Goal: Task Accomplishment & Management: Manage account settings

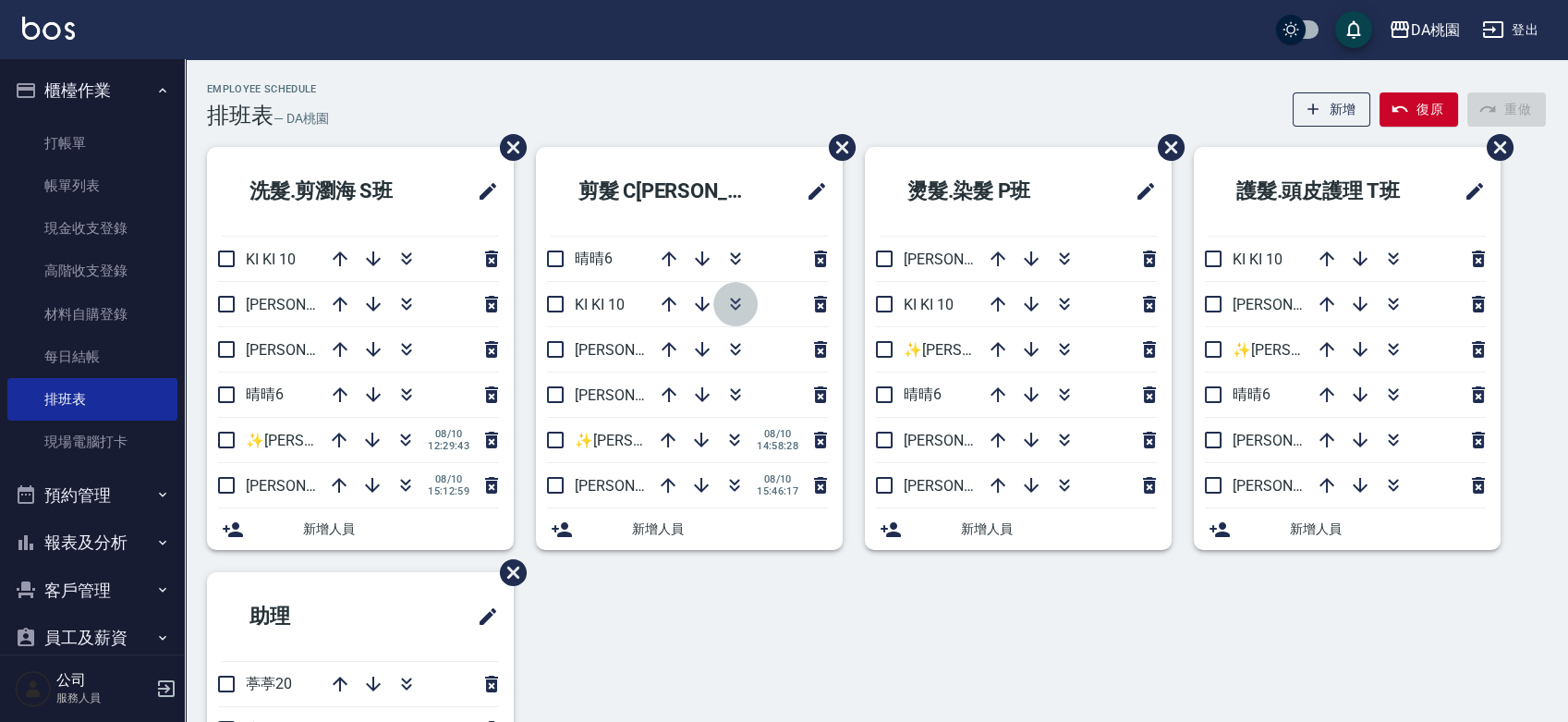
click at [736, 301] on icon "button" at bounding box center [735, 304] width 22 height 22
click at [860, 611] on div "洗髮.剪瀏海 S班 KI KI 10 琳達5 桑妮8 晴晴6 ✨GARY蓋瑞 ✨16 08/10 12:29:43 愛莉絲3 08/10 15:12:59 新…" at bounding box center [866, 527] width 1361 height 760
click at [968, 94] on div "Employee Schedule 排班表 — DA桃園 新增 復原 重做" at bounding box center [876, 106] width 1339 height 45
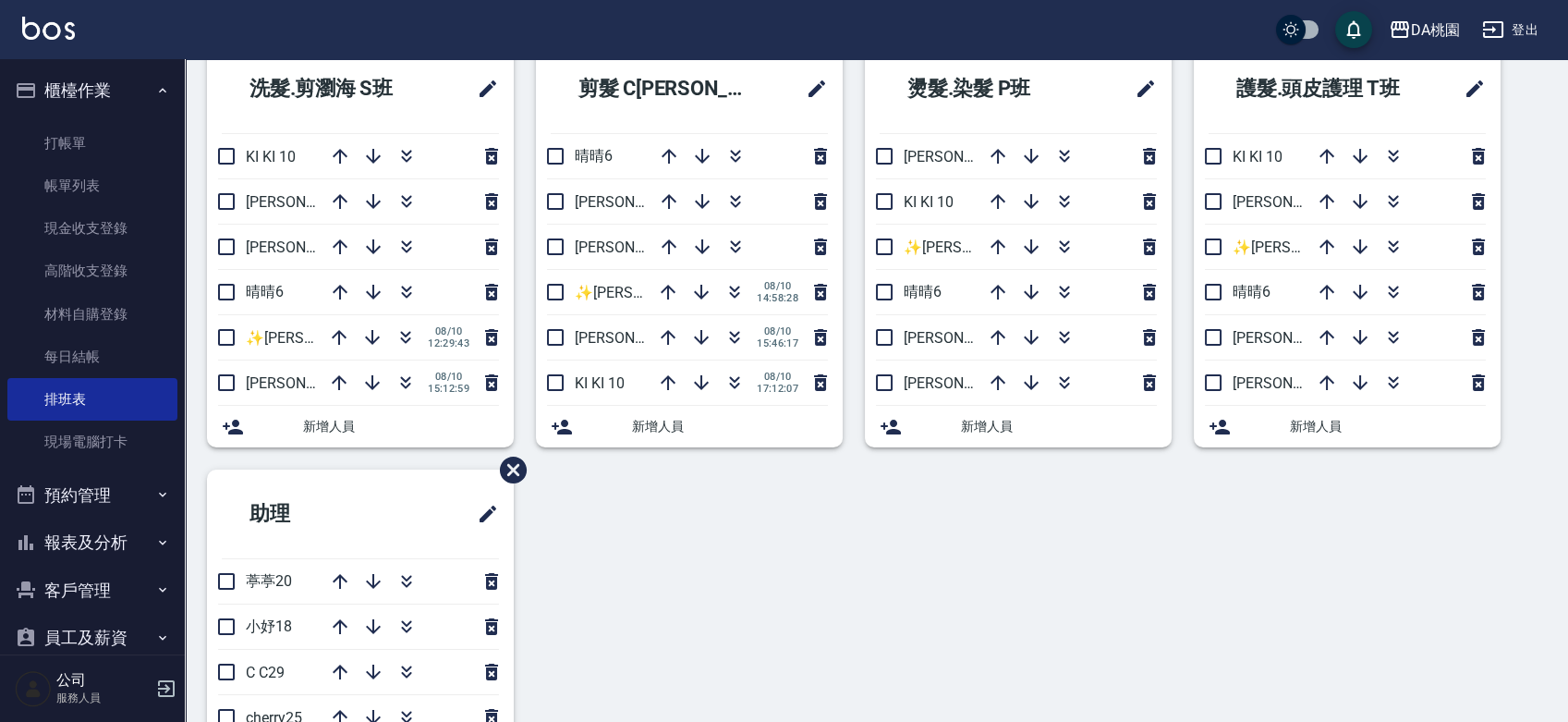
click at [857, 505] on div "洗髮.剪瀏海 S班 KI KI 10 琳達5 桑妮8 晴晴6 ✨GARY蓋瑞 ✨16 08/10 12:29:43 愛莉絲3 08/10 15:12:59 新…" at bounding box center [866, 424] width 1361 height 760
click at [751, 567] on div "洗髮.剪瀏海 S班 KI KI 10 琳達5 桑妮8 晴晴6 ✨GARY蓋瑞 ✨16 08/10 12:29:43 愛莉絲3 08/10 15:12:59 新…" at bounding box center [866, 424] width 1361 height 760
click at [731, 378] on icon "button" at bounding box center [735, 379] width 10 height 7
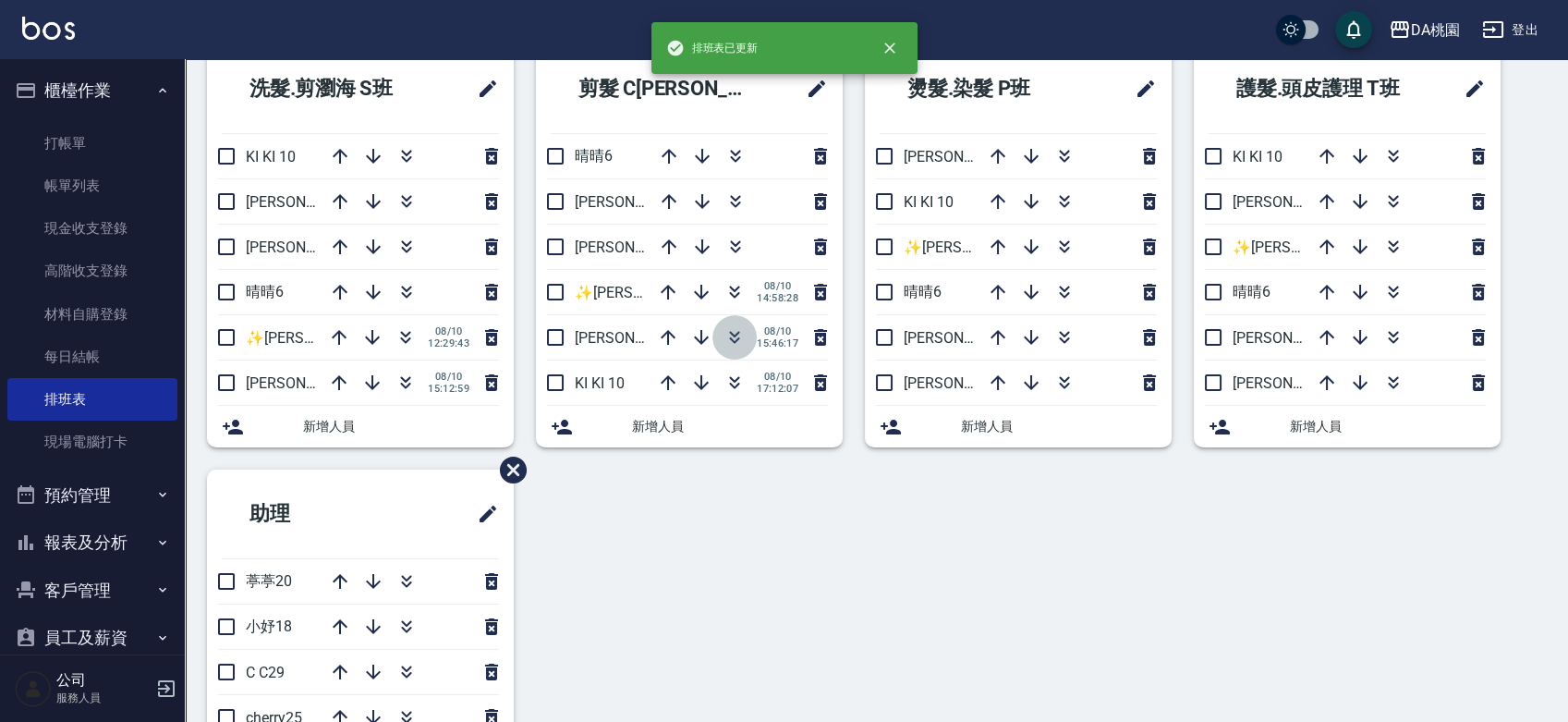
click at [732, 330] on icon "button" at bounding box center [735, 337] width 22 height 22
click at [748, 520] on div "洗髮.剪瀏海 S班 KI KI 10 琳達5 桑妮8 晴晴6 ✨GARY蓋瑞 ✨16 08/10 12:29:43 愛莉絲3 08/10 15:12:59 新…" at bounding box center [866, 424] width 1361 height 760
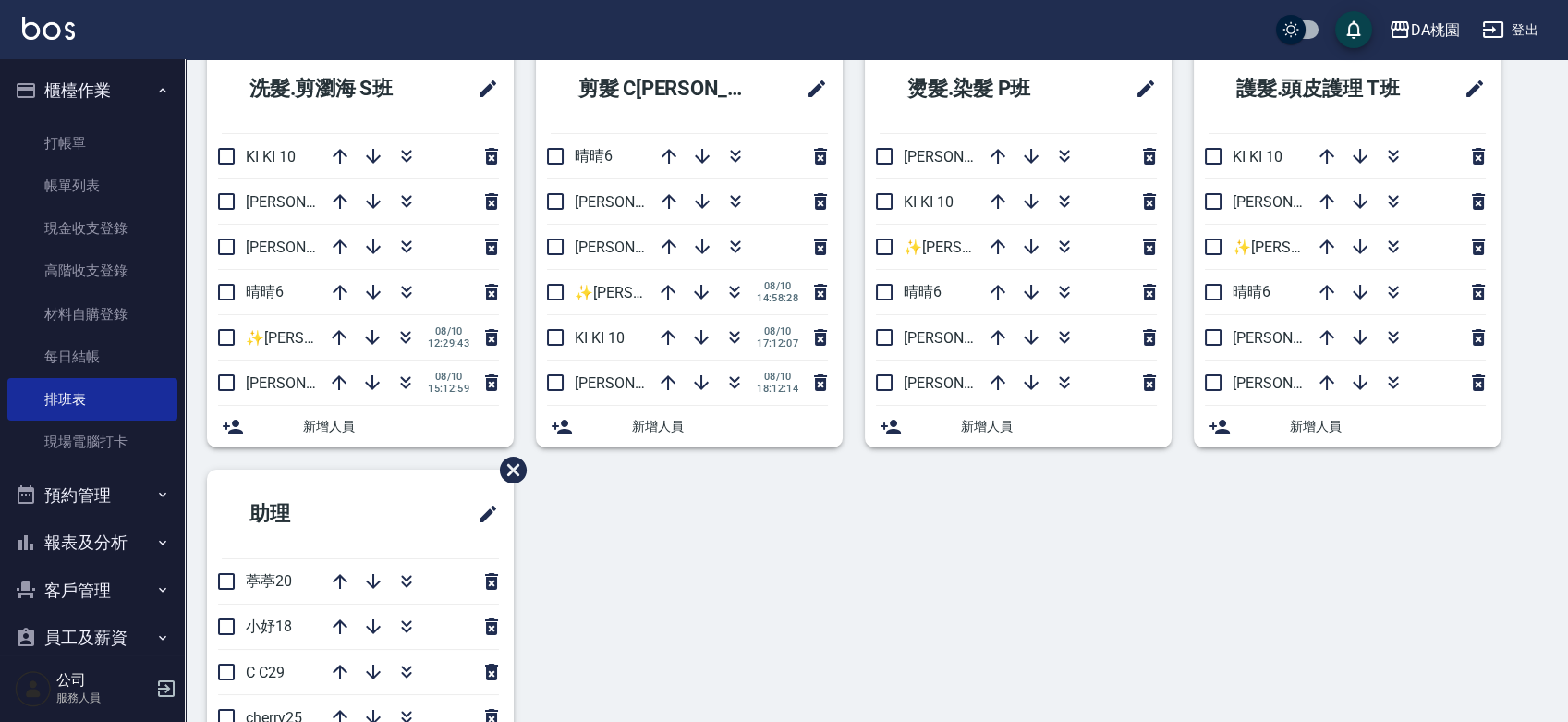
click at [663, 544] on div "洗髮.剪瀏海 S班 KI KI 10 琳達5 桑妮8 晴晴6 ✨GARY蓋瑞 ✨16 08/10 12:29:43 愛莉絲3 08/10 15:12:59 新…" at bounding box center [866, 424] width 1361 height 760
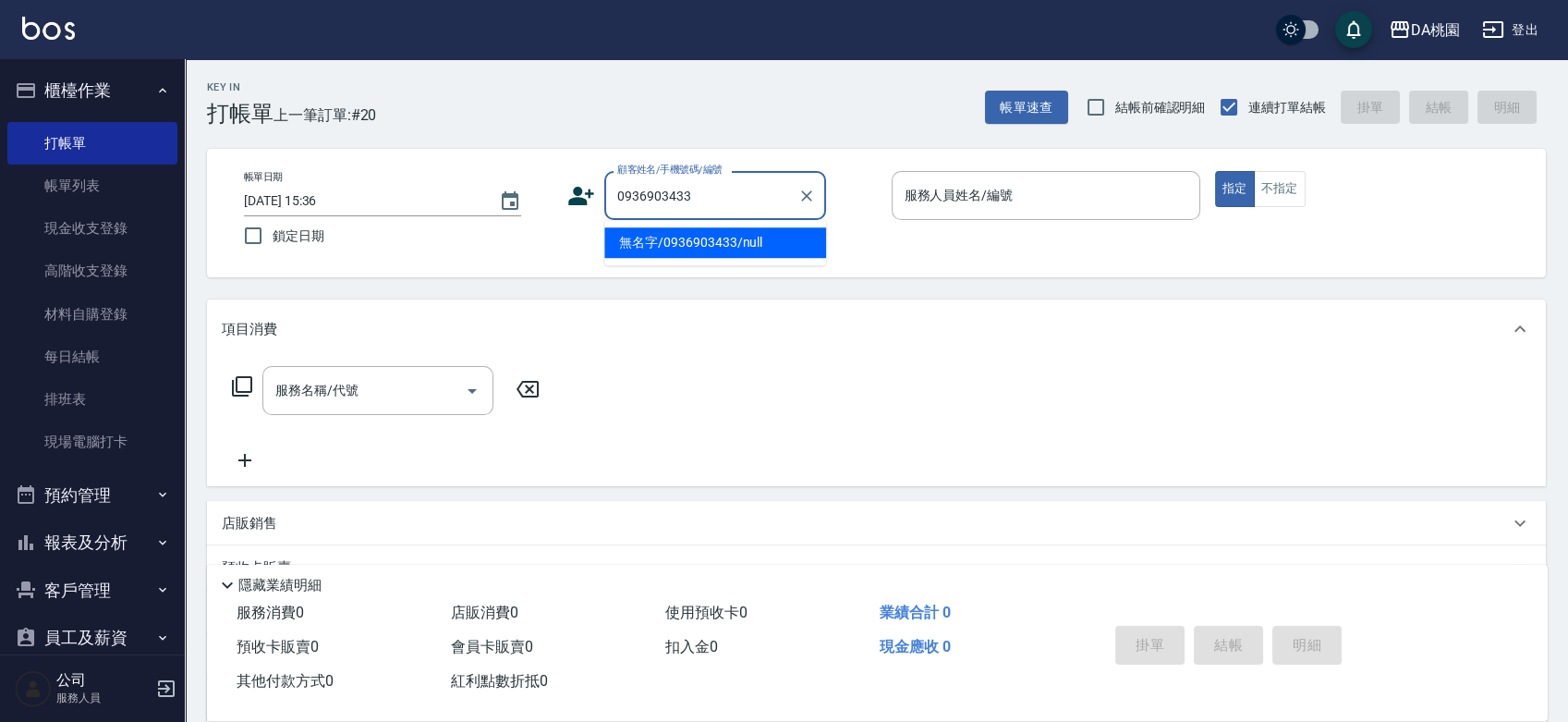
type input "無名字/0936903433/null"
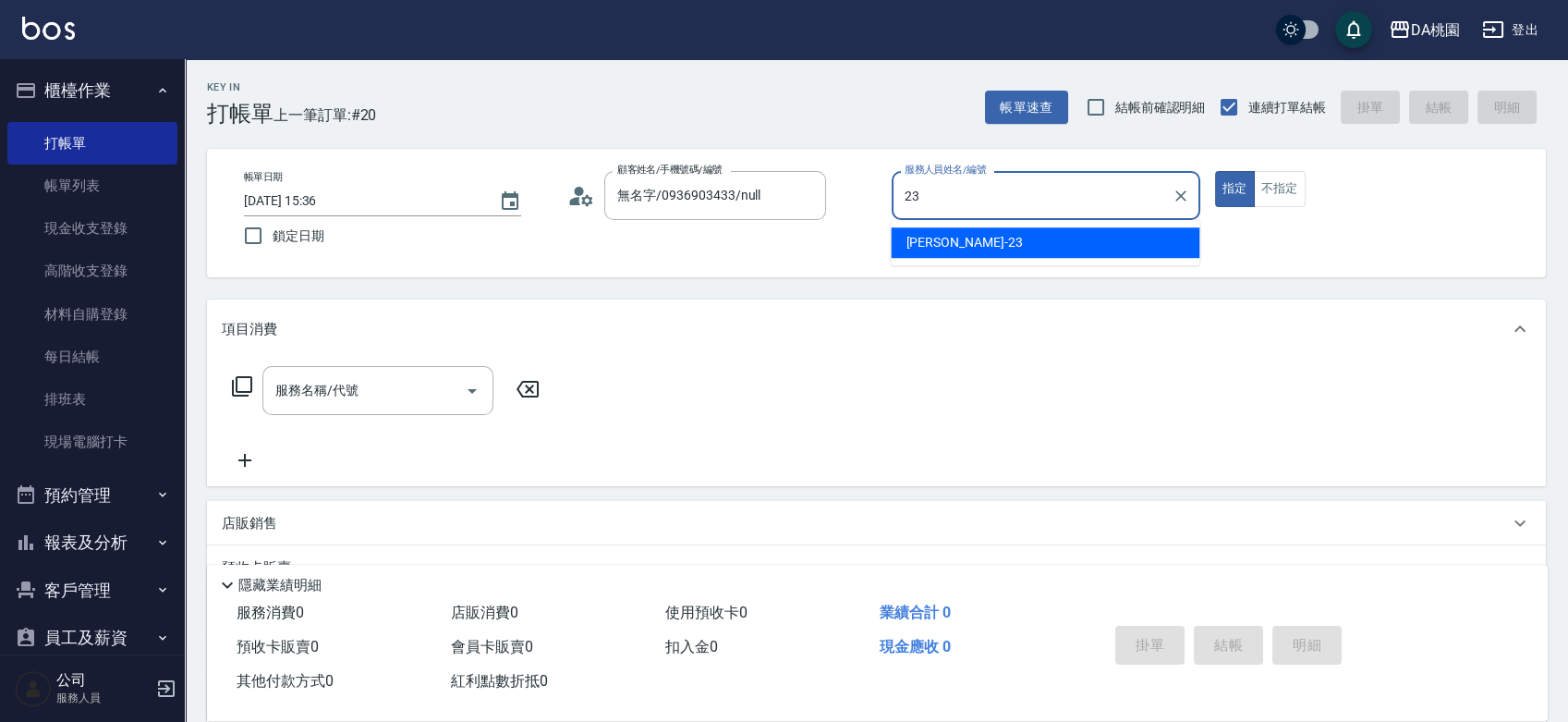
type input "亞瑟 -23"
type button "true"
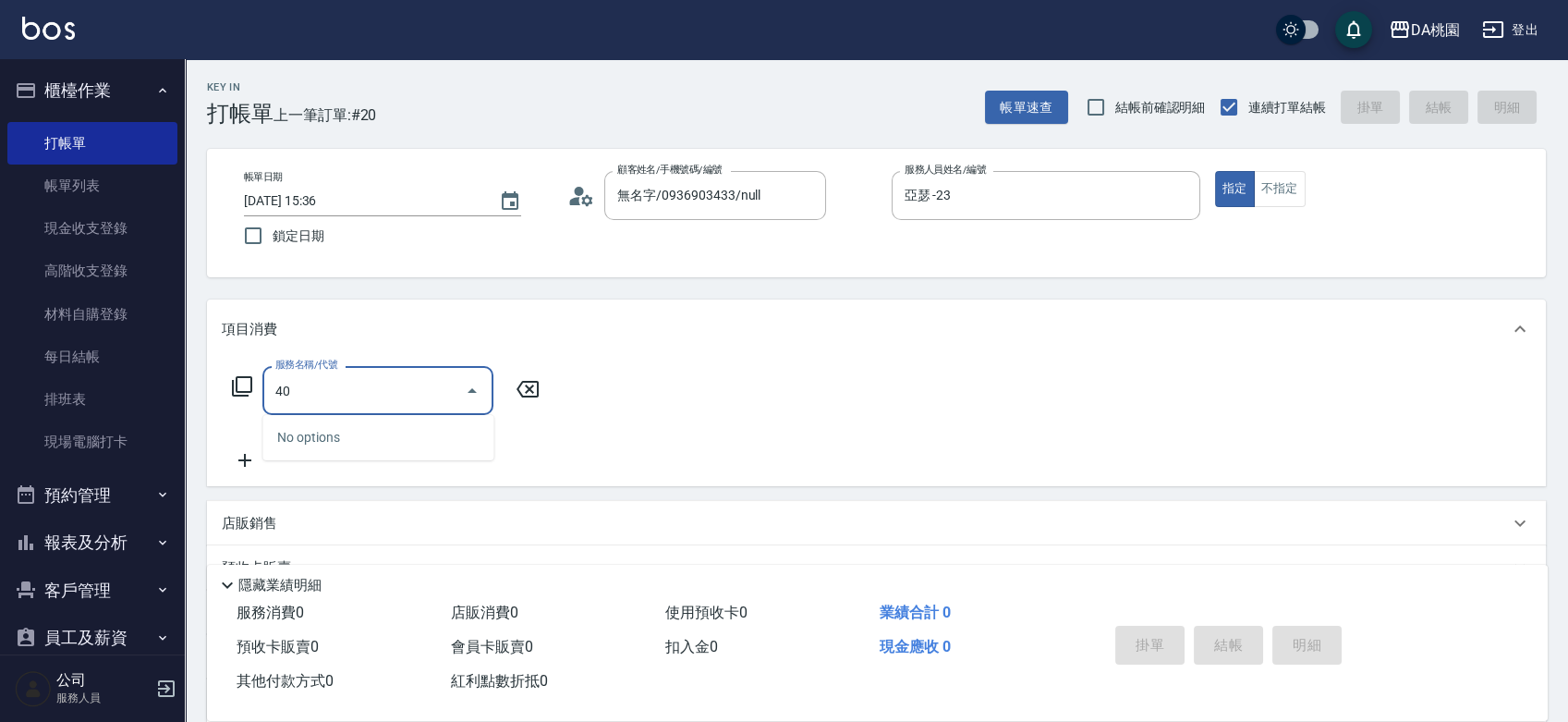
type input "401"
type input "150"
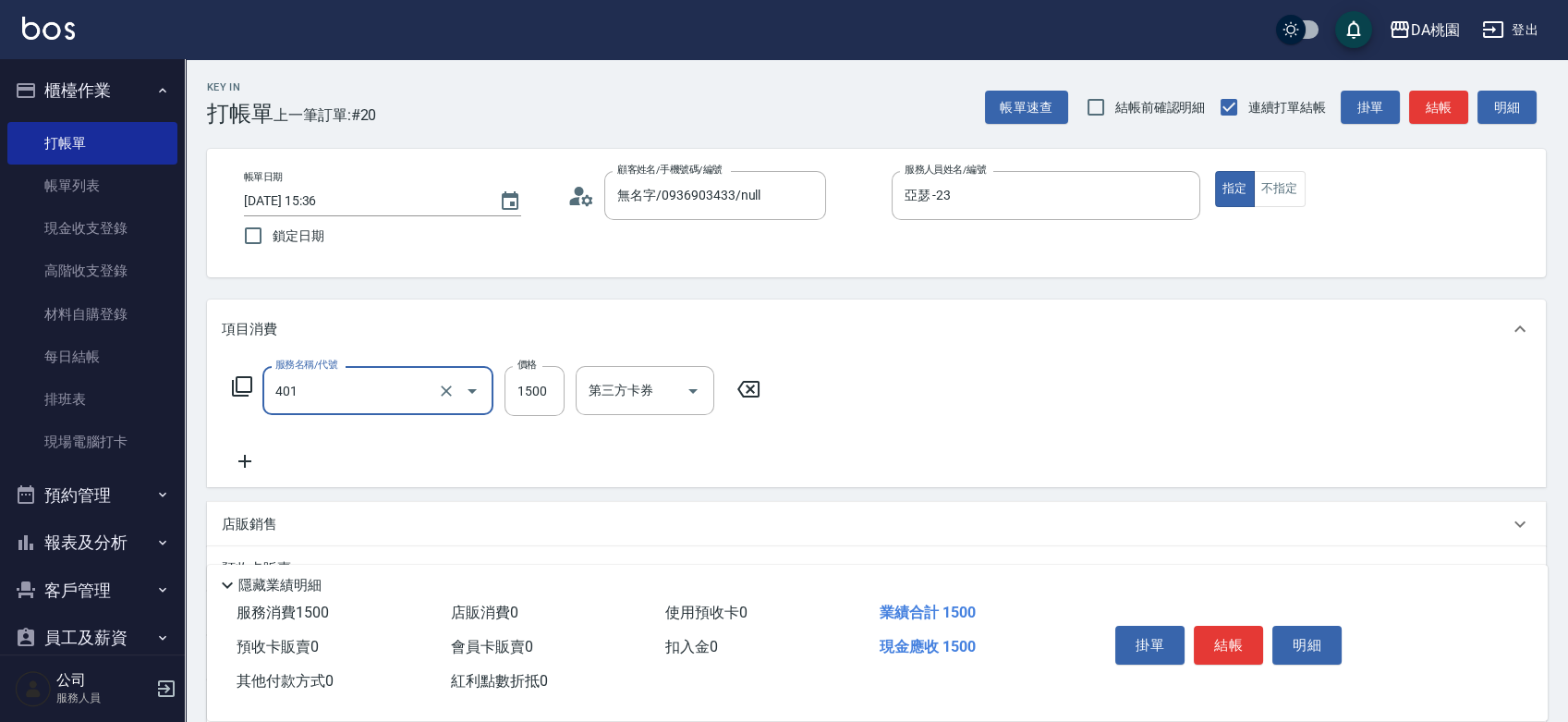
type input "染髮(互助)(401)"
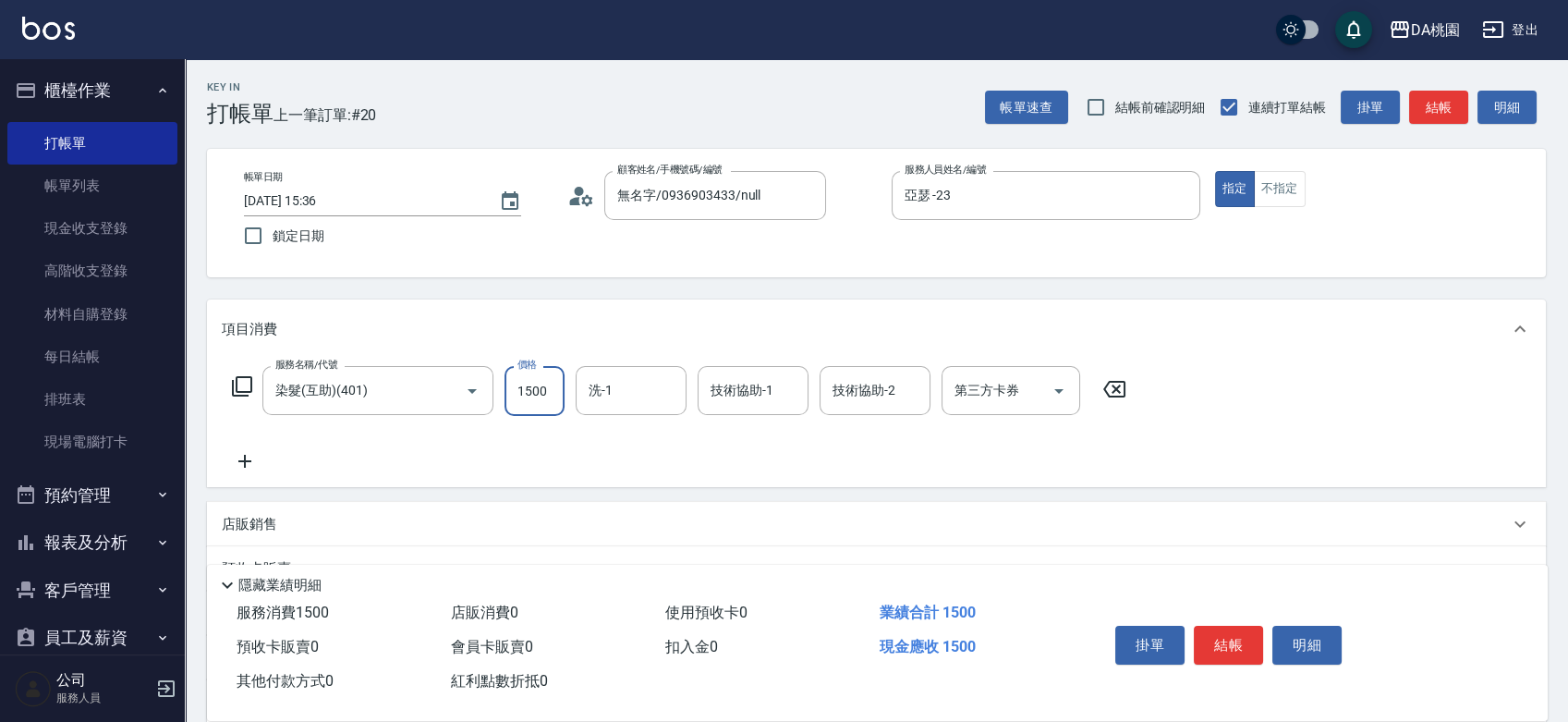
type input "1"
type input "0"
type input "198"
type input "190"
type input "1980"
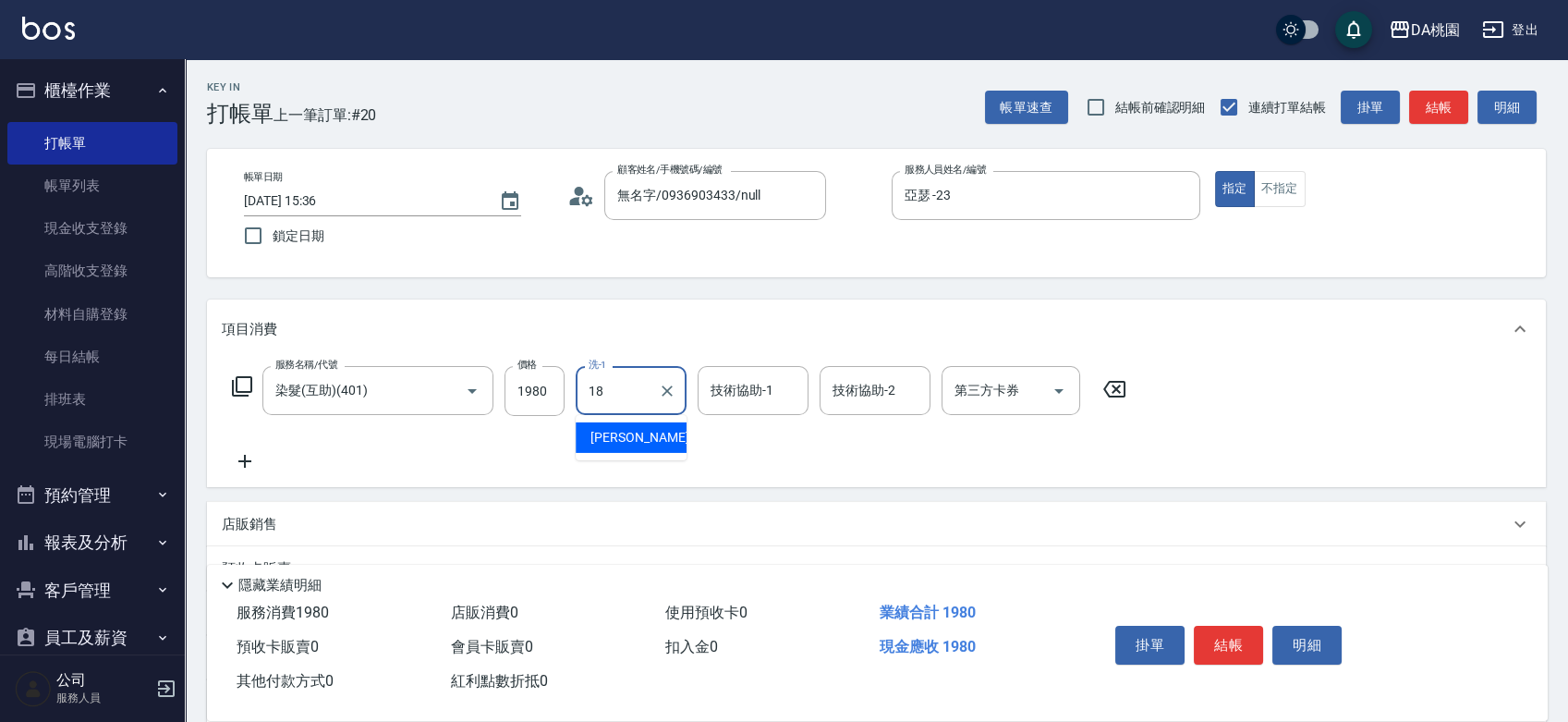
type input "[PERSON_NAME]-18"
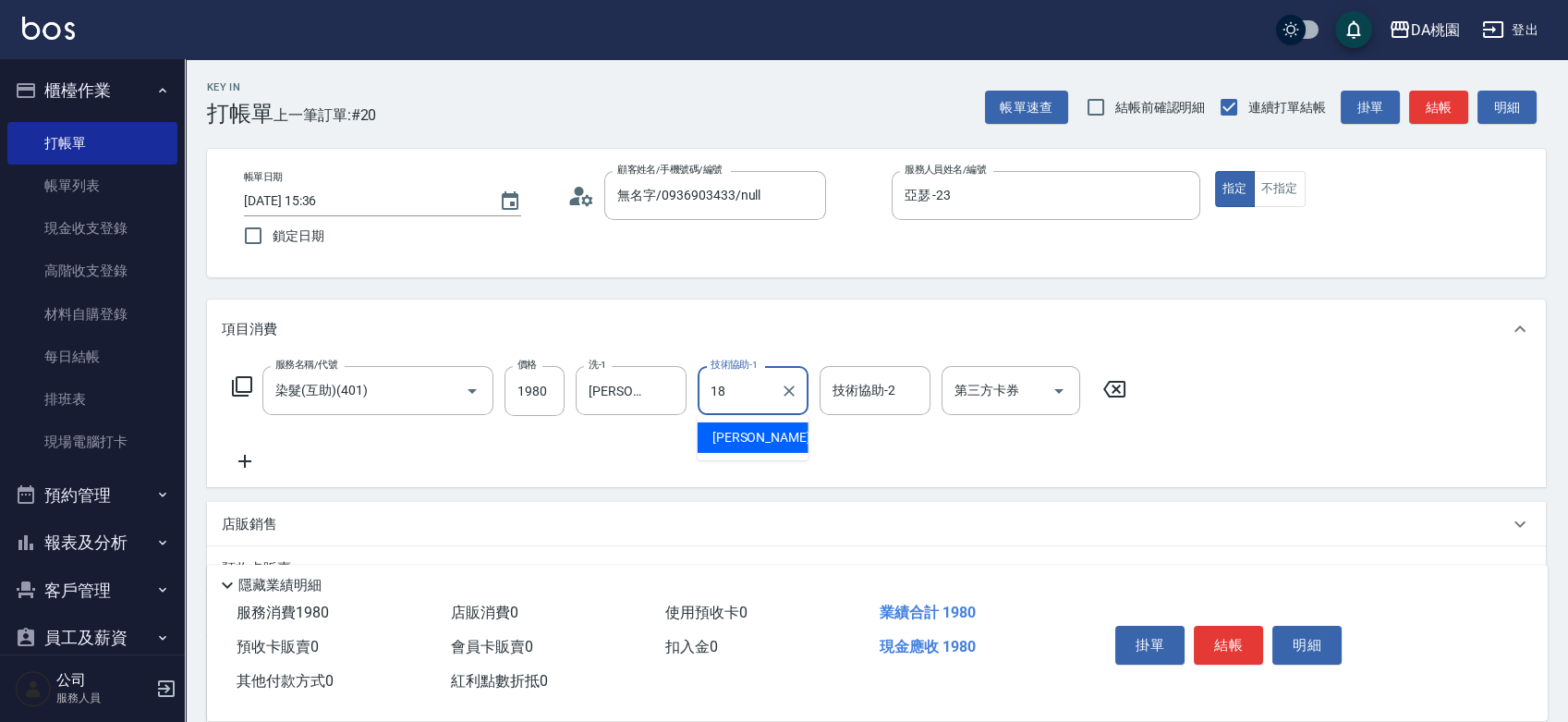
type input "[PERSON_NAME]-18"
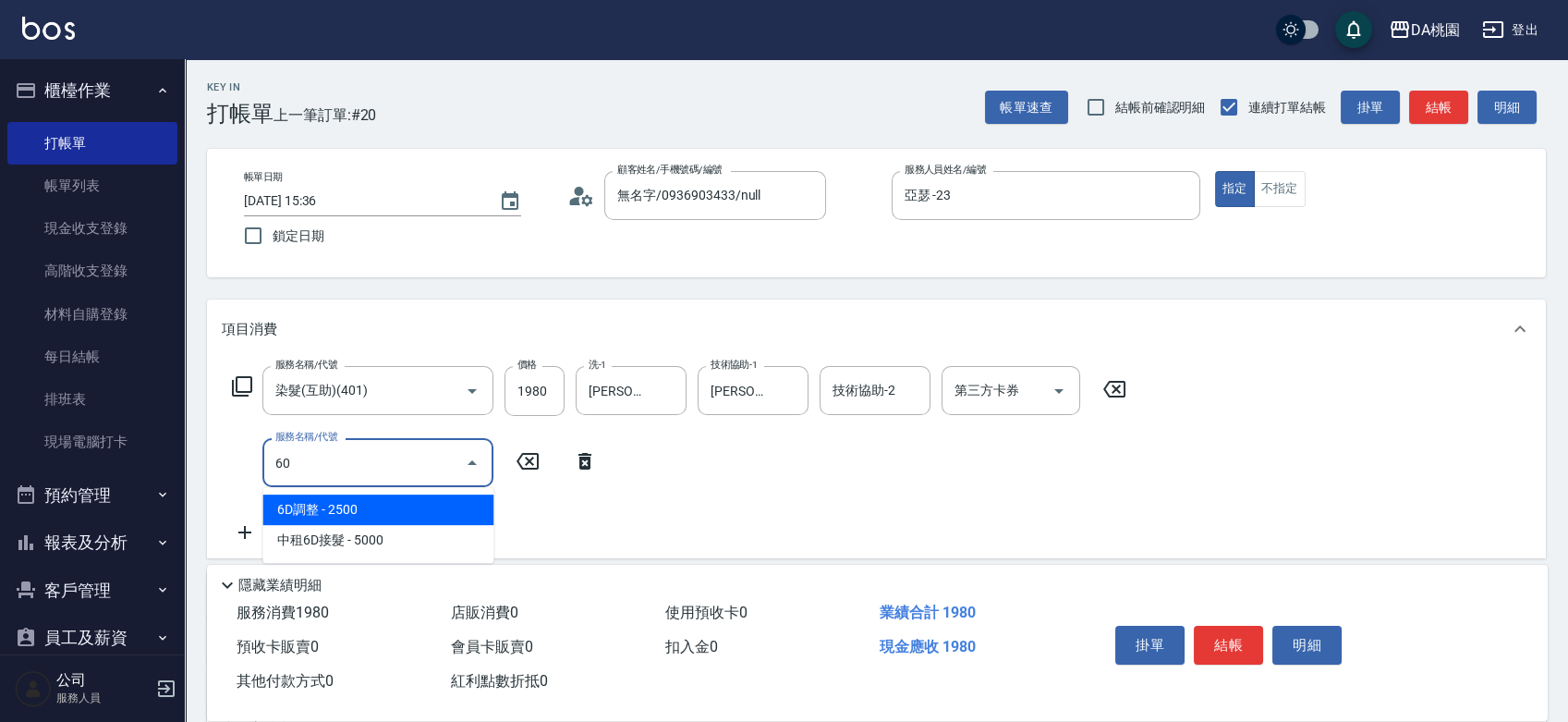
type input "609"
type input "310"
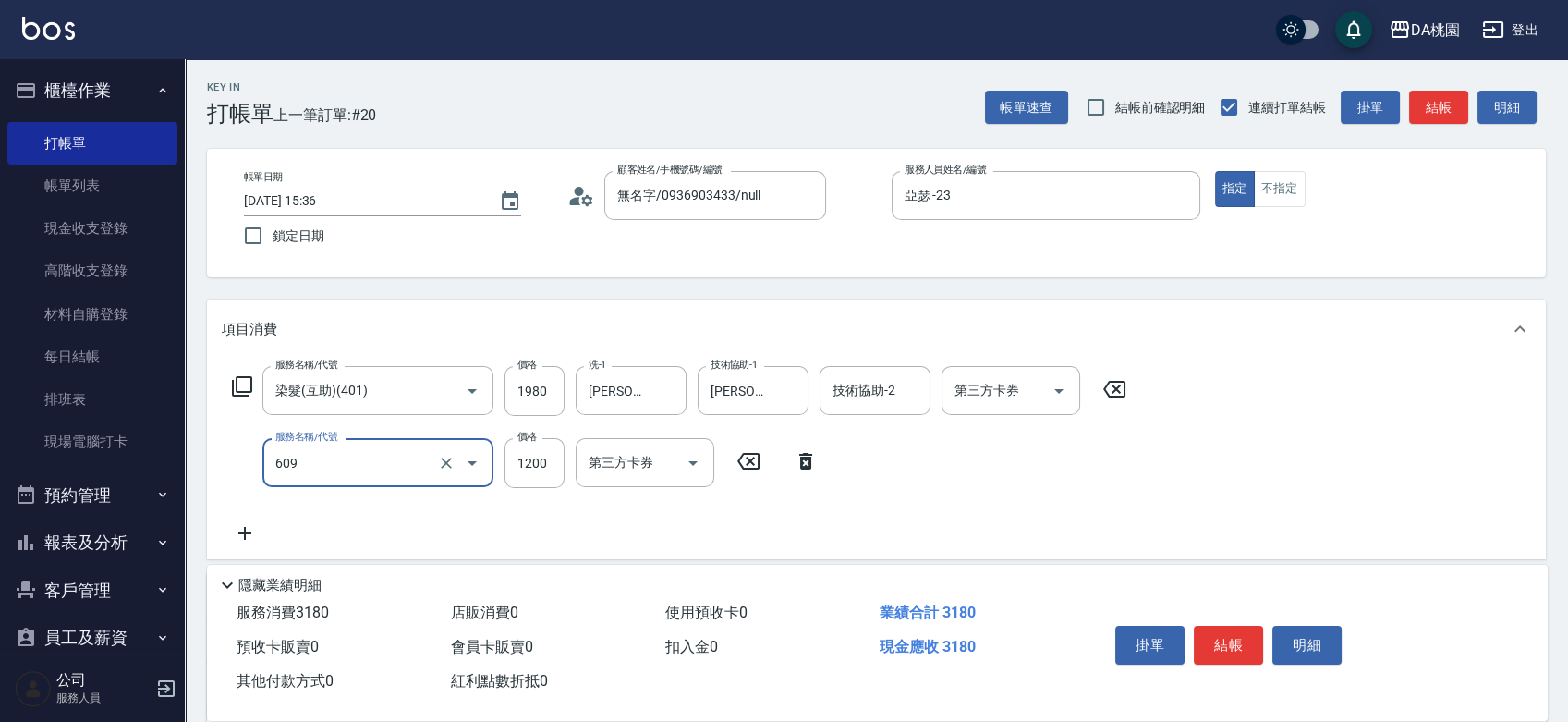
type input "鱗脂質護髮(互助)(609)"
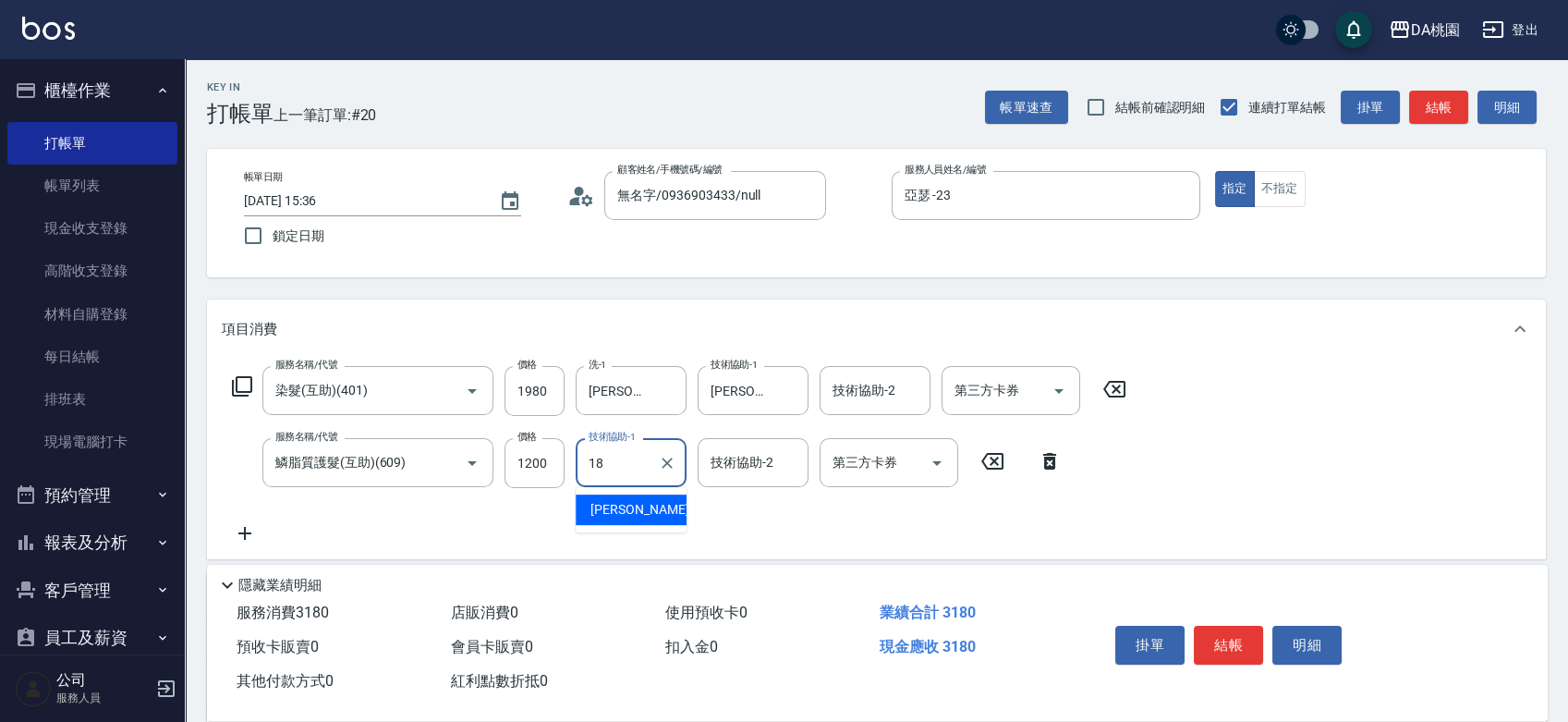
type input "[PERSON_NAME]-18"
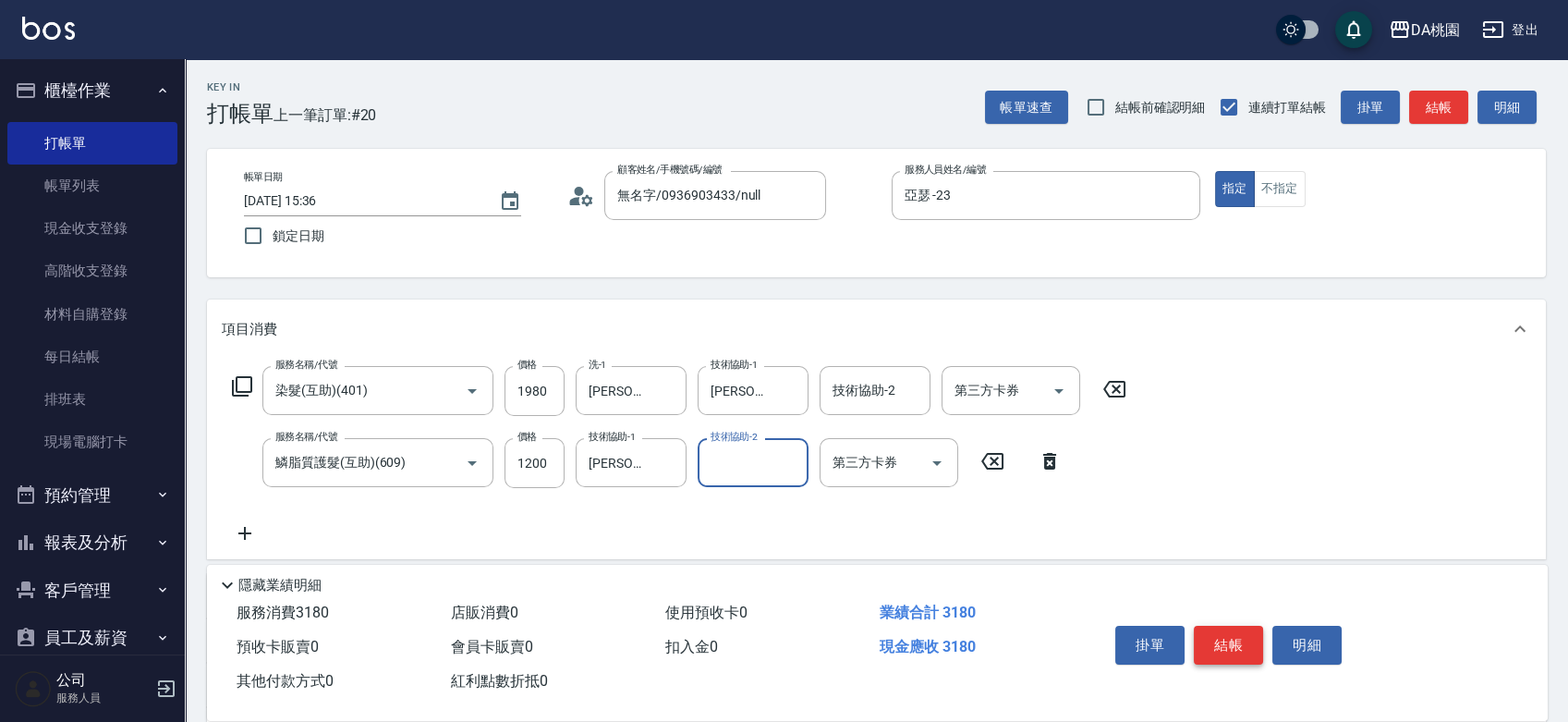
click at [1232, 636] on button "結帳" at bounding box center [1229, 644] width 69 height 39
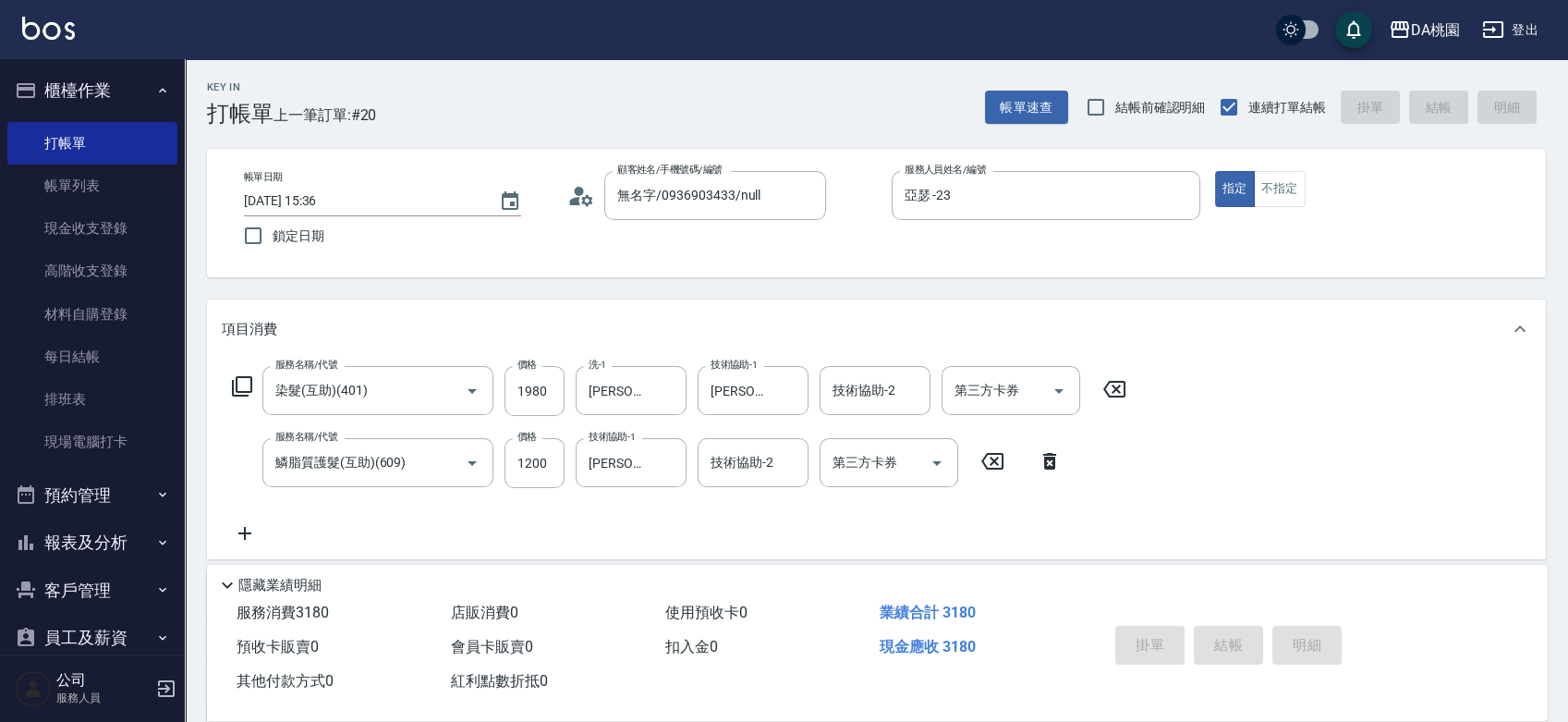
type input "2025/08/10 17:26"
type input "0"
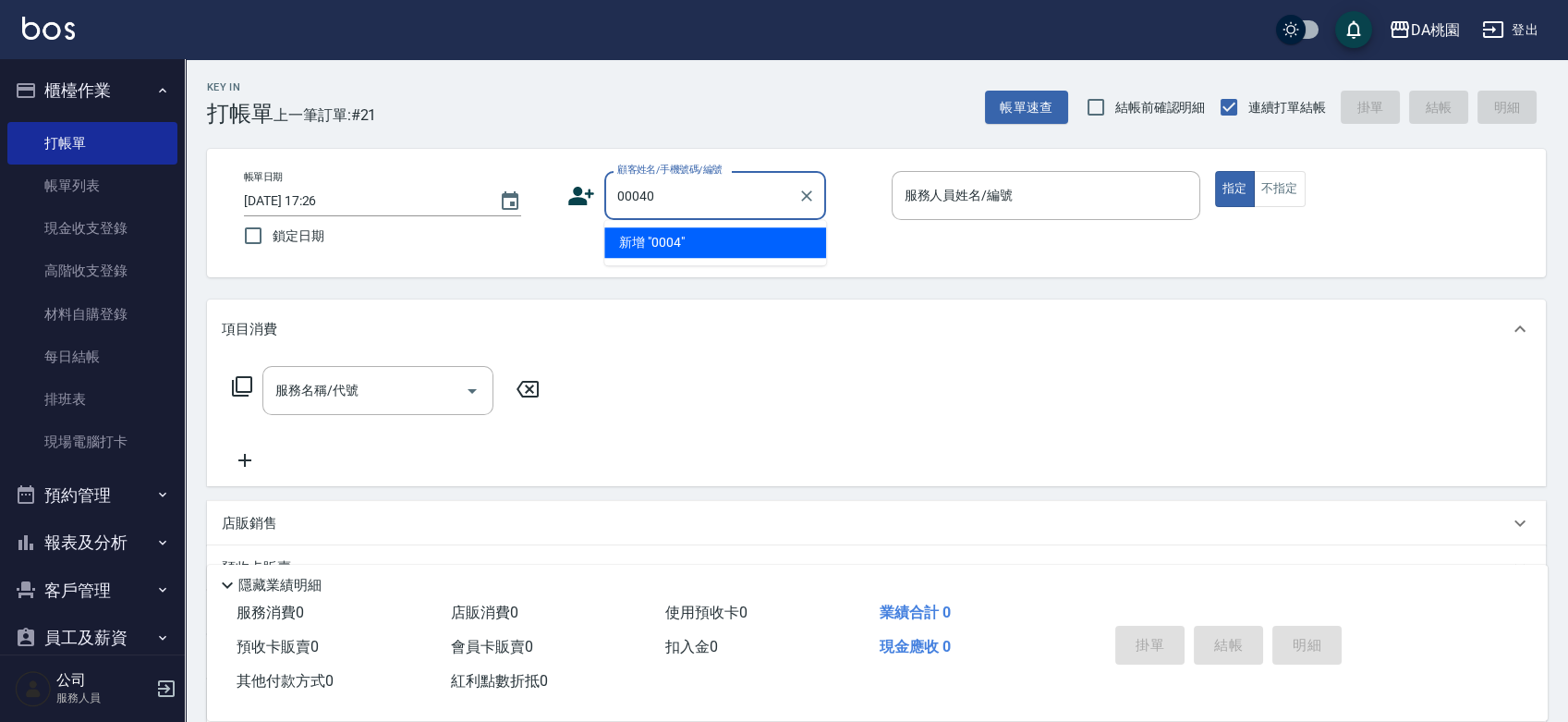
type input "00040"
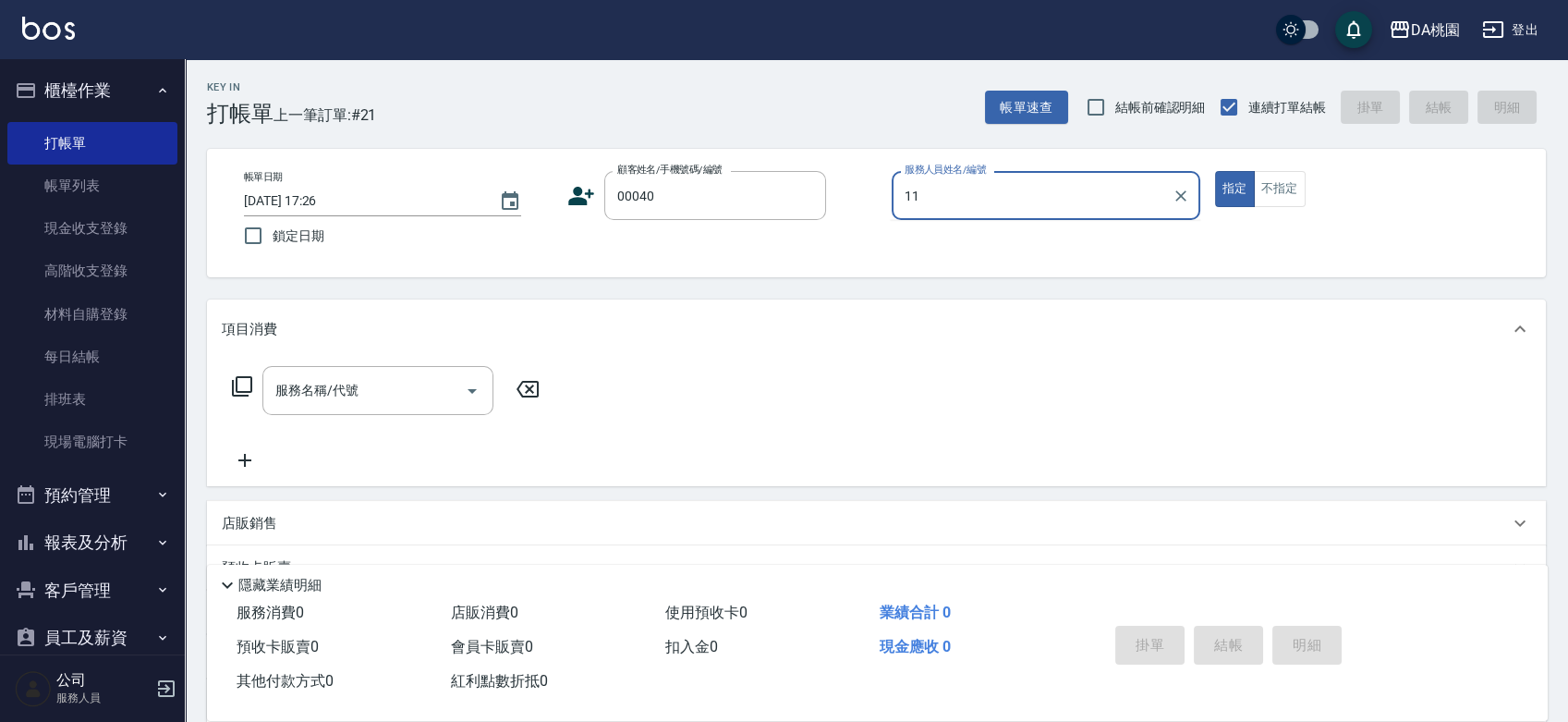
type input "110"
type input "公司/公司00040/00040"
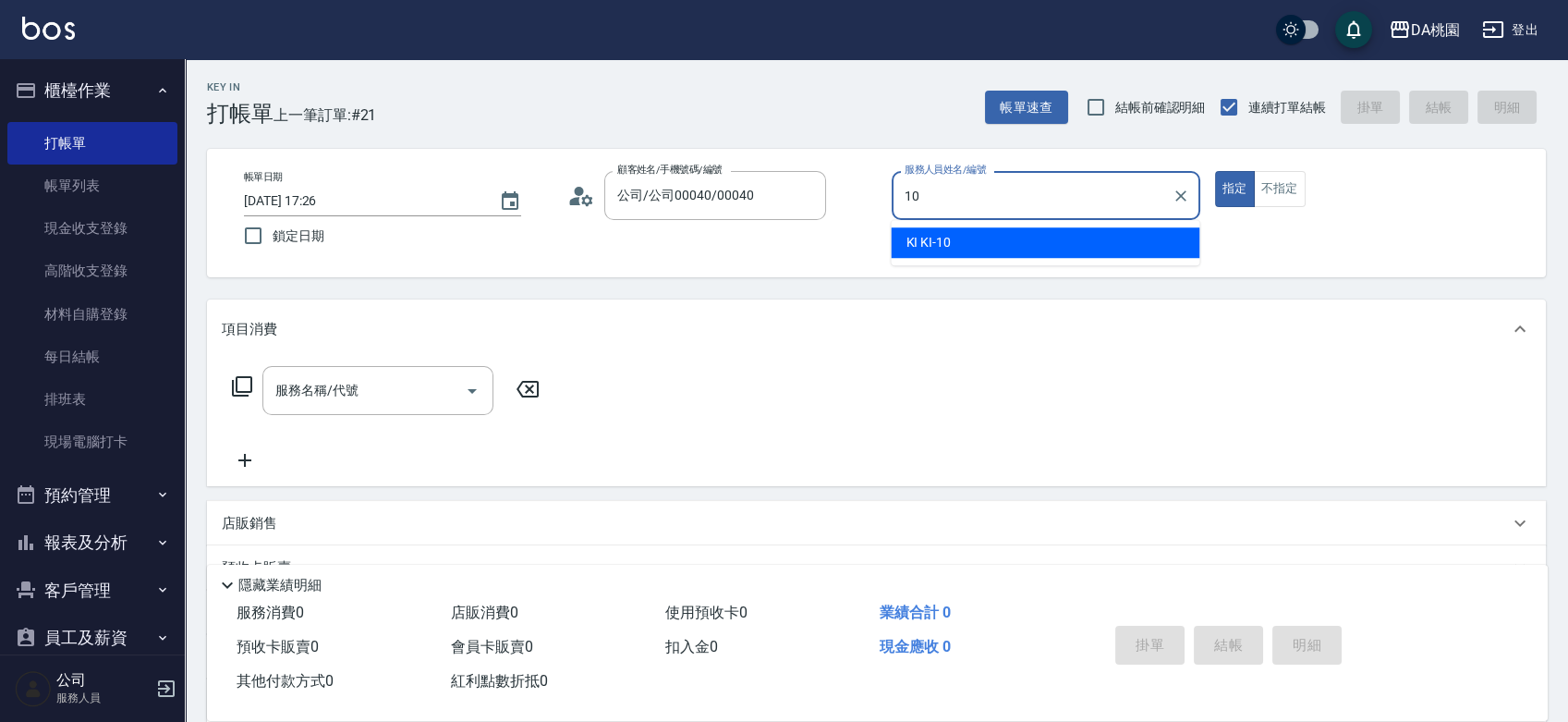
type input "KI KI -10"
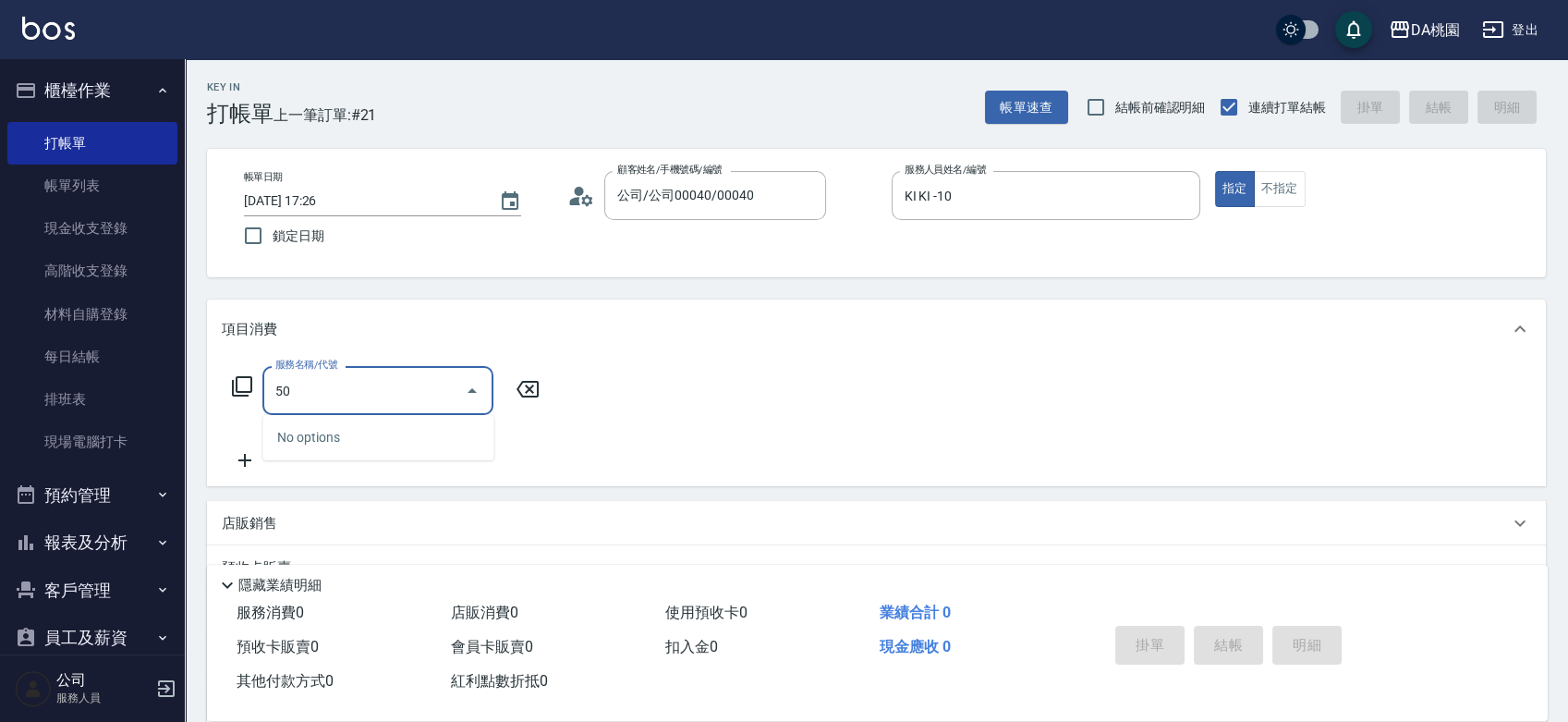
type input "500"
type input "20"
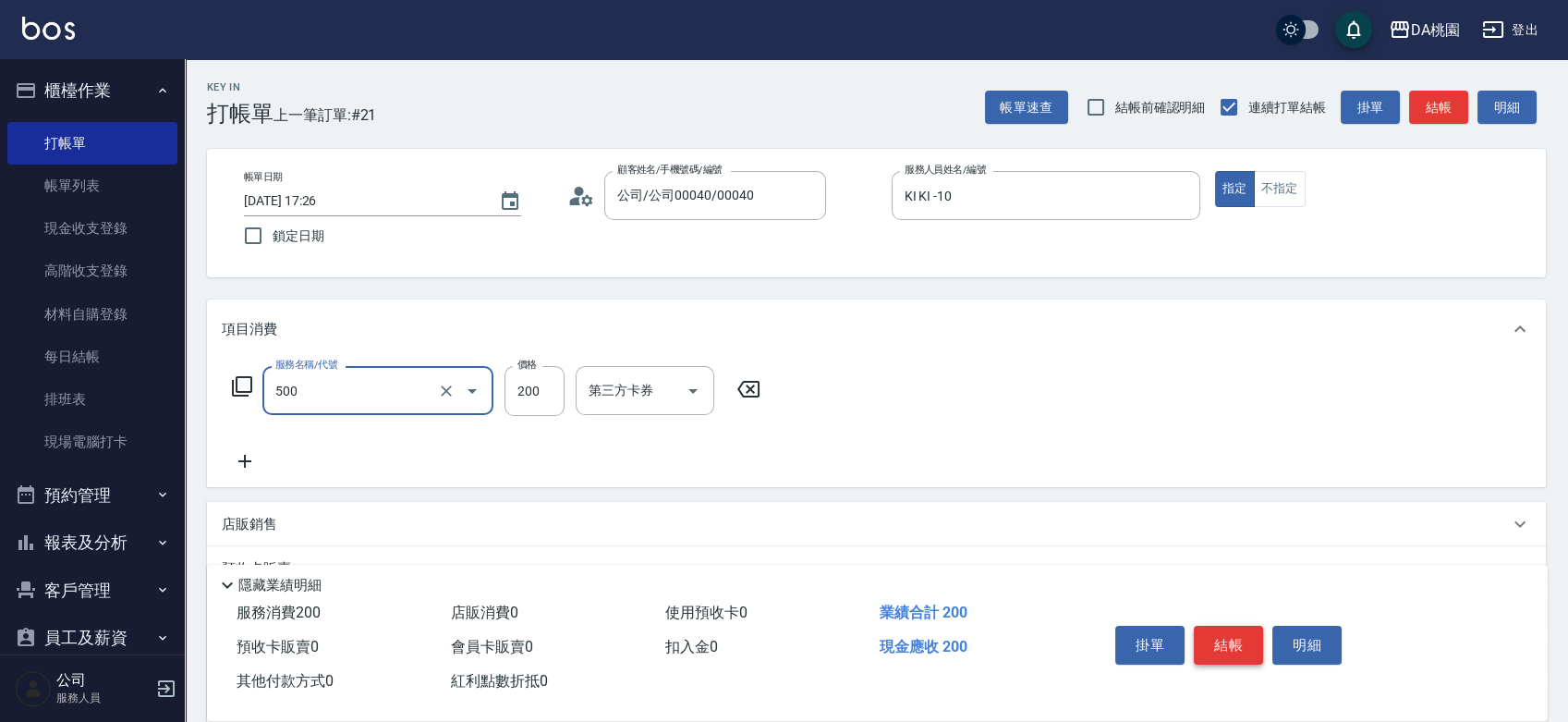
type input "洗髮(500)"
type input "0"
type input "25"
type input "20"
type input "250"
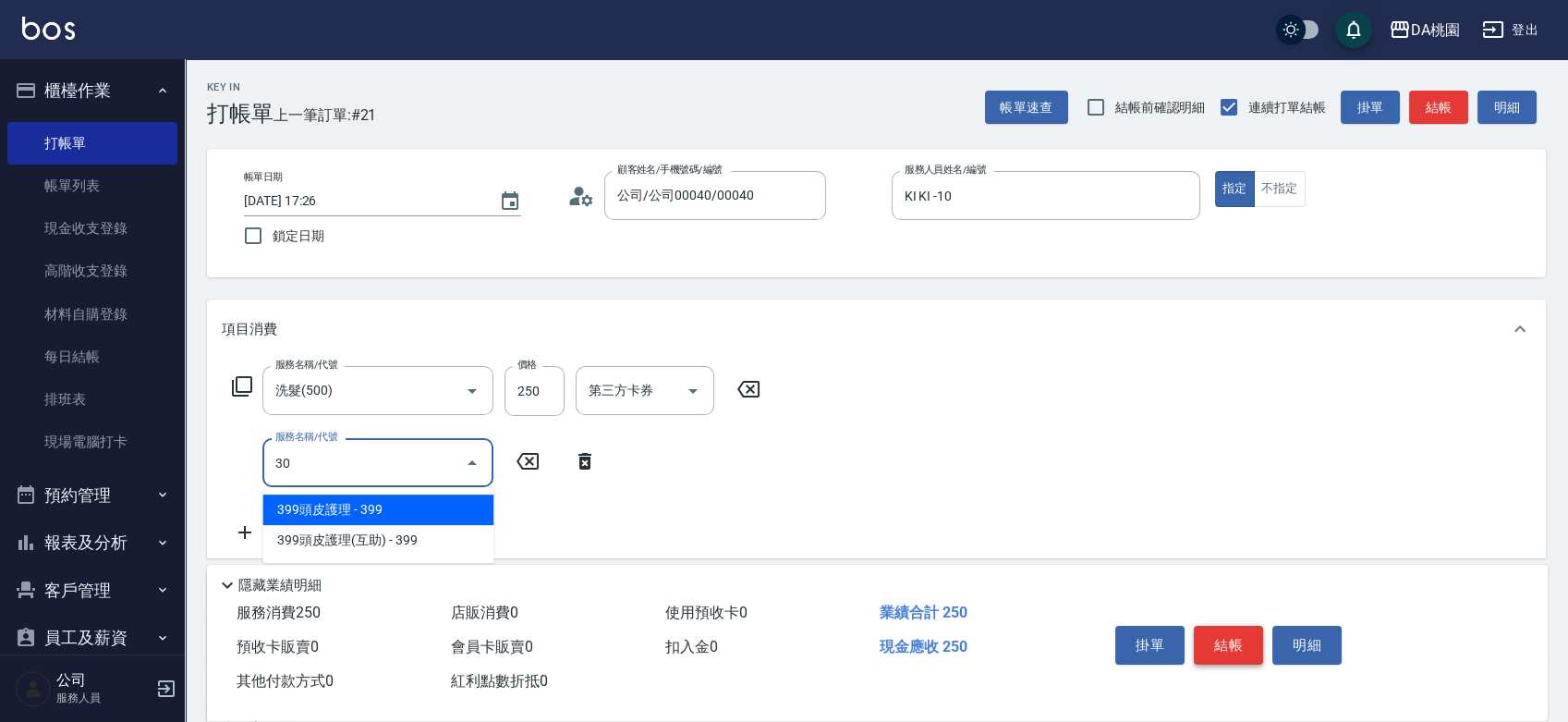
type input "303"
type input "50"
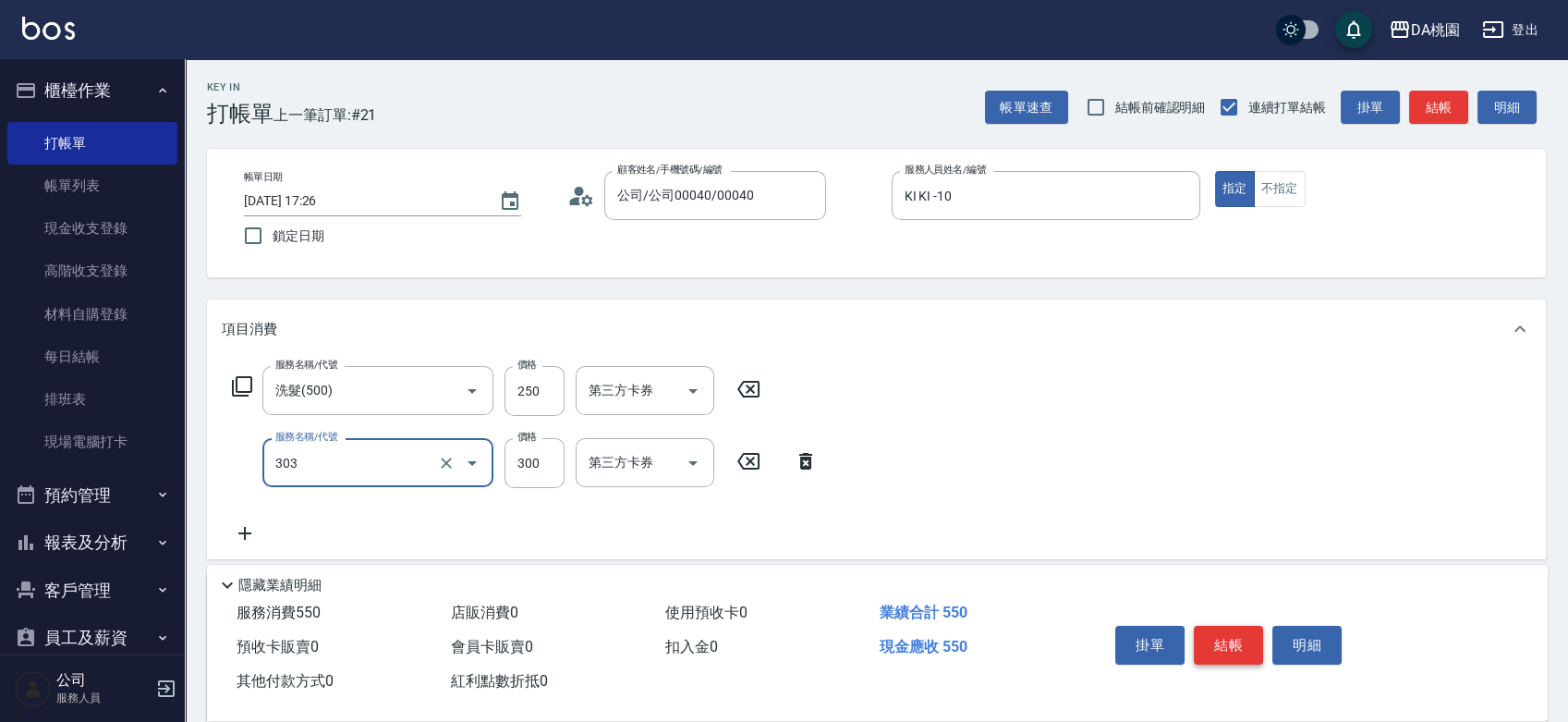
type input "A級剪髮(303)"
type input "4"
type input "20"
type input "400"
type input "60"
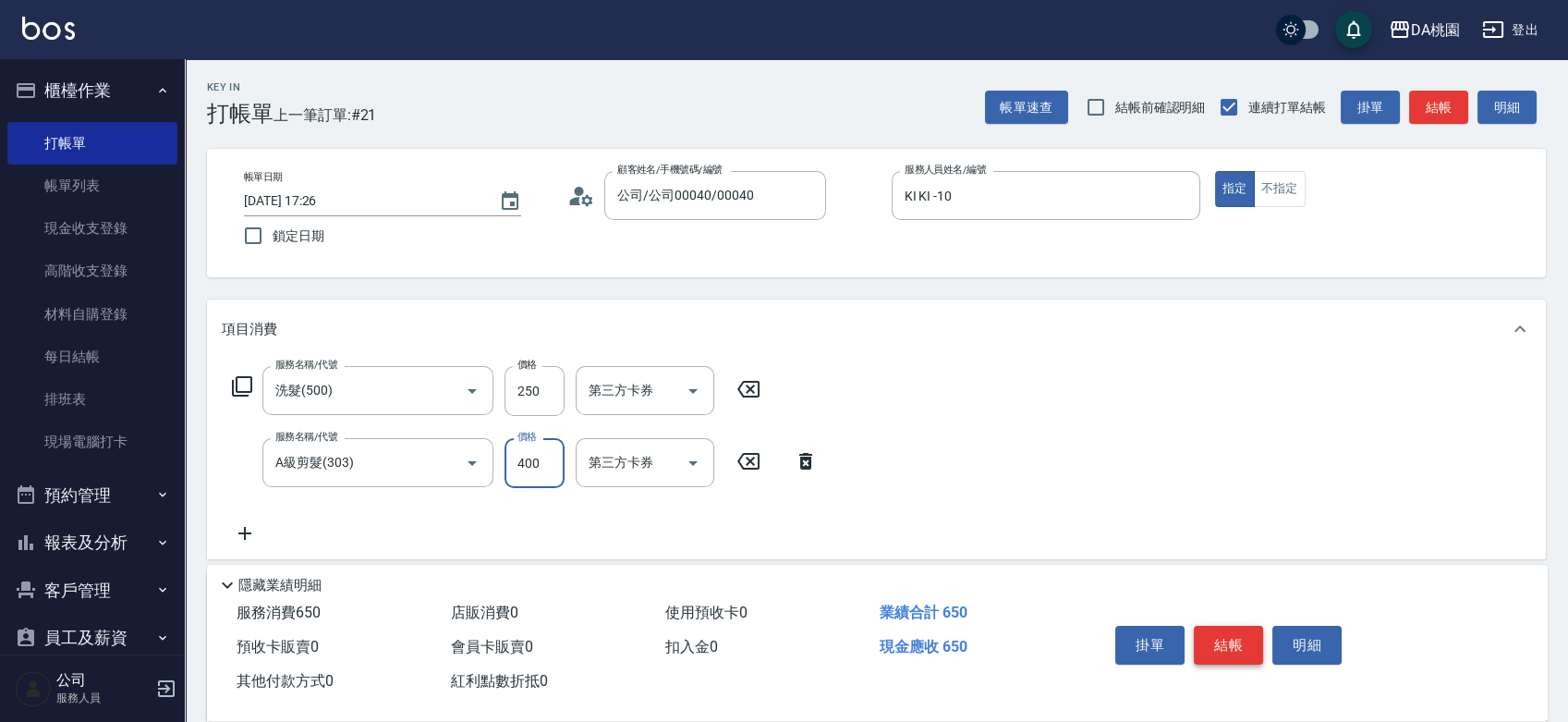
type input "400"
type input "500"
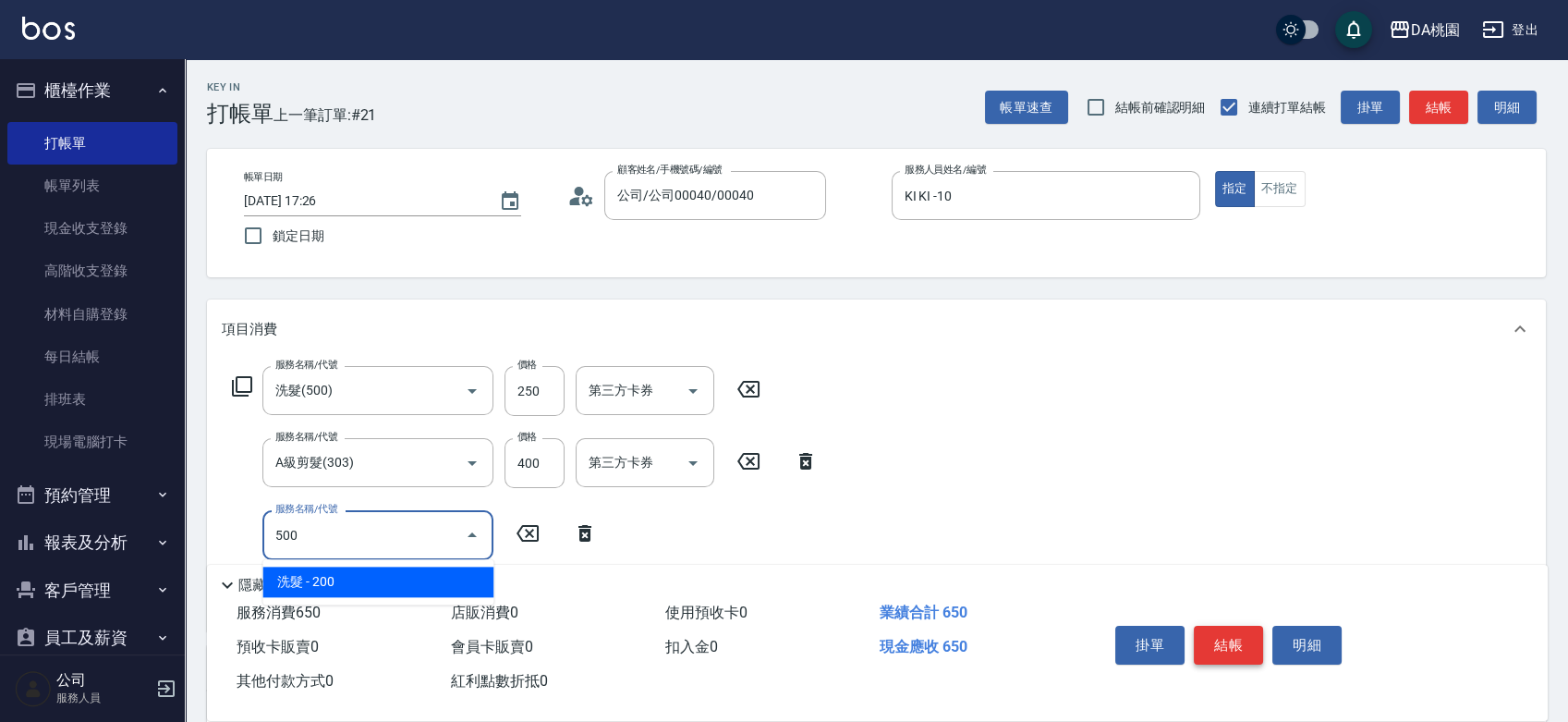
type input "80"
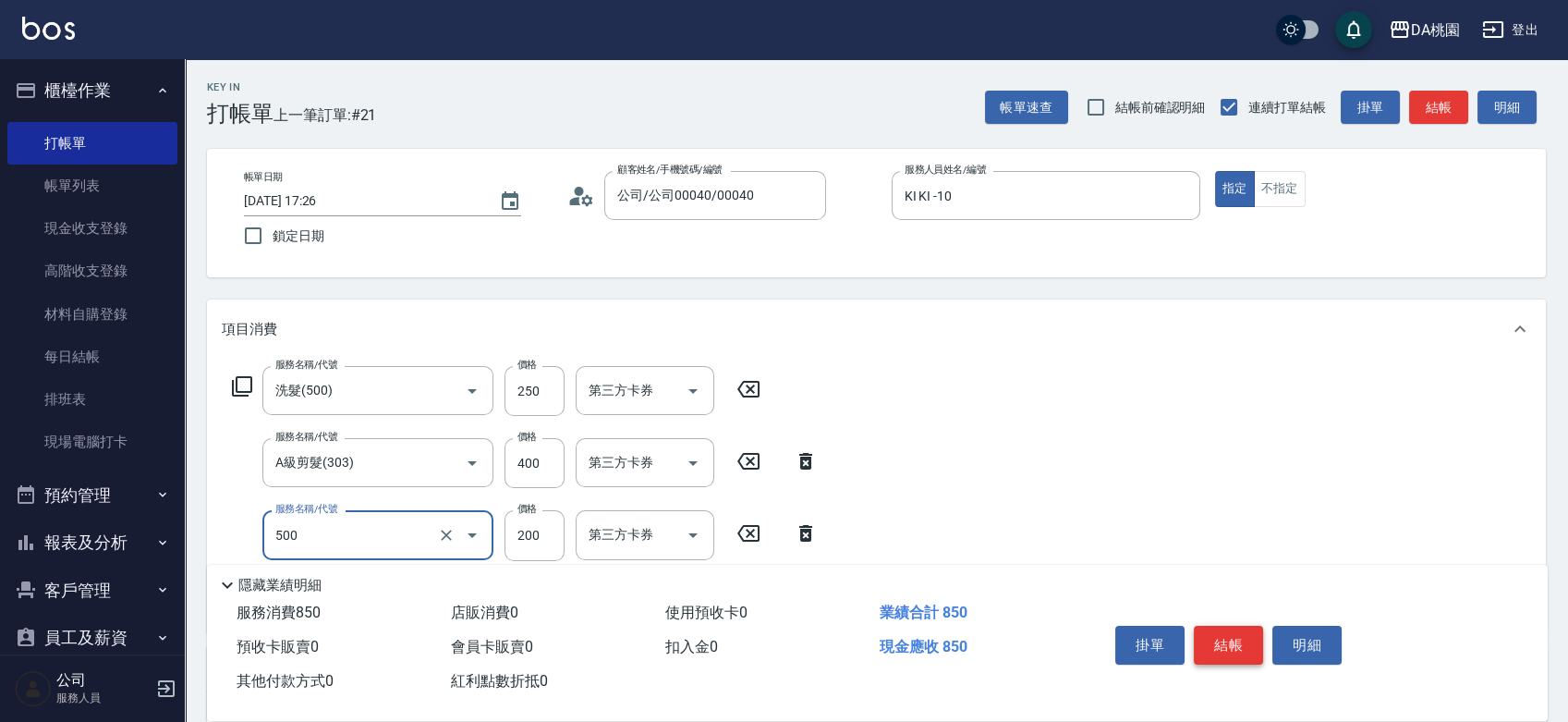
type input "洗髮(500)"
type input "2"
type input "60"
type input "250"
type input "90"
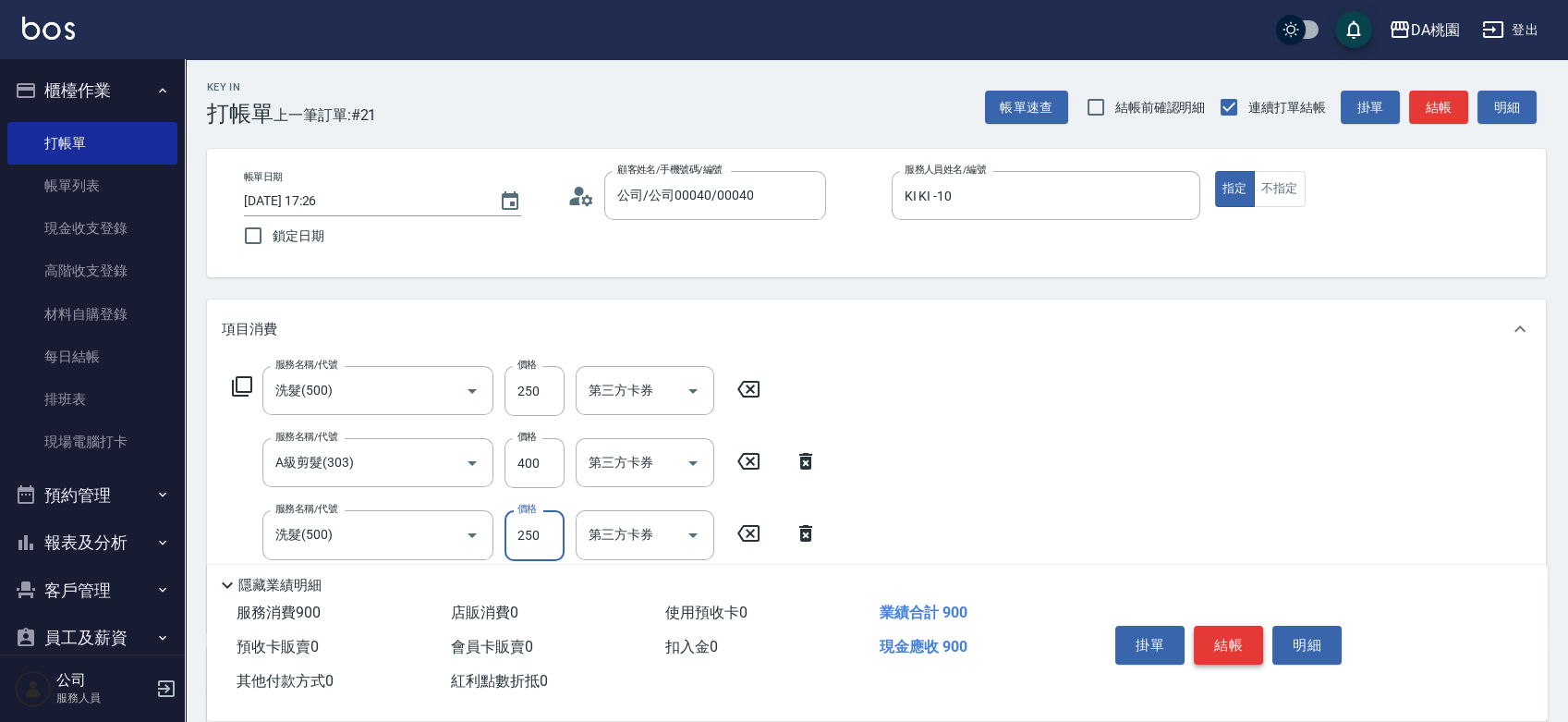
type input "250"
type input "303"
type input "120"
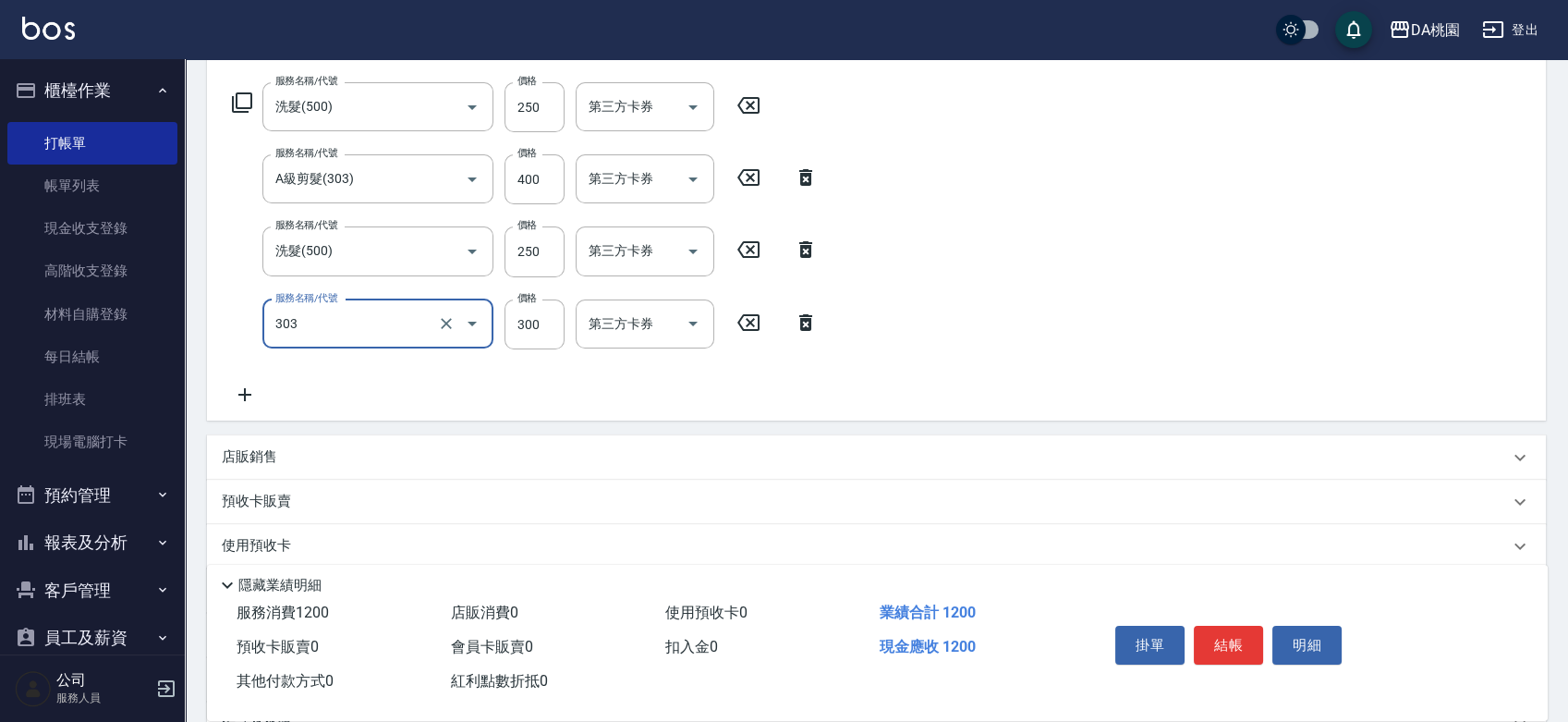
scroll to position [308, 0]
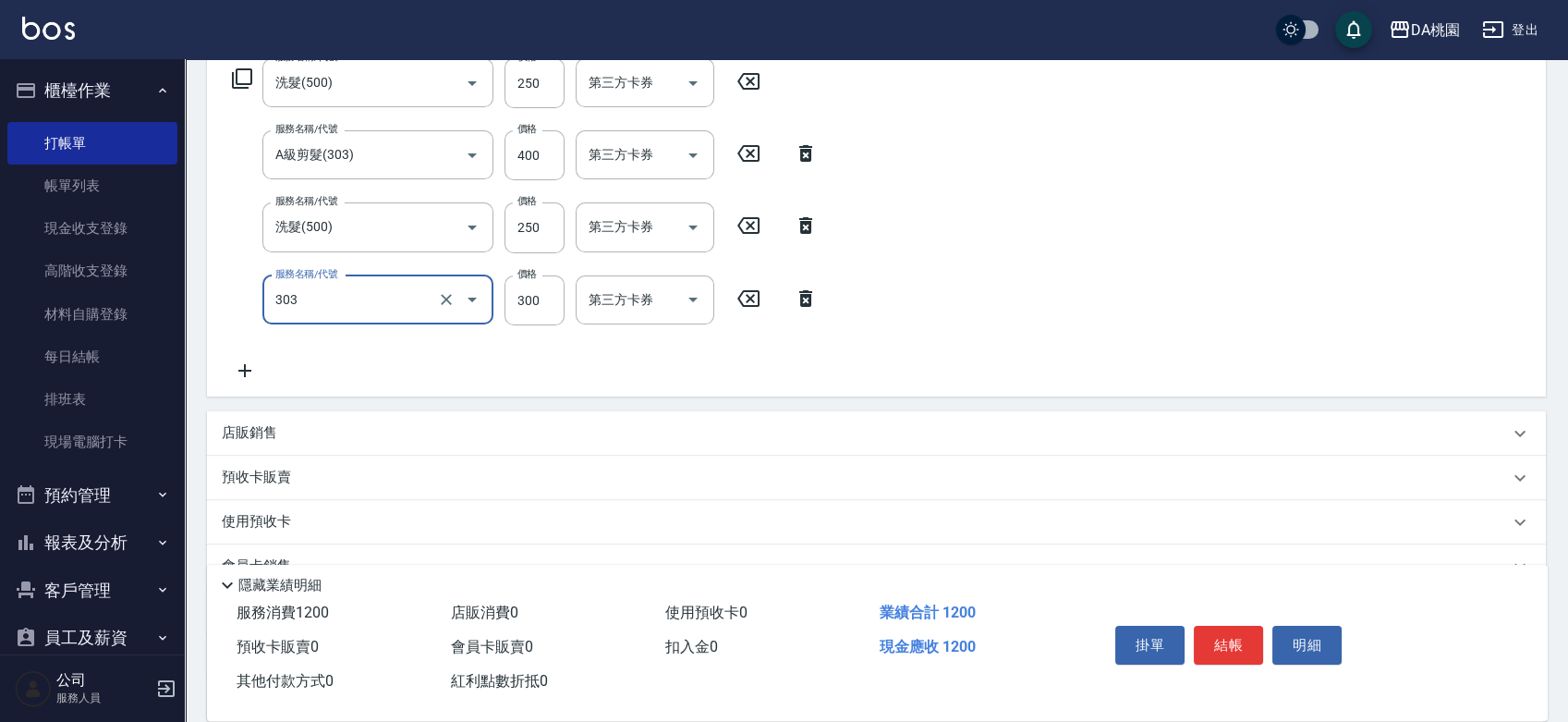
type input "A級剪髮(303)"
type input "4"
type input "90"
type input "400"
type input "130"
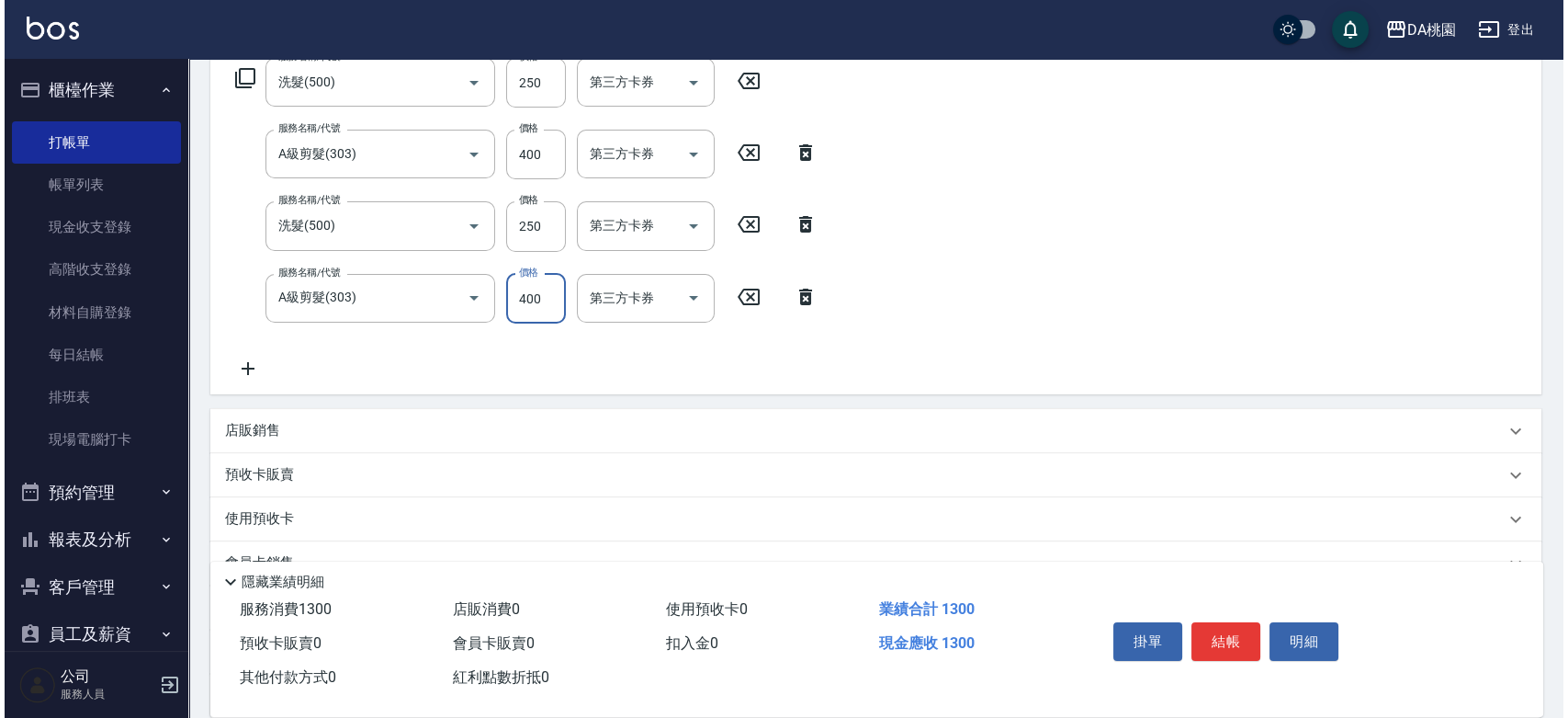
scroll to position [0, 0]
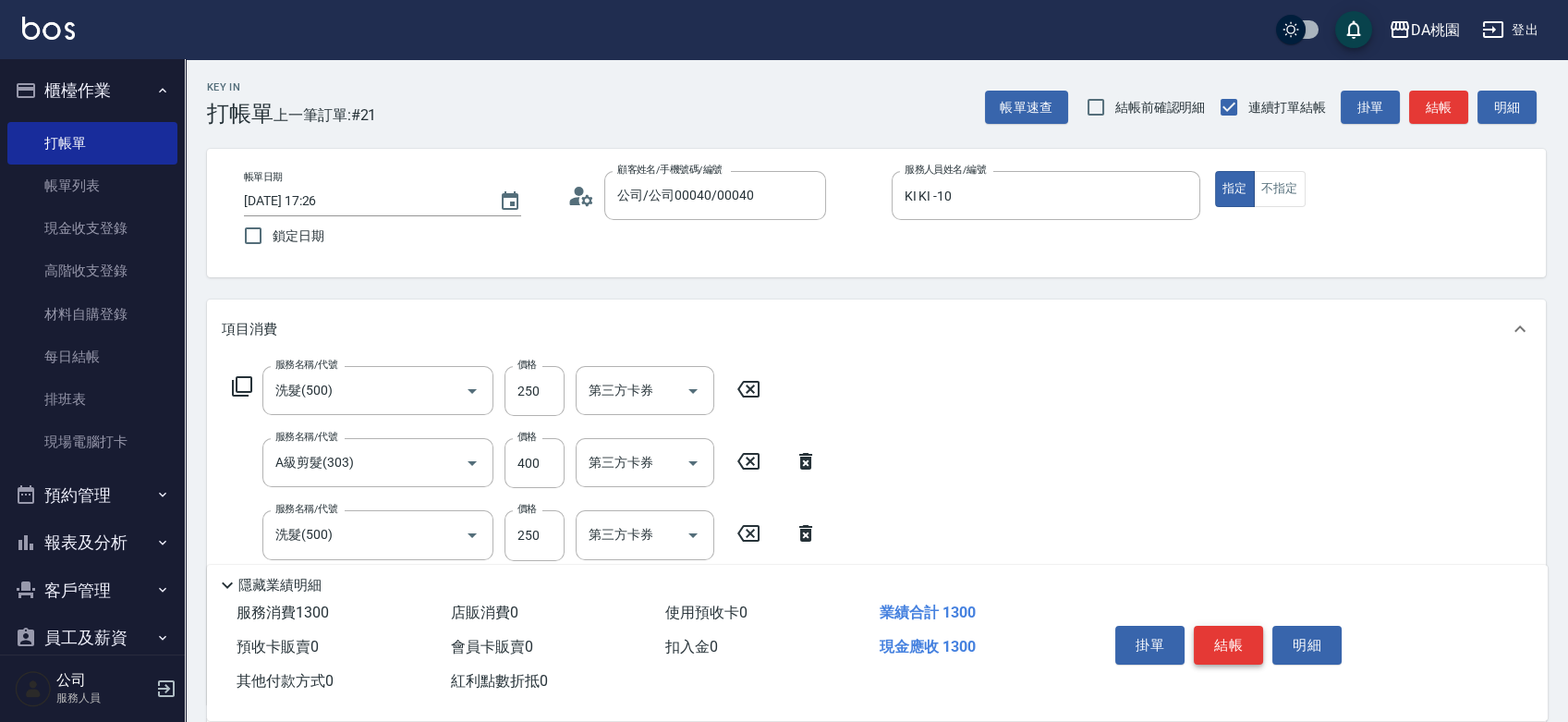
type input "400"
click at [1220, 644] on button "結帳" at bounding box center [1229, 644] width 69 height 39
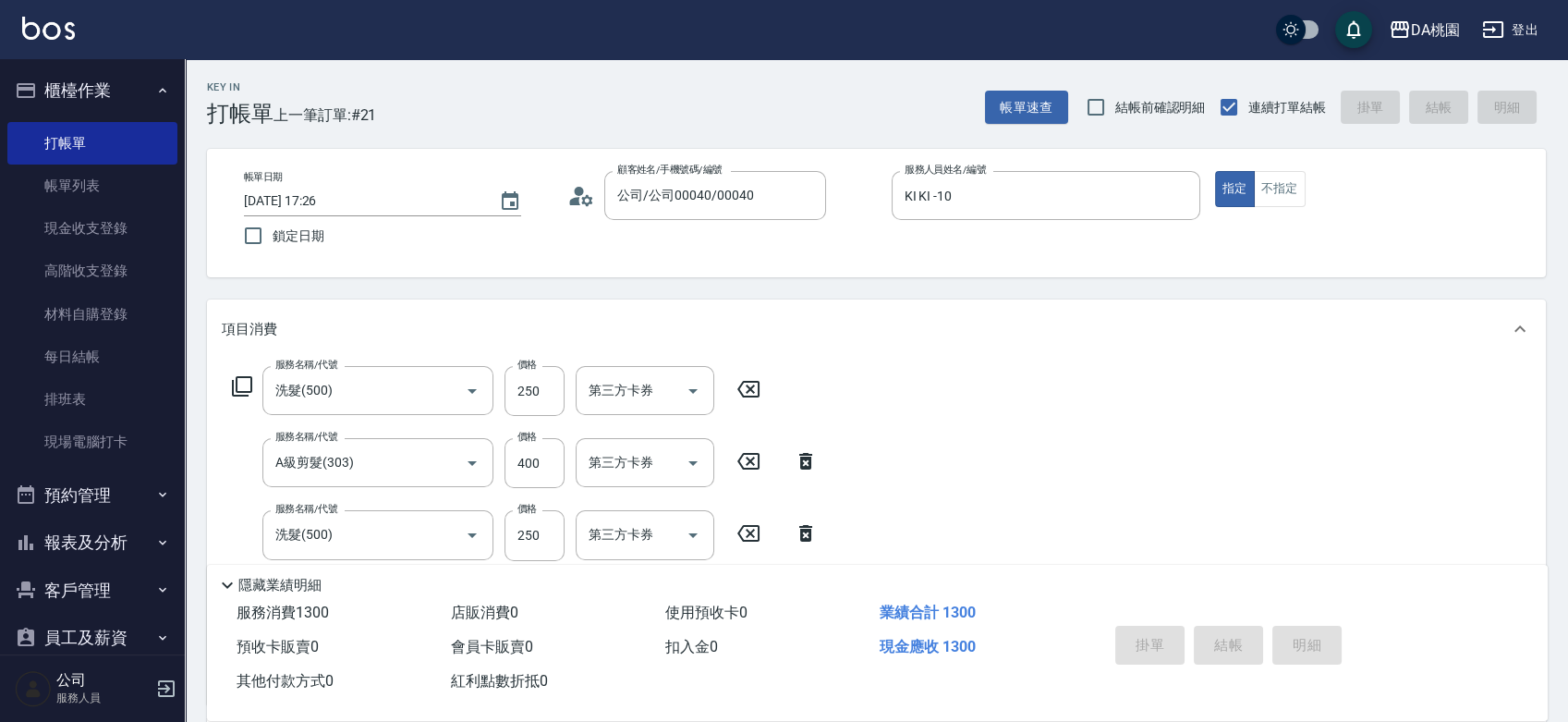
type input "0"
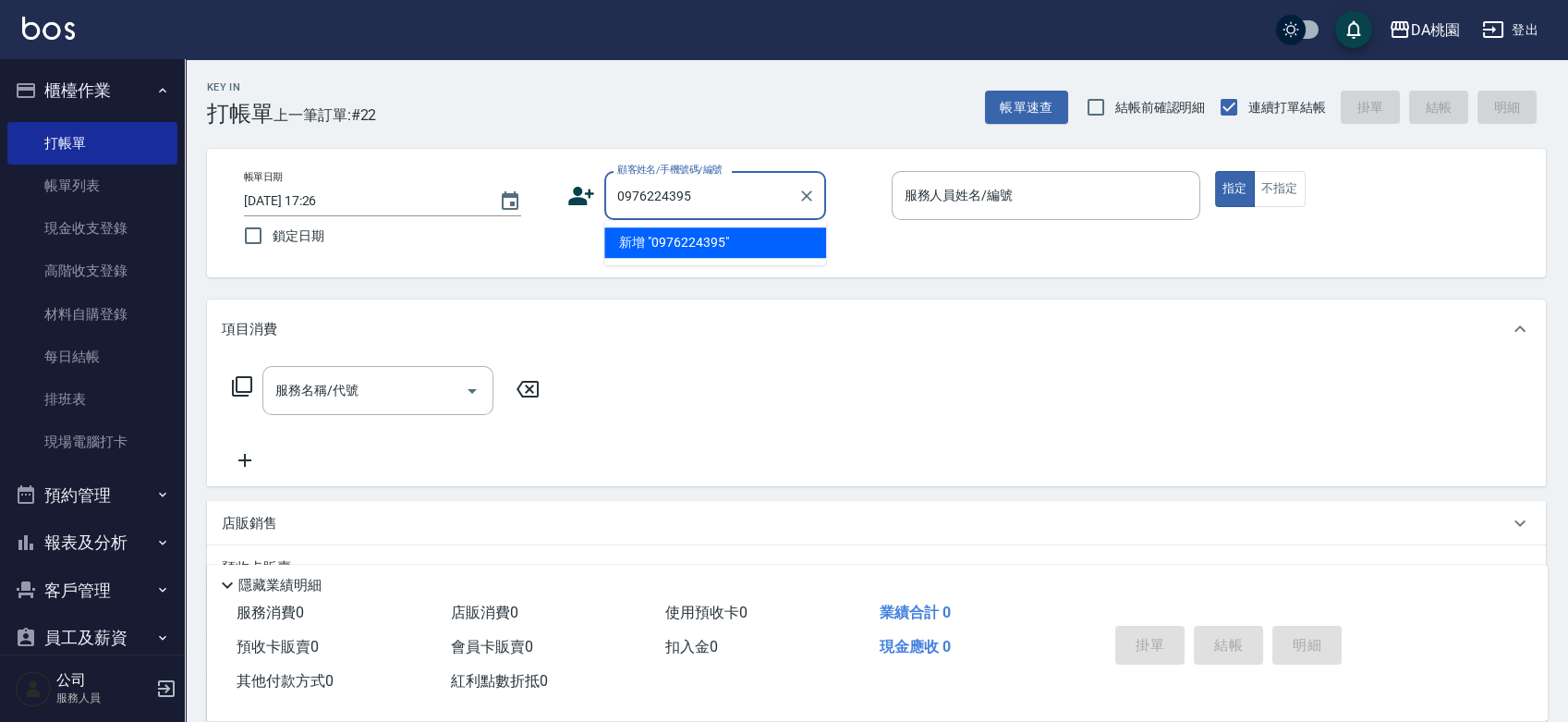
type input "0976224395"
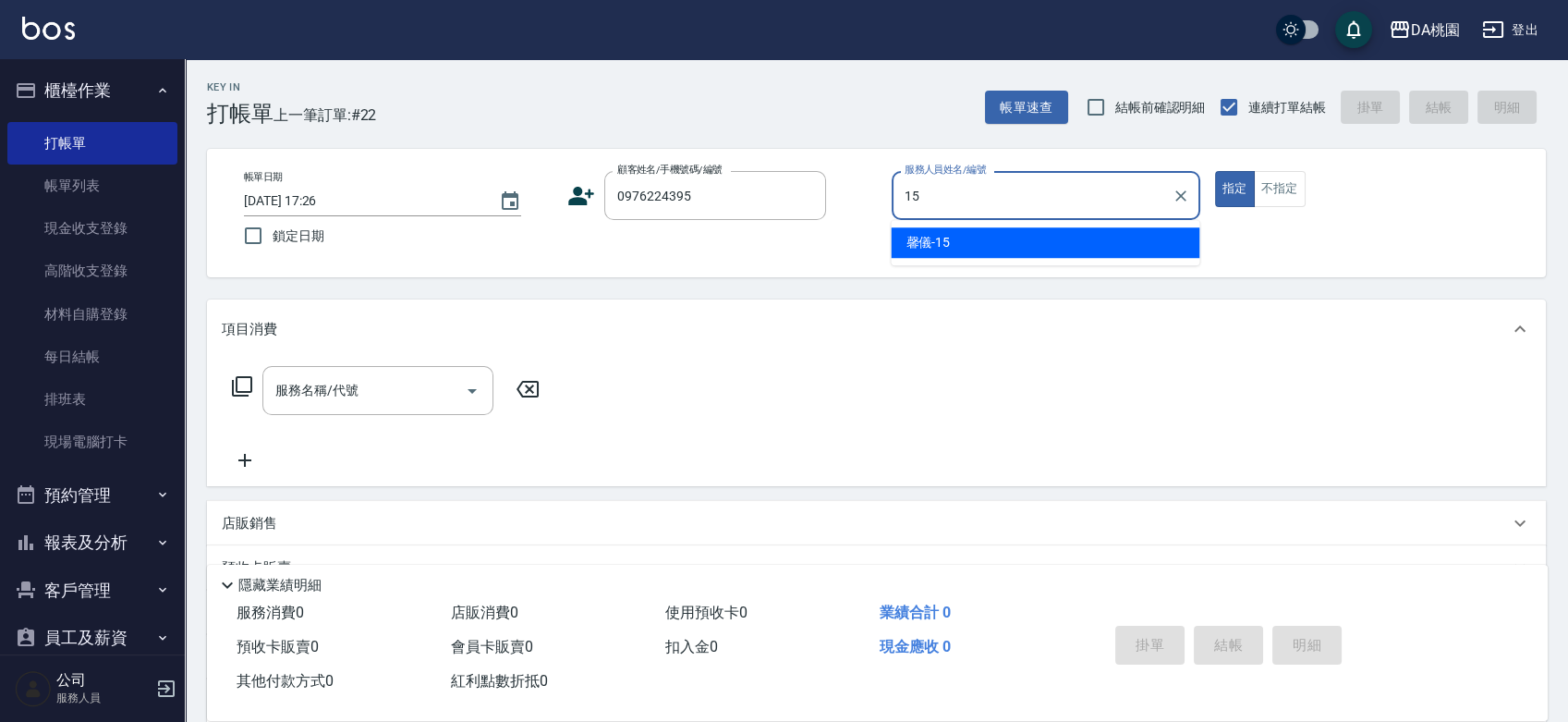
type input "馨儀-15"
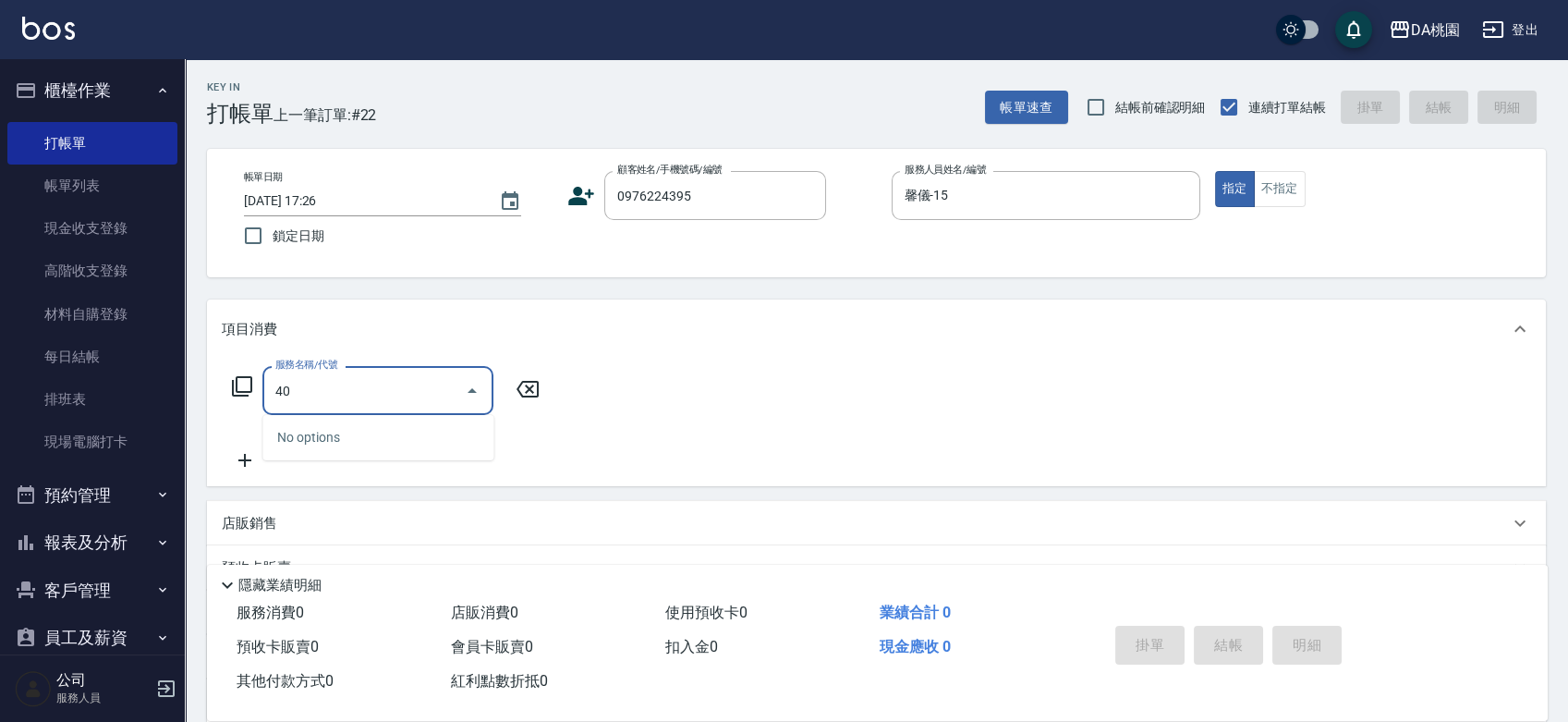
type input "400"
type input "150"
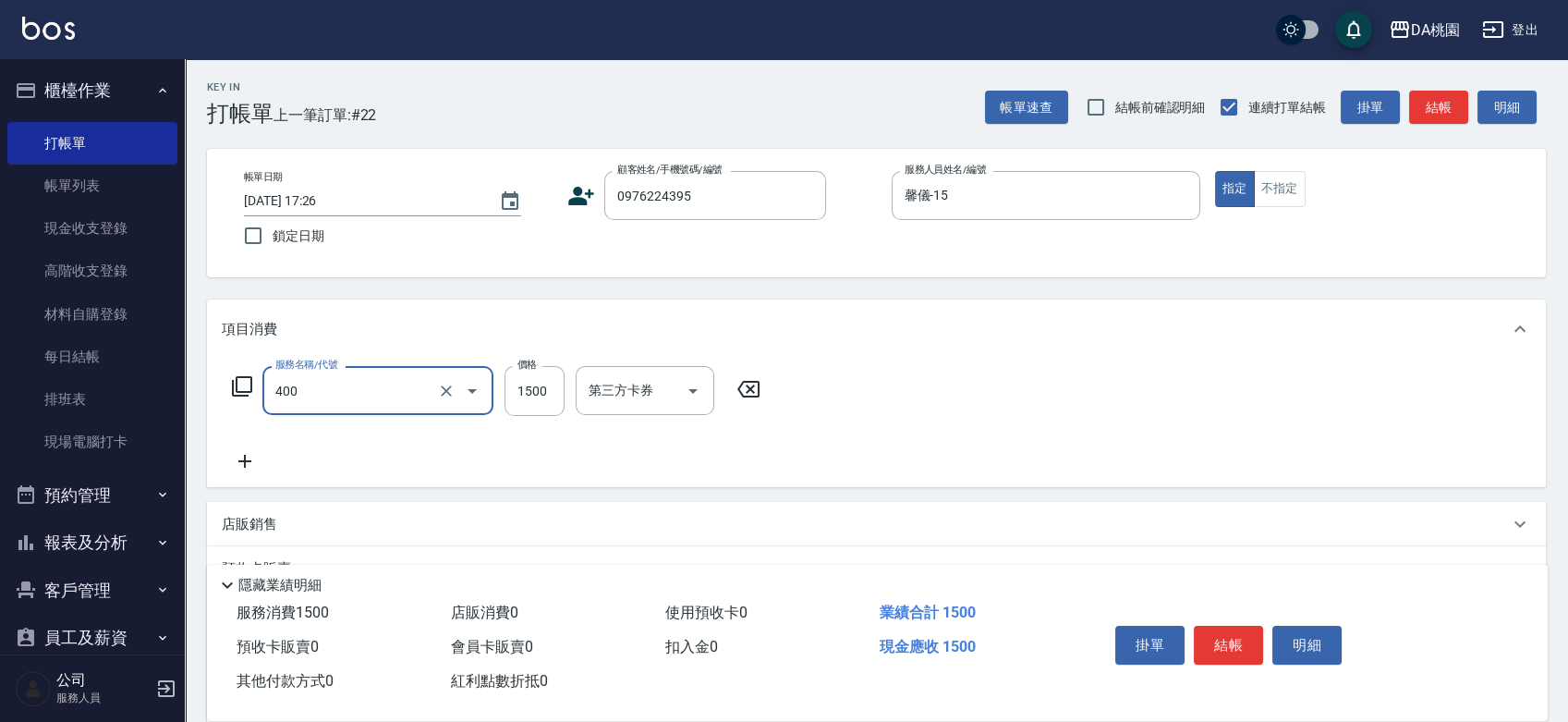
type input "染髮(400)"
type input "0"
type input "20"
type input "200"
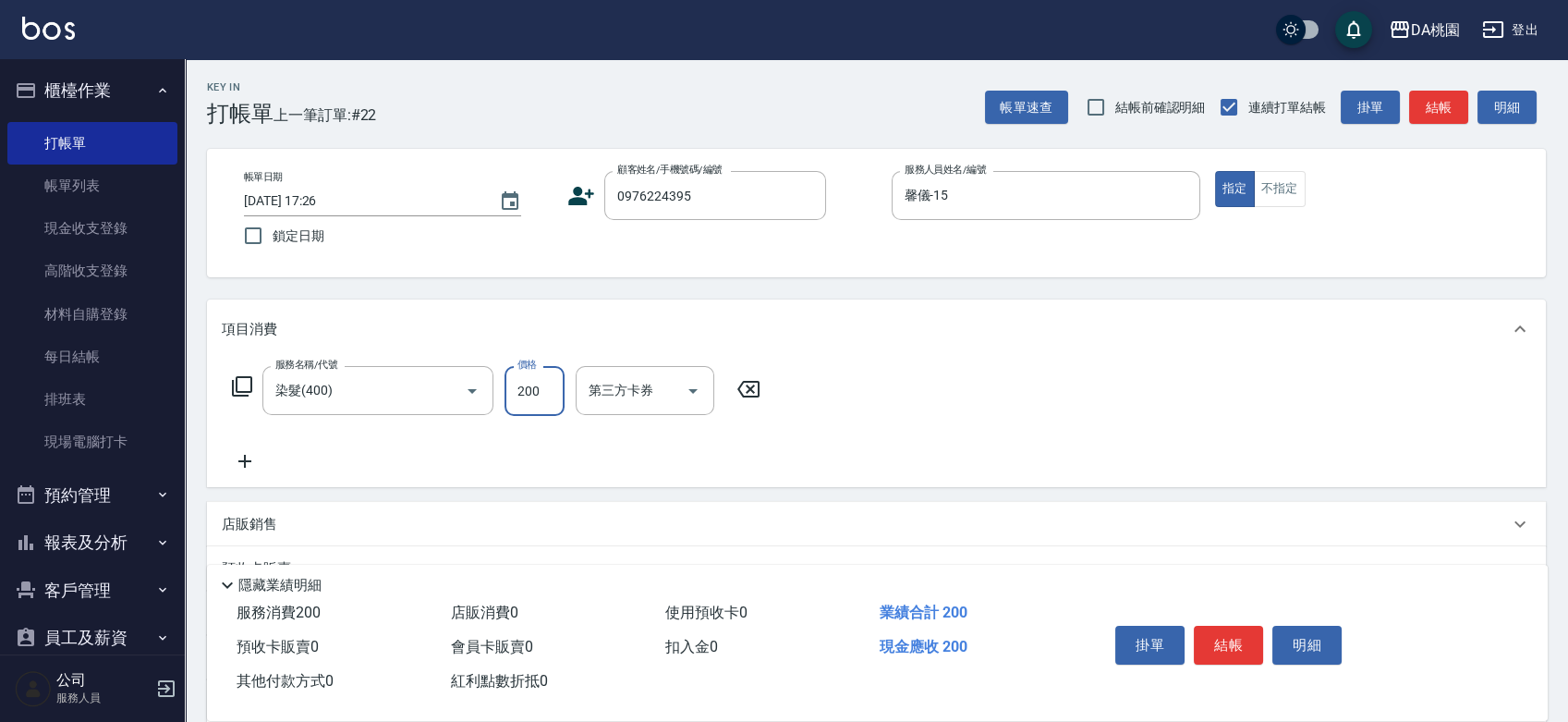
type input "200"
type input "2000"
click at [1245, 647] on button "結帳" at bounding box center [1229, 644] width 69 height 39
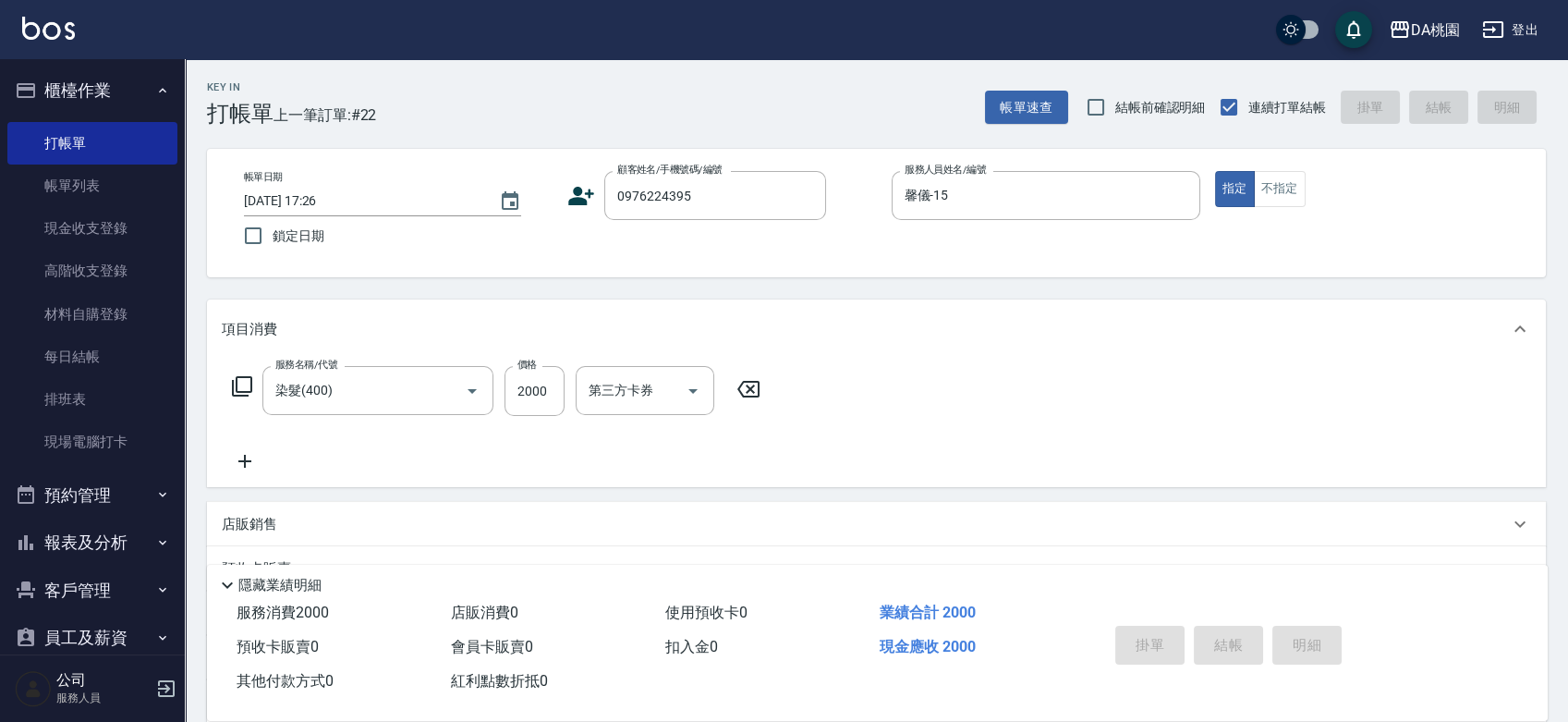
type input "2025/08/10 17:27"
type input "0"
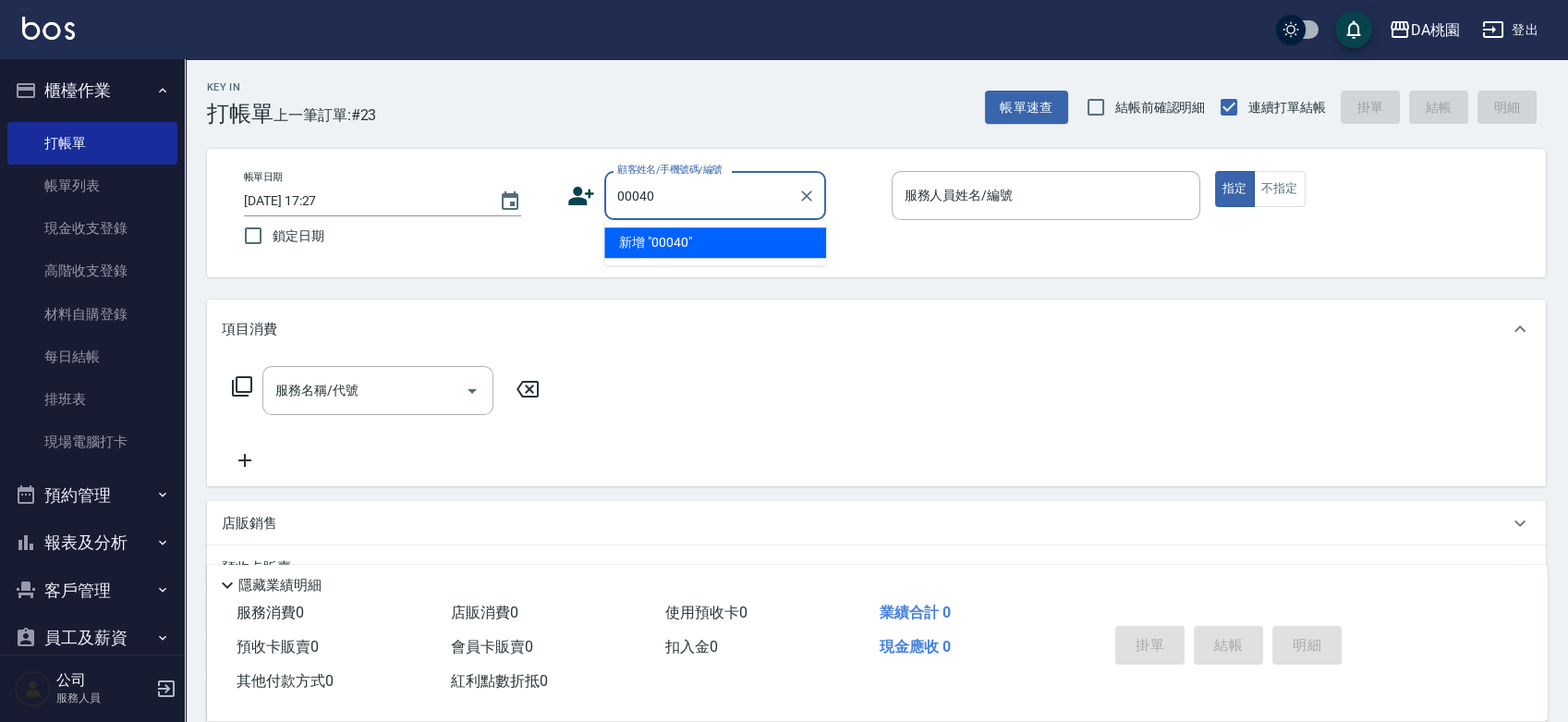
type input "00040"
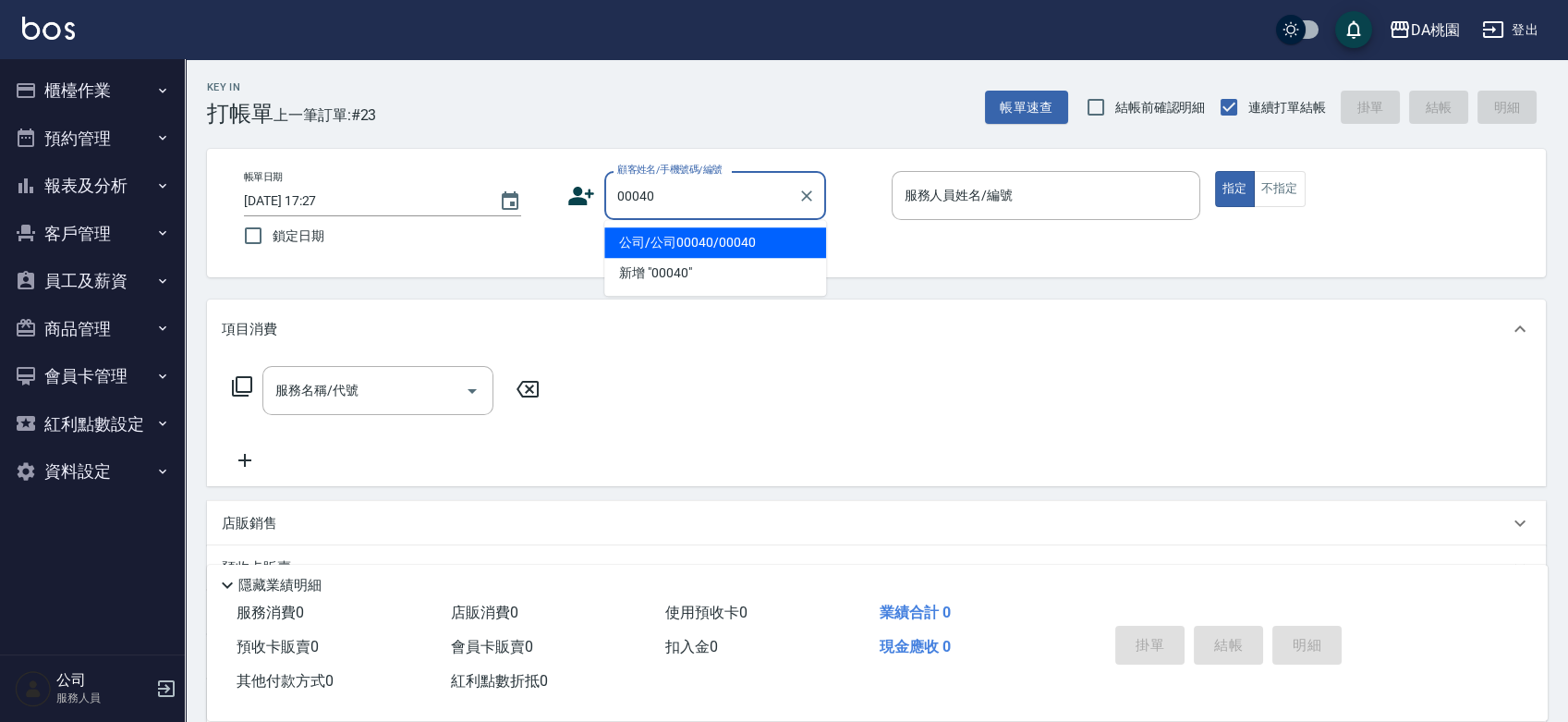
type input "公司/公司00040/00040"
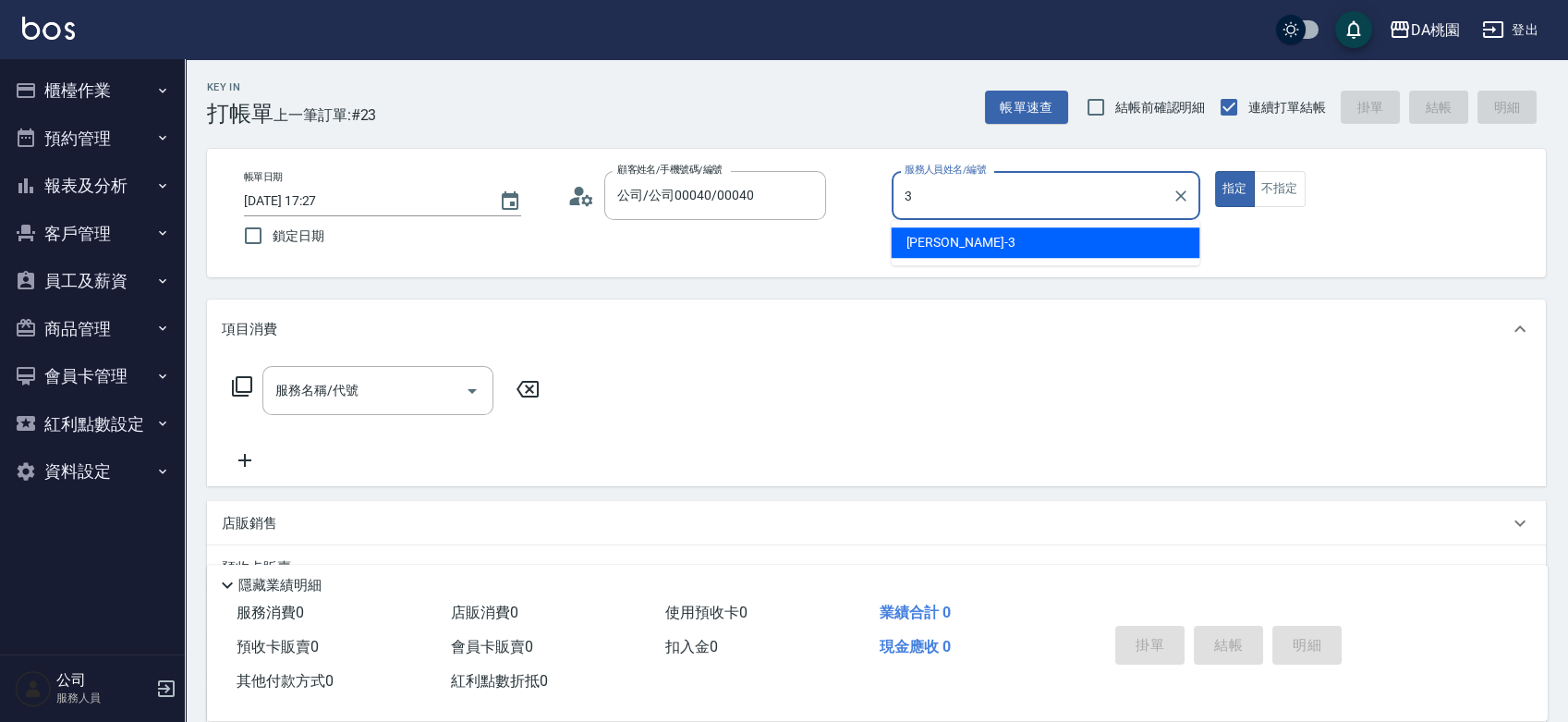
type input "[PERSON_NAME]-3"
type button "true"
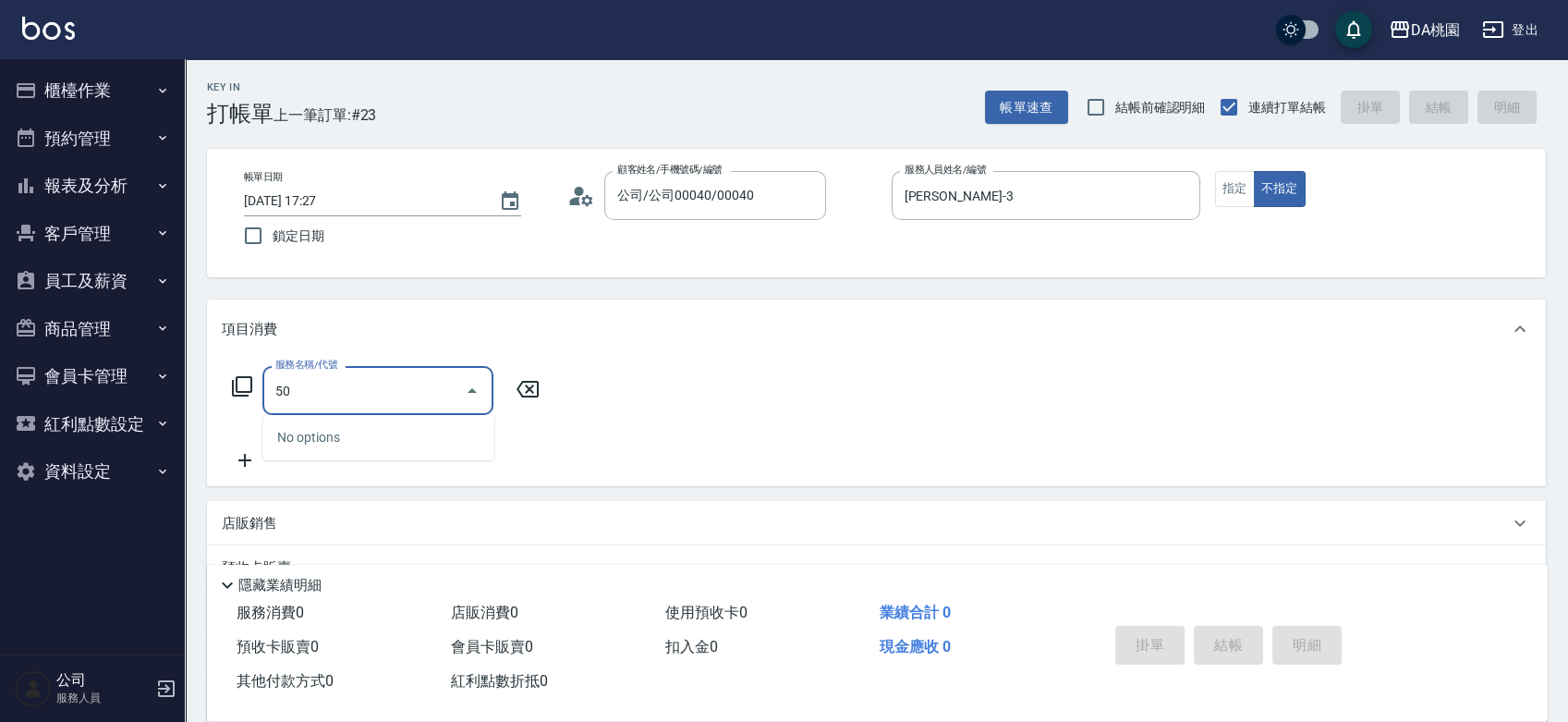
type input "501"
type input "20"
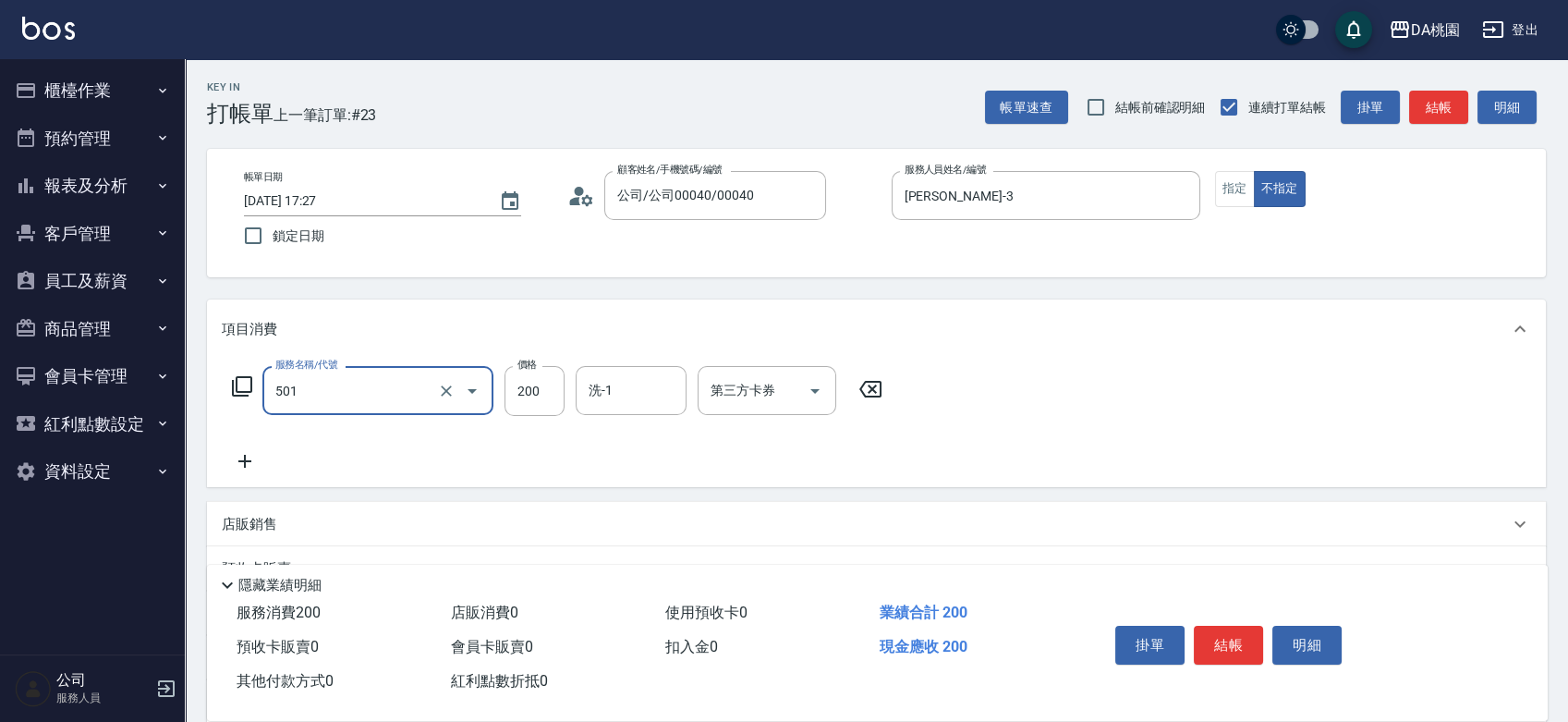
type input "洗髮(互助)(501)"
type input "0"
type input "35"
type input "30"
type input "350"
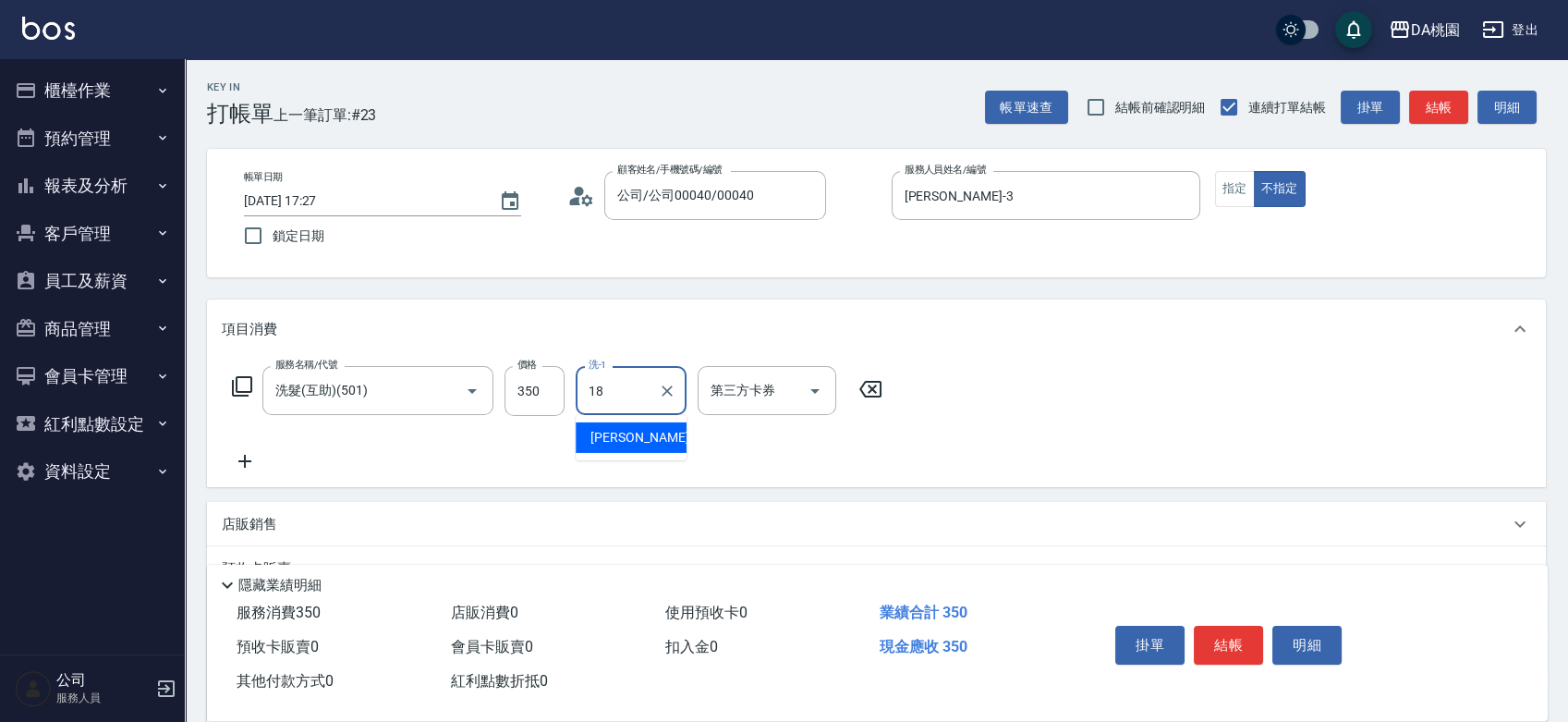
type input "[PERSON_NAME]-18"
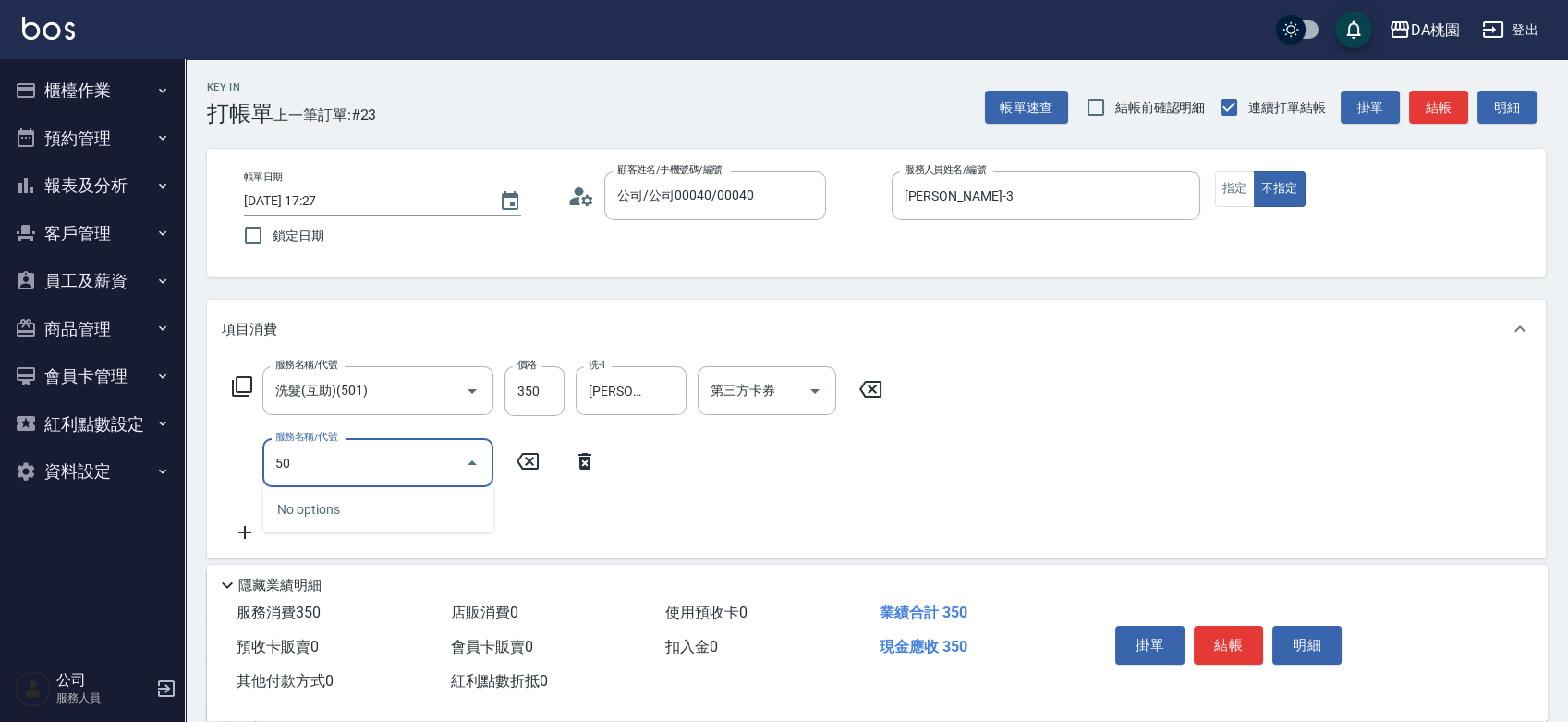
type input "504"
type input "40"
type input "[PERSON_NAME](互助)(504)"
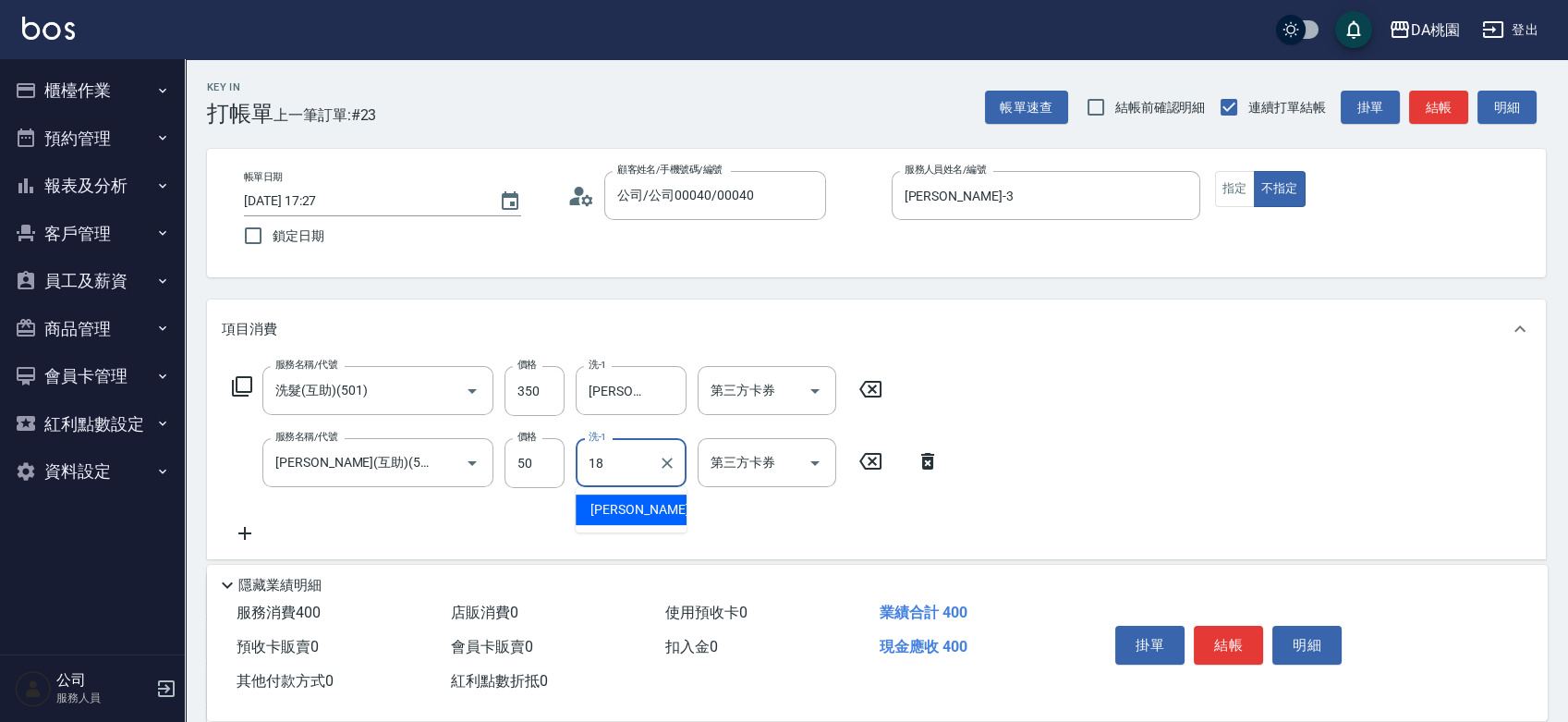
type input "[PERSON_NAME]-18"
click at [1231, 639] on button "結帳" at bounding box center [1229, 644] width 69 height 39
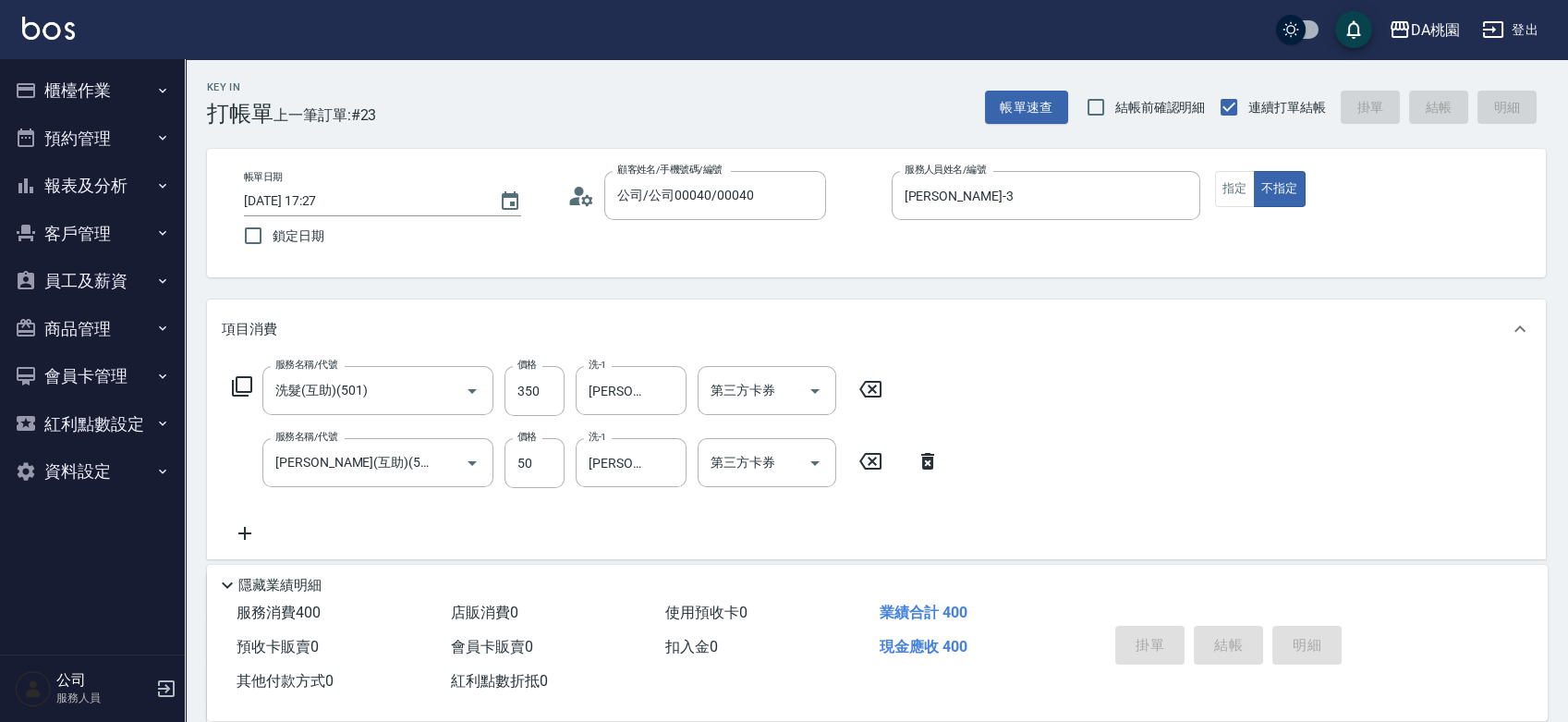
type input "[DATE] 17:28"
type input "0"
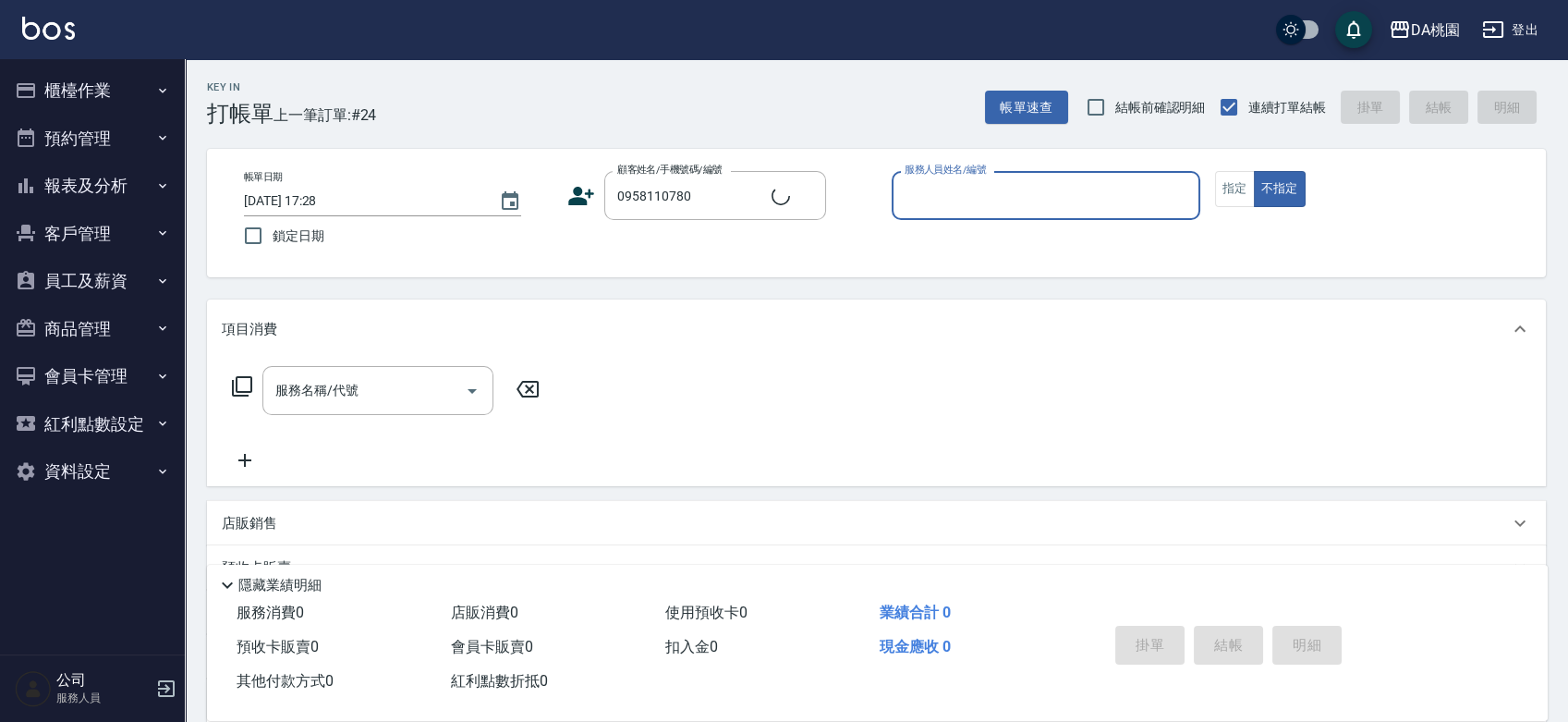
type input "傅堃哲/0958110780/01659"
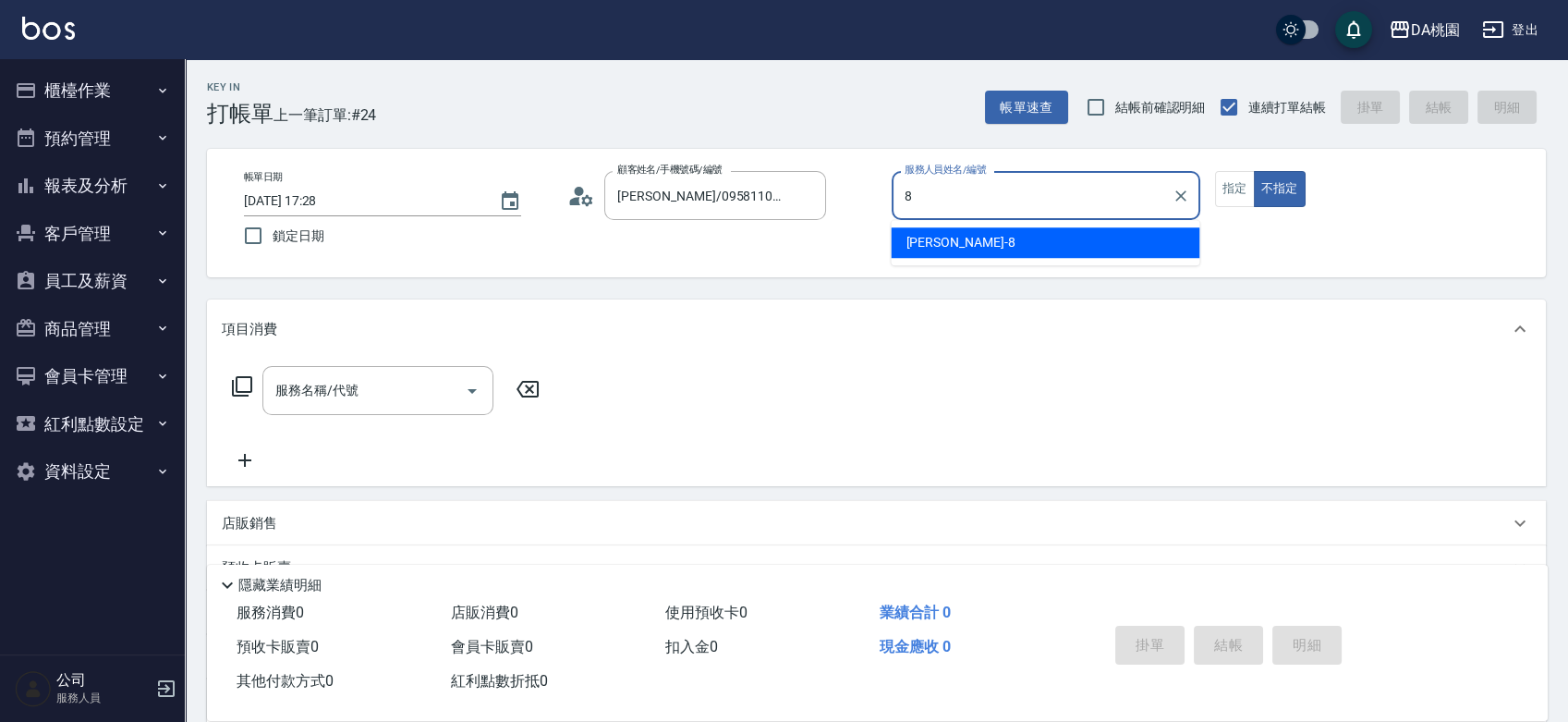
type input "桑妮-8"
type button "false"
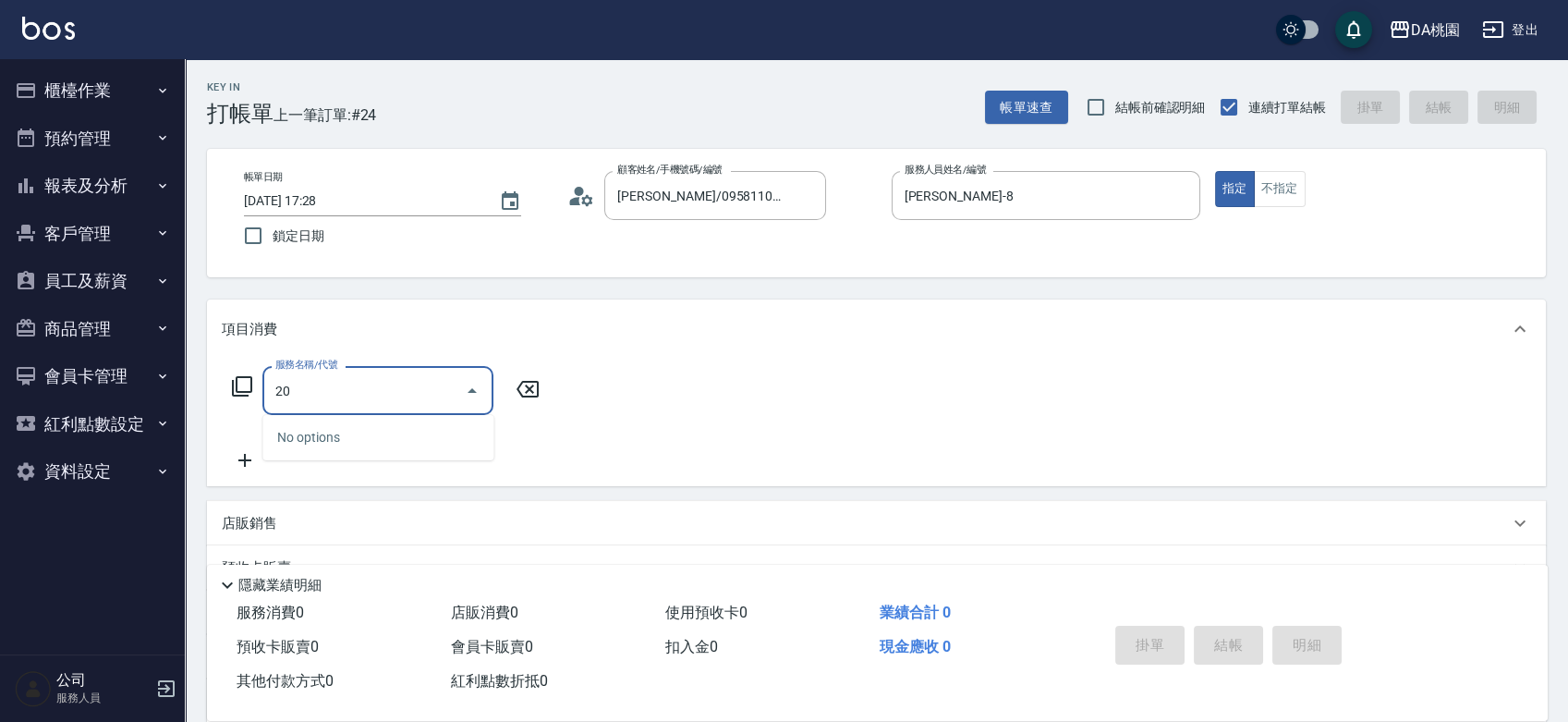
type input "201"
type input "150"
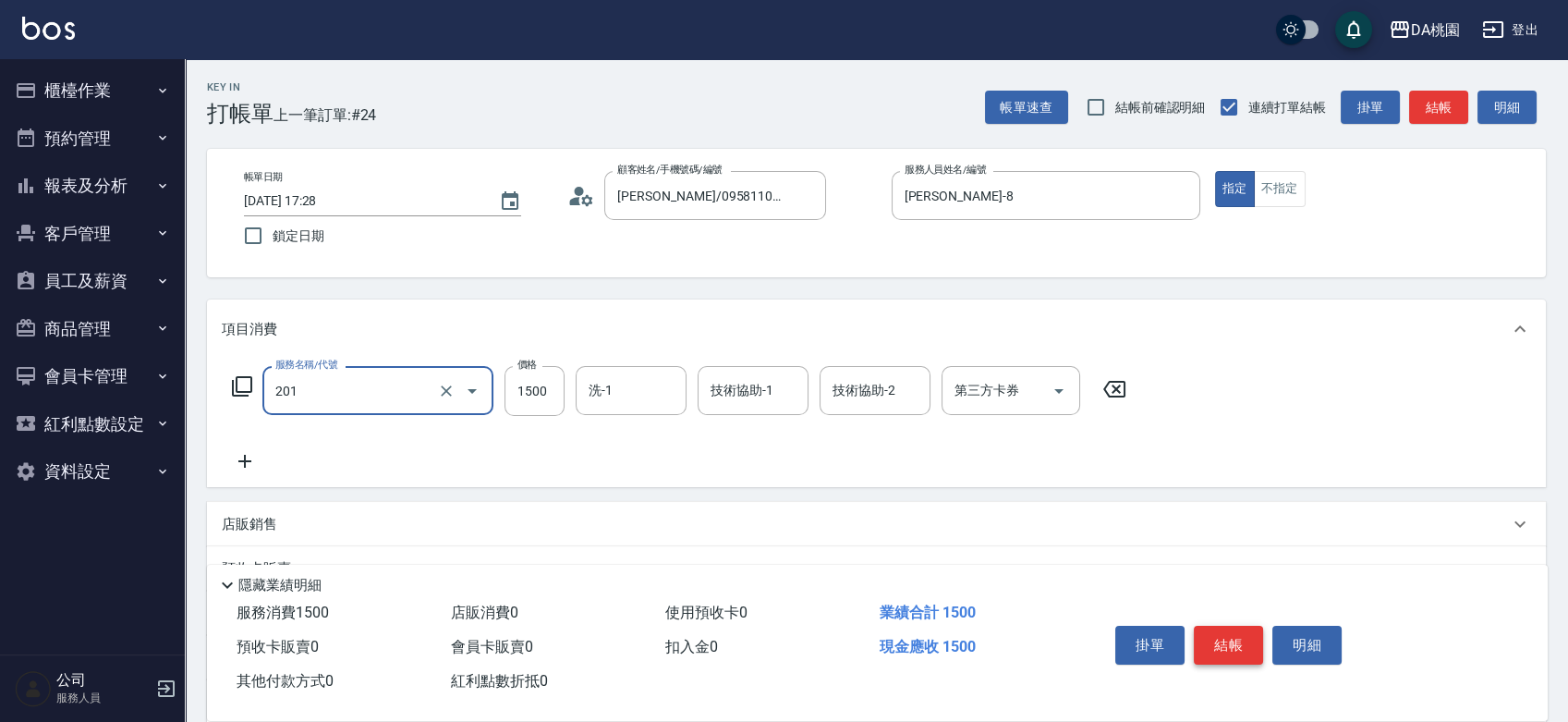
type input "離子燙-互助(201)"
type input "1"
type input "0"
type input "190"
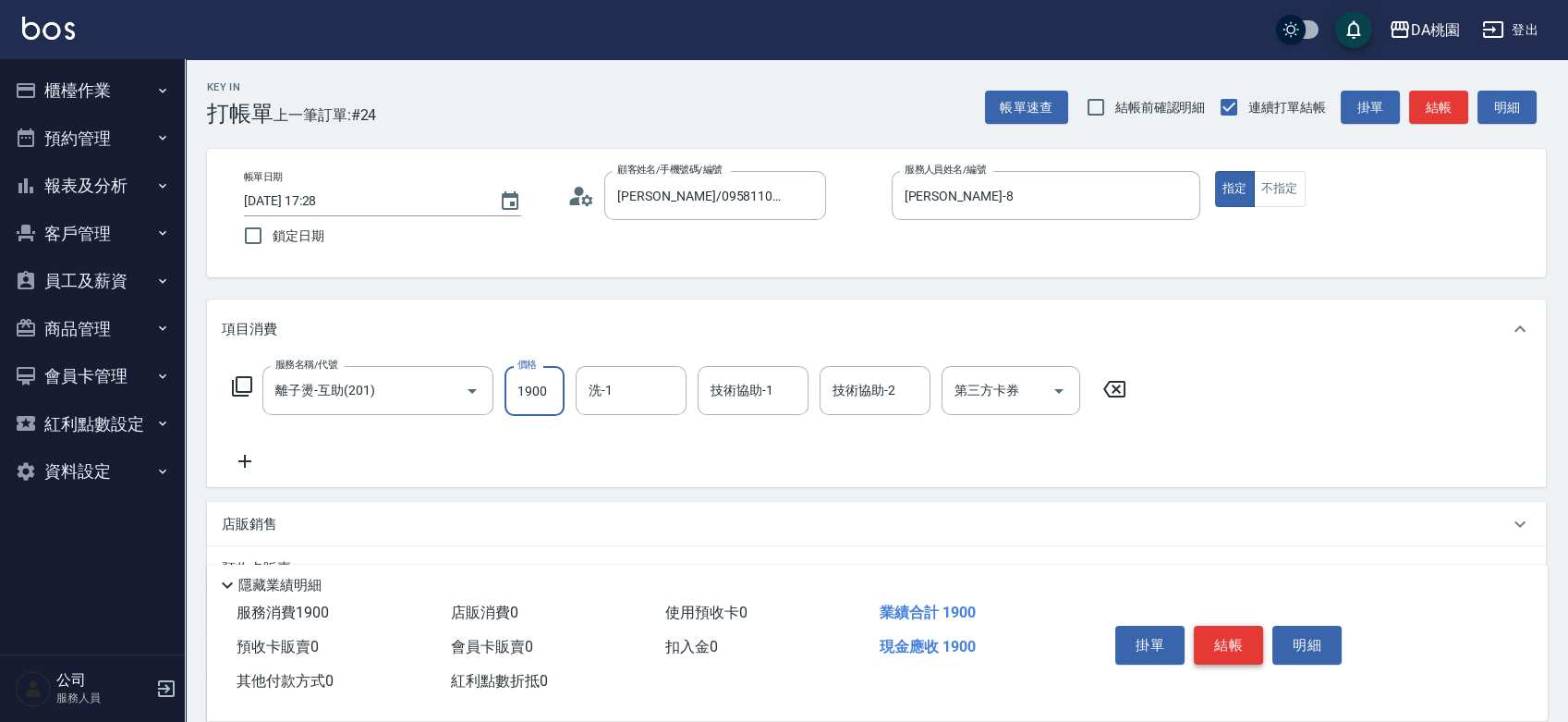
type input "1900"
type input "葶葶-20"
click at [730, 499] on div "項目消費 服務名稱/代號 離子燙-互助(201) 服務名稱/代號 價格 1900 價格 洗-1 葶葶-20 洗-1 技術協助-1 葶葶-20 技術協助-1 技…" at bounding box center [876, 556] width 1339 height 513
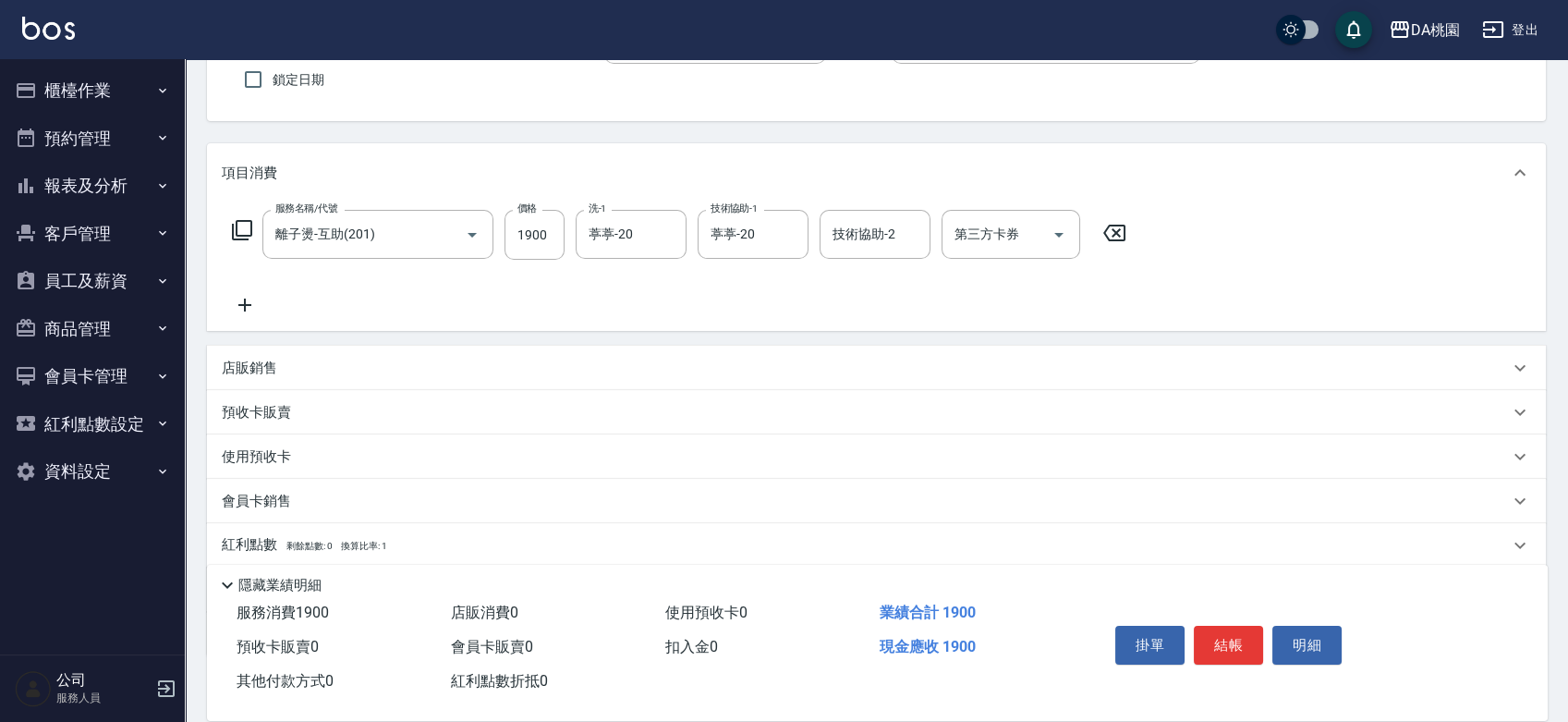
scroll to position [205, 0]
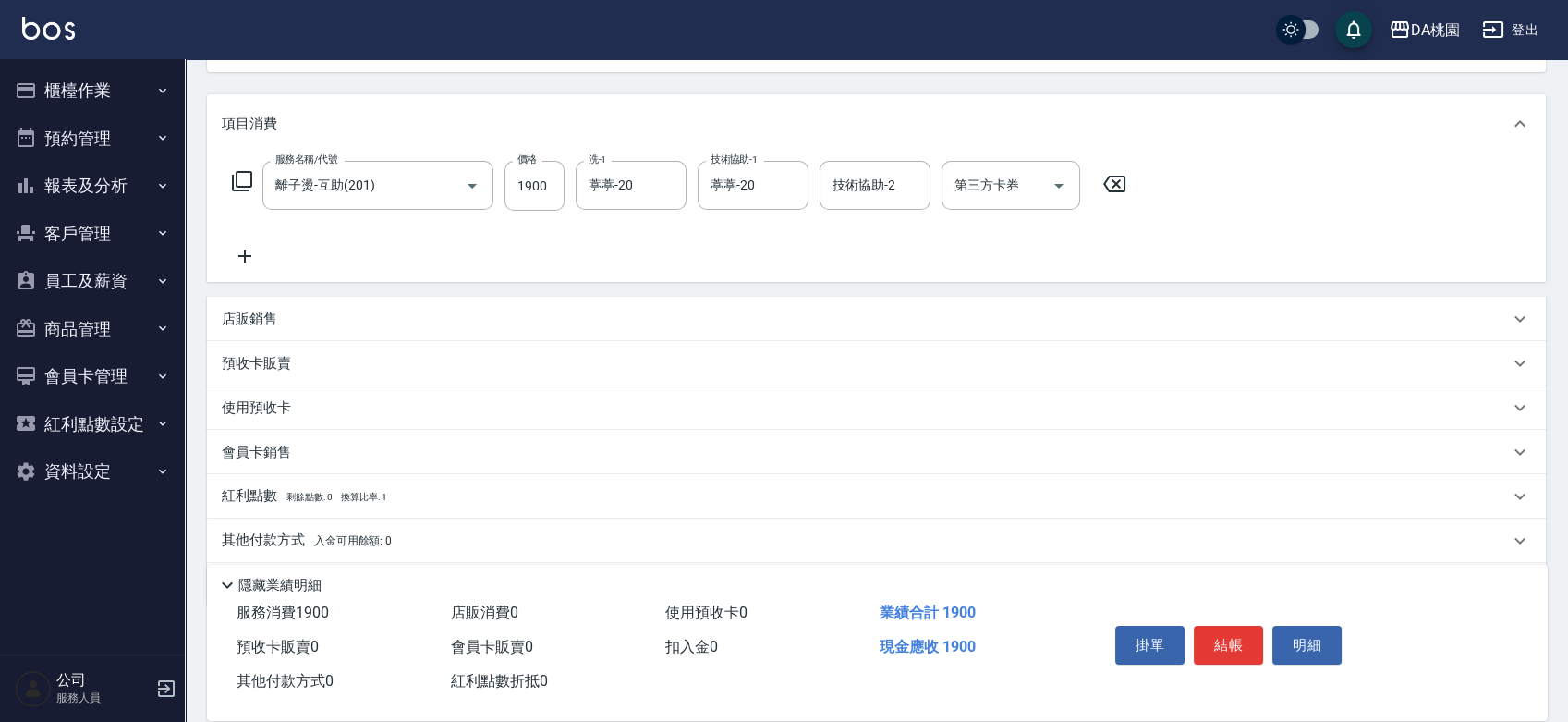
click at [935, 323] on div "店販銷售" at bounding box center [865, 319] width 1287 height 20
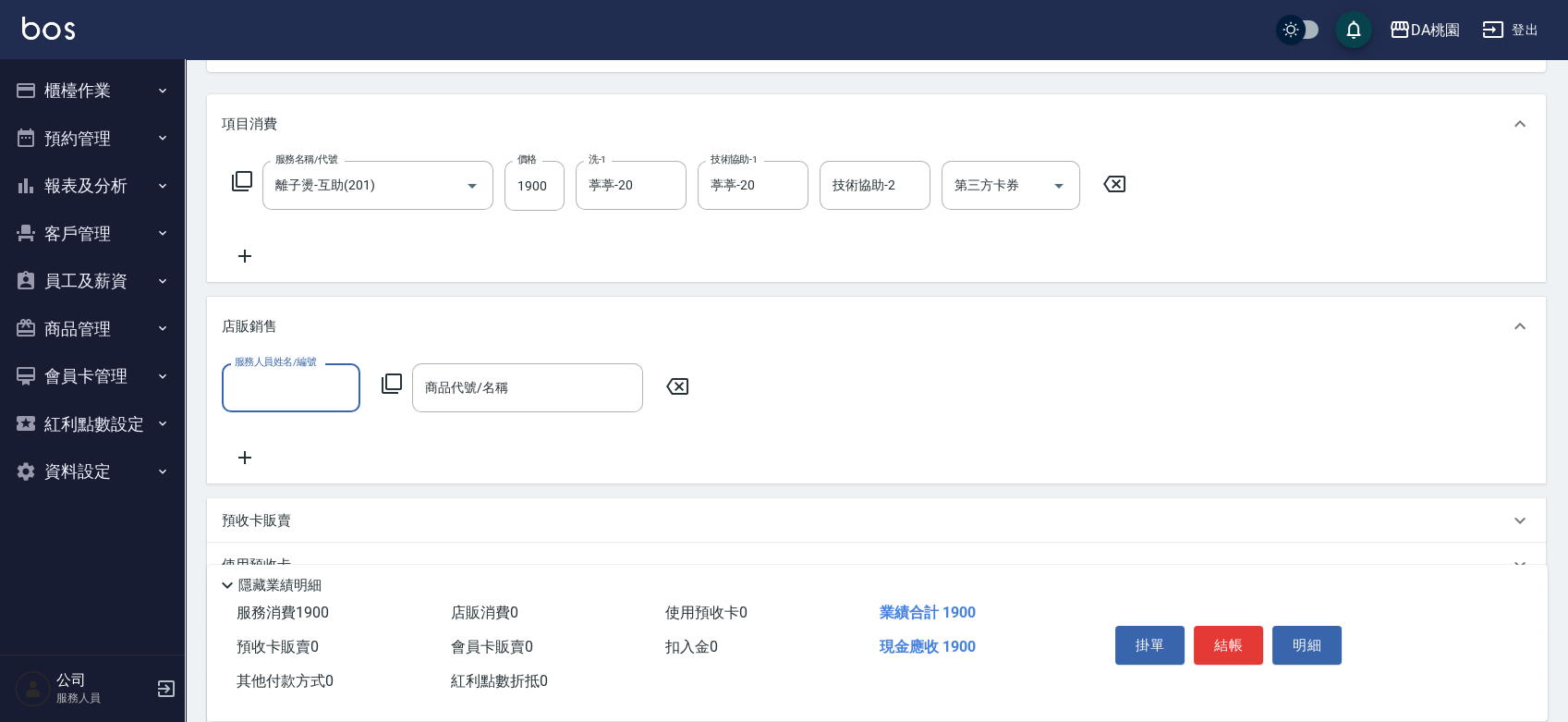
scroll to position [0, 0]
type input "桑妮-8"
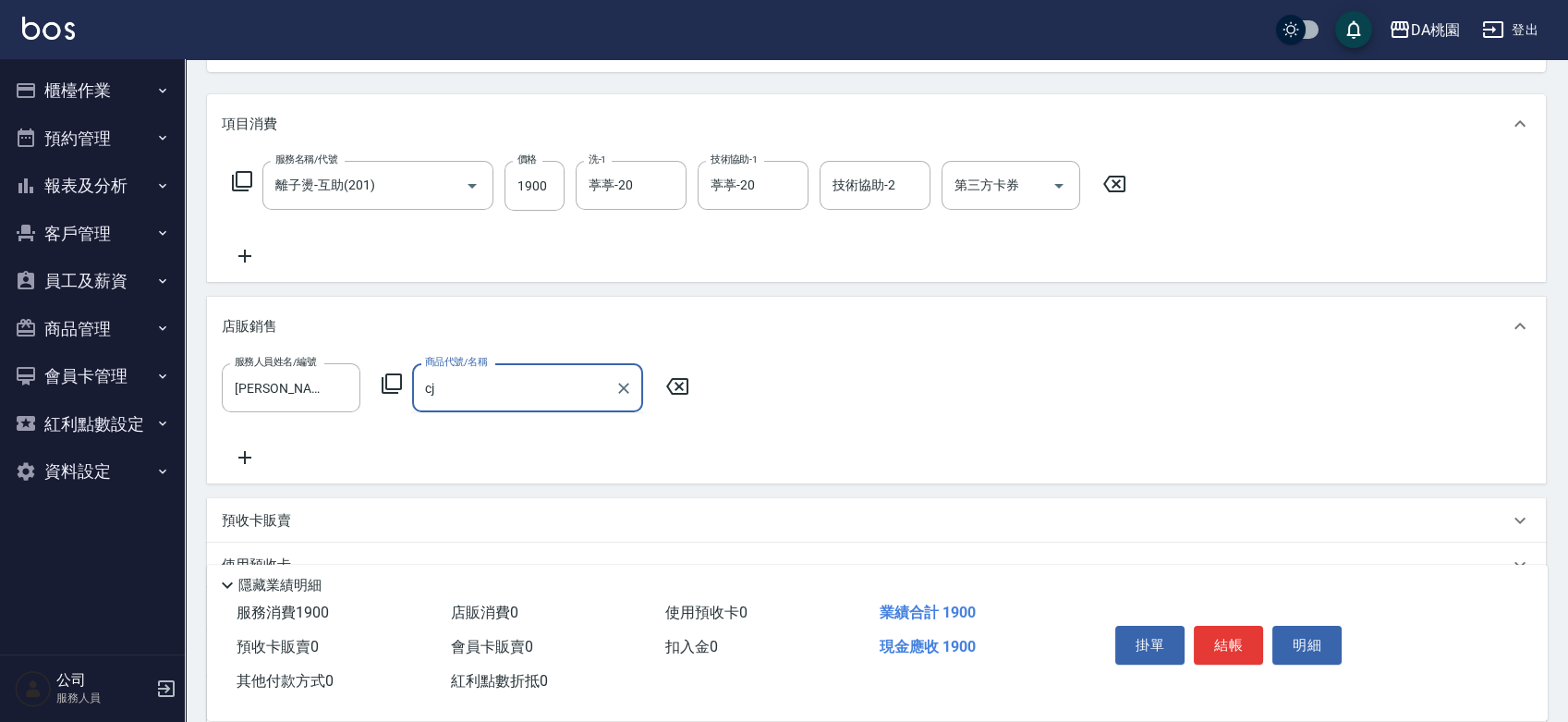
type input "c"
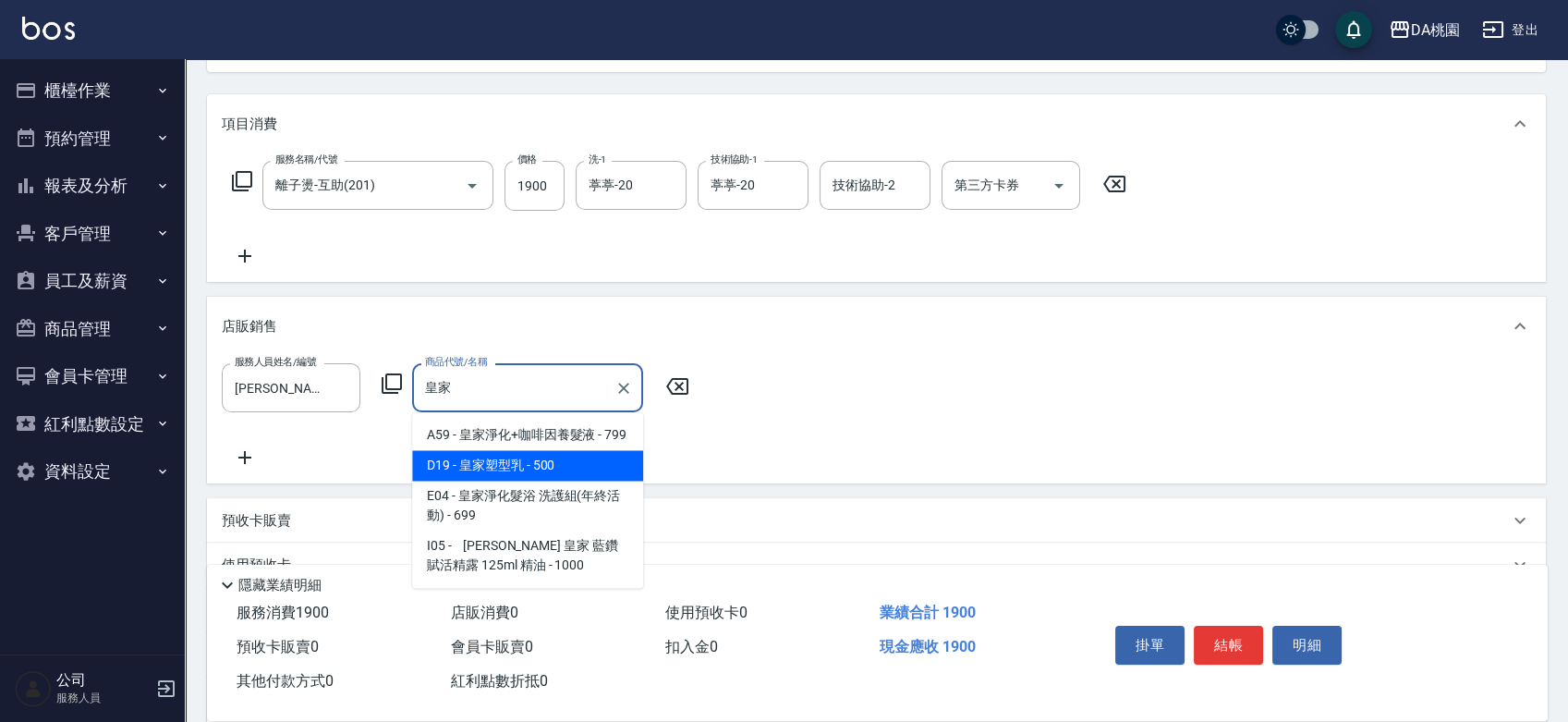
type input "皇家塑型乳"
type input "240"
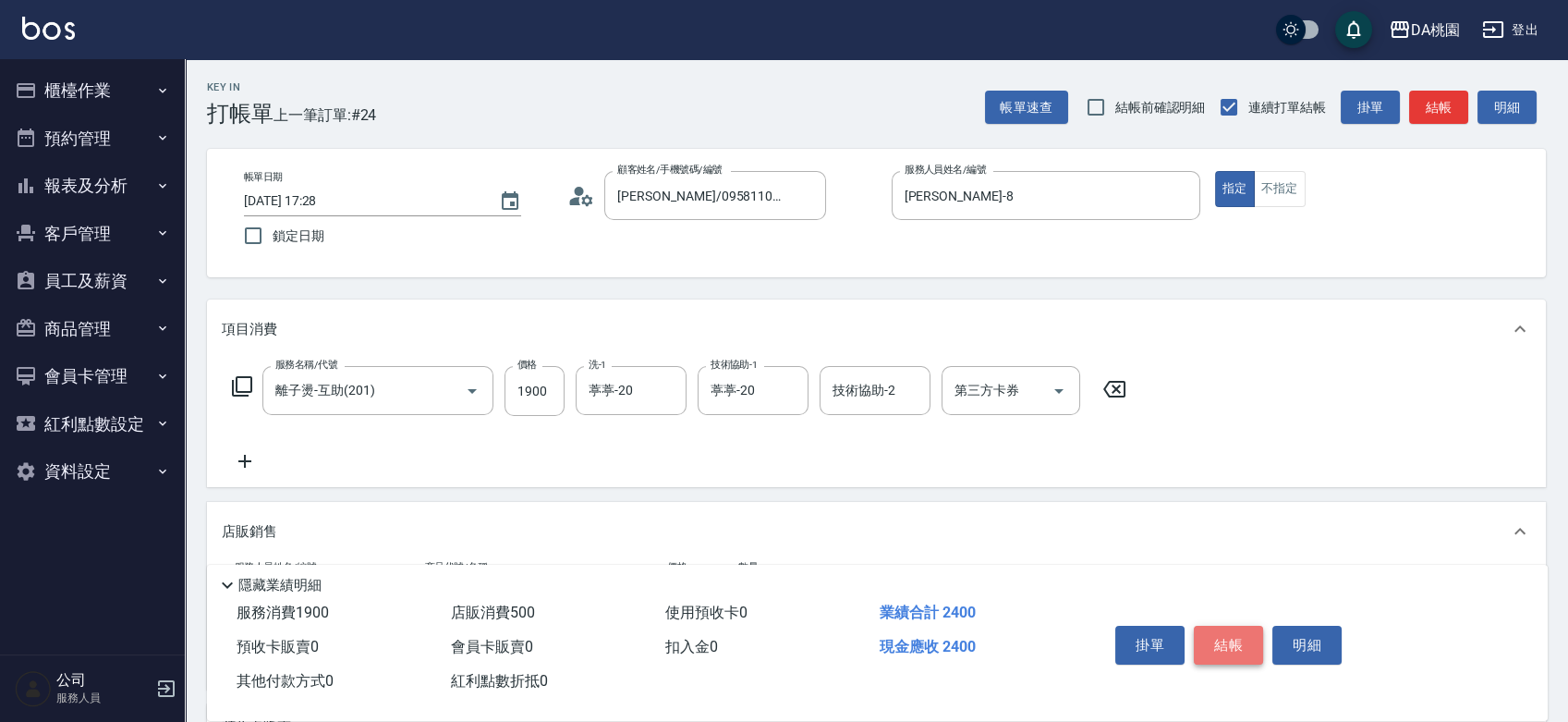
click at [1233, 626] on button "結帳" at bounding box center [1229, 644] width 69 height 39
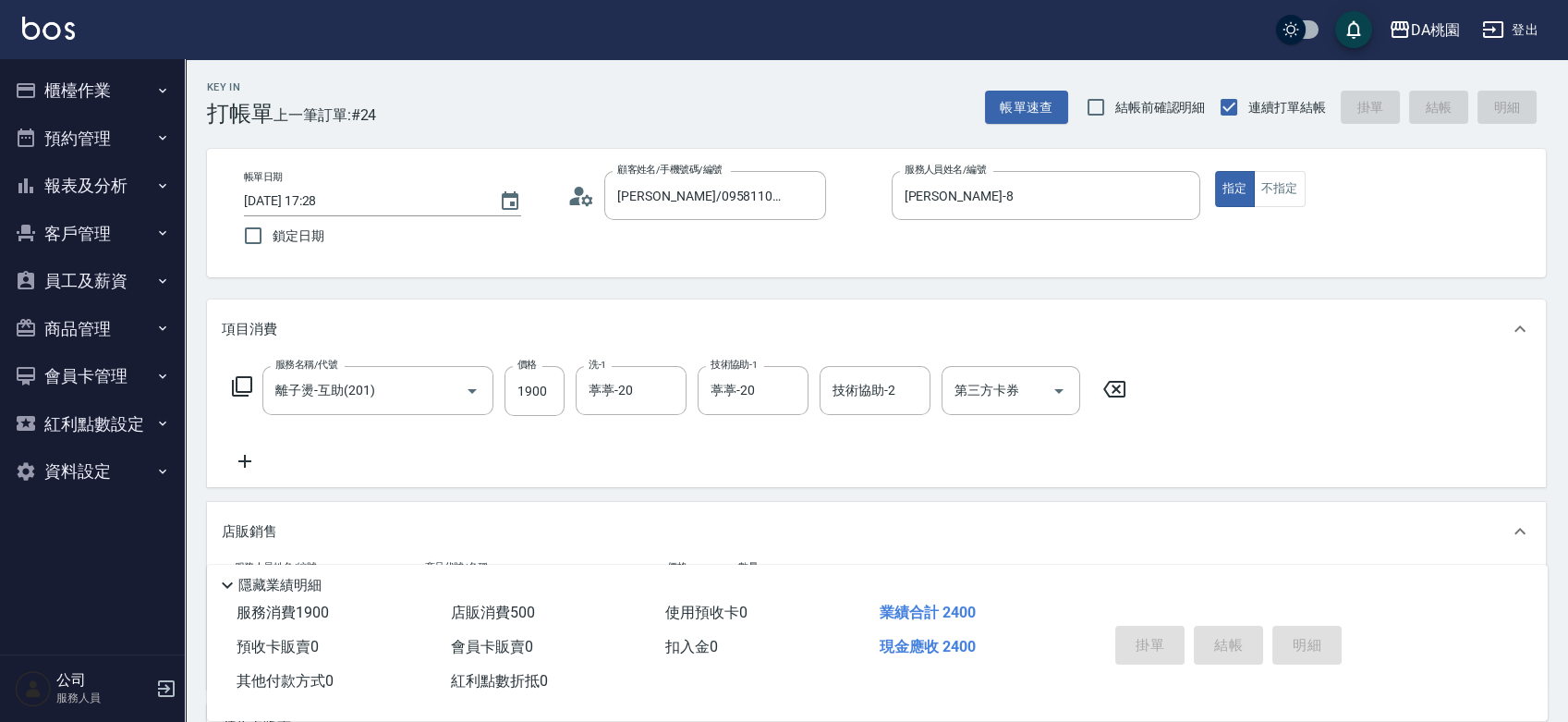
type input "2025/08/10 17:29"
type input "0"
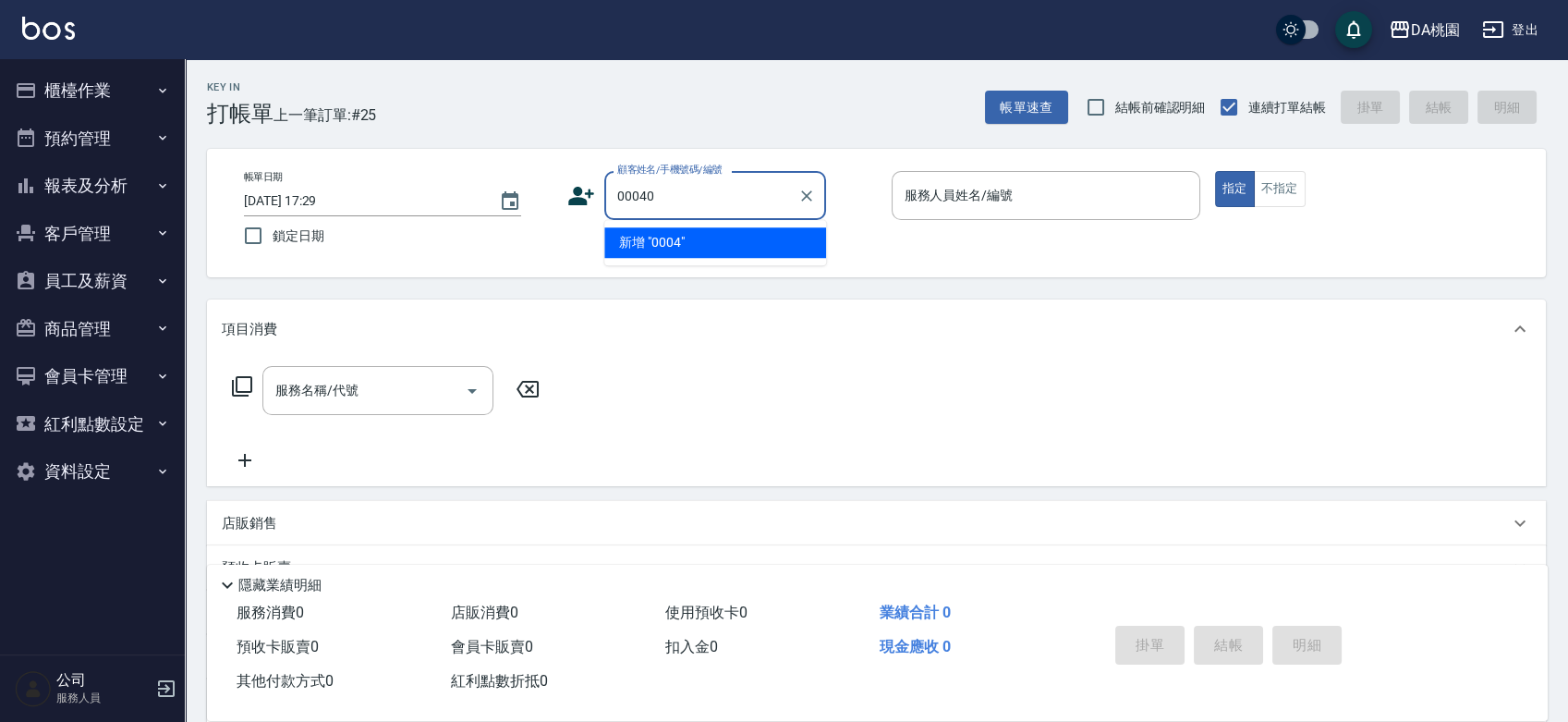
type input "00040"
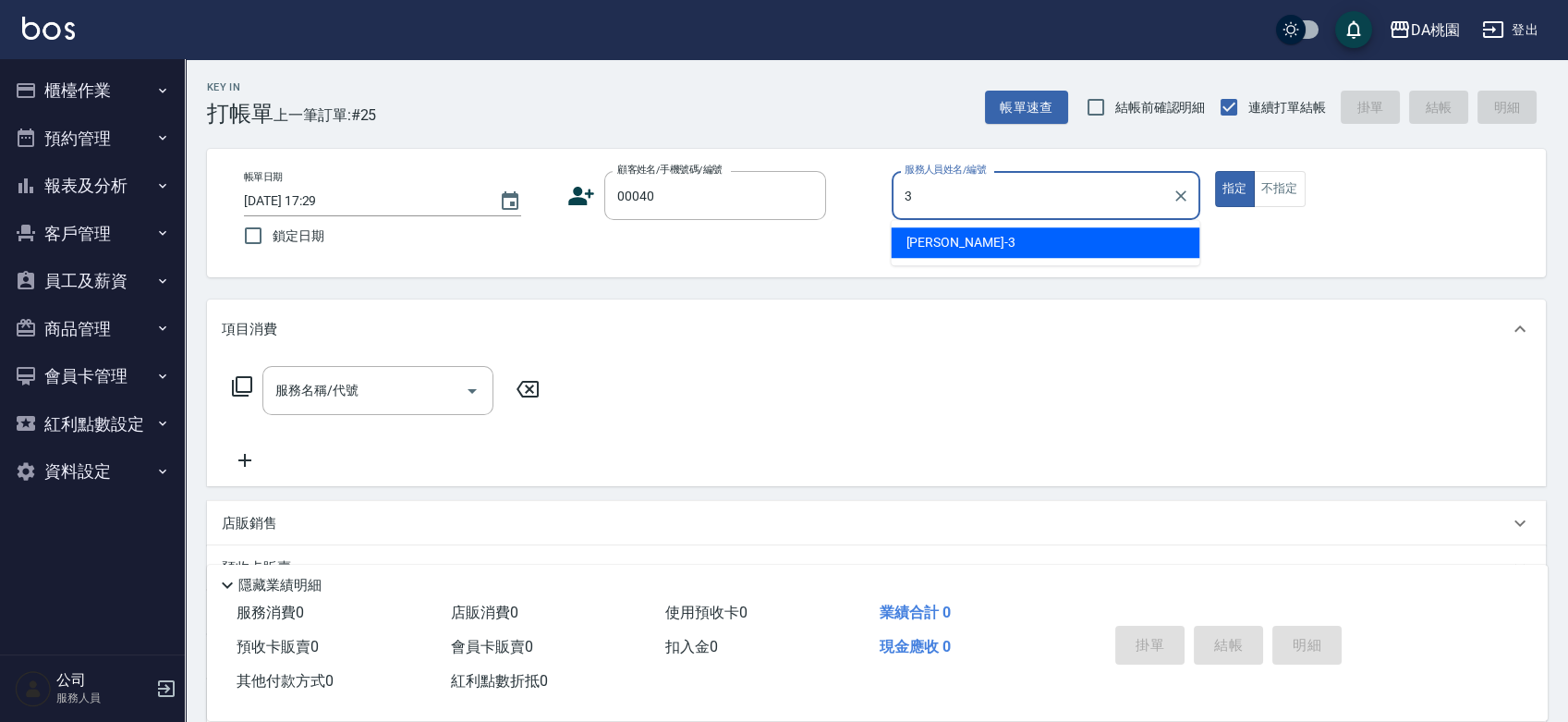
type input "愛莉絲-3"
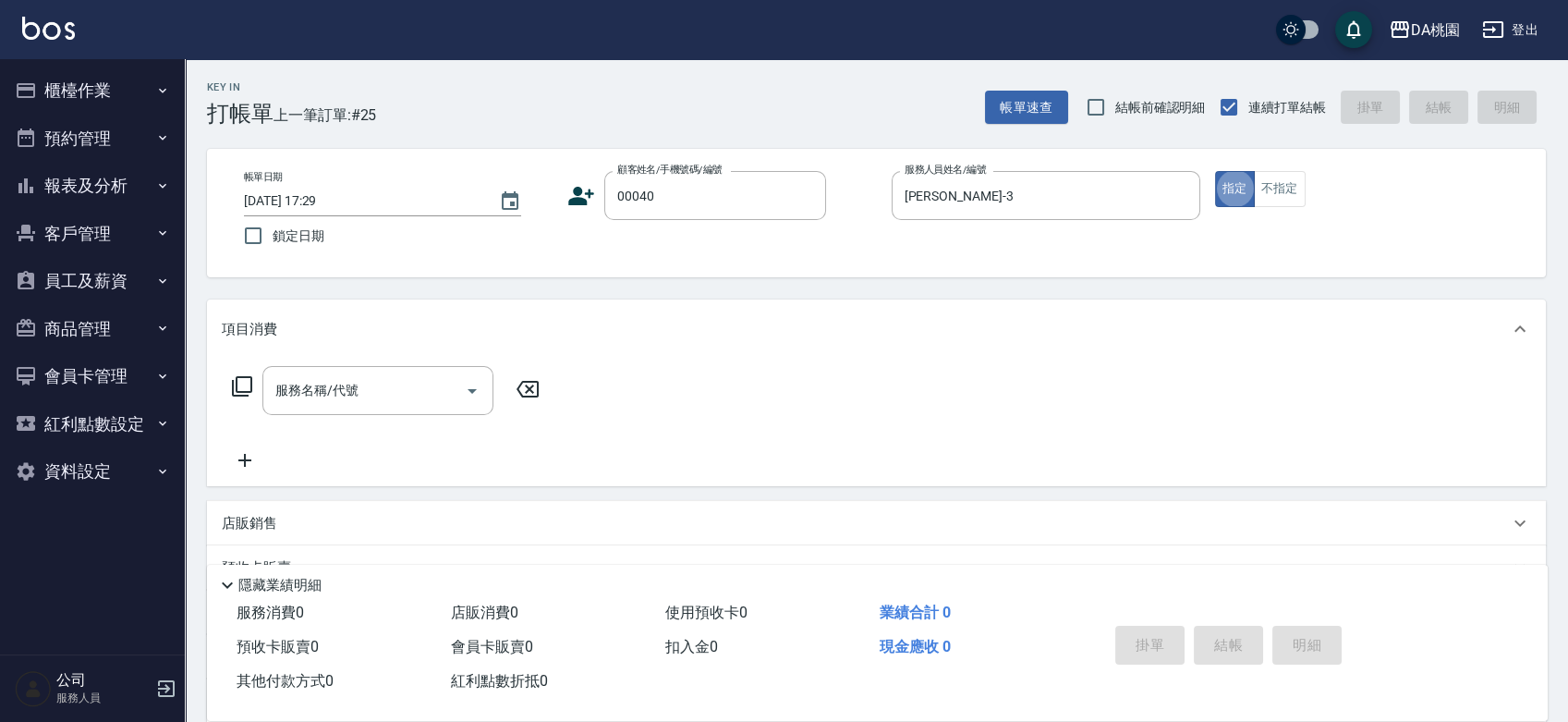
type input "公司/公司00040/00040"
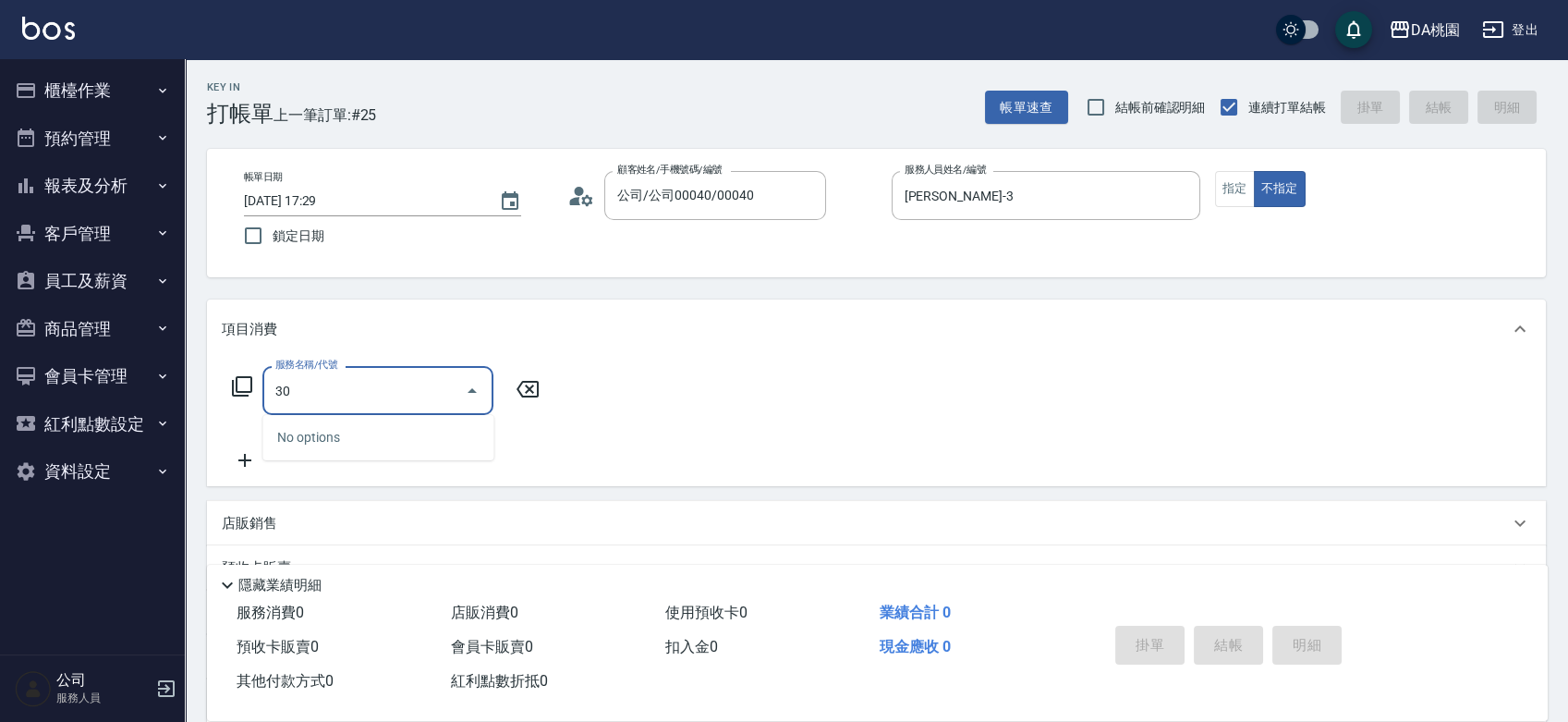
type input "303"
type input "30"
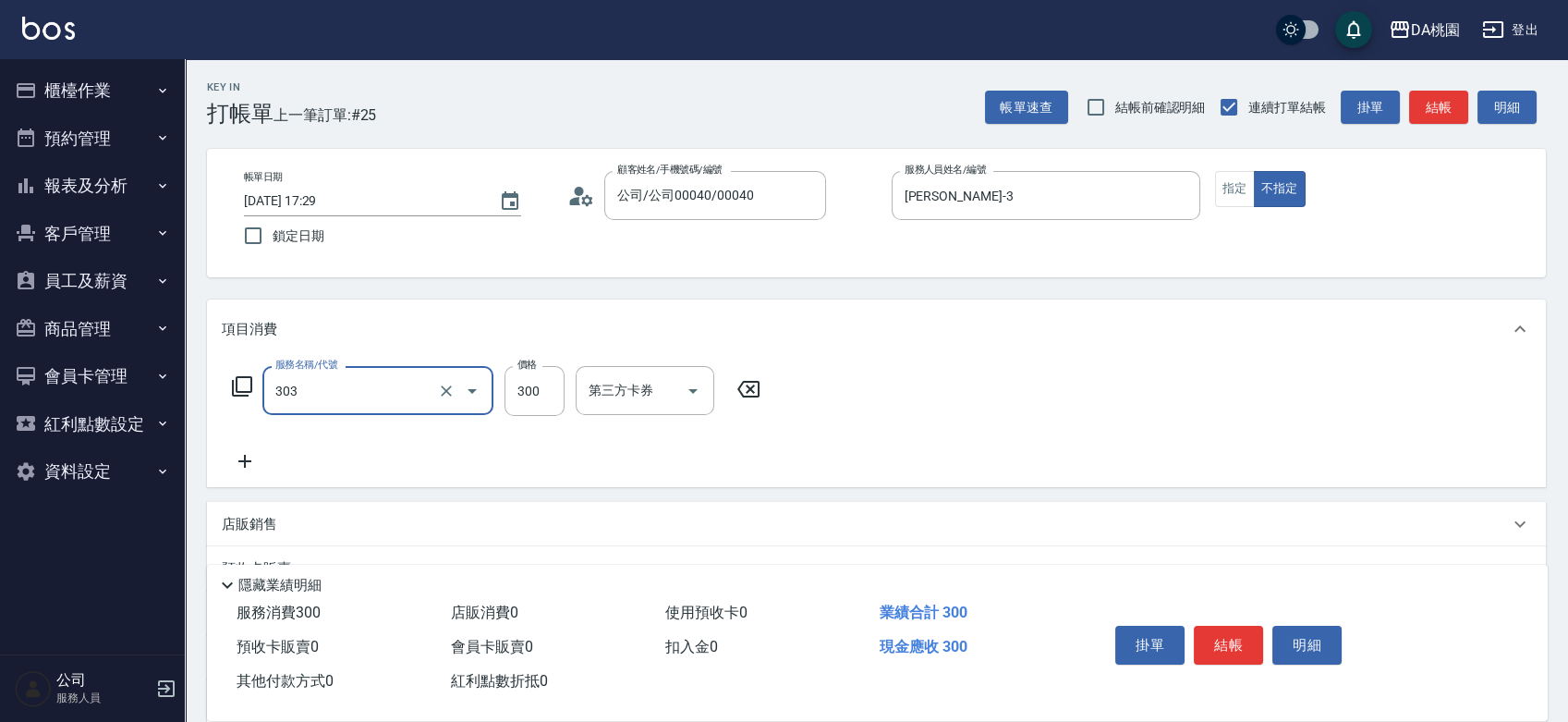
type input "A級剪髮(303)"
type input "0"
type input "350"
type input "30"
type input "350"
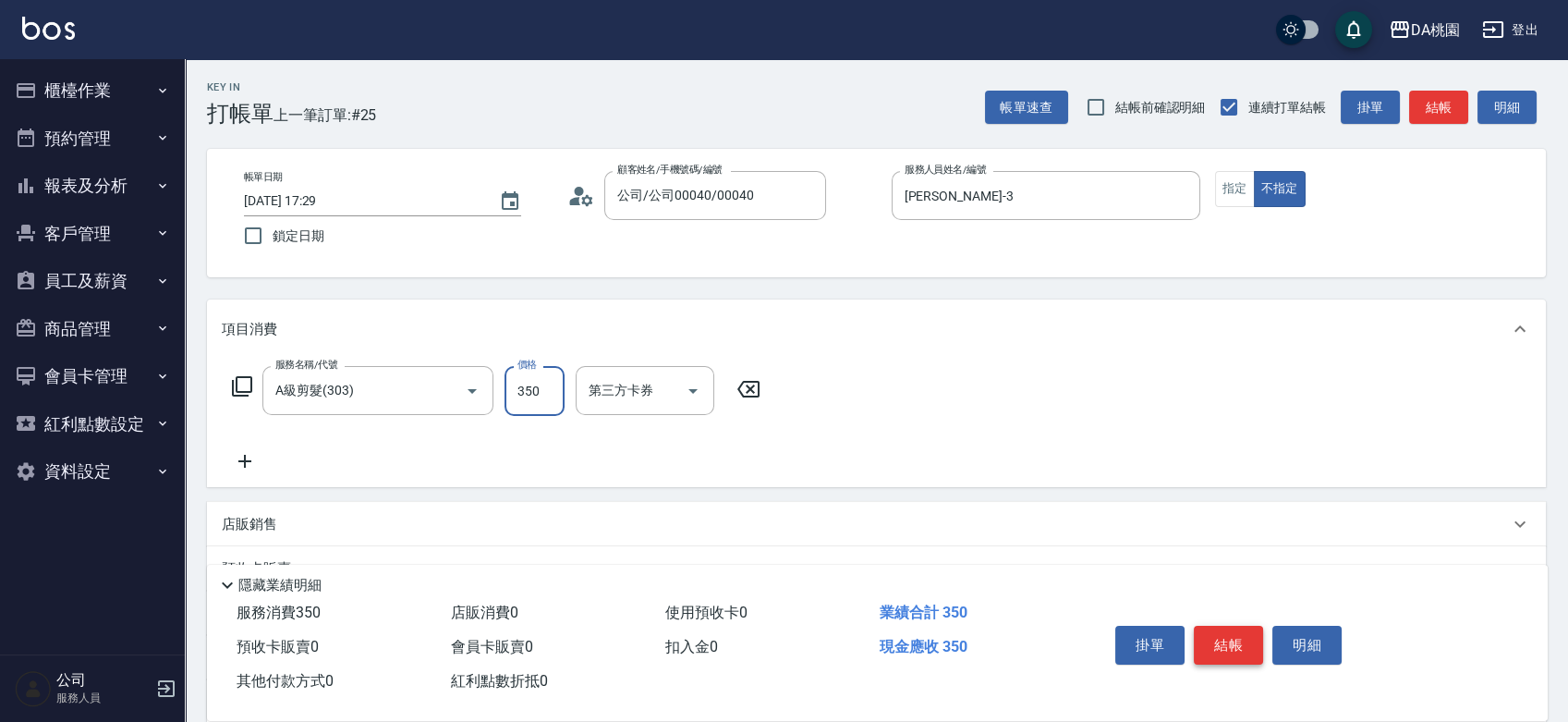
click at [1254, 638] on button "結帳" at bounding box center [1229, 644] width 69 height 39
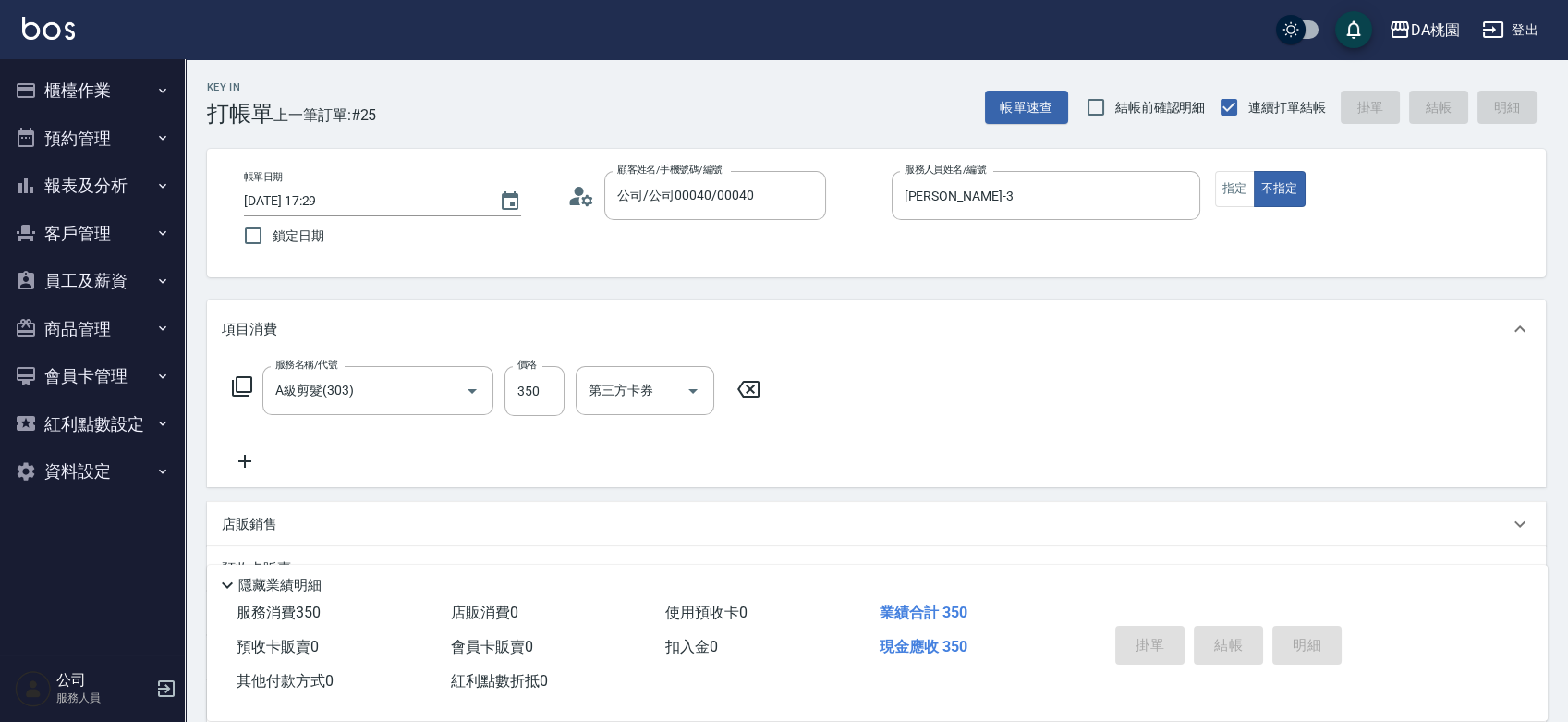
type input "0"
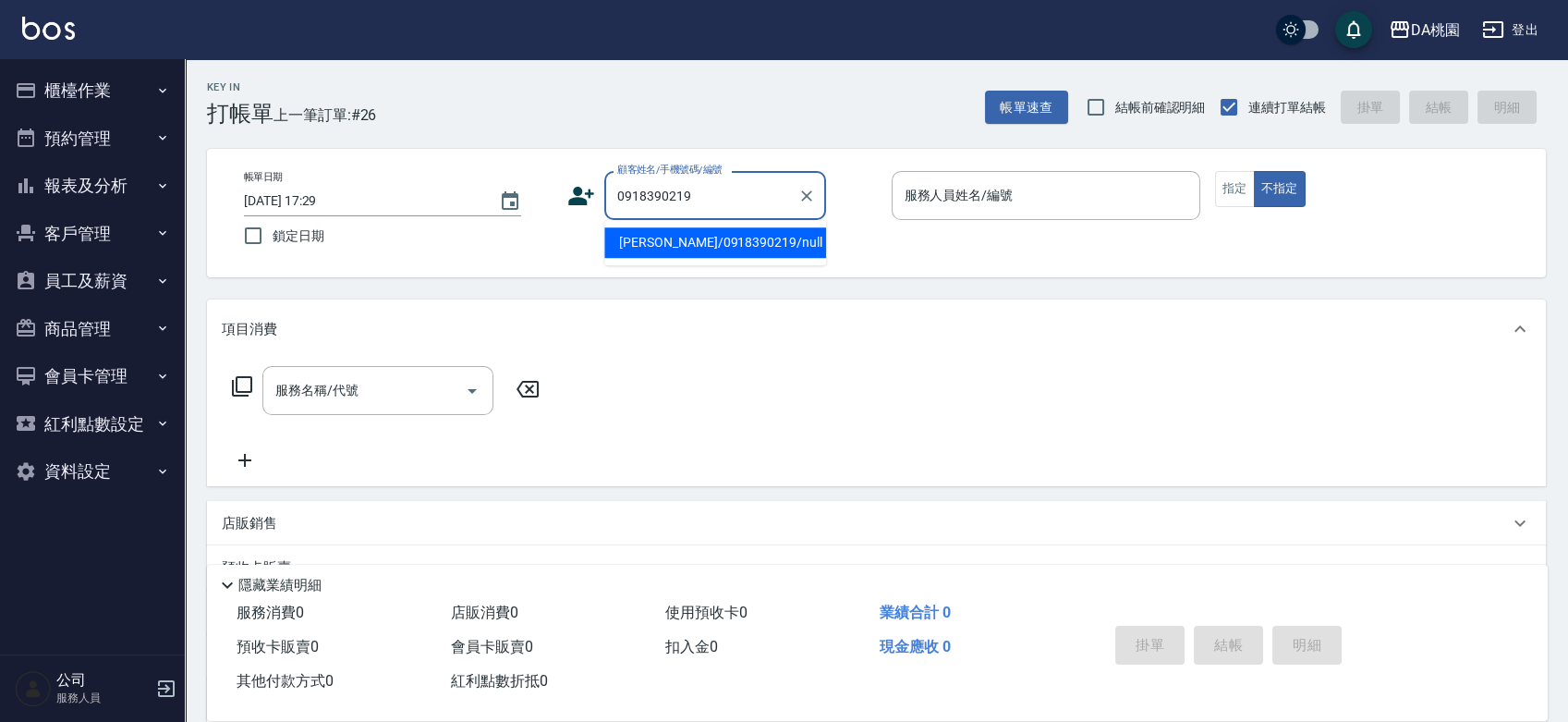
type input "高偉珉/0918390219/null"
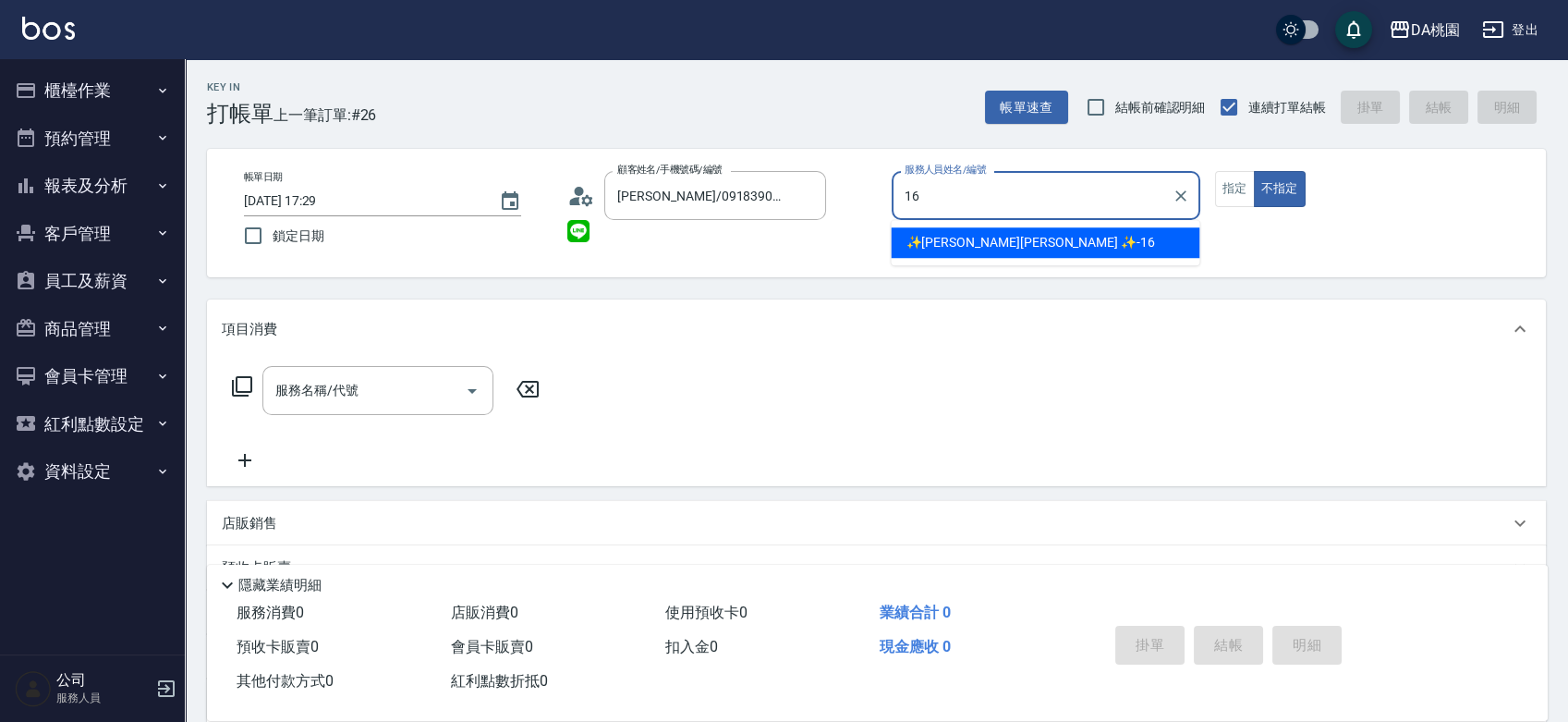
type input "✨GARY蓋瑞 ✨-16"
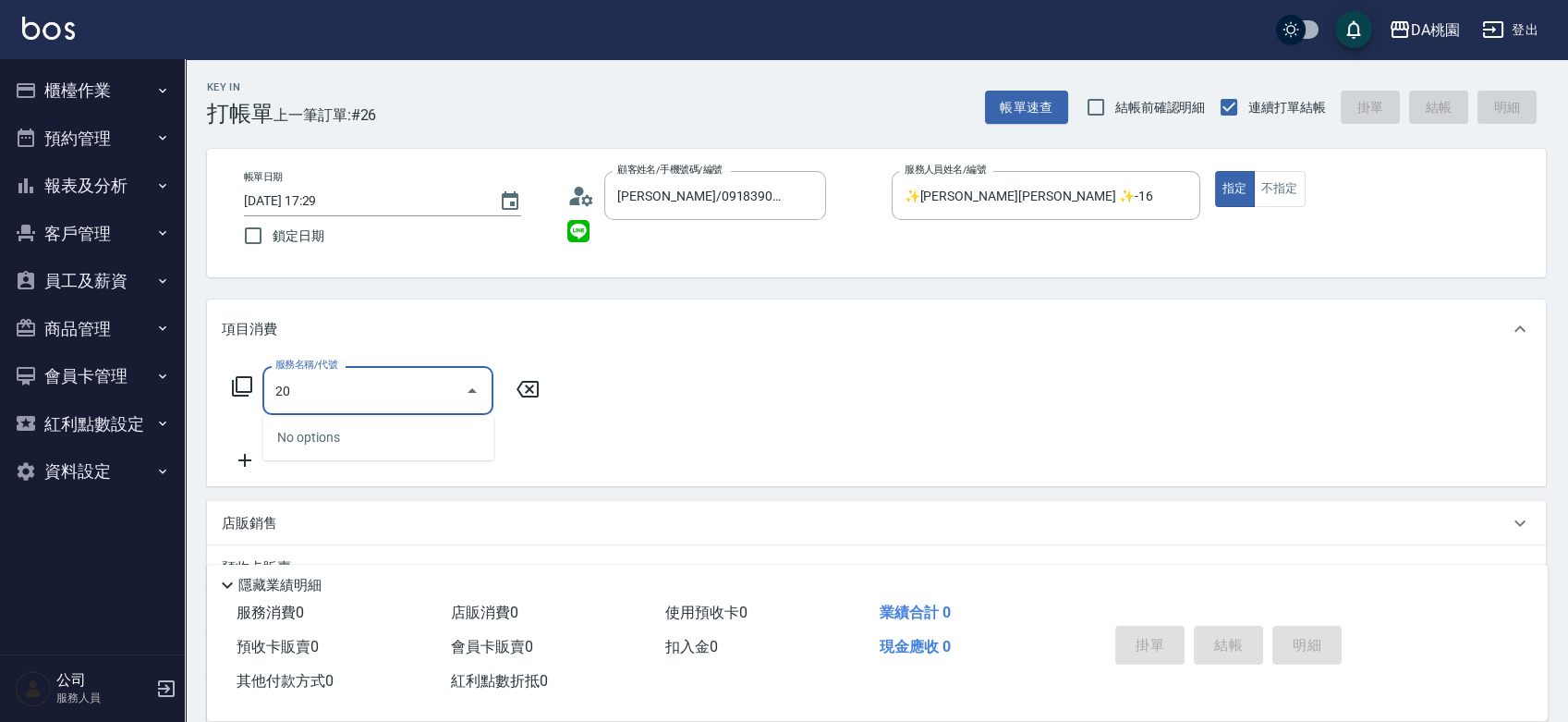
type input "201"
type input "150"
type input "離子燙-互助(201)"
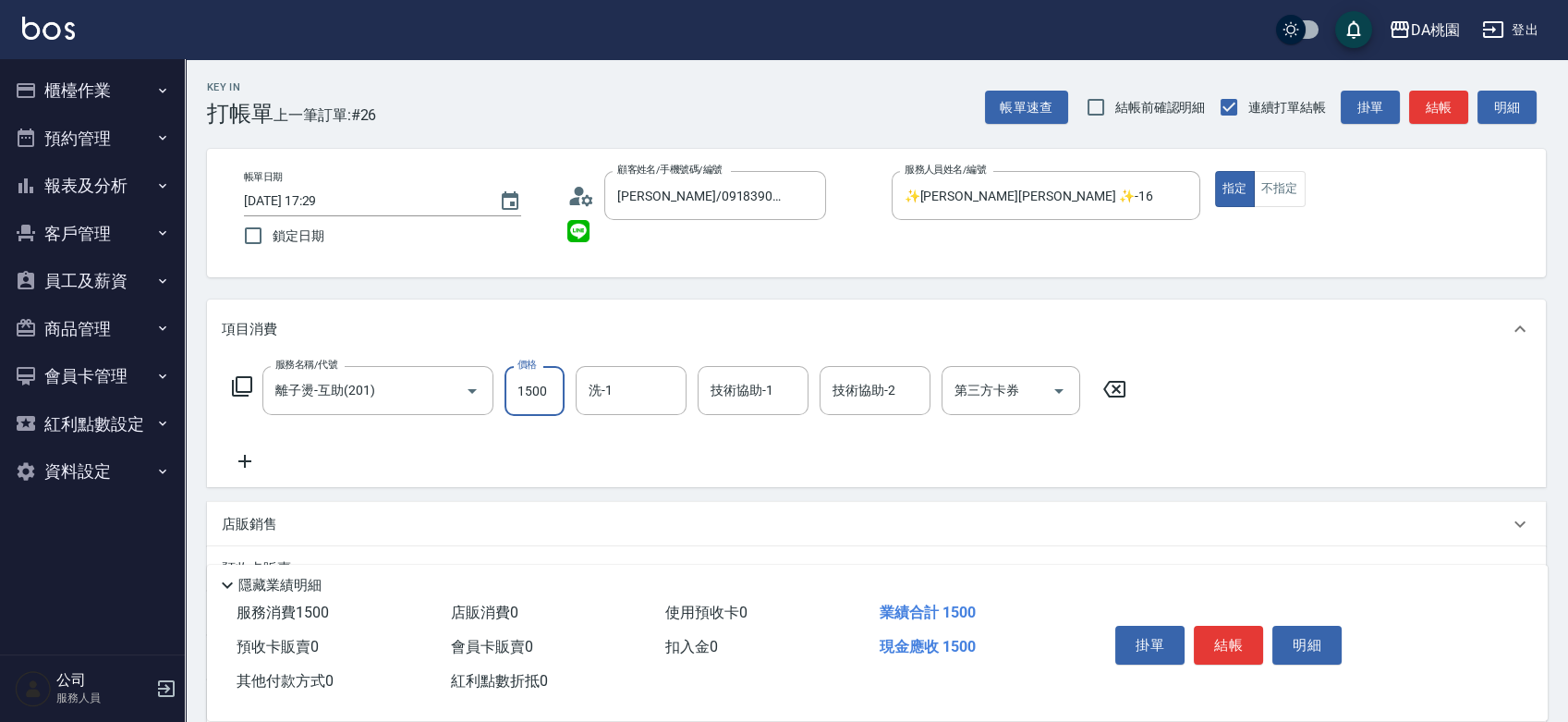
type input "2"
type input "0"
type input "250"
type input "20"
type input "2500"
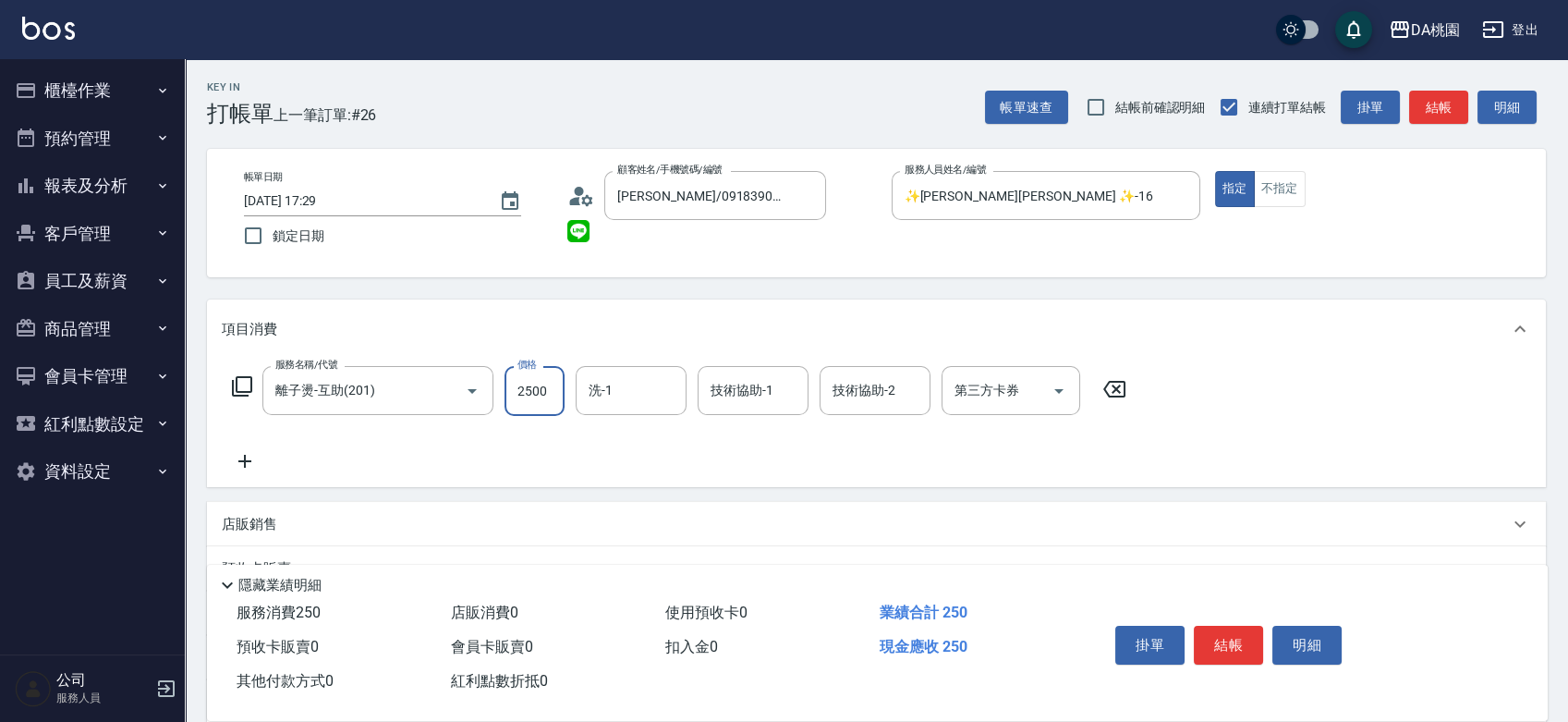
type input "250"
type input "2500"
type input "C C-29"
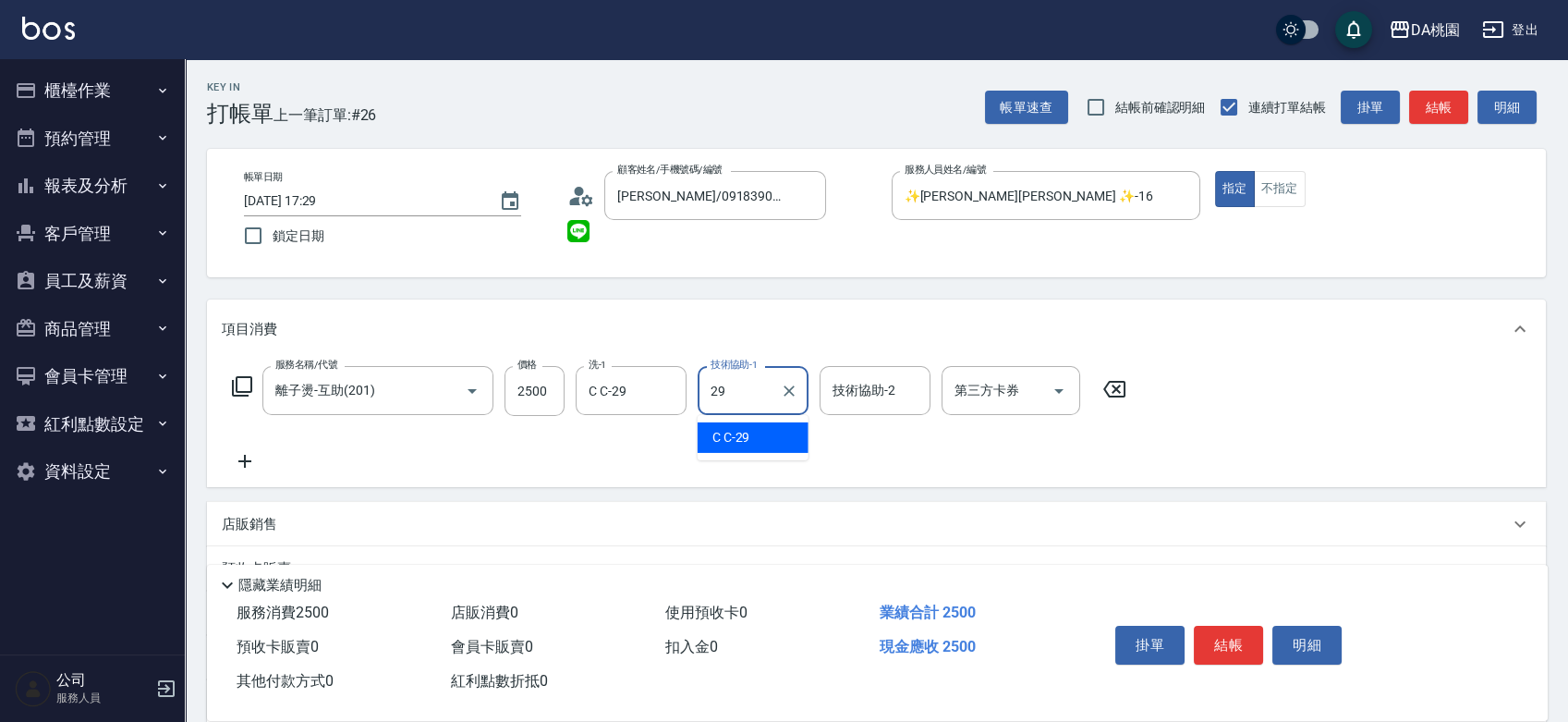
type input "C C-29"
click at [1229, 639] on button "結帳" at bounding box center [1229, 644] width 69 height 39
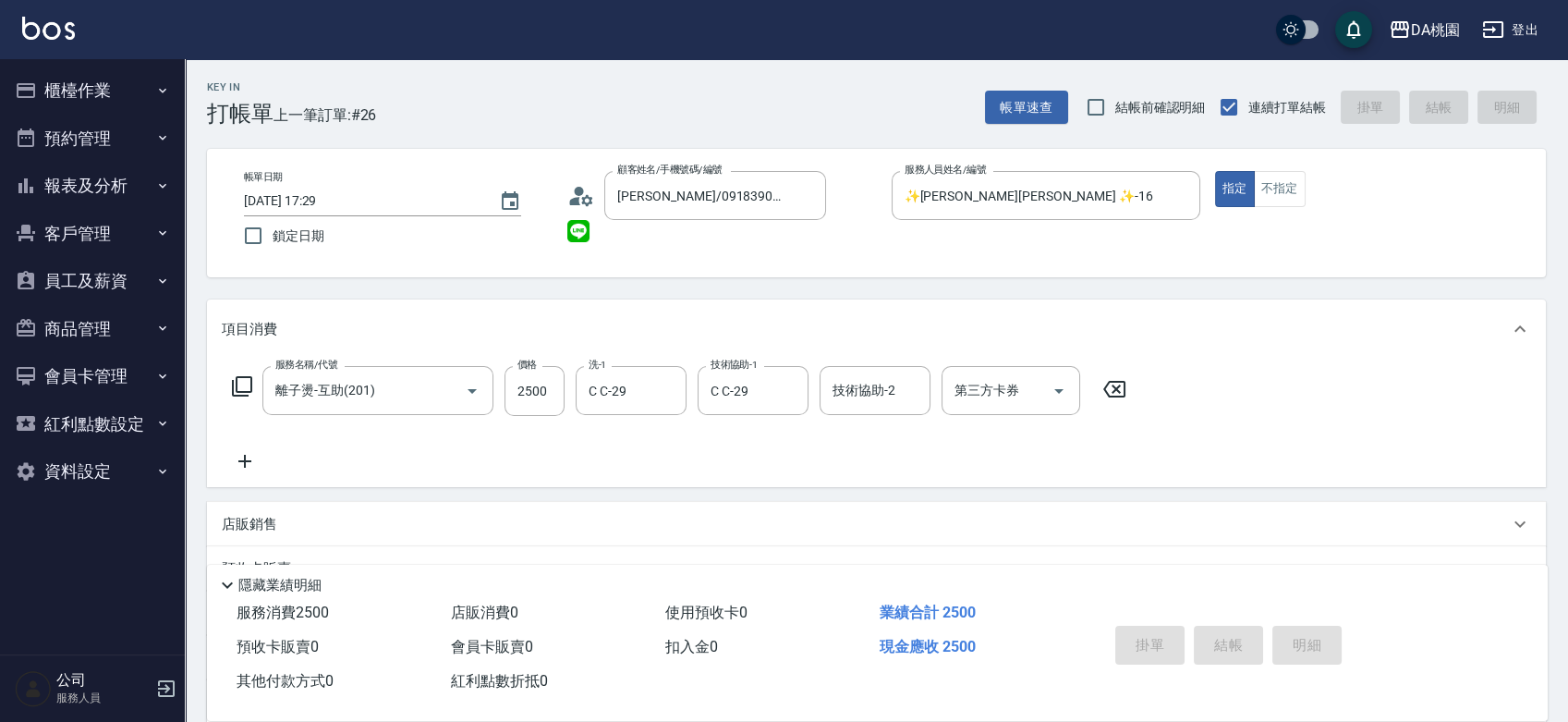
type input "0"
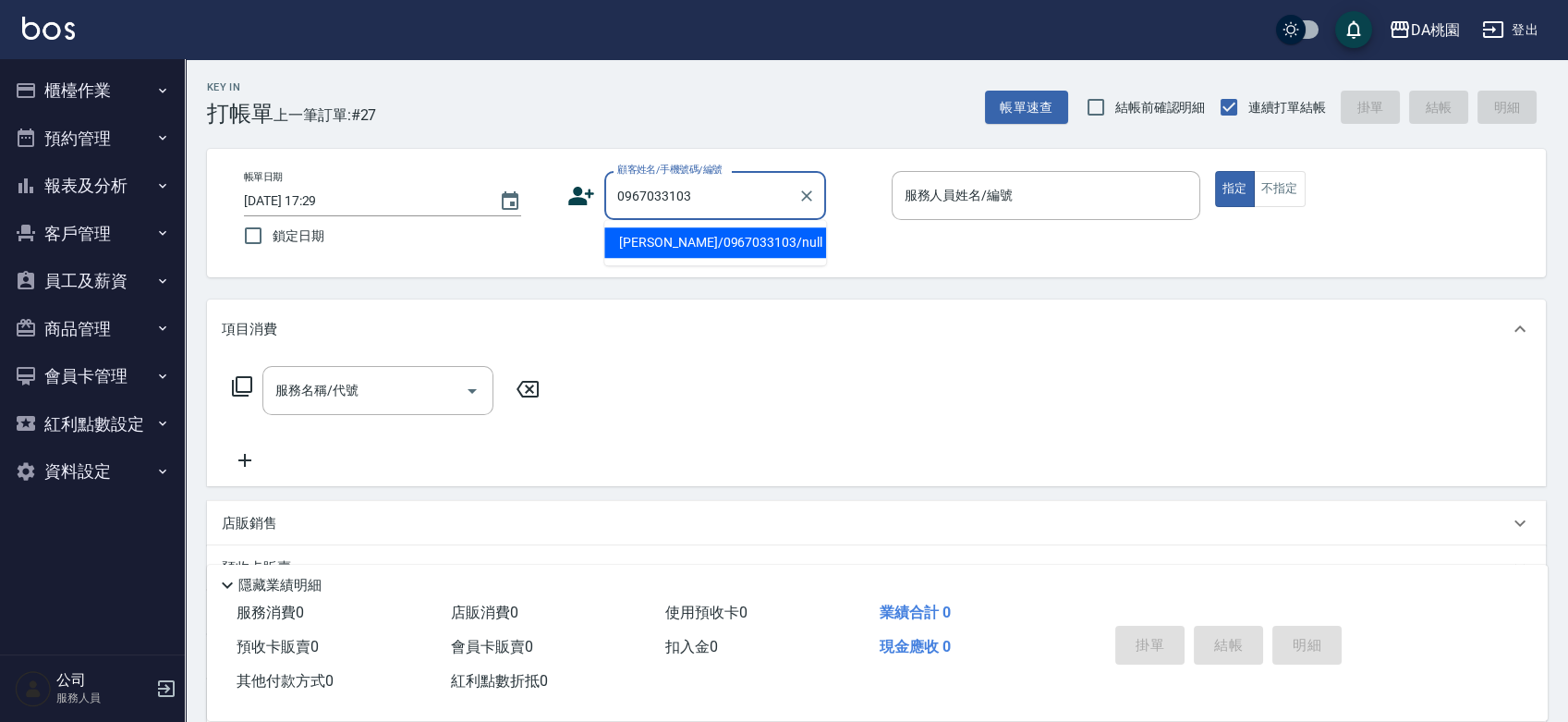
type input "黃鈺庭/0967033103/null"
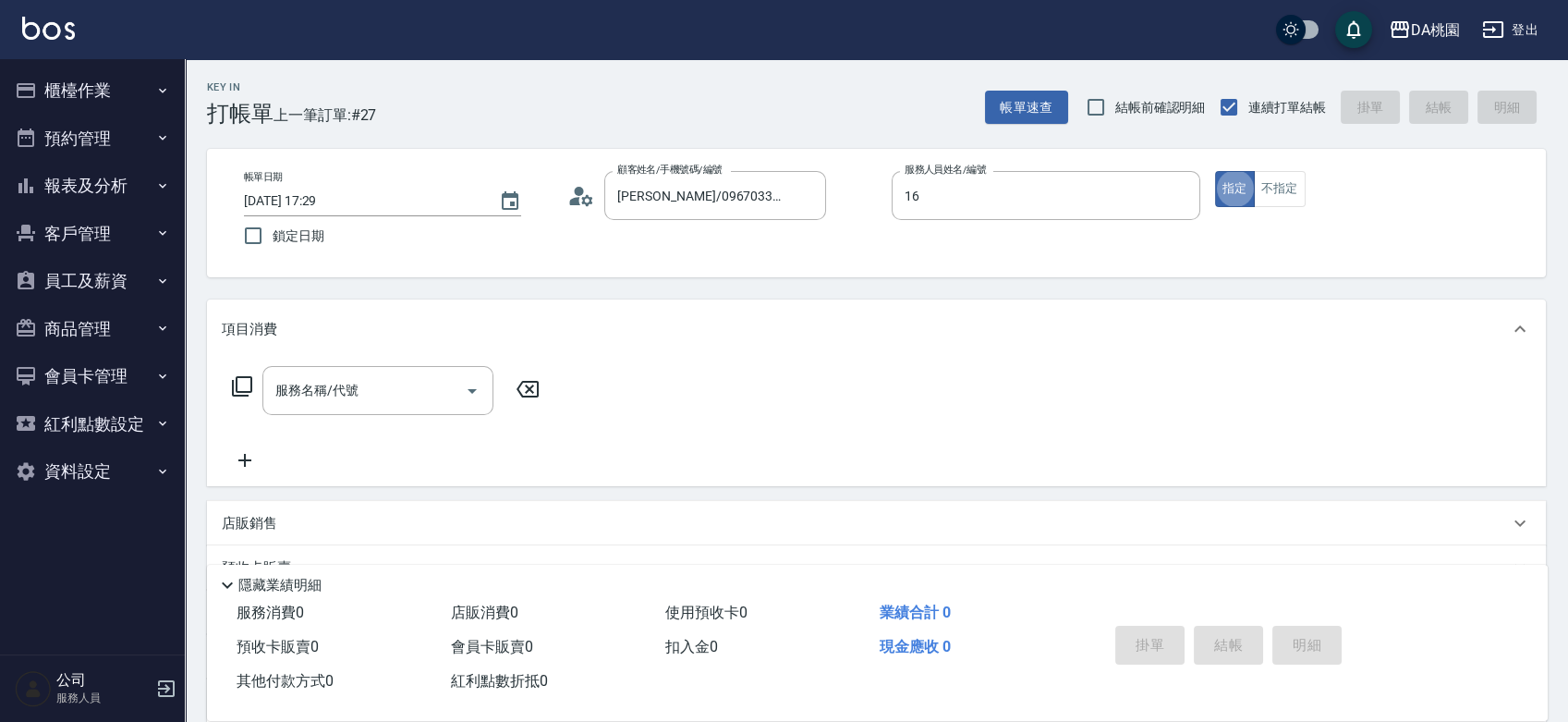
type input "✨GARY蓋瑞 ✨-16"
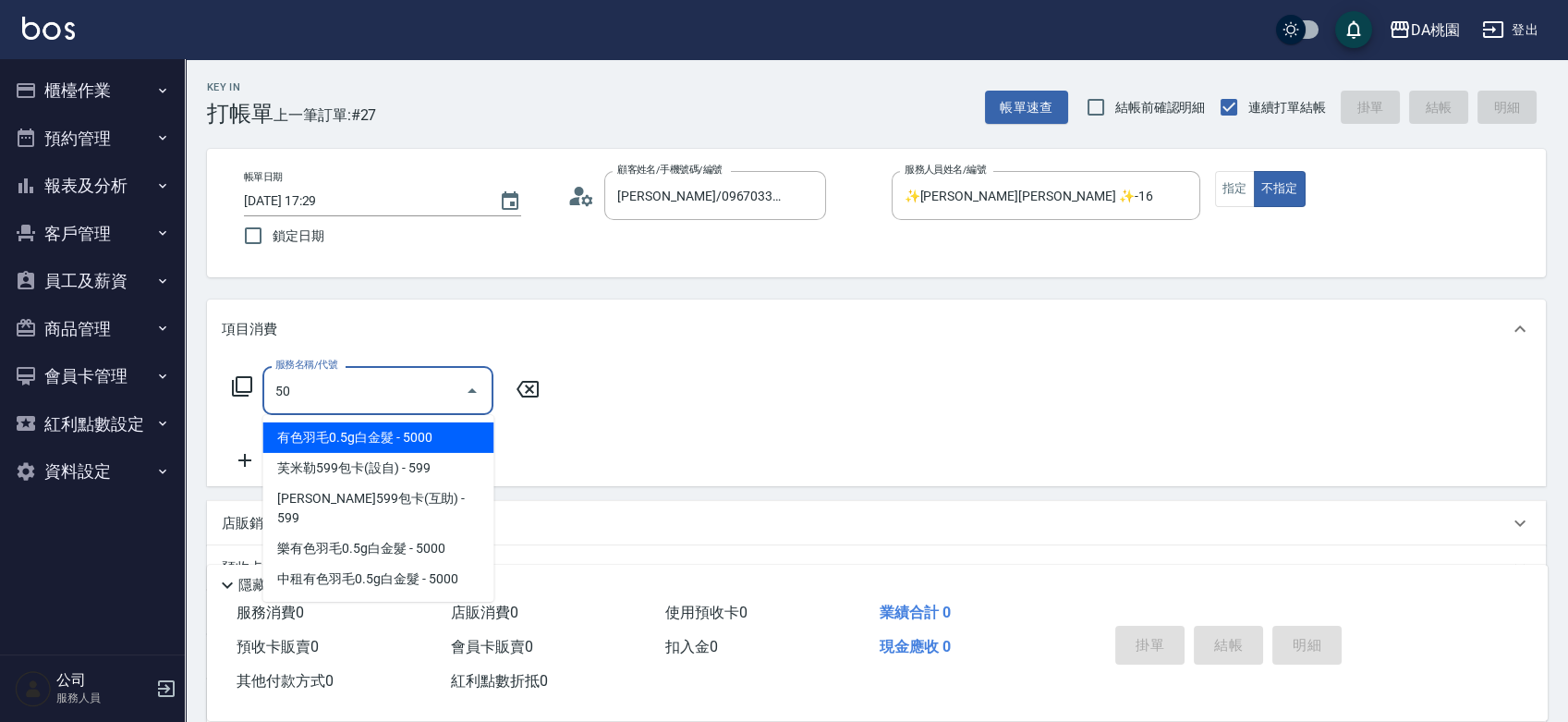
type input "501"
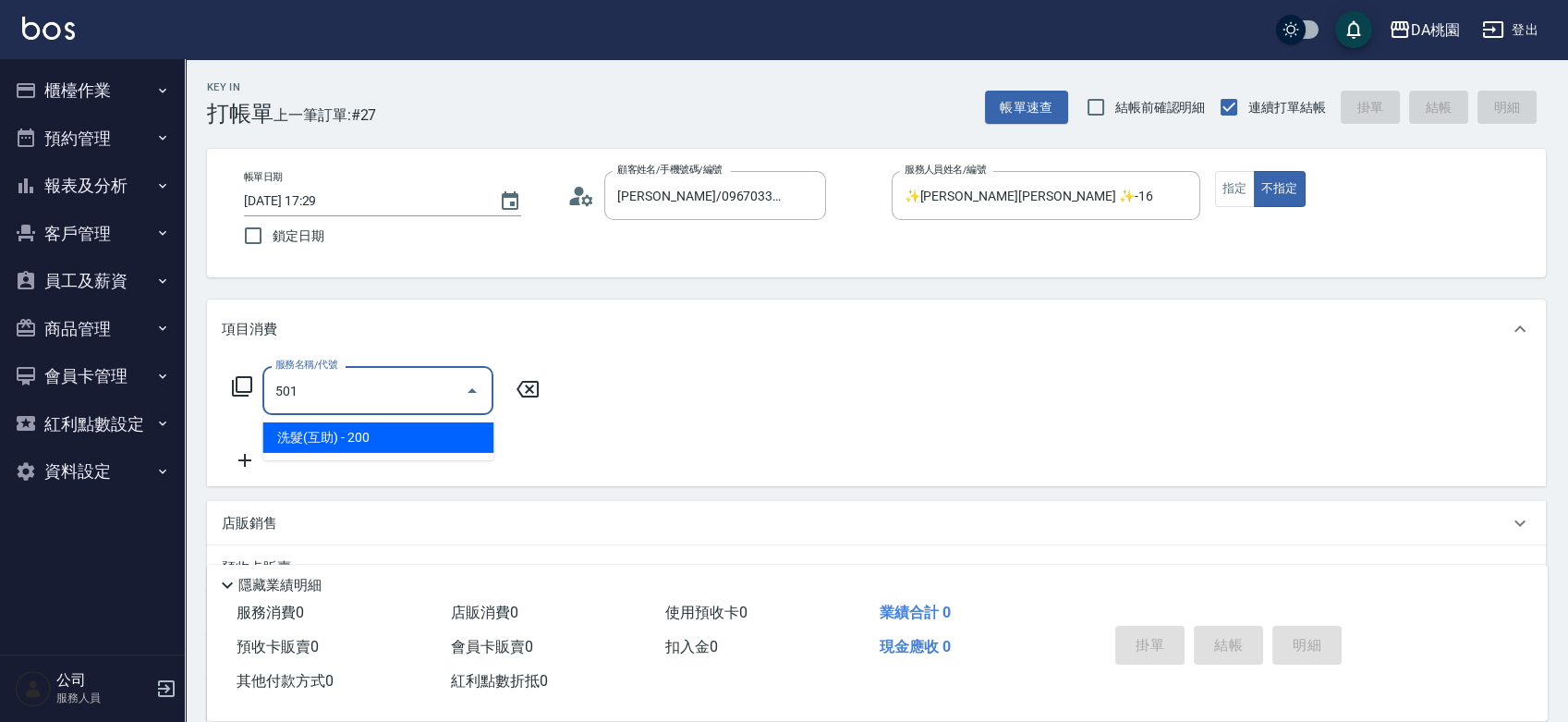
type input "20"
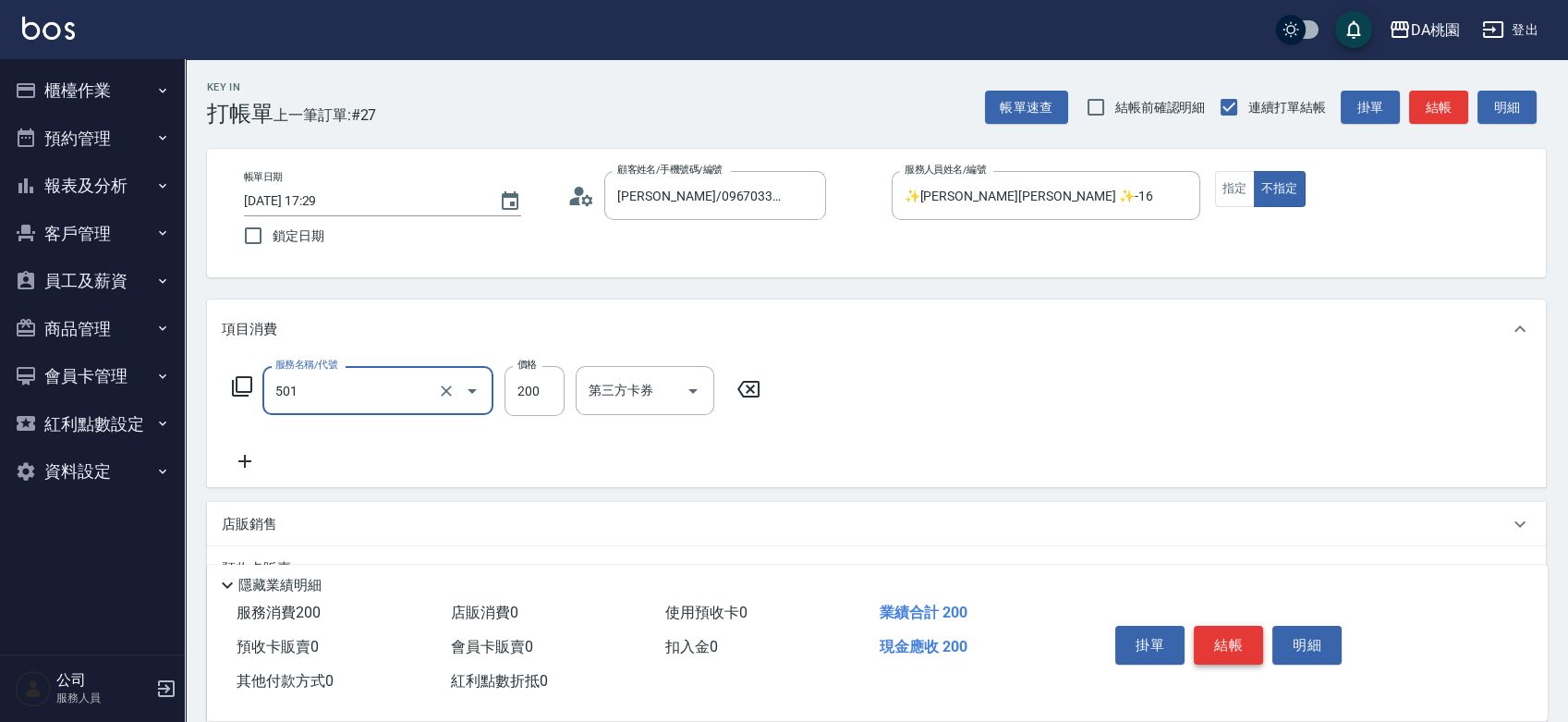
type input "洗髮(互助)(501)"
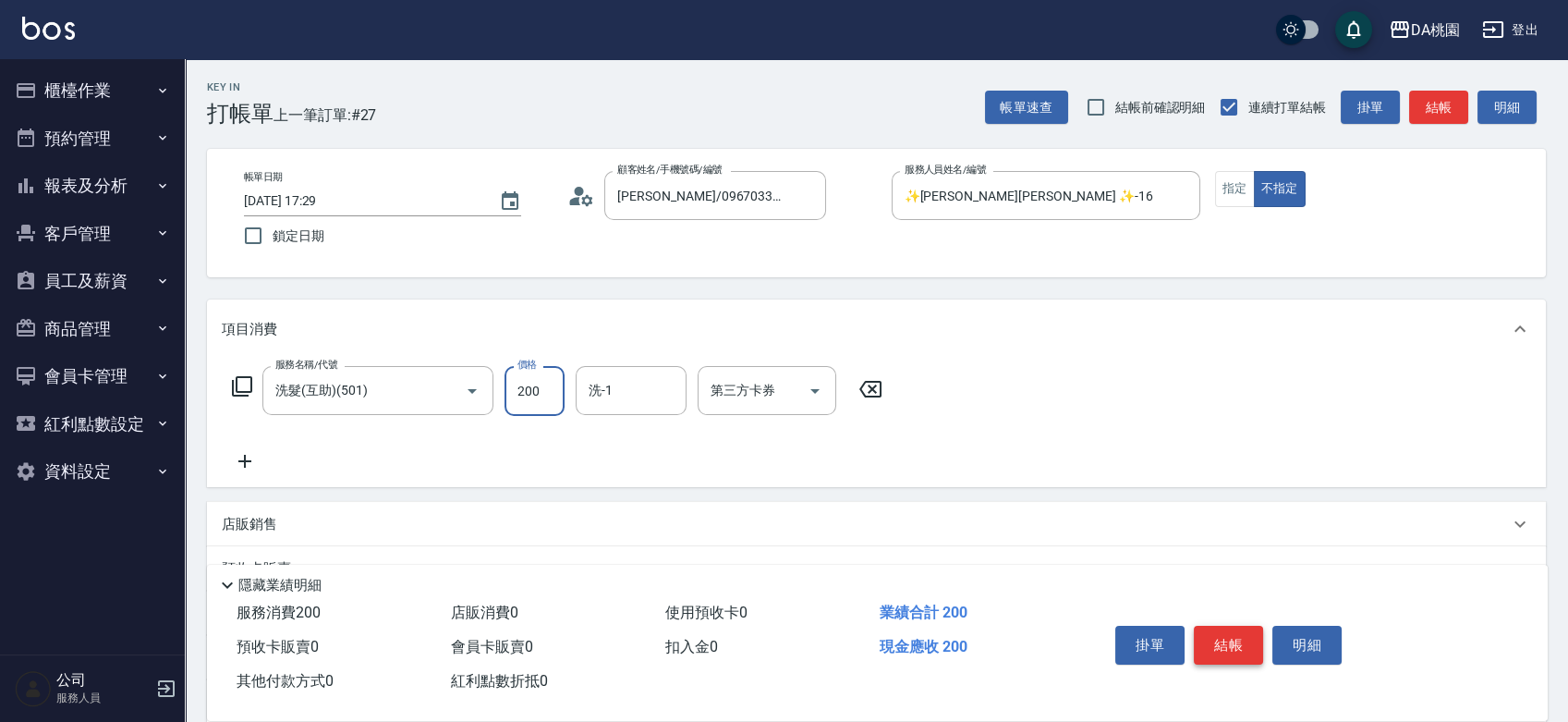
type input "0"
type input "250"
type input "20"
type input "250"
type input "C C-29"
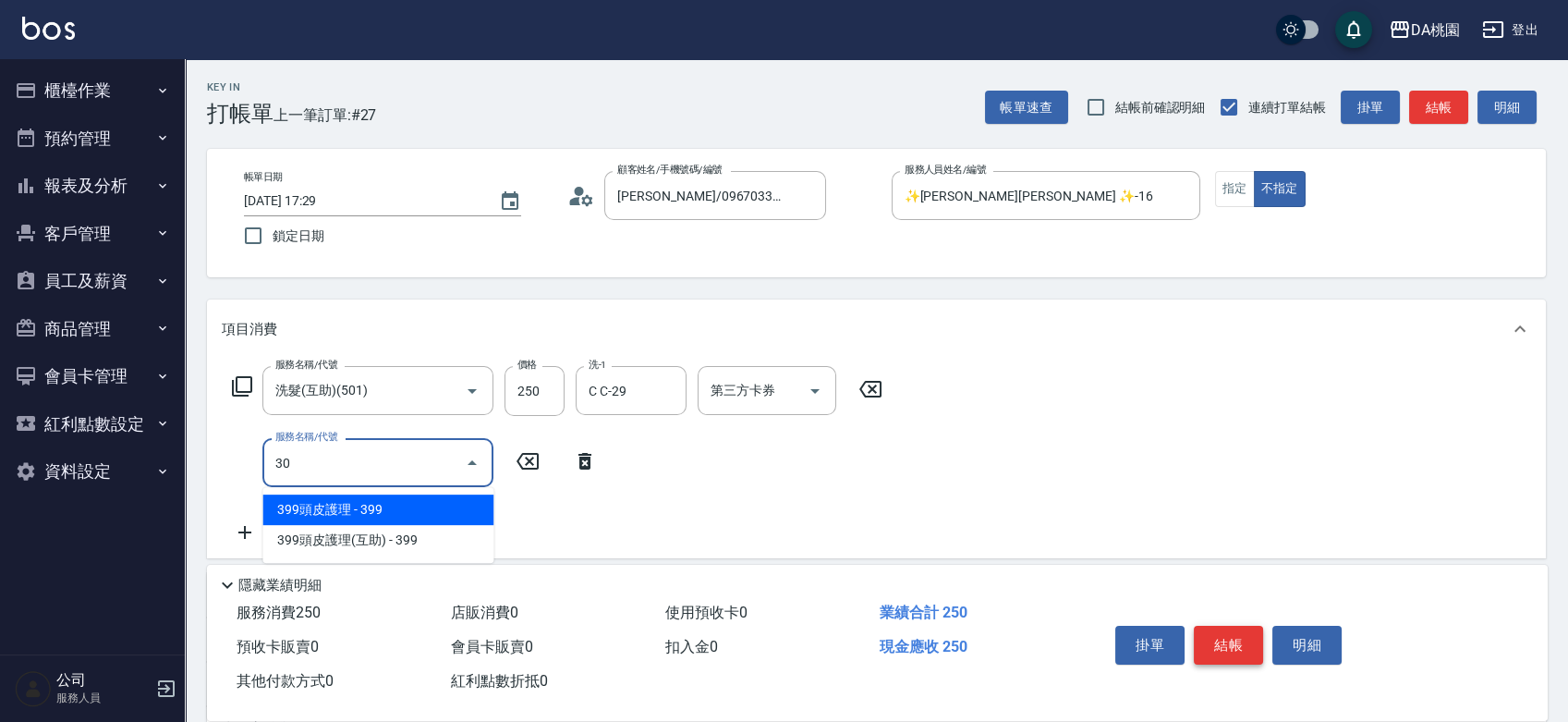
type input "303"
type input "50"
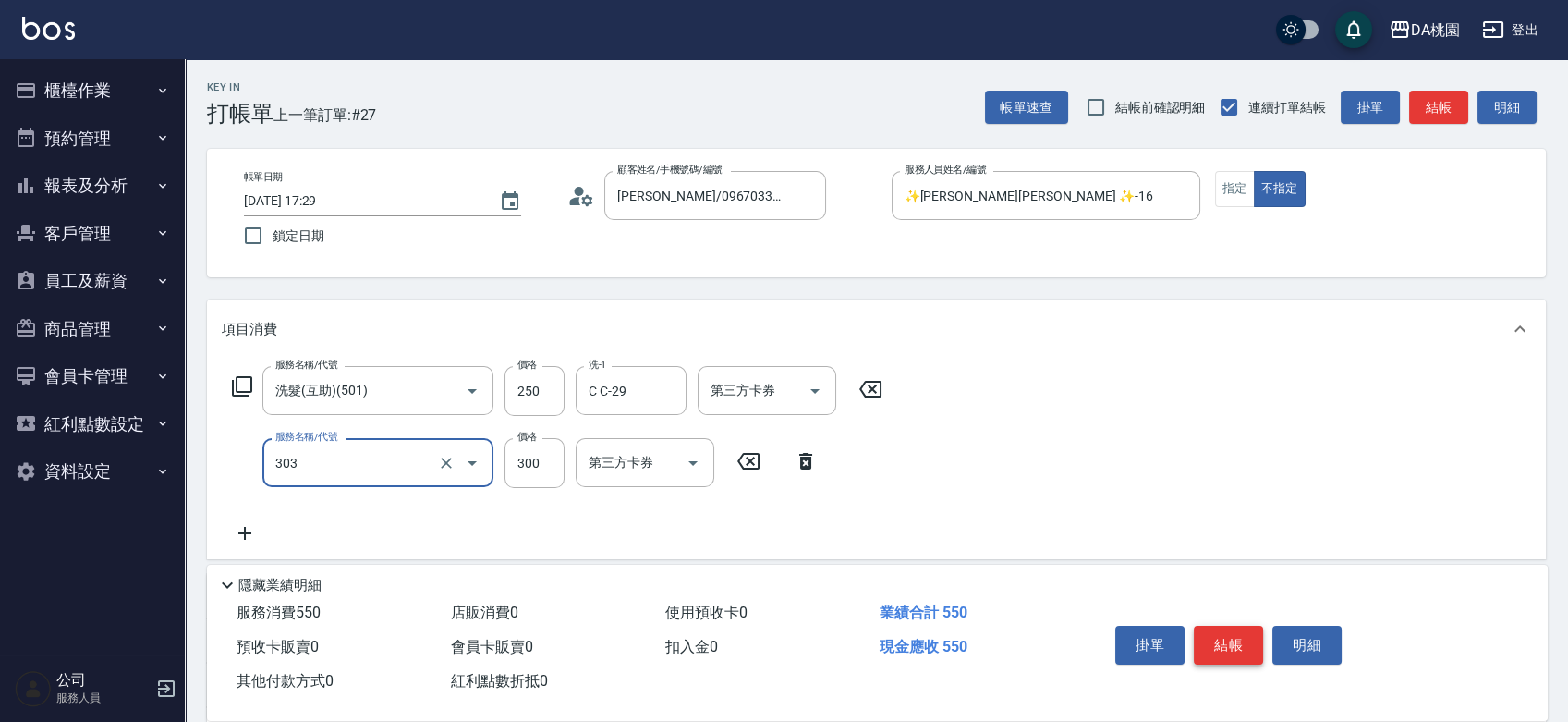
type input "A級剪髮(303)"
click at [1229, 639] on button "結帳" at bounding box center [1229, 644] width 69 height 39
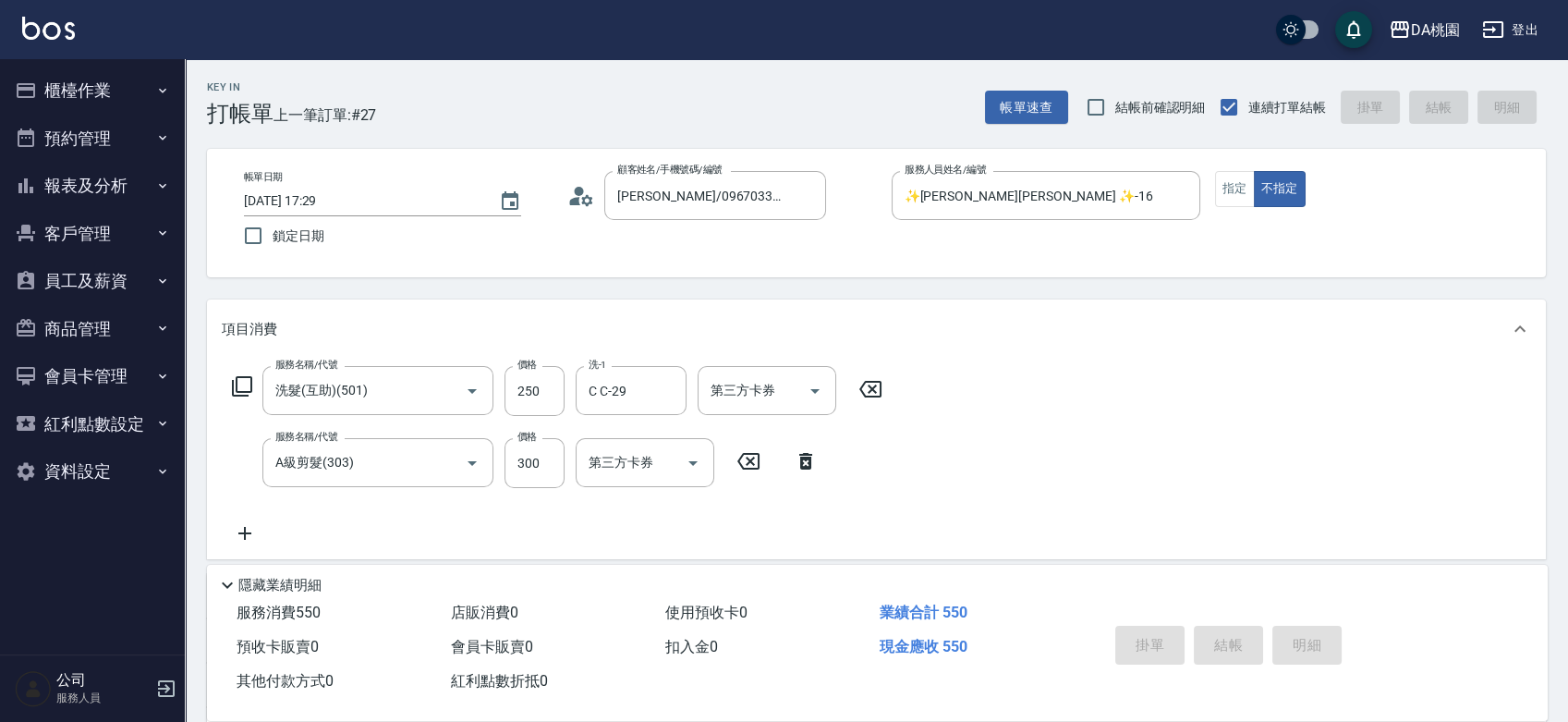
type input "2025/08/10 17:30"
type input "0"
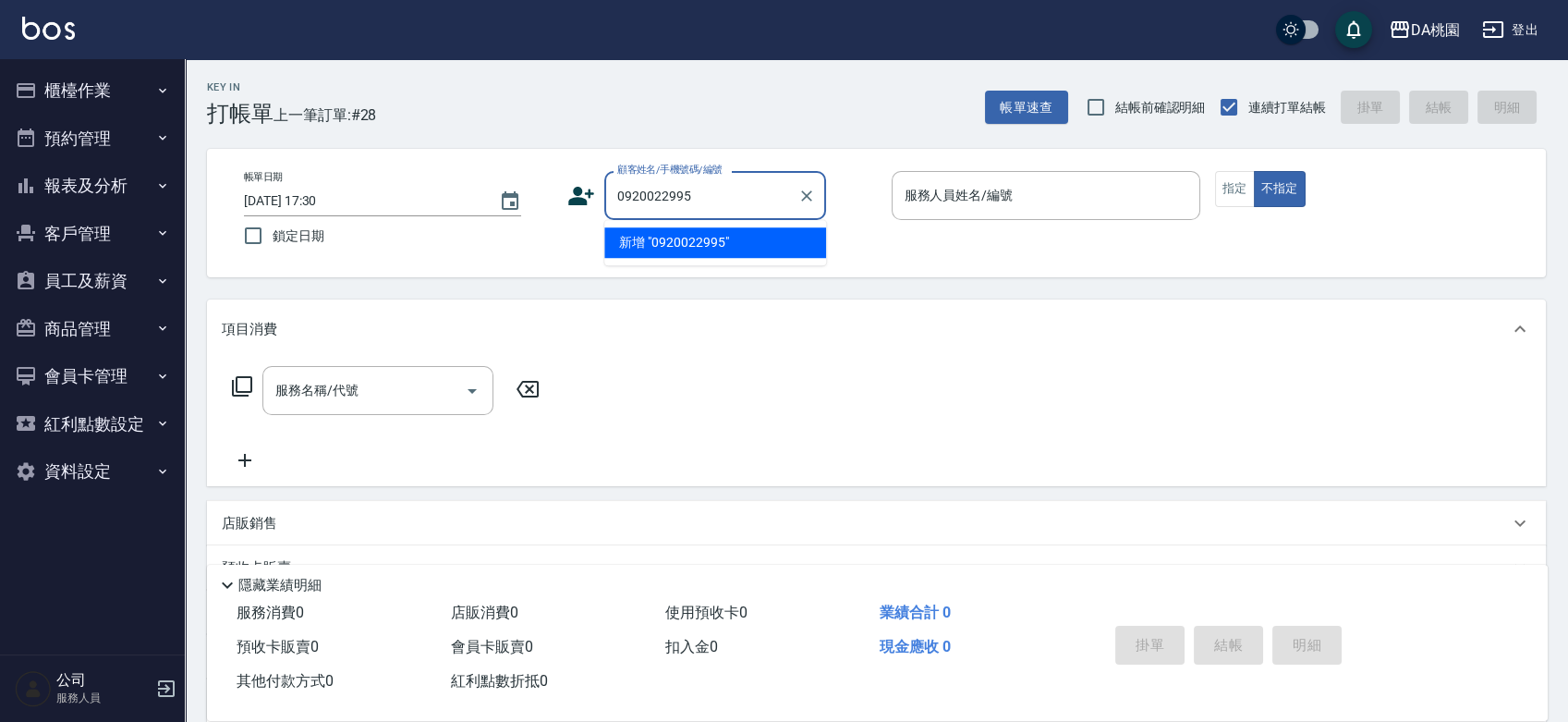
type input "0920022995"
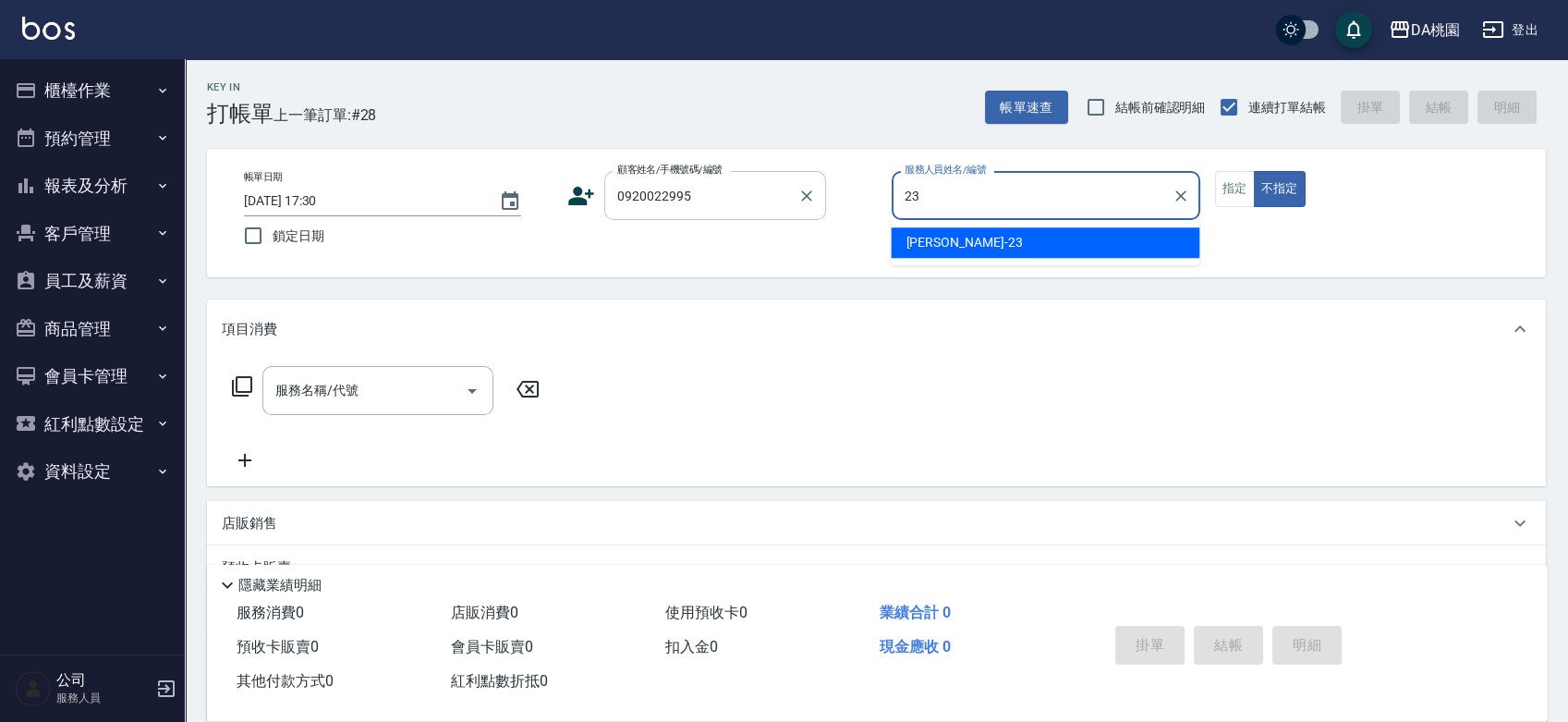
type input "亞瑟 -23"
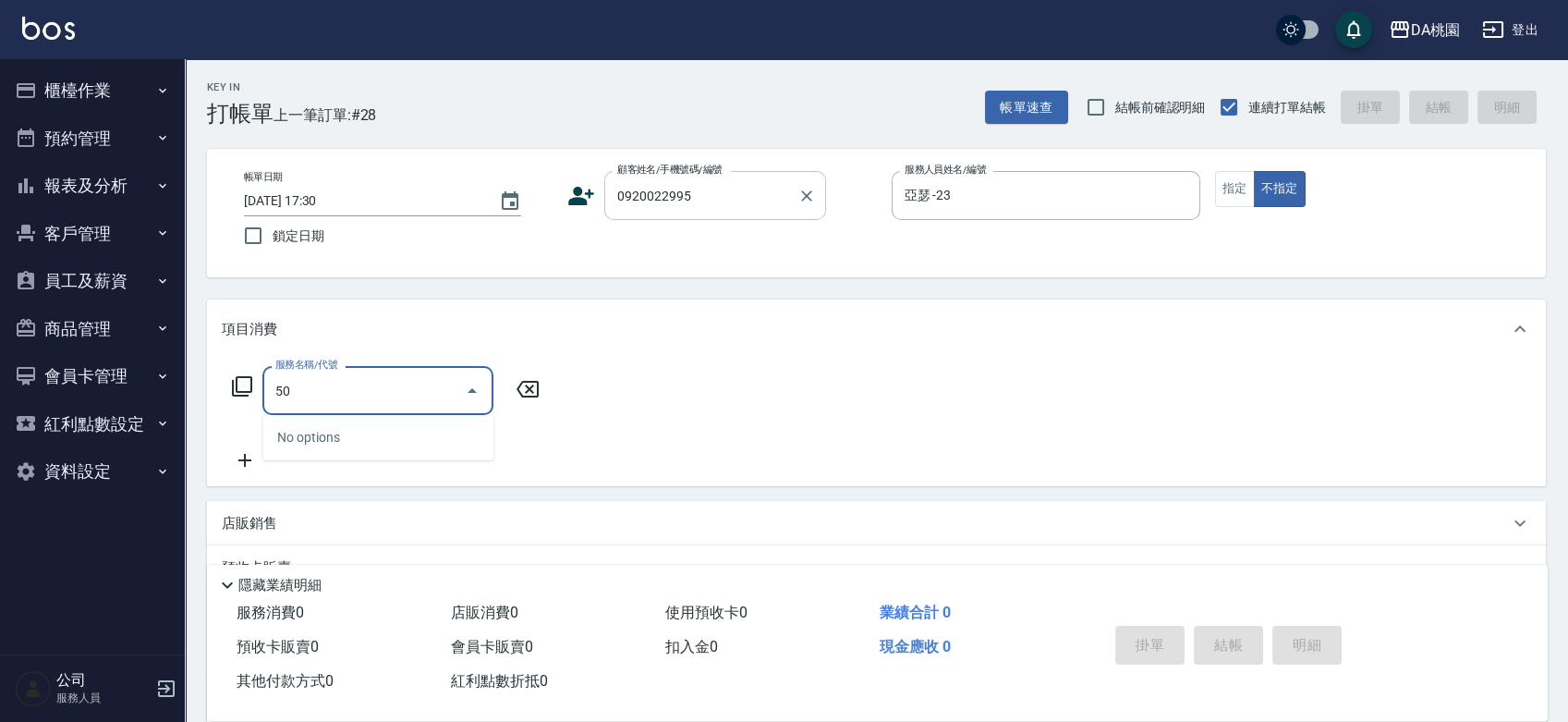
type input "500"
type input "20"
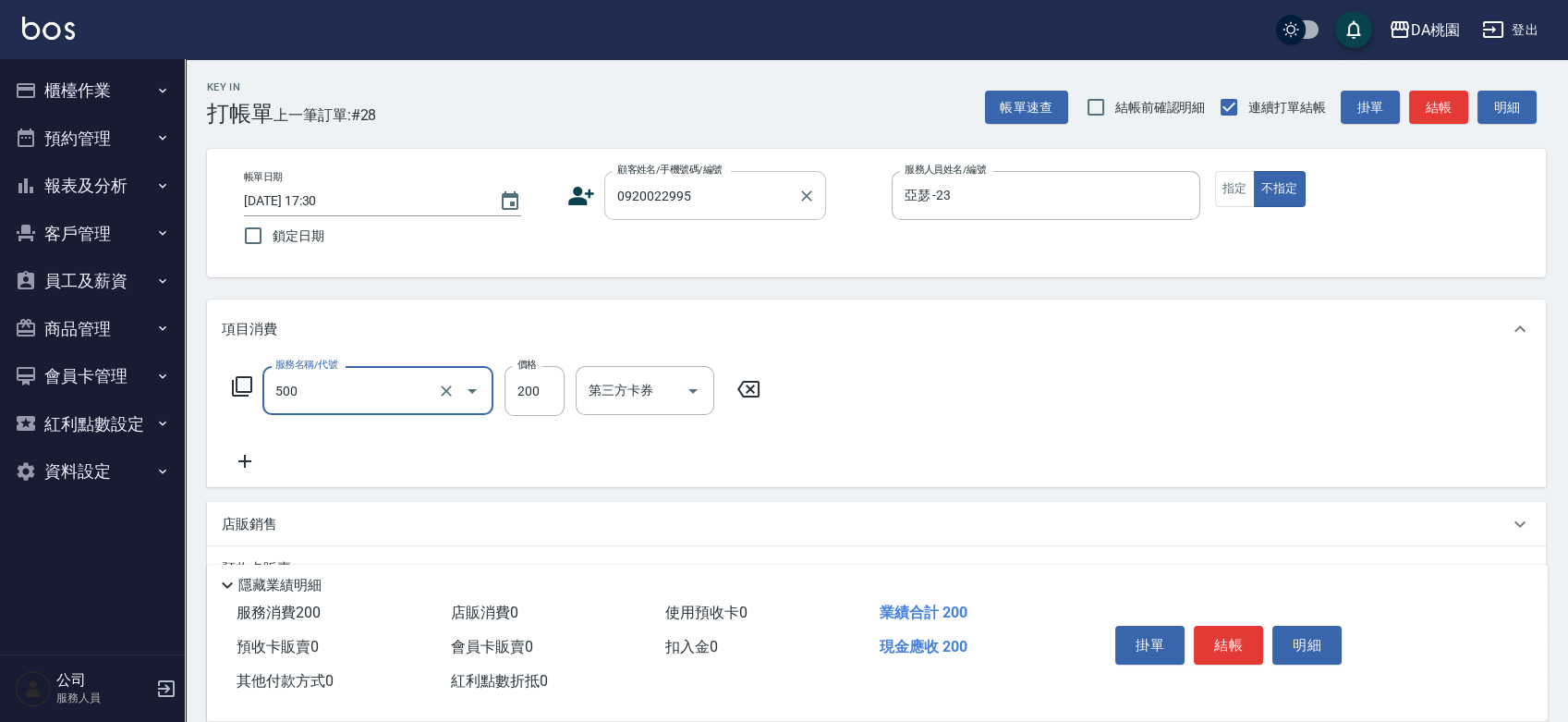
type input "洗髮(500)"
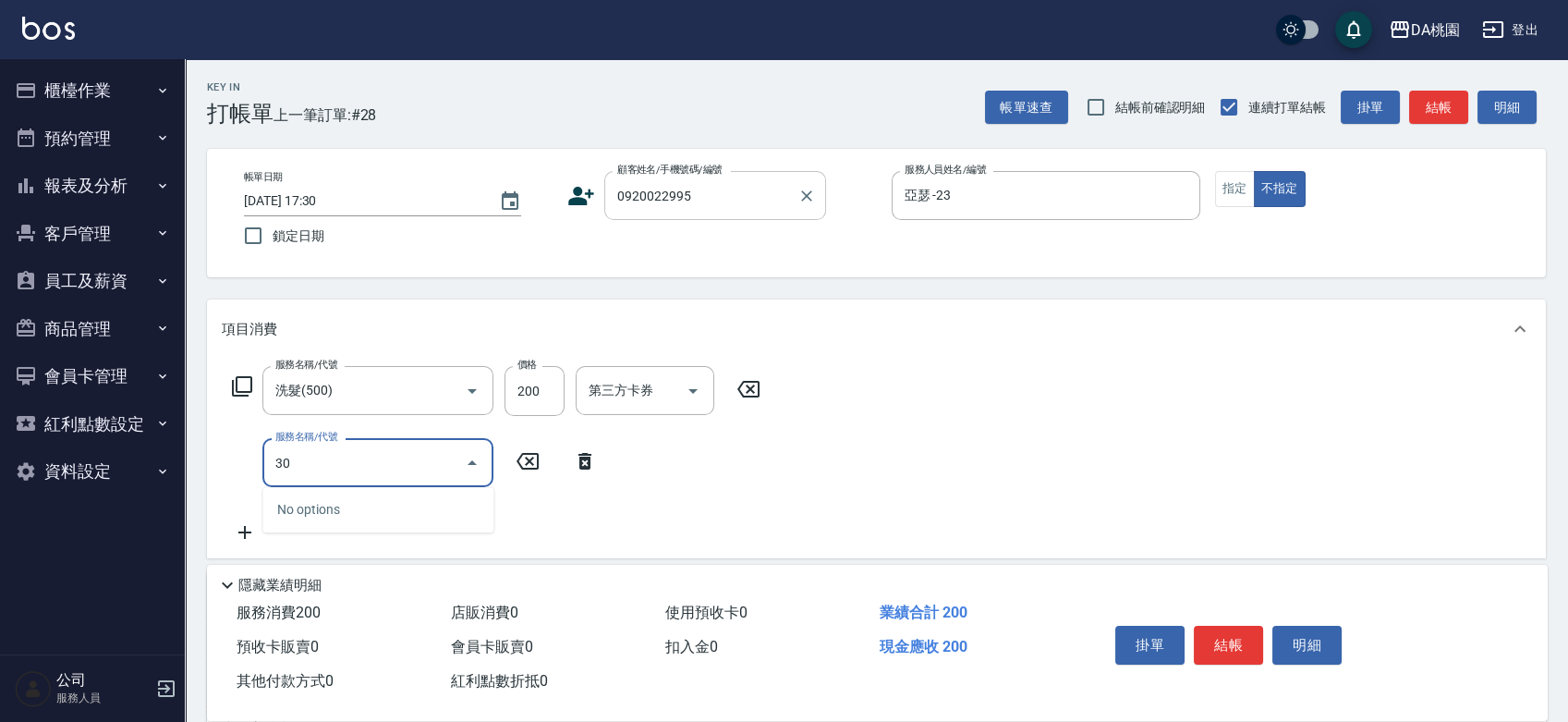
type input "303"
type input "50"
type input "A級剪髮(303)"
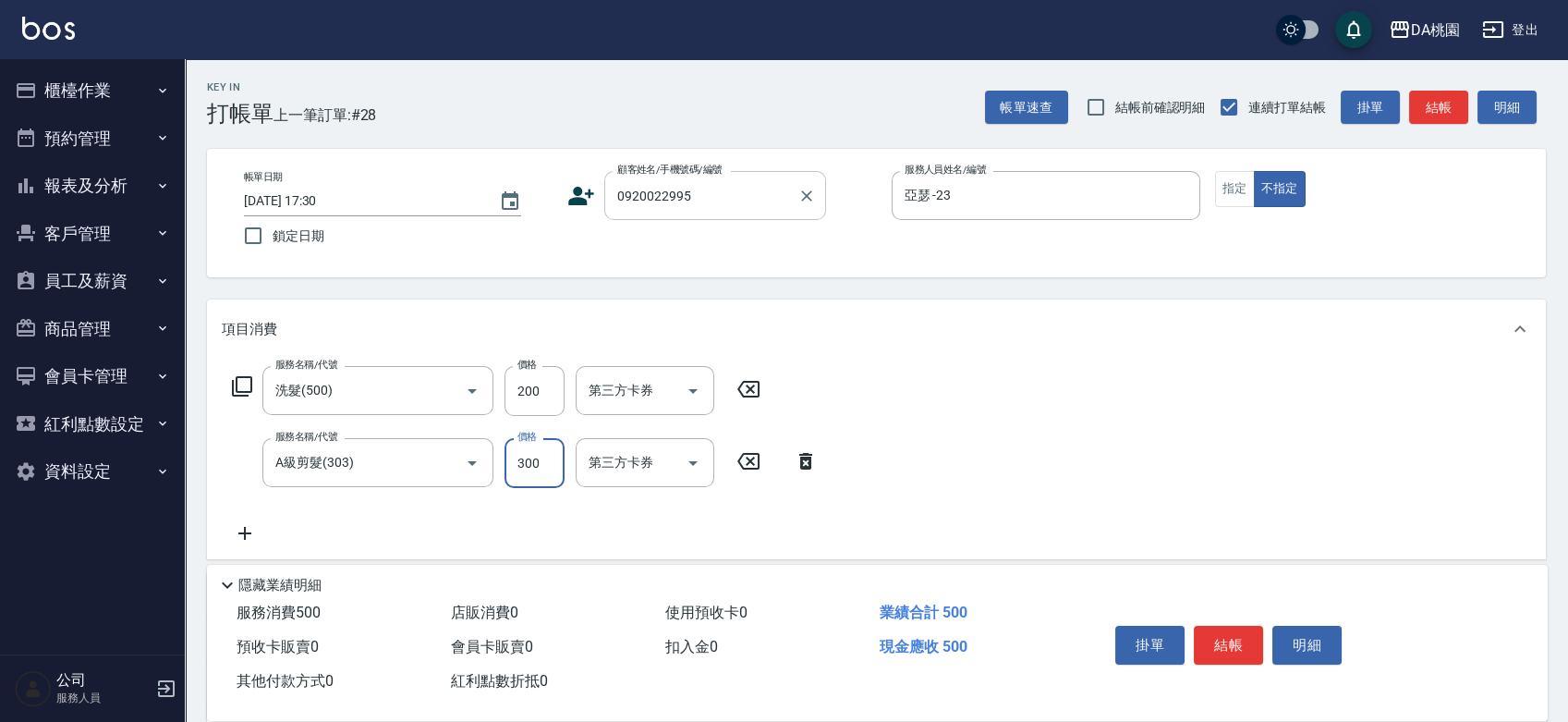
type input "4"
type input "20"
type input "400"
type input "60"
type input "400"
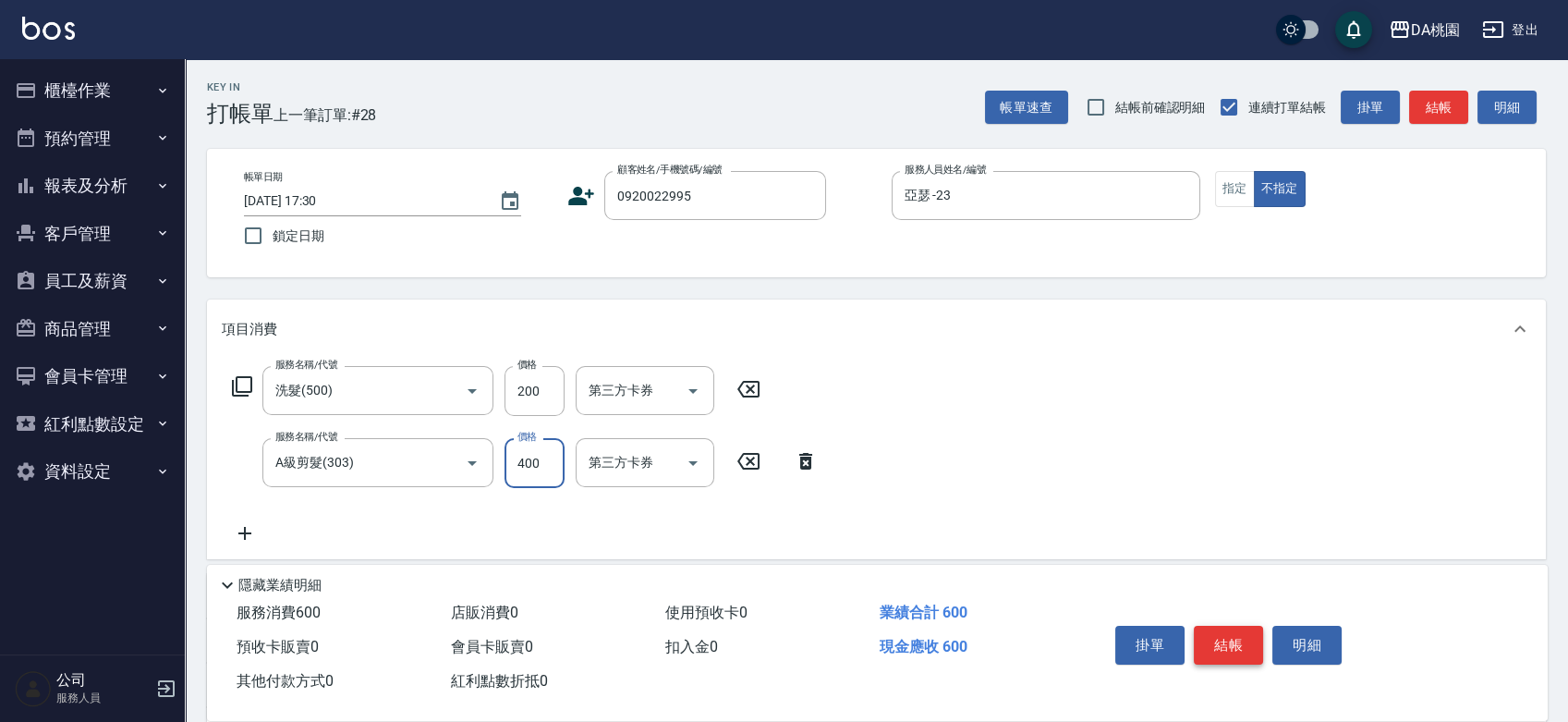
click at [1217, 649] on button "結帳" at bounding box center [1229, 644] width 69 height 39
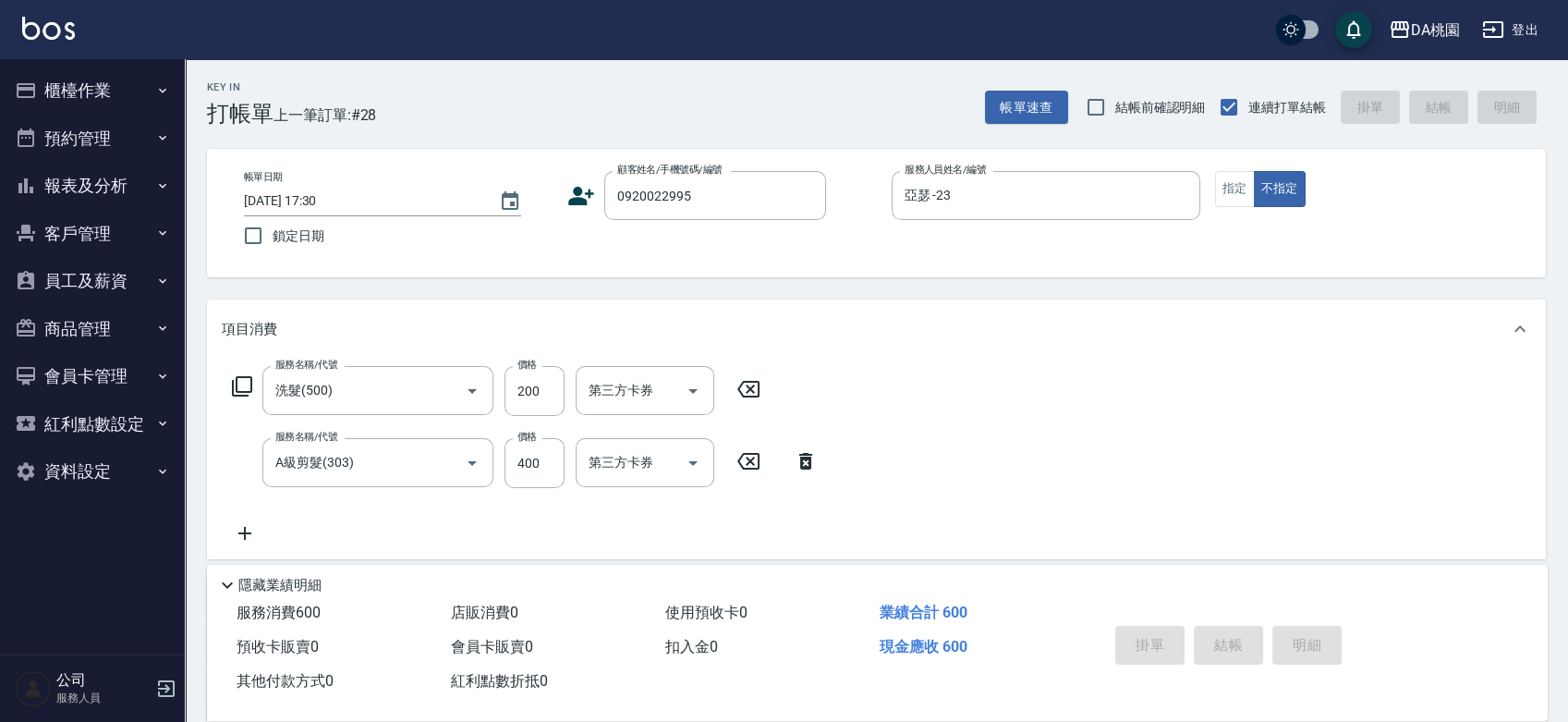
type input "2025/08/10 18:01"
type input "0"
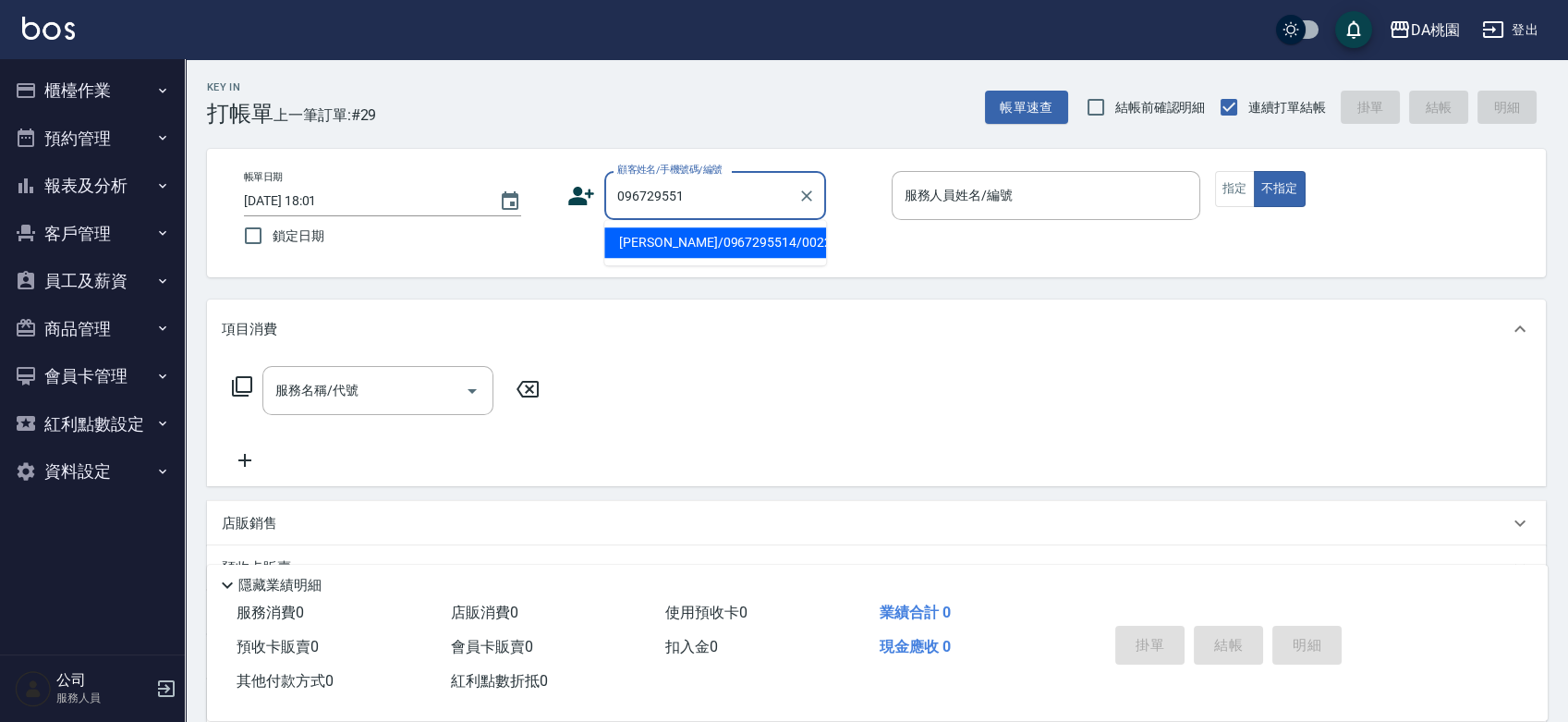
type input "0967295514"
type input "[PERSON_NAME]/0967295514/00227"
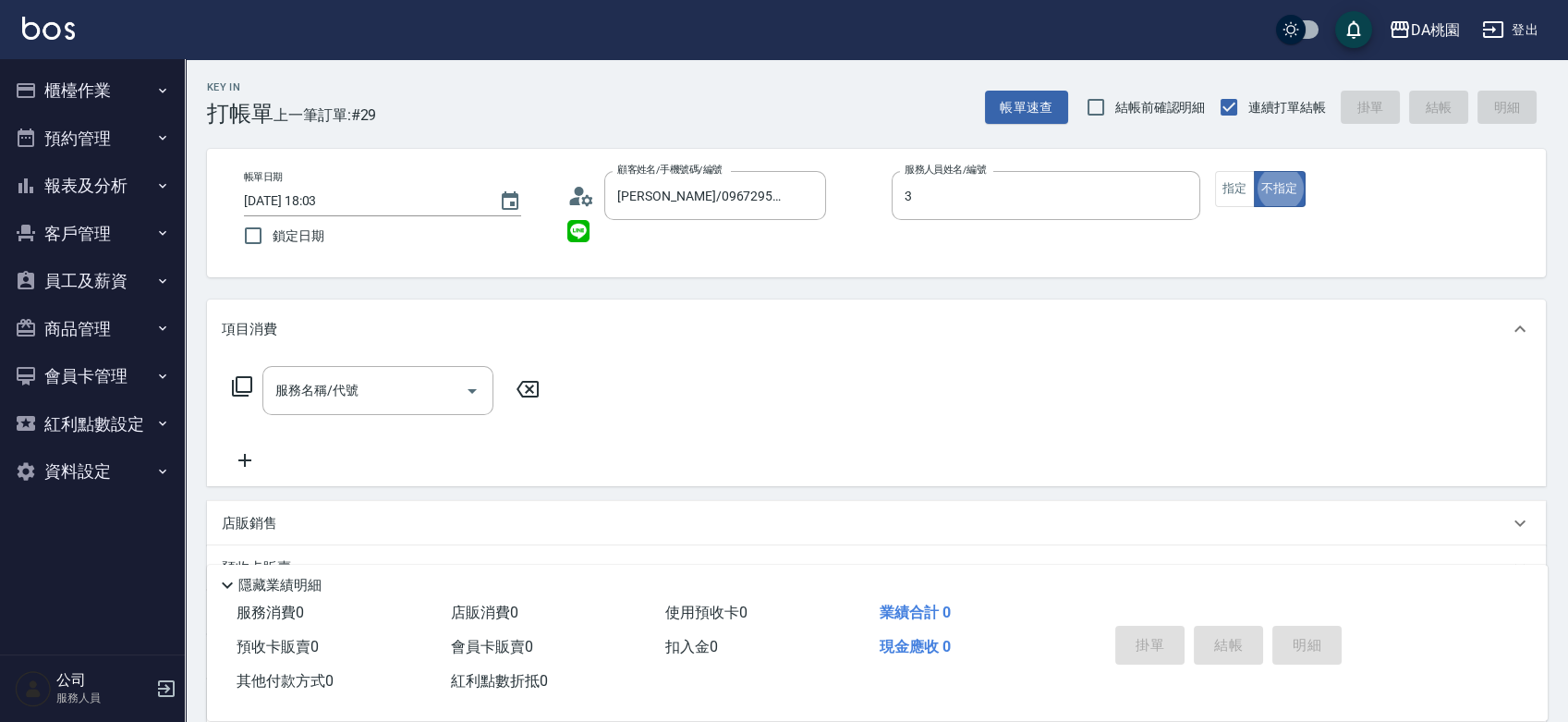
type input "[PERSON_NAME]-3"
type button "false"
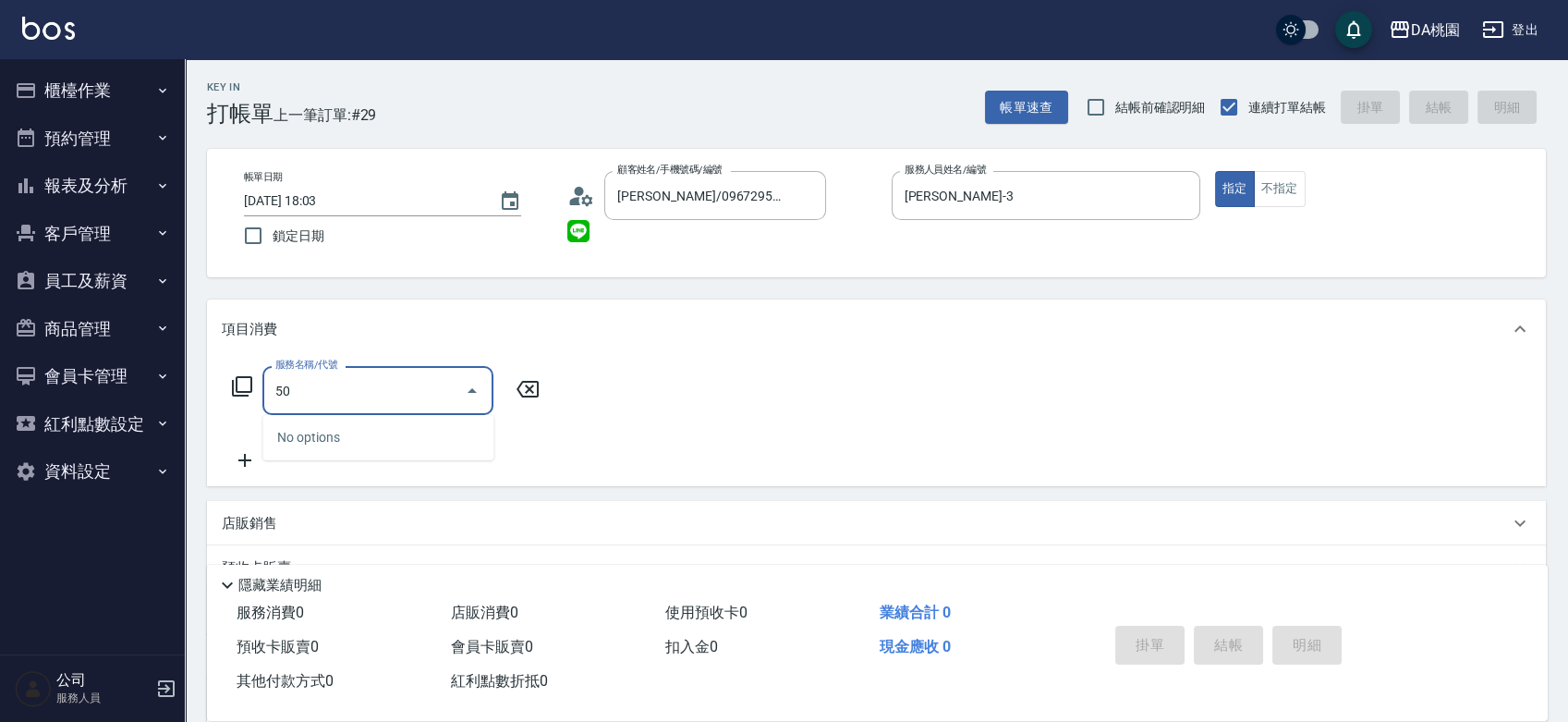
type input "501"
type input "20"
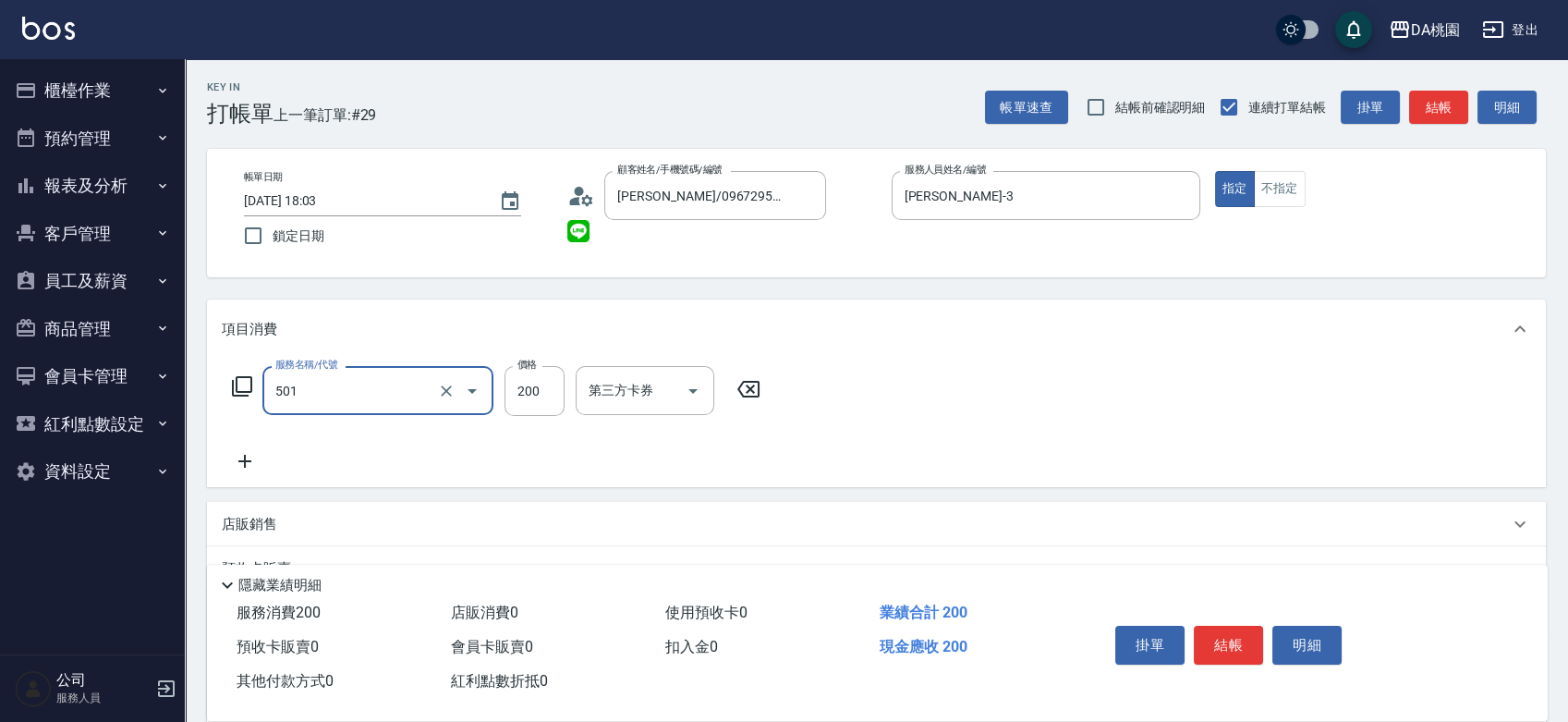
type input "洗髮(互助)(501)"
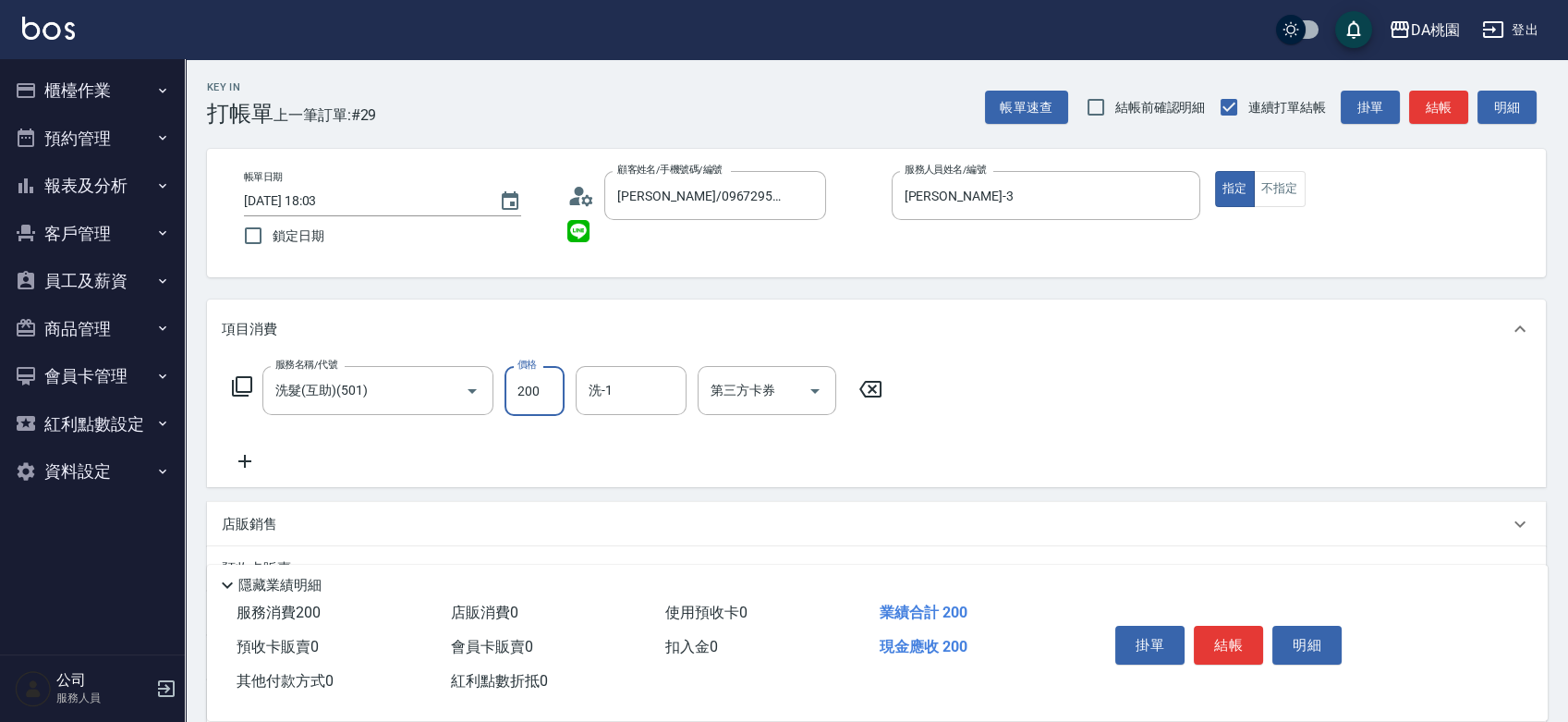
type input "0"
type input "250"
type input "20"
type input "250"
type input "[PERSON_NAME]-18"
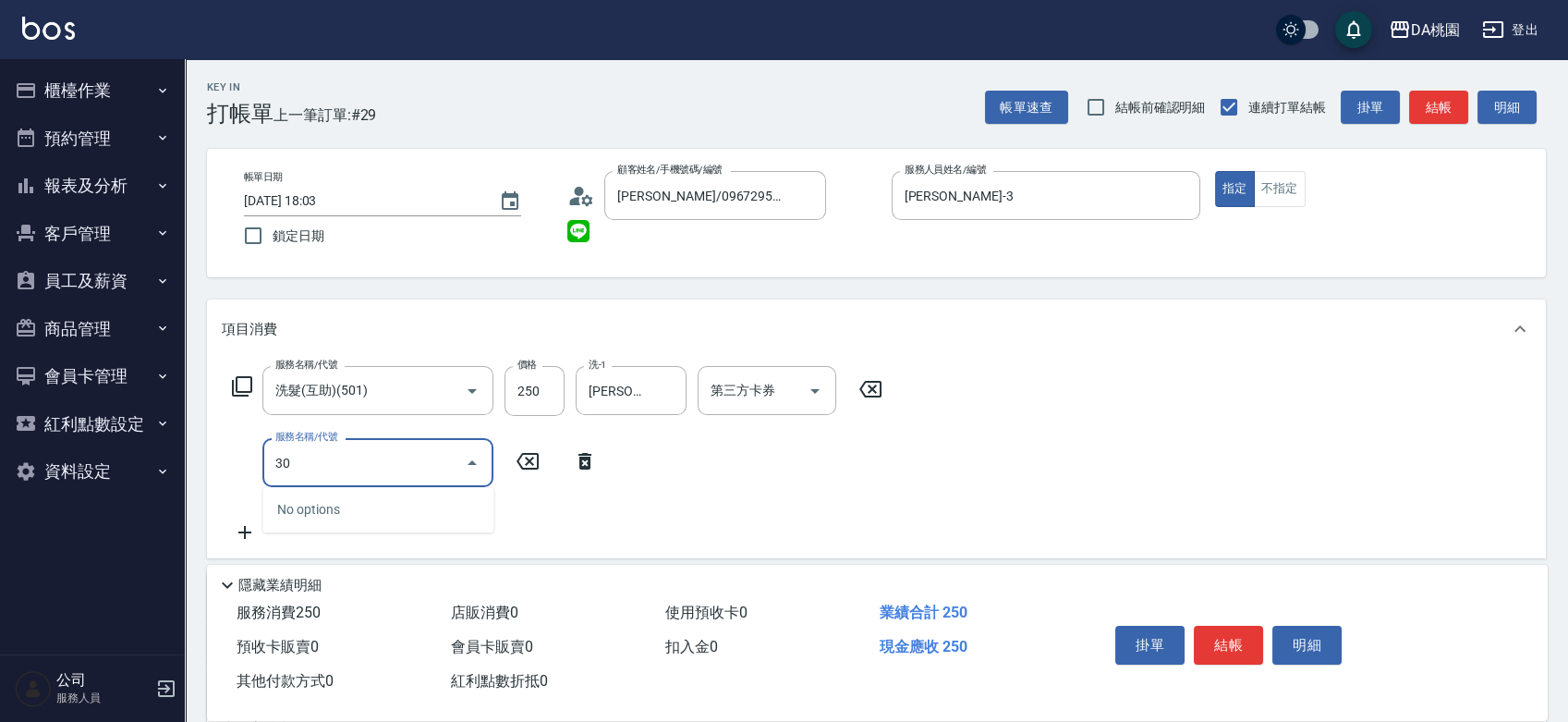
type input "303"
type input "50"
type input "A級剪髮(303)"
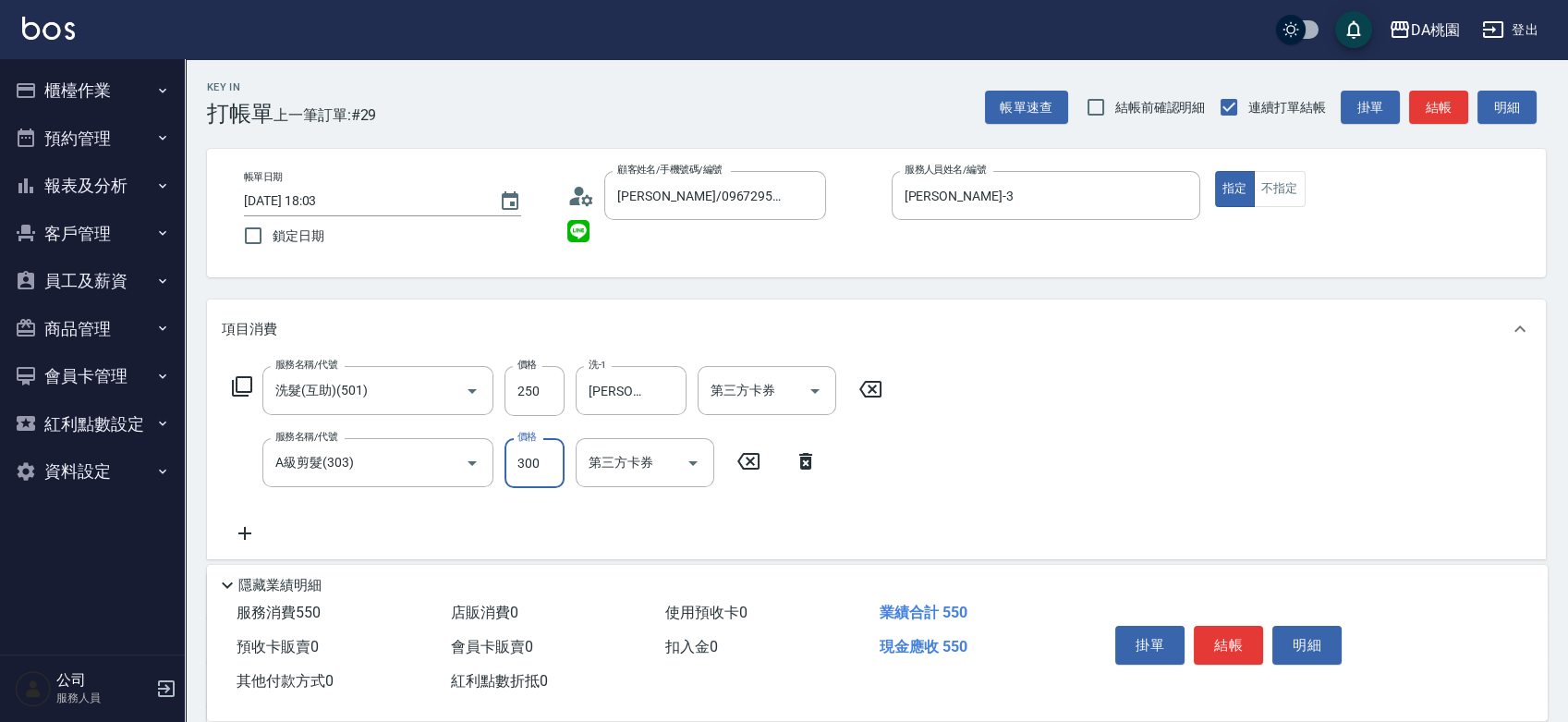
type input "20"
type input "350"
type input "60"
type input "350"
click at [1220, 636] on button "結帳" at bounding box center [1229, 644] width 69 height 39
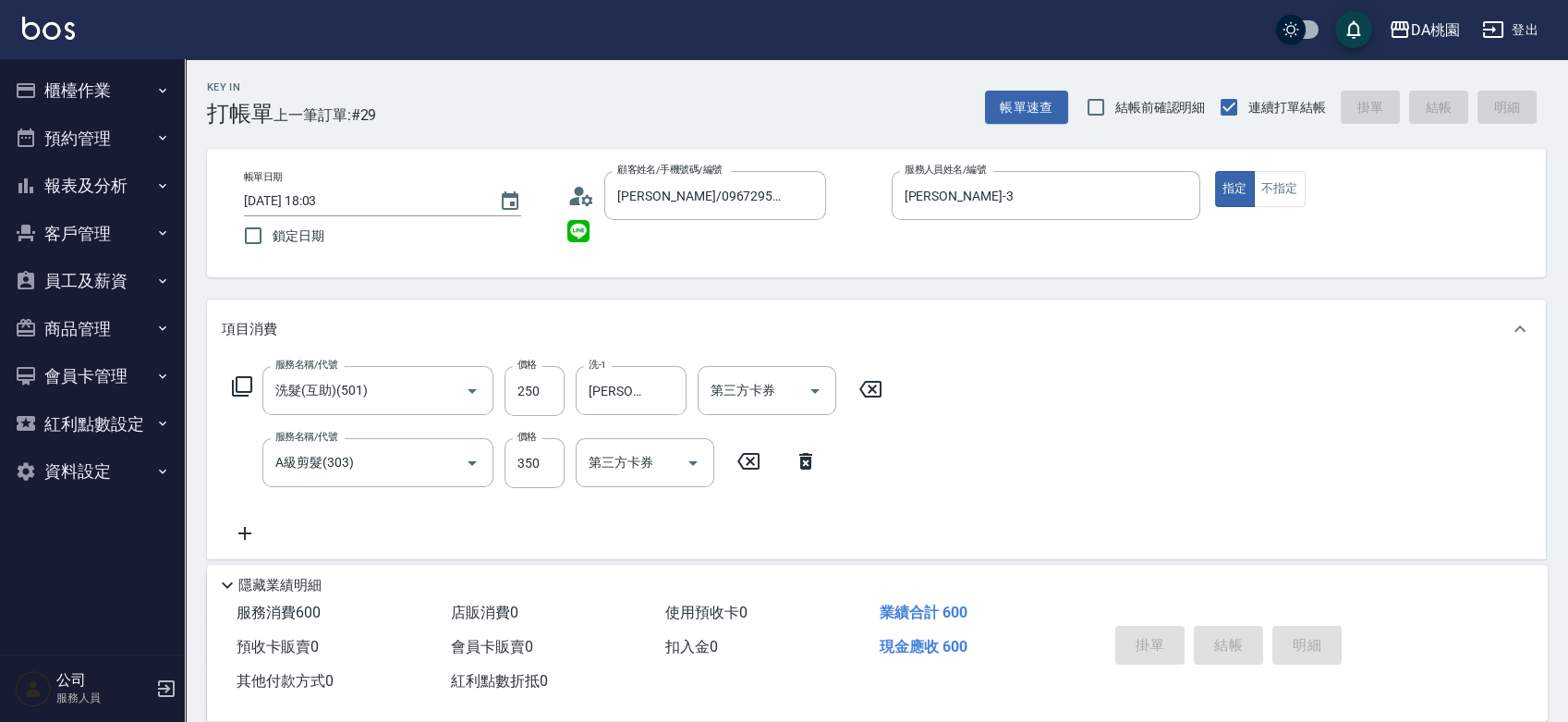
type input "2025/08/10 18:04"
type input "0"
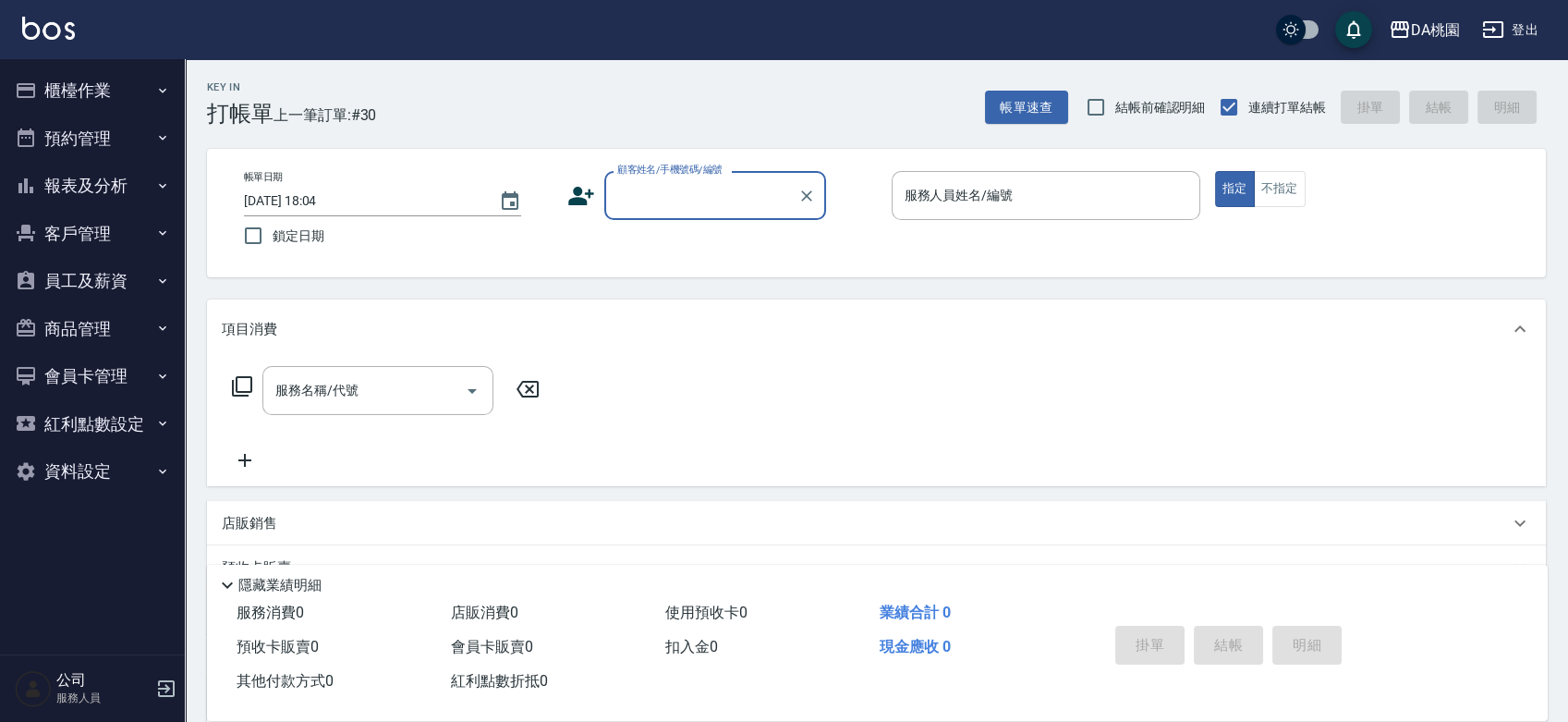
click at [678, 192] on input "顧客姓名/手機號碼/編號" at bounding box center [700, 195] width 177 height 33
type input "00040"
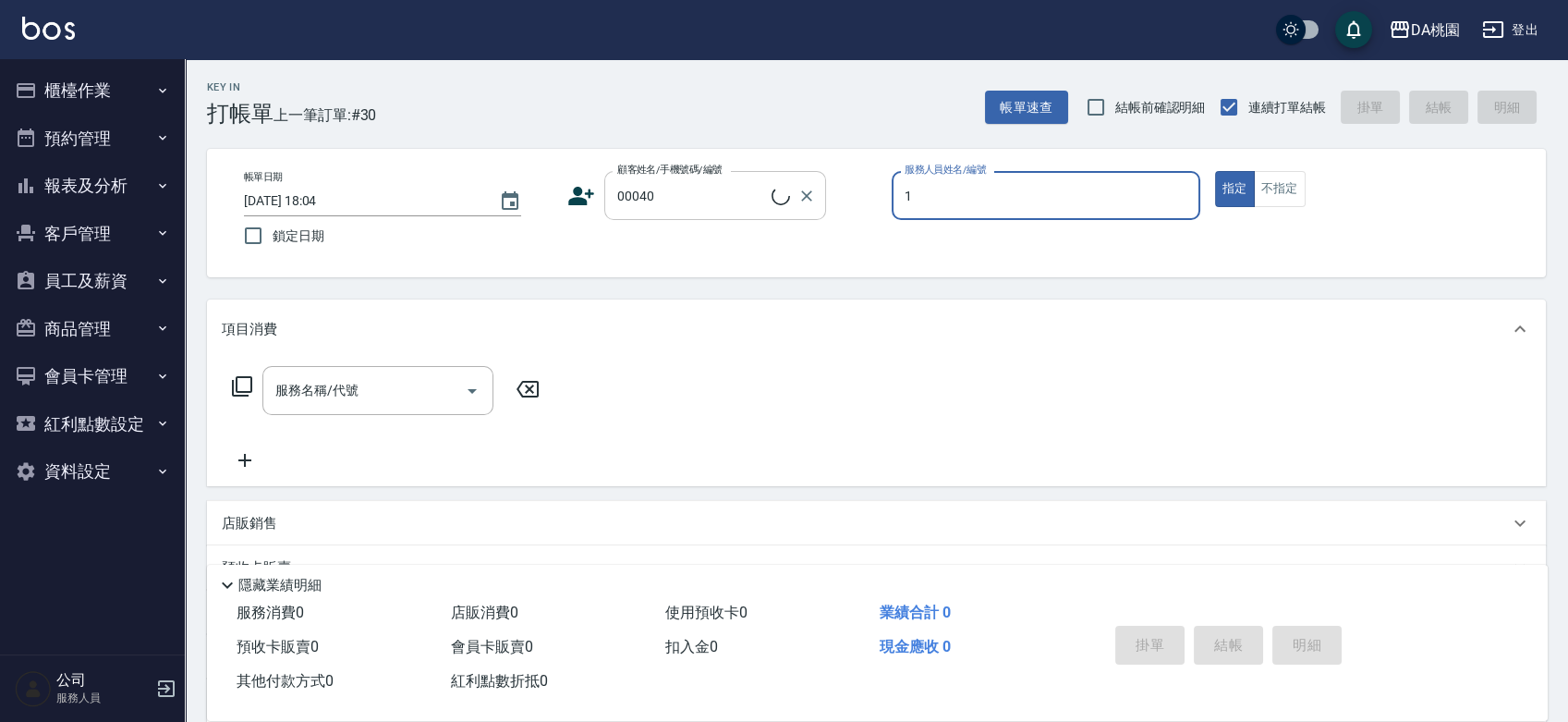
type input "10"
type input "公司/公司00040/00040"
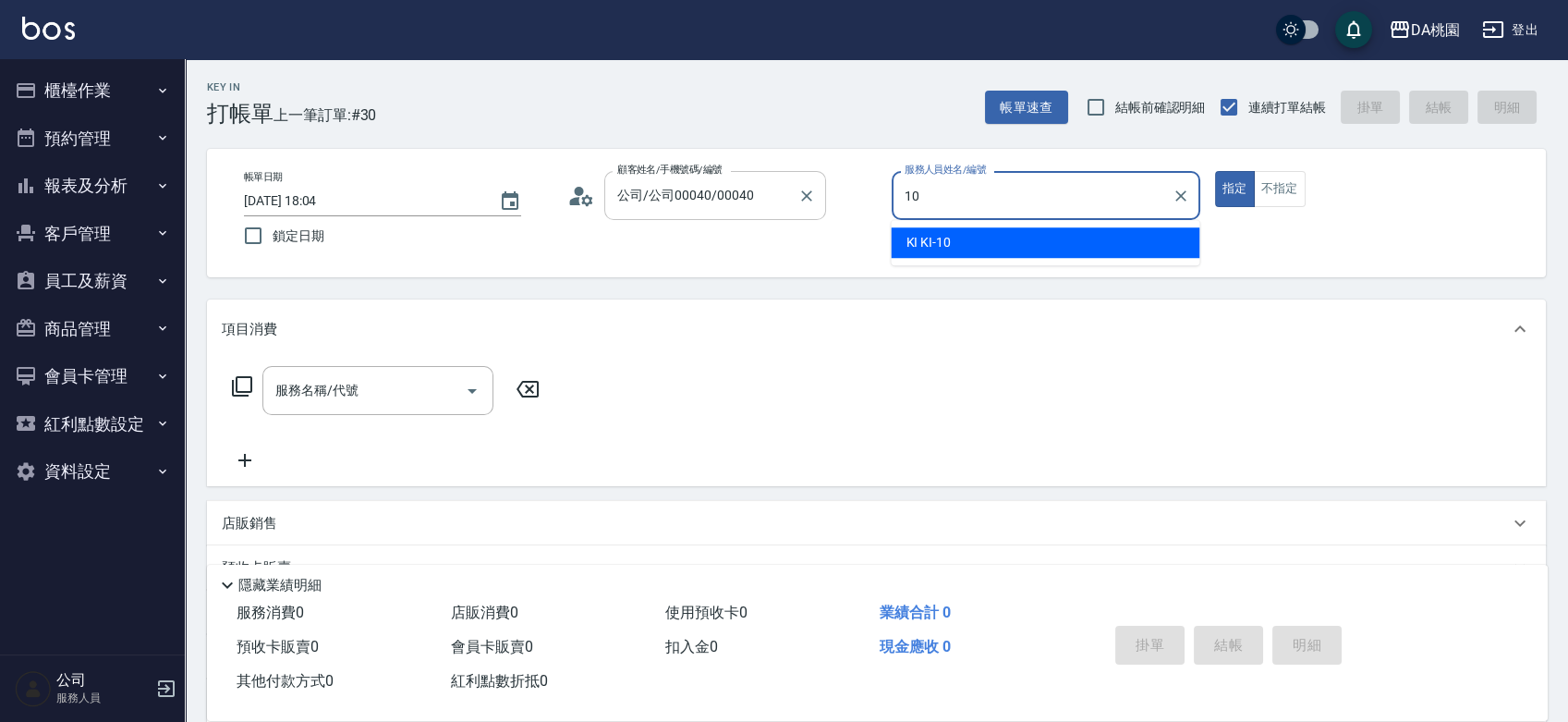
type input "KI KI -10"
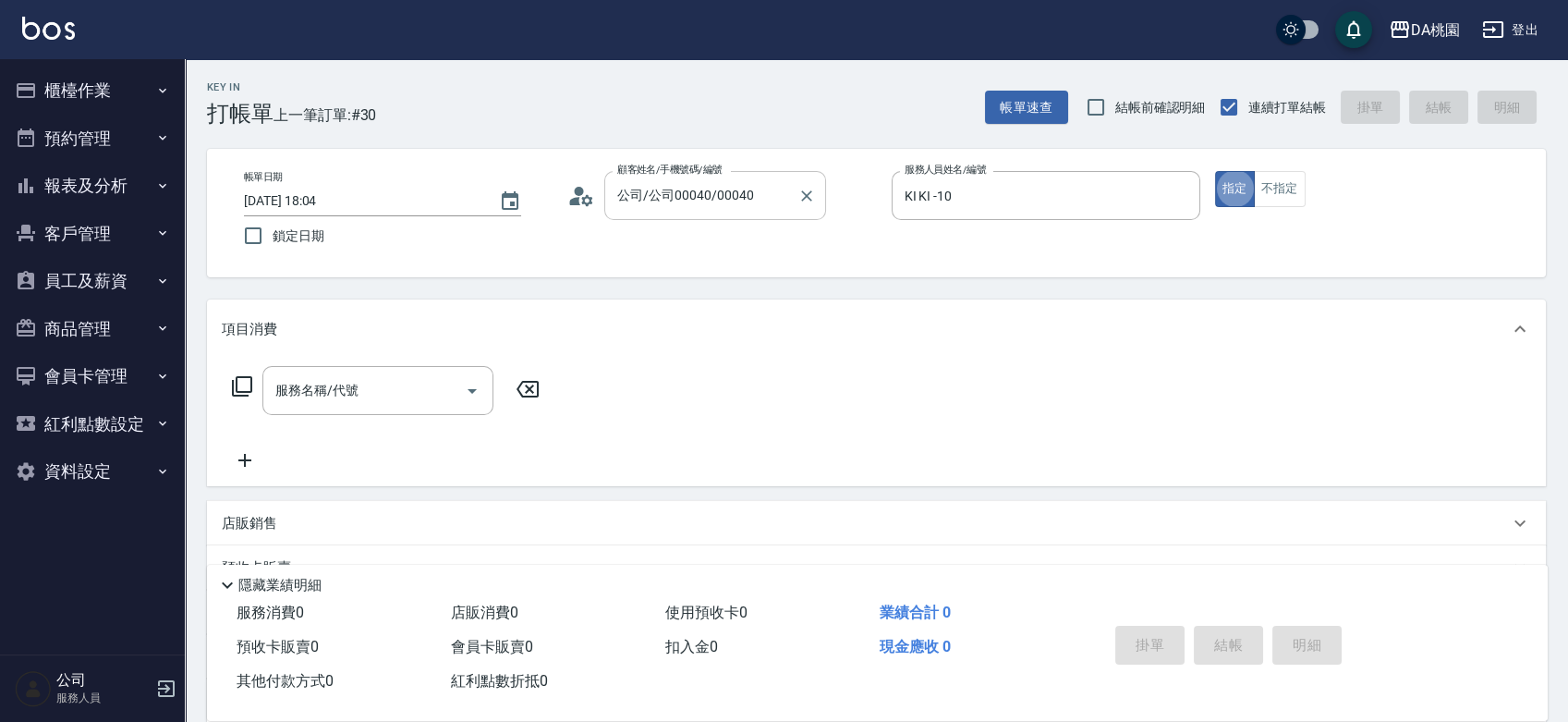
type button "true"
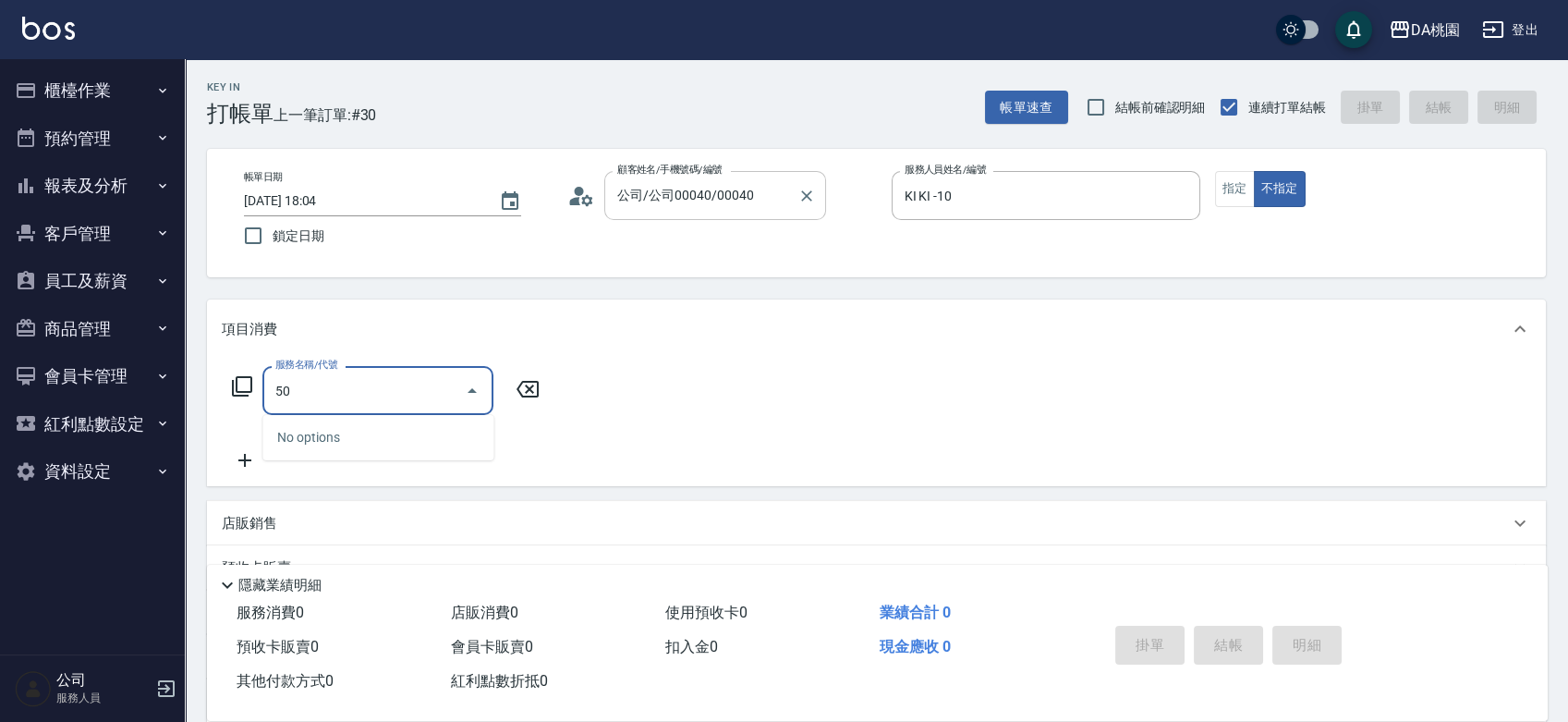
type input "500"
type input "20"
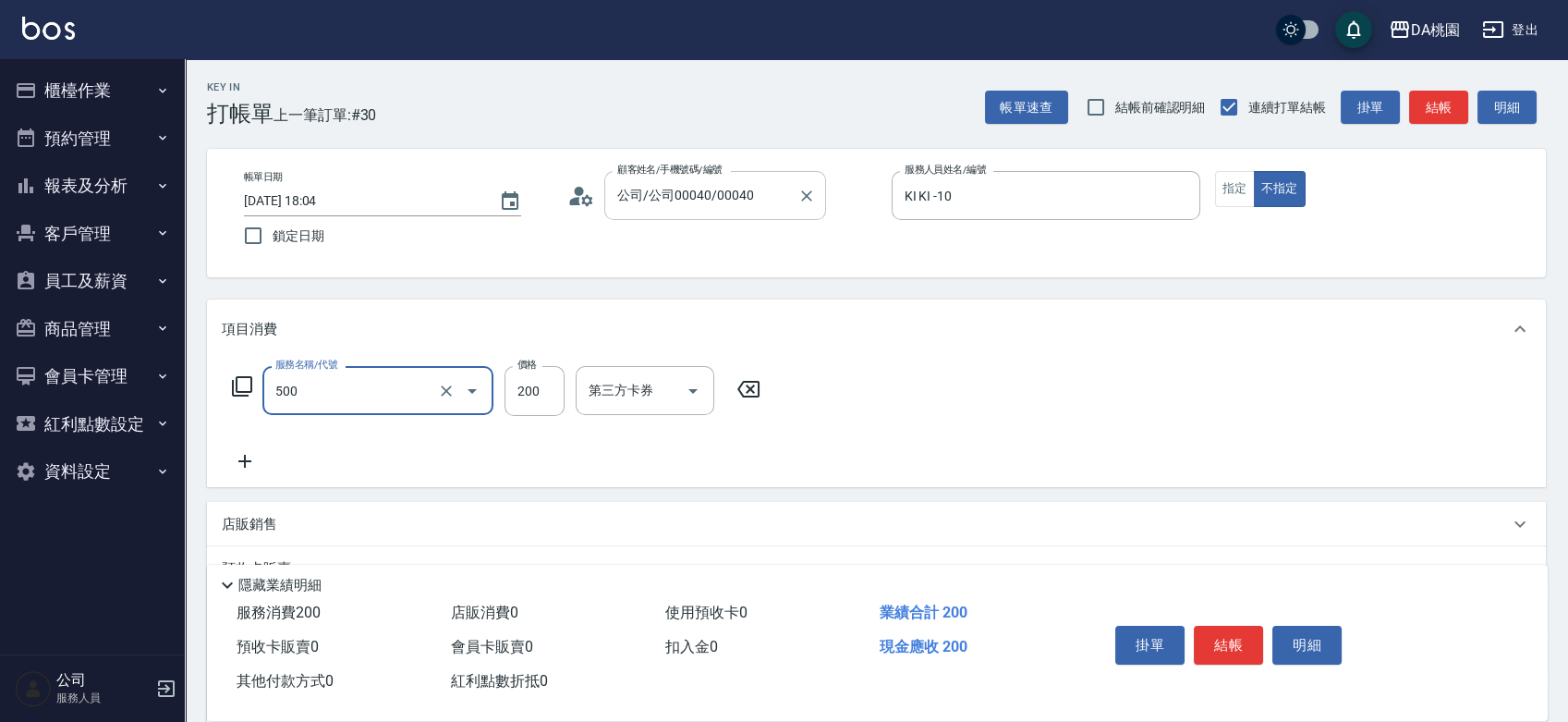
type input "洗髮(500)"
type input "2"
type input "0"
type input "25"
type input "20"
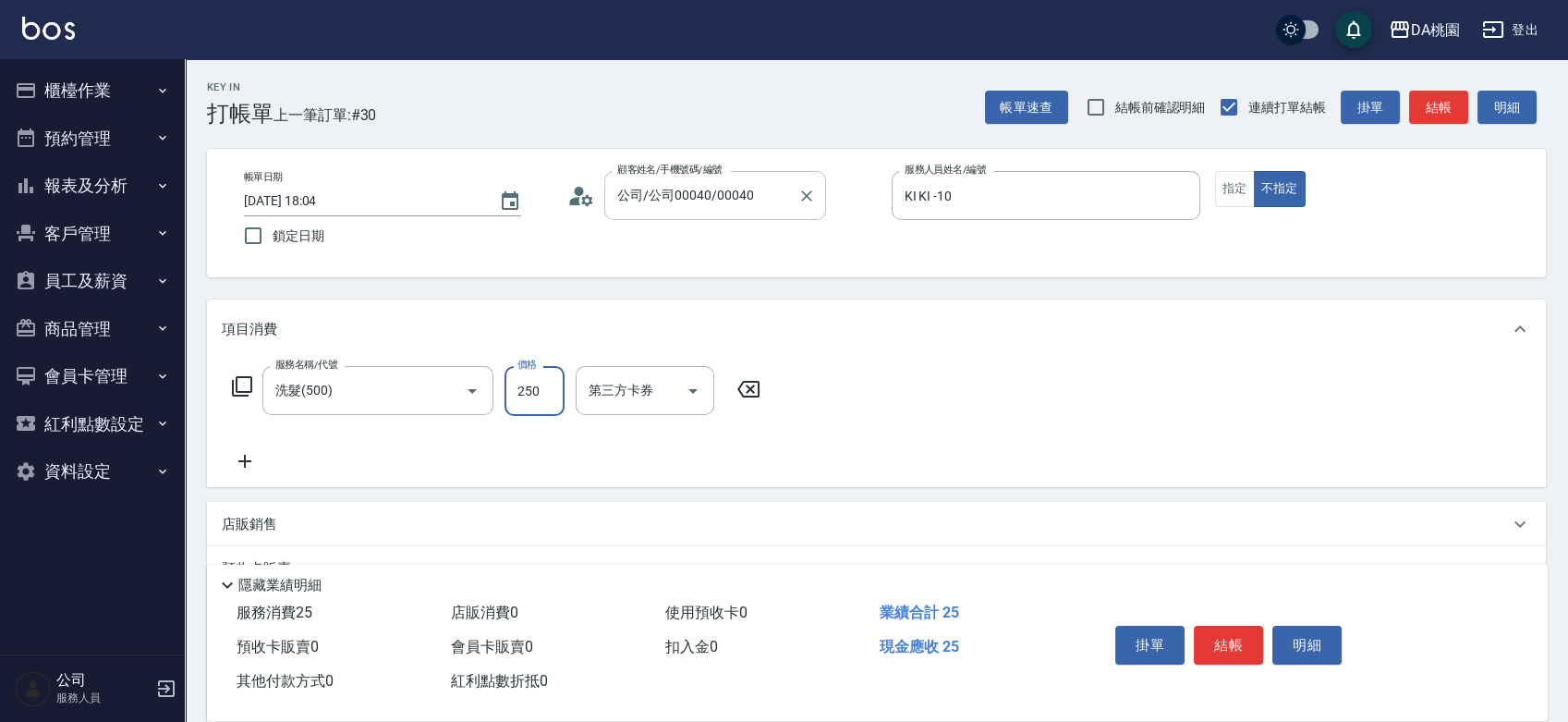
type input "250"
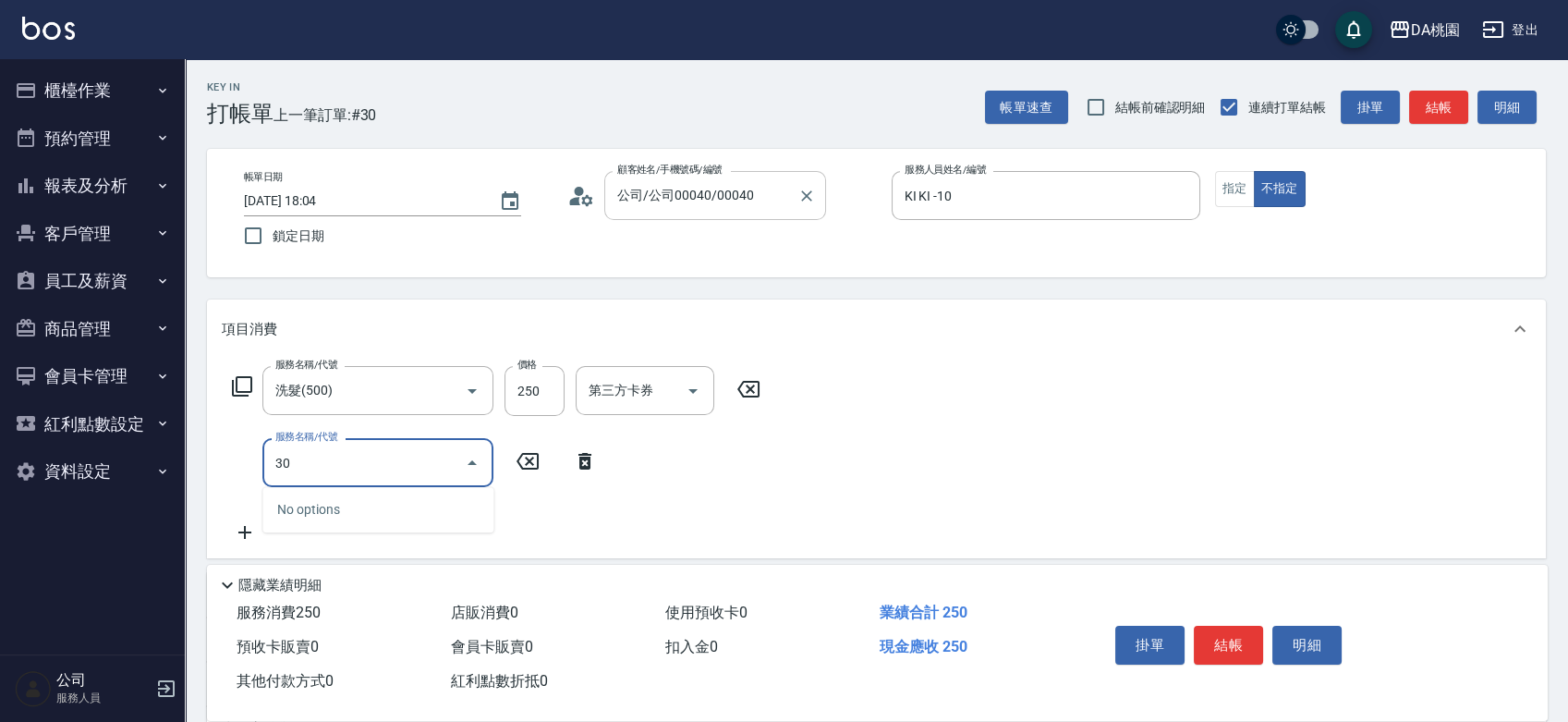
type input "303"
type input "50"
type input "A級剪髮(303)"
type input "20"
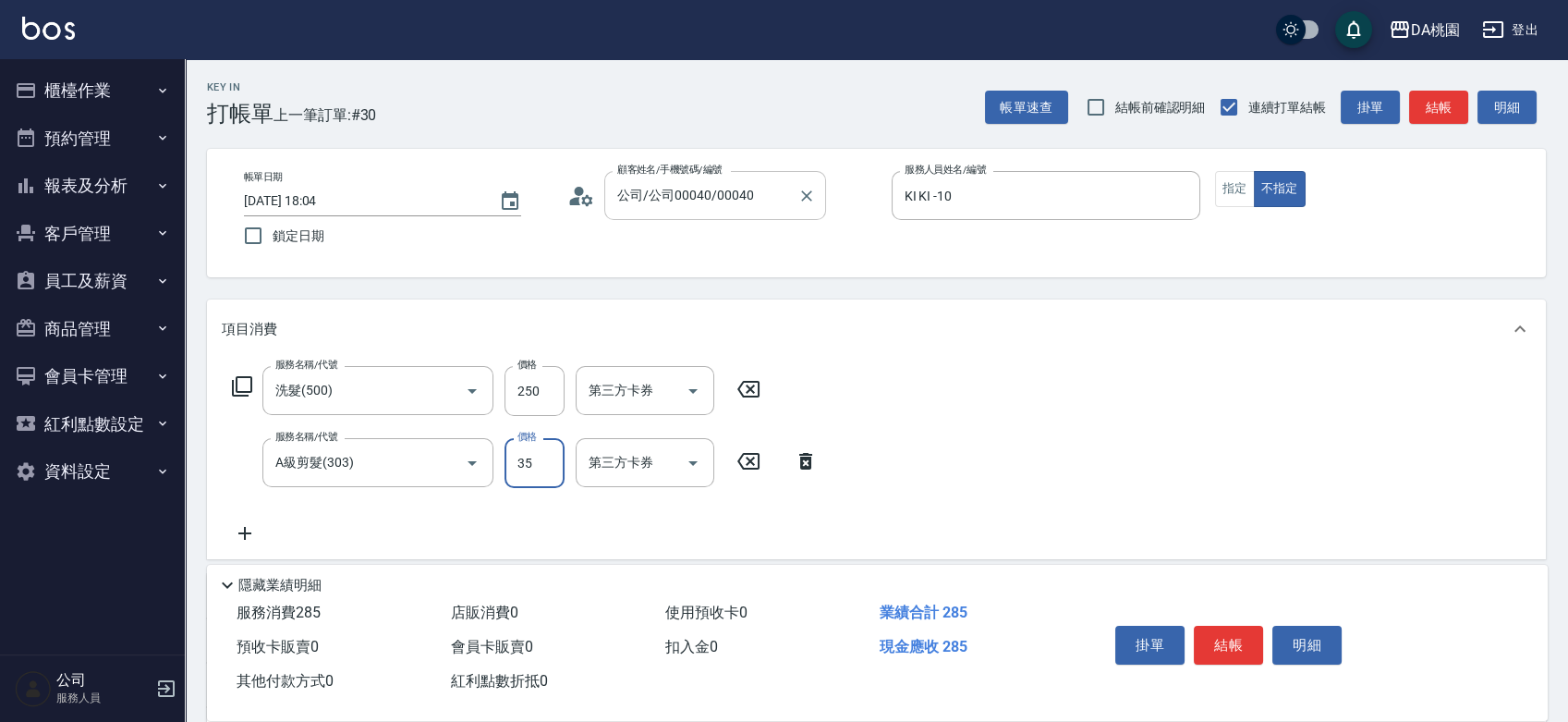
type input "350"
type input "60"
type input "350"
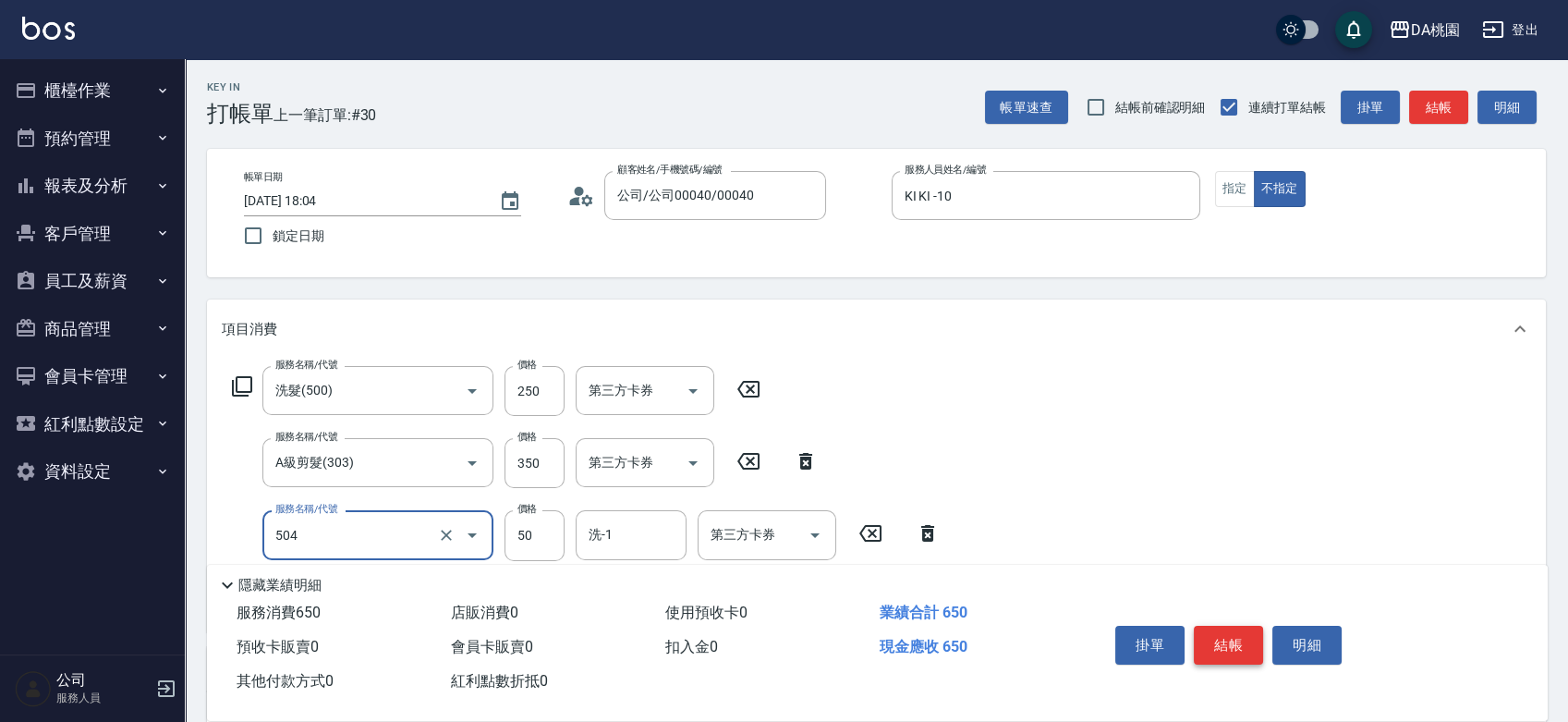
type input "[PERSON_NAME](互助)(504)"
click at [1235, 641] on button "結帳" at bounding box center [1229, 644] width 69 height 39
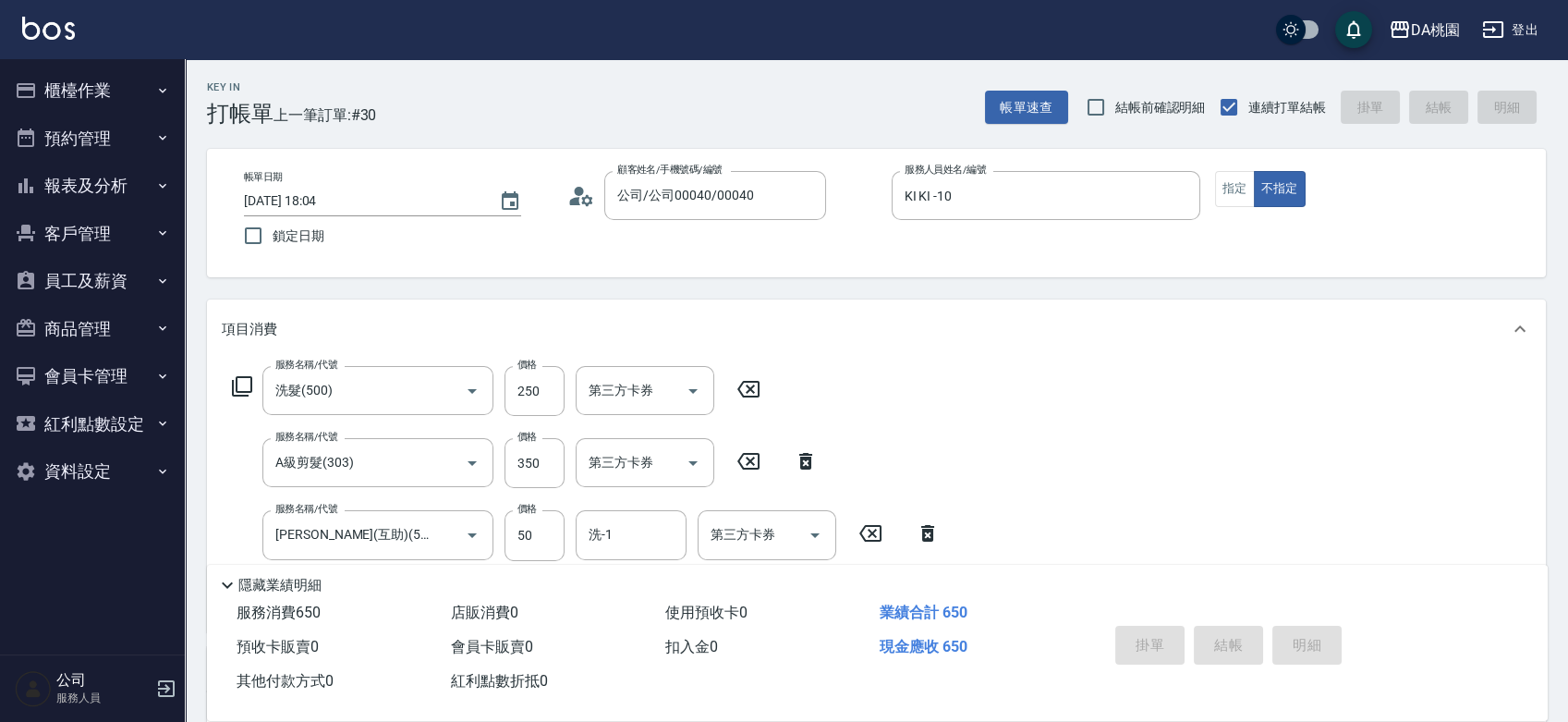
type input "2025/08/10 18:06"
type input "0"
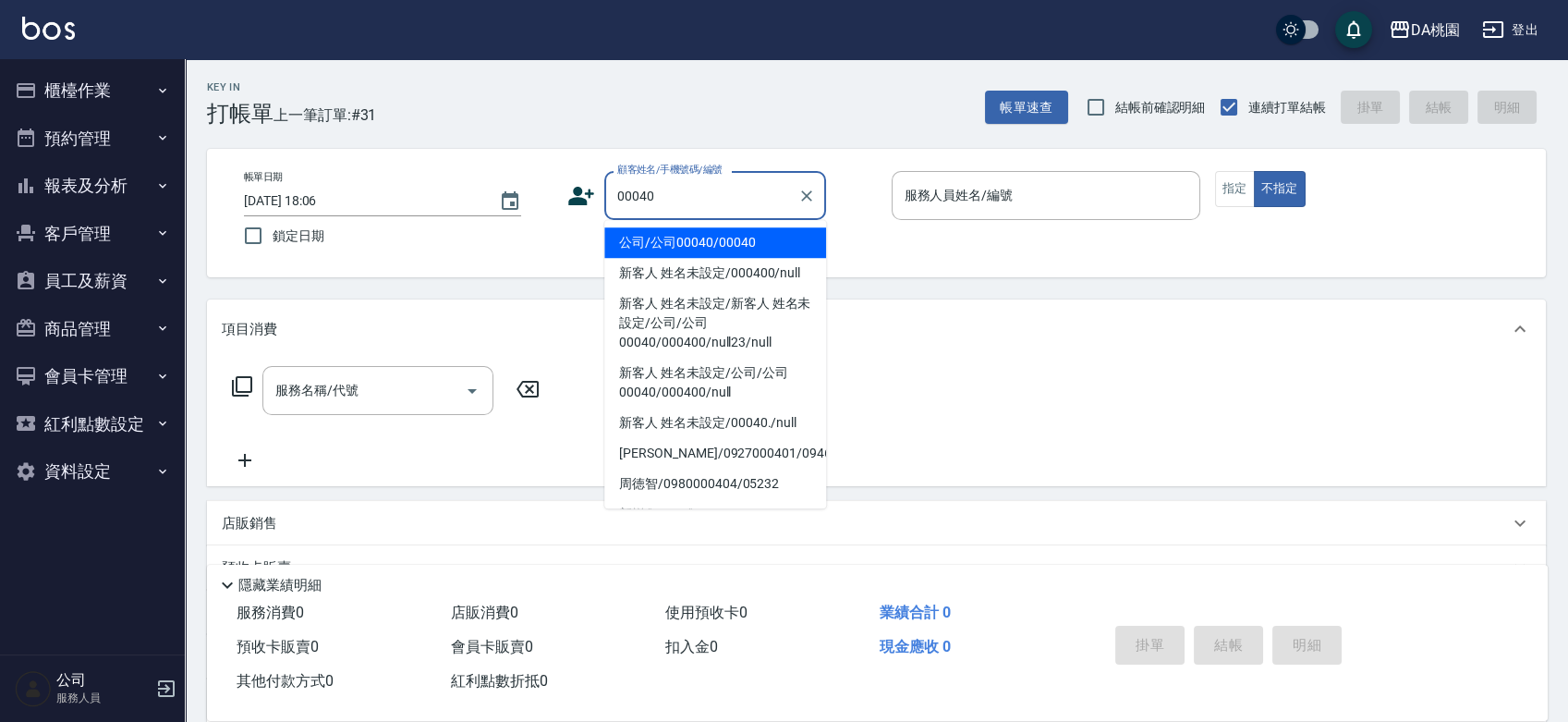
type input "00040"
type input "3"
type input "公司/公司00040/00040"
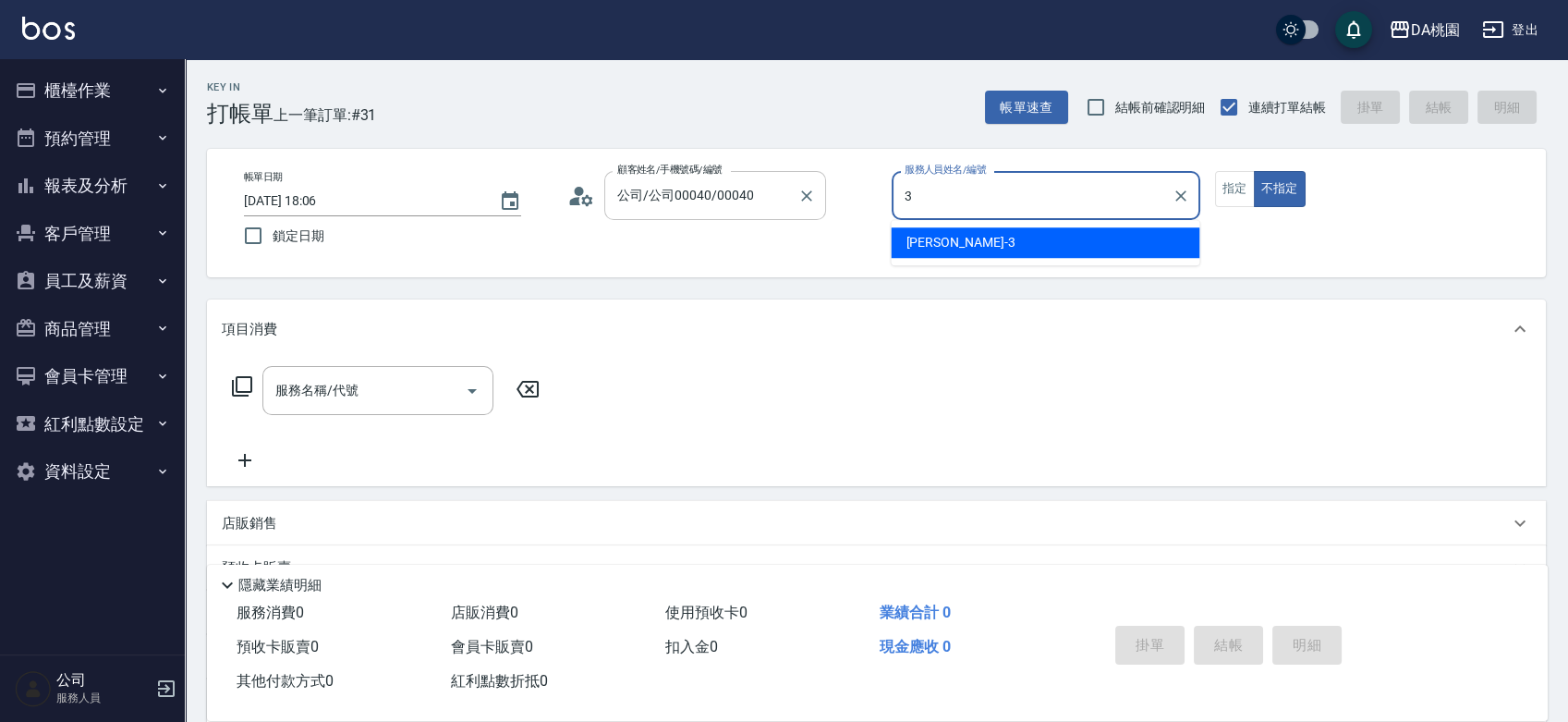
type input "愛莉絲-3"
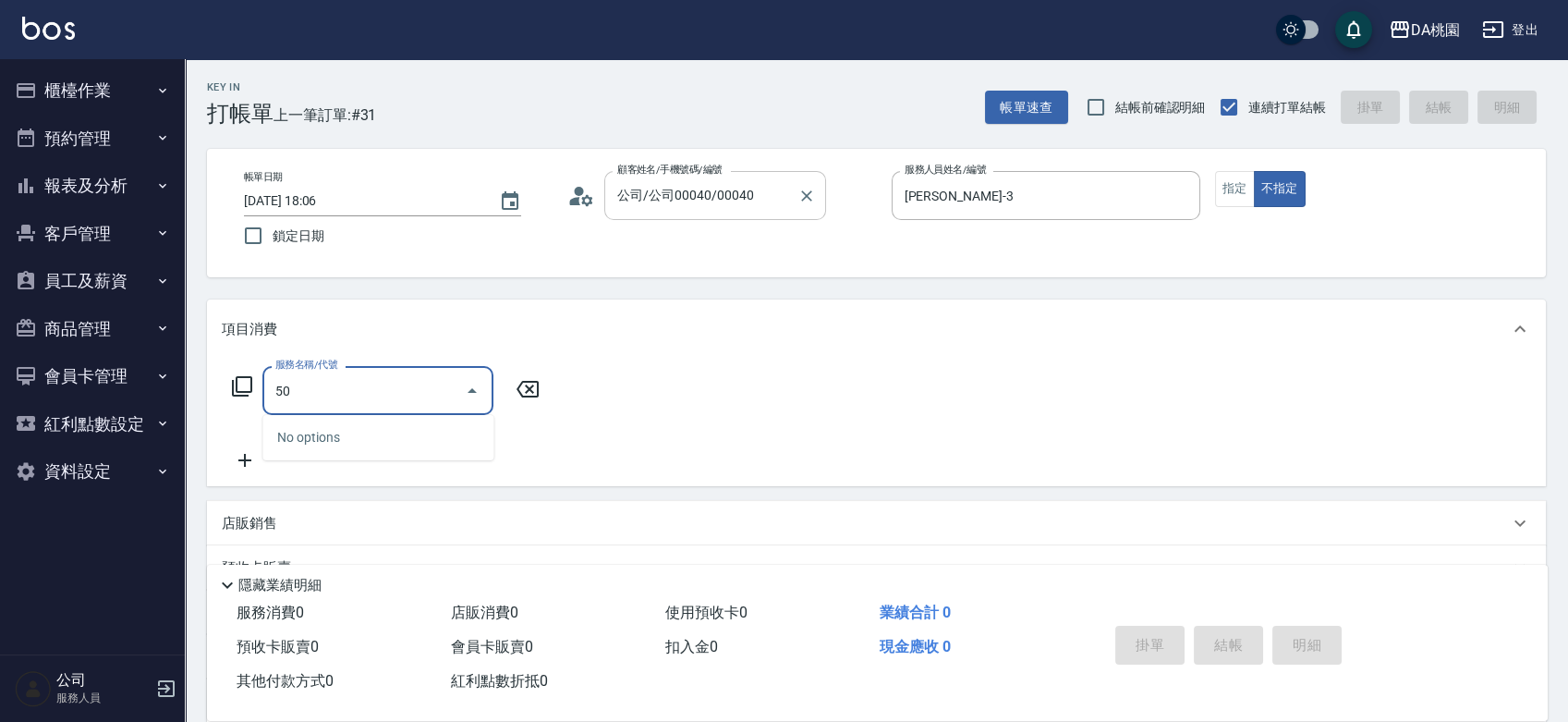
type input "500"
type input "20"
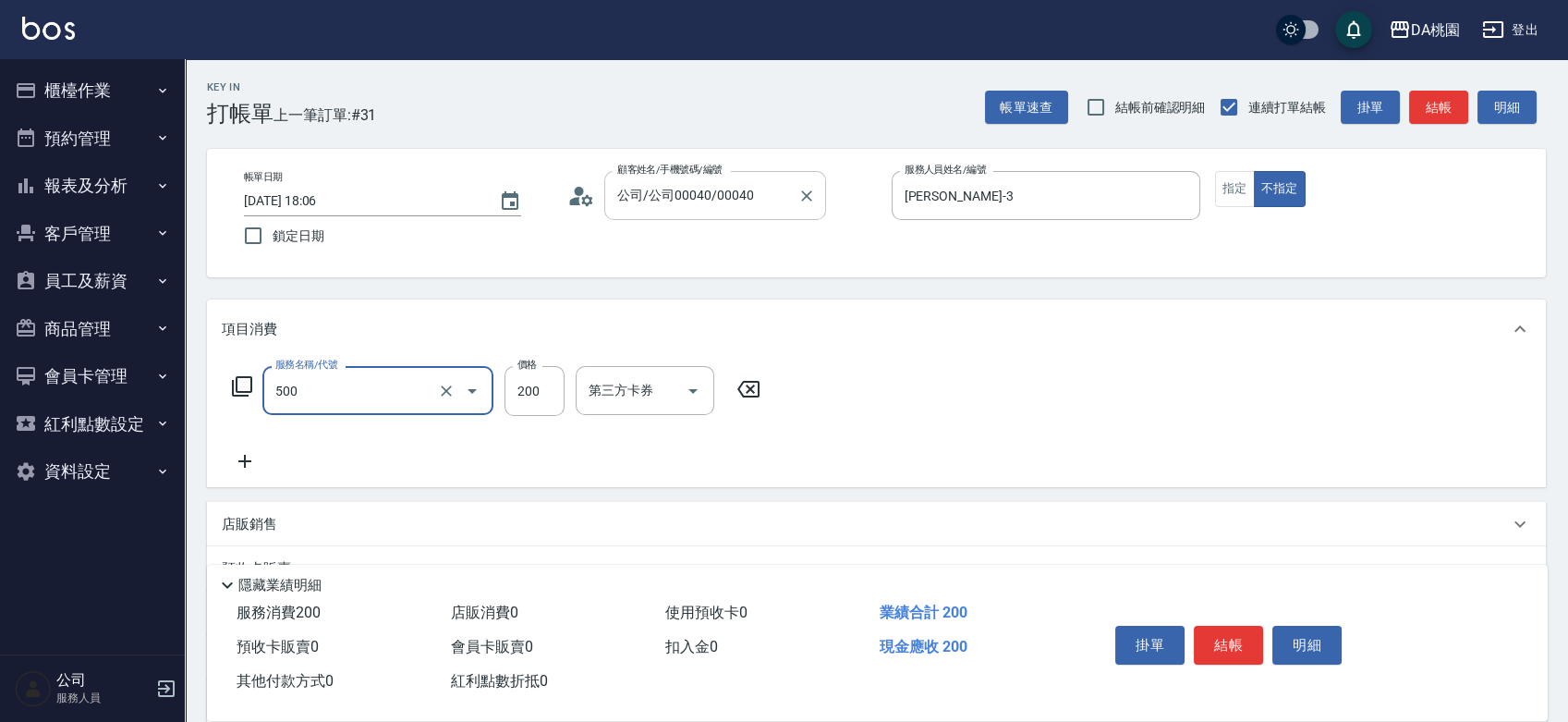
type input "洗髮(500)"
type input "0"
type input "35"
type input "30"
type input "350"
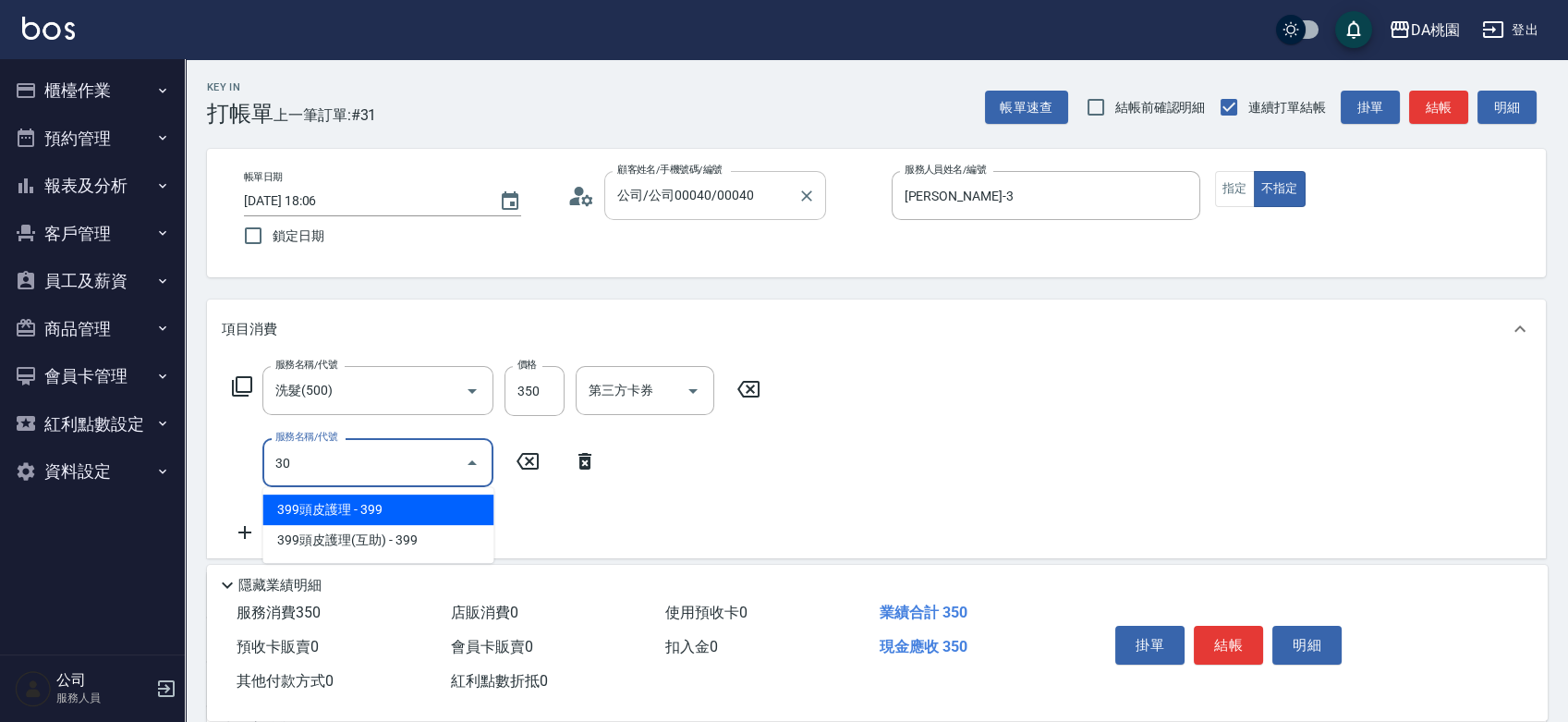
type input "303"
type input "60"
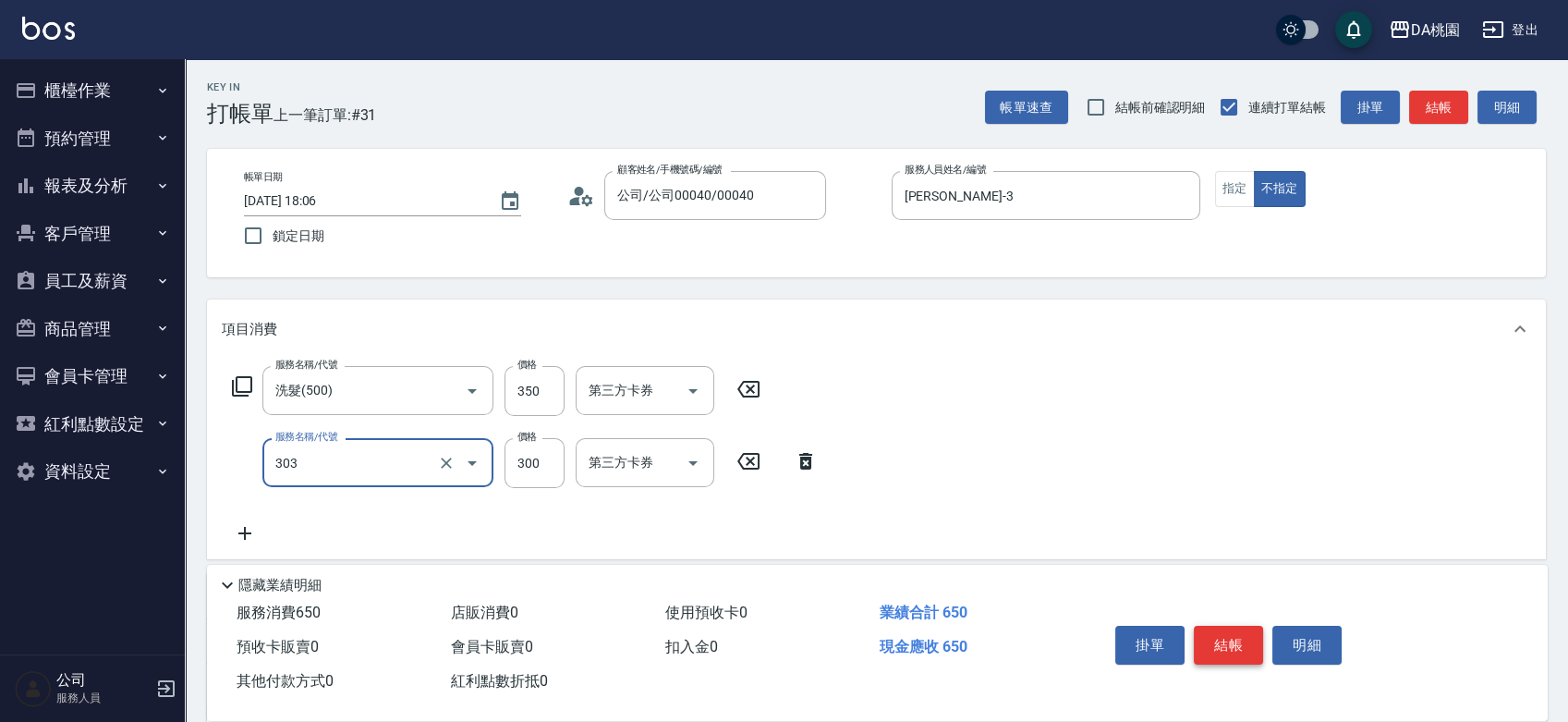
type input "A級剪髮(303)"
click at [1231, 637] on button "結帳" at bounding box center [1229, 644] width 69 height 39
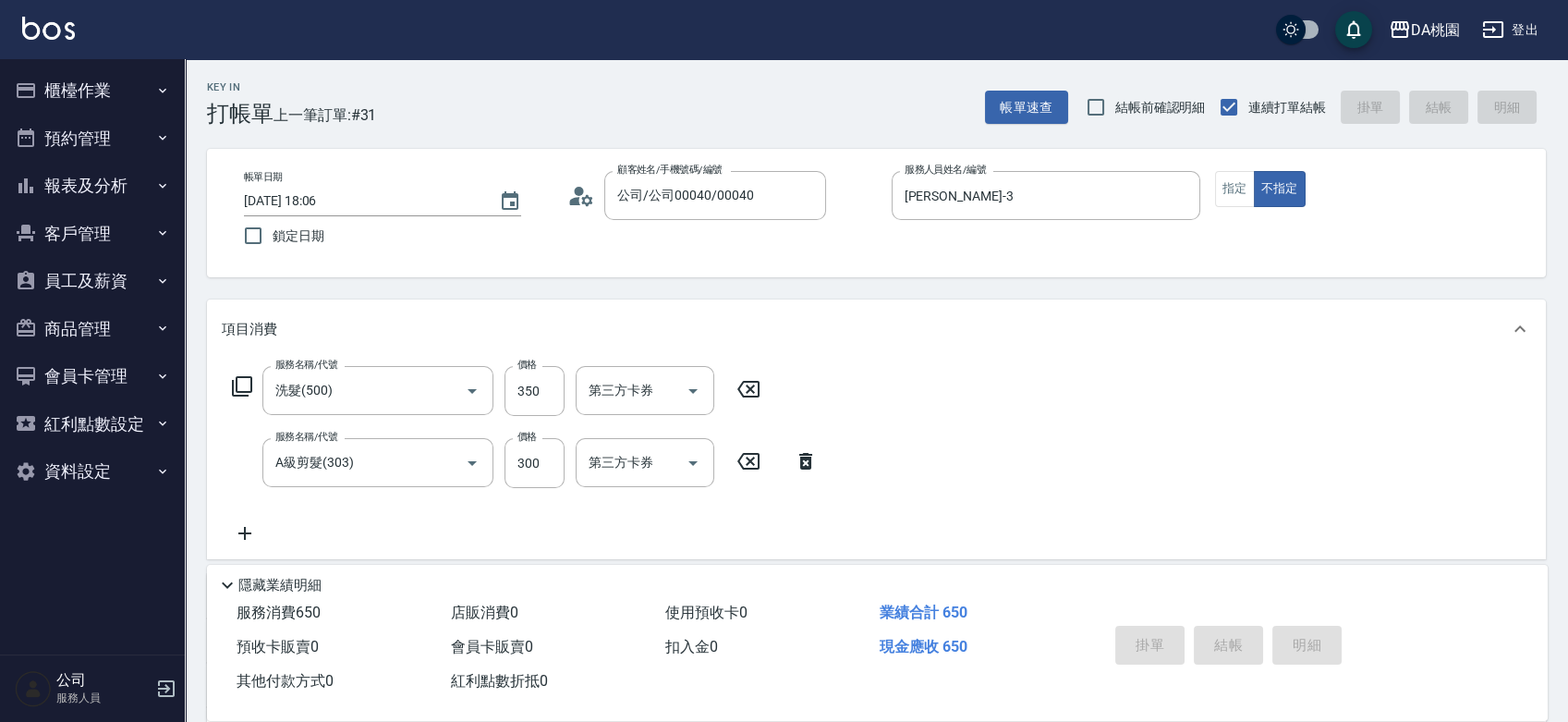
type input "2025/08/10 18:16"
type input "0"
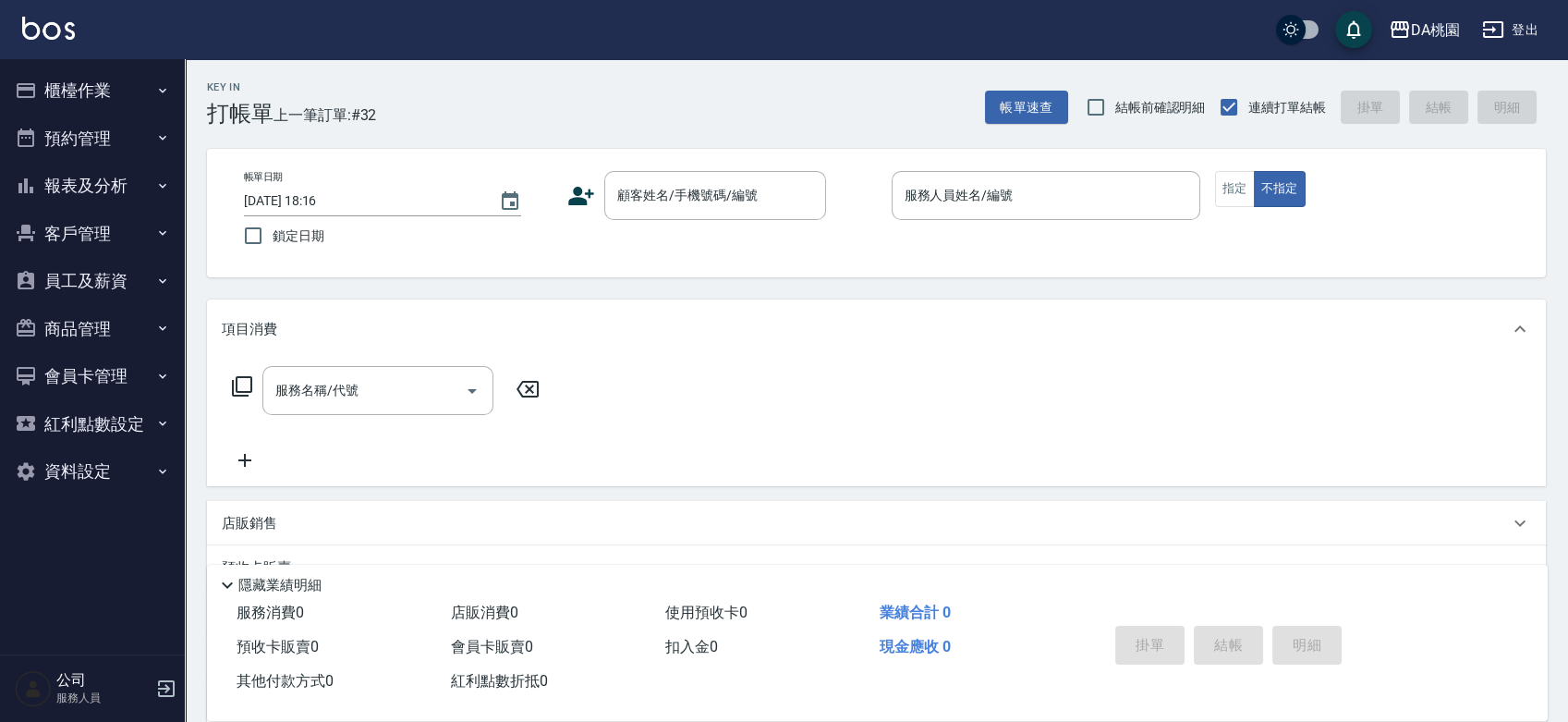
click at [858, 266] on div "帳單日期 2025/08/10 18:16 鎖定日期 顧客姓名/手機號碼/編號 顧客姓名/手機號碼/編號 服務人員姓名/編號 服務人員姓名/編號 指定 不指定" at bounding box center [876, 213] width 1339 height 129
click at [851, 250] on div "帳單日期 2025/08/10 18:16 鎖定日期 顧客姓名/手機號碼/編號 顧客姓名/手機號碼/編號 服務人員姓名/編號 服務人員姓名/編號 指定 不指定" at bounding box center [876, 213] width 1295 height 84
click at [53, 79] on button "櫃檯作業" at bounding box center [92, 90] width 170 height 48
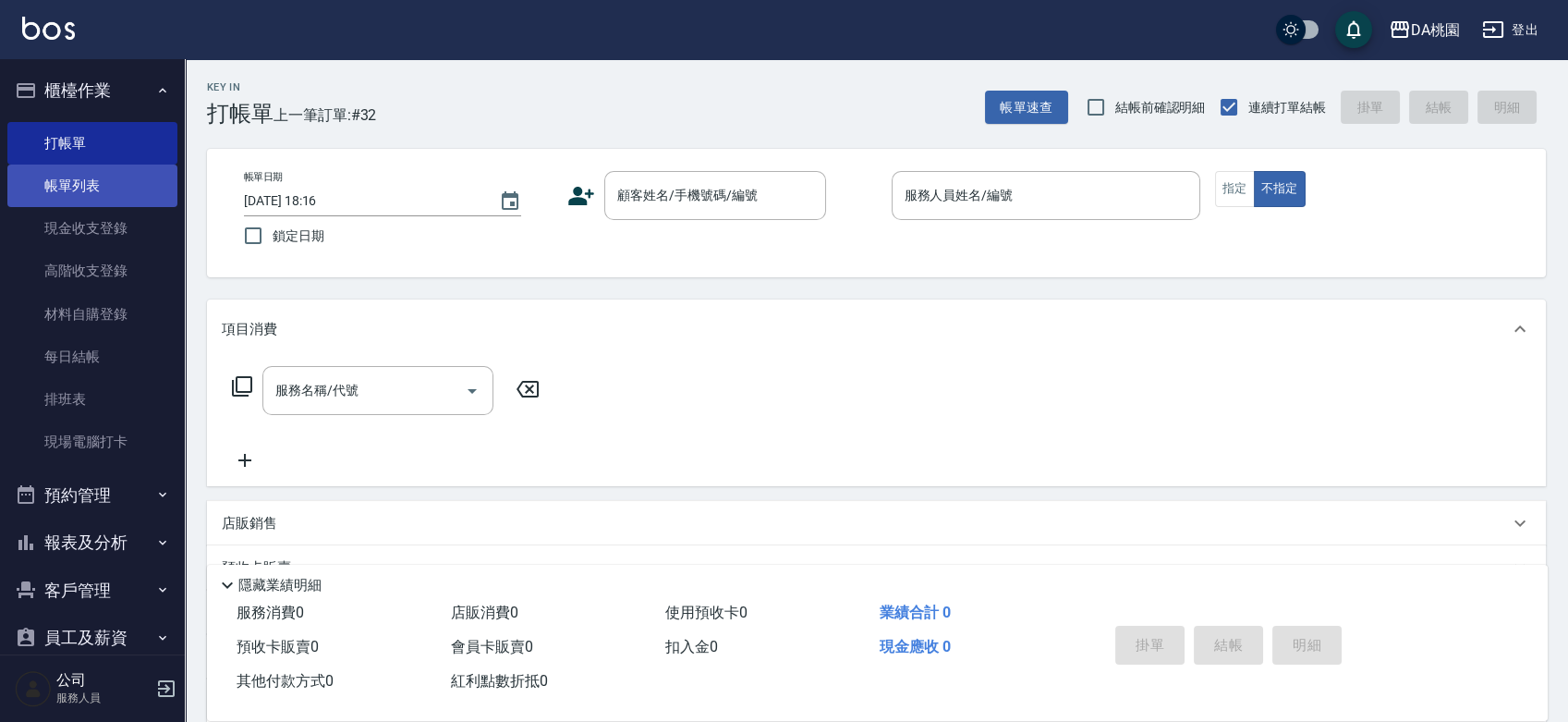
click at [73, 178] on link "帳單列表" at bounding box center [92, 185] width 170 height 43
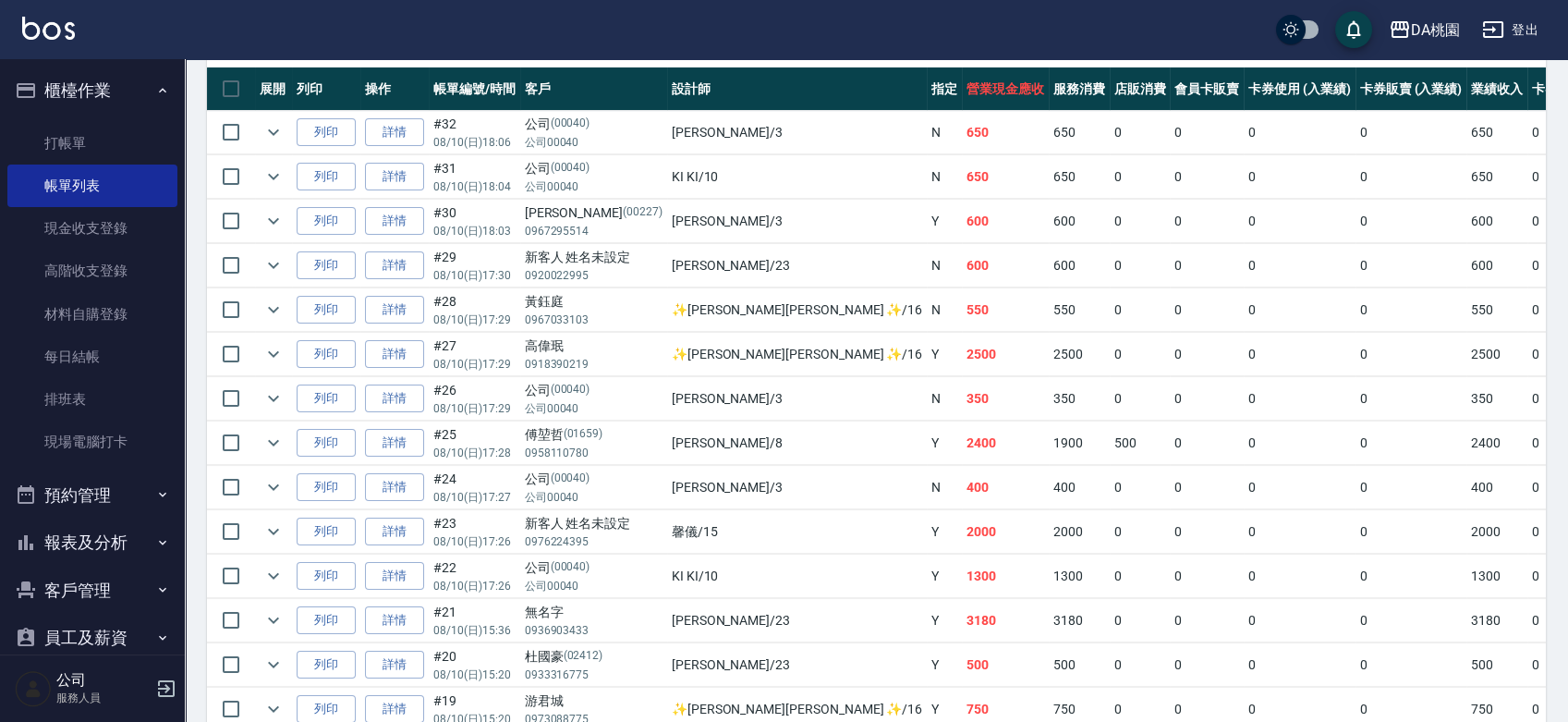
scroll to position [410, 0]
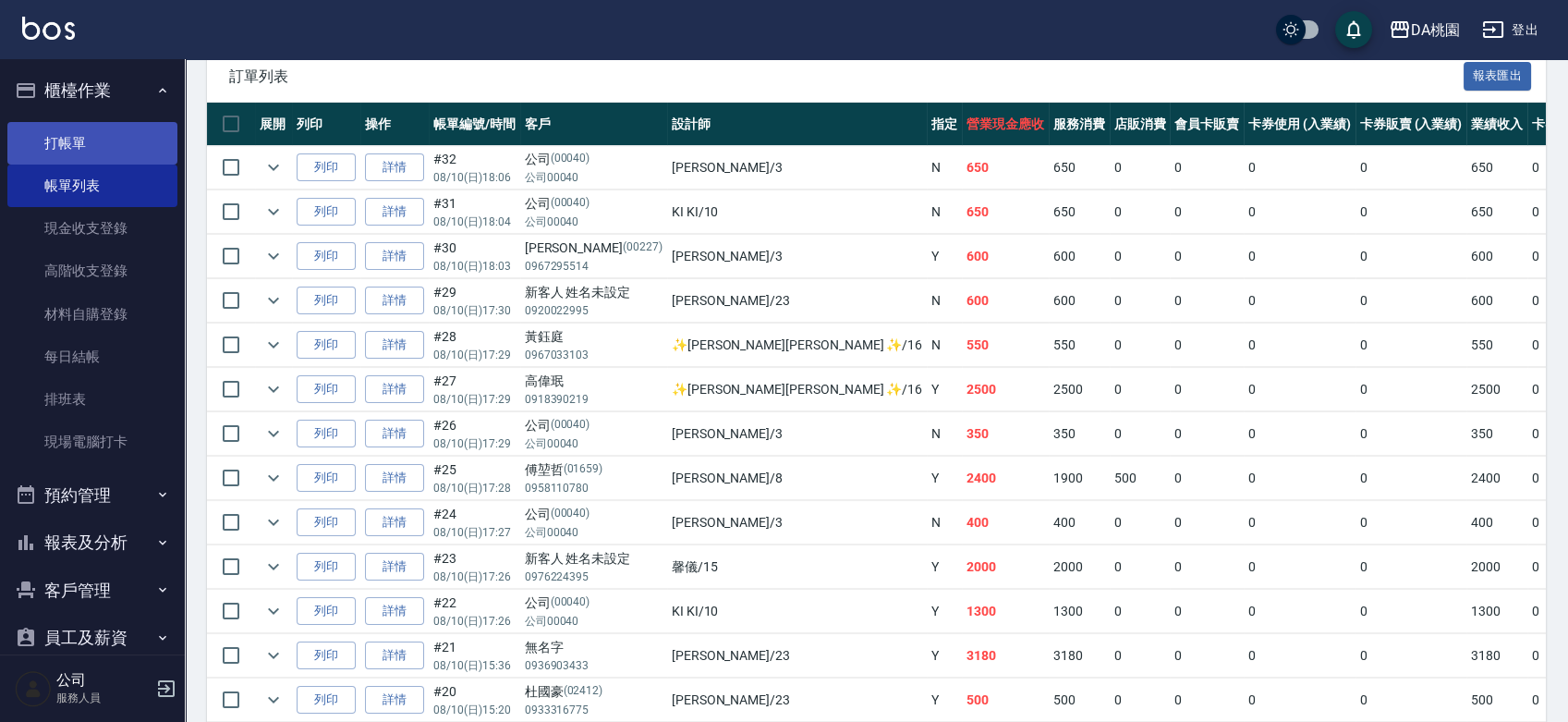
click at [107, 148] on link "打帳單" at bounding box center [92, 142] width 170 height 43
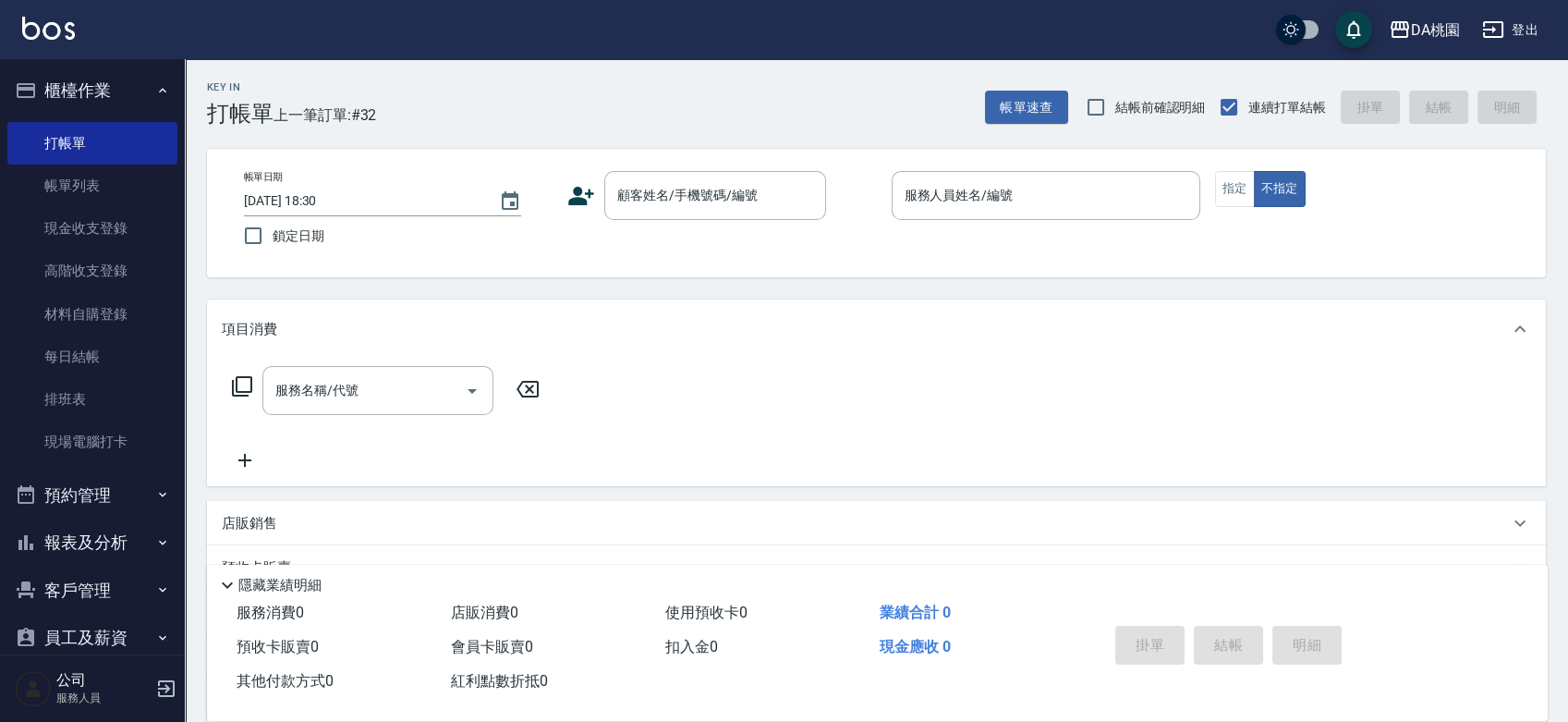
click at [868, 253] on div "帳單日期 2025/08/10 18:30 鎖定日期 顧客姓名/手機號碼/編號 顧客姓名/手機號碼/編號 服務人員姓名/編號 服務人員姓名/編號 指定 不指定" at bounding box center [876, 213] width 1295 height 84
click at [859, 249] on div "帳單日期 2025/08/10 18:30 鎖定日期 顧客姓名/手機號碼/編號 顧客姓名/手機號碼/編號 服務人員姓名/編號 服務人員姓名/編號 指定 不指定" at bounding box center [876, 213] width 1295 height 84
click at [646, 199] on input "顧客姓名/手機號碼/編號" at bounding box center [700, 195] width 177 height 33
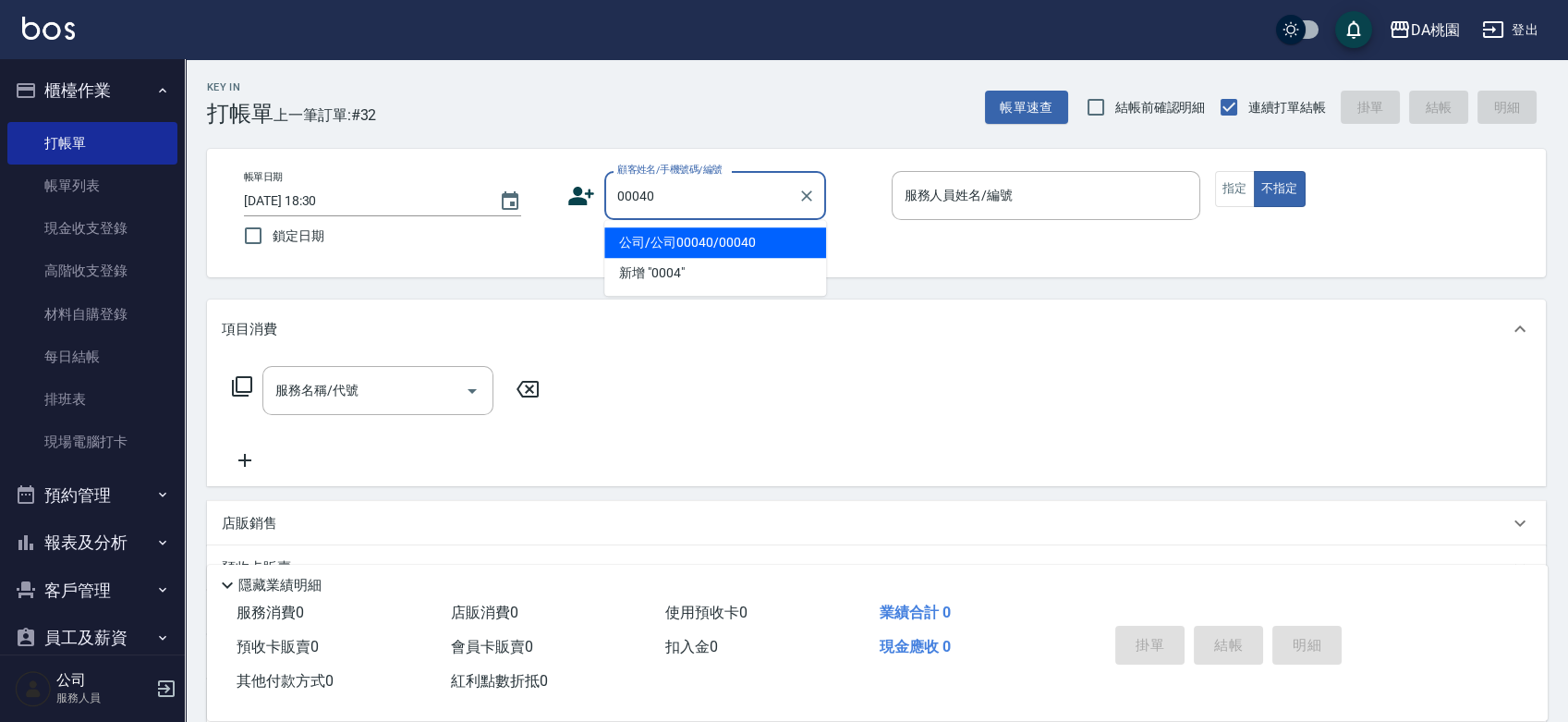
type input "公司/公司00040/00040"
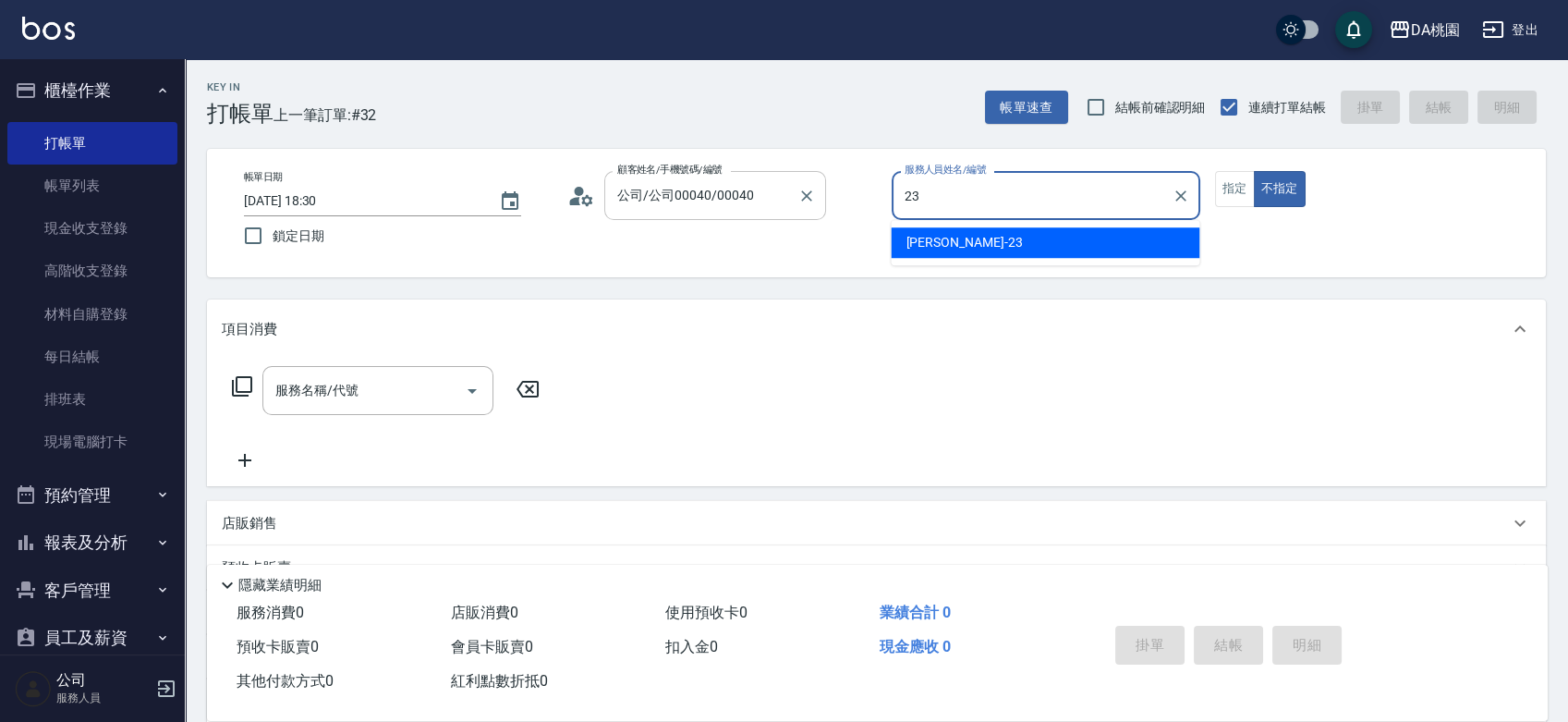
type input "亞瑟 -23"
type button "false"
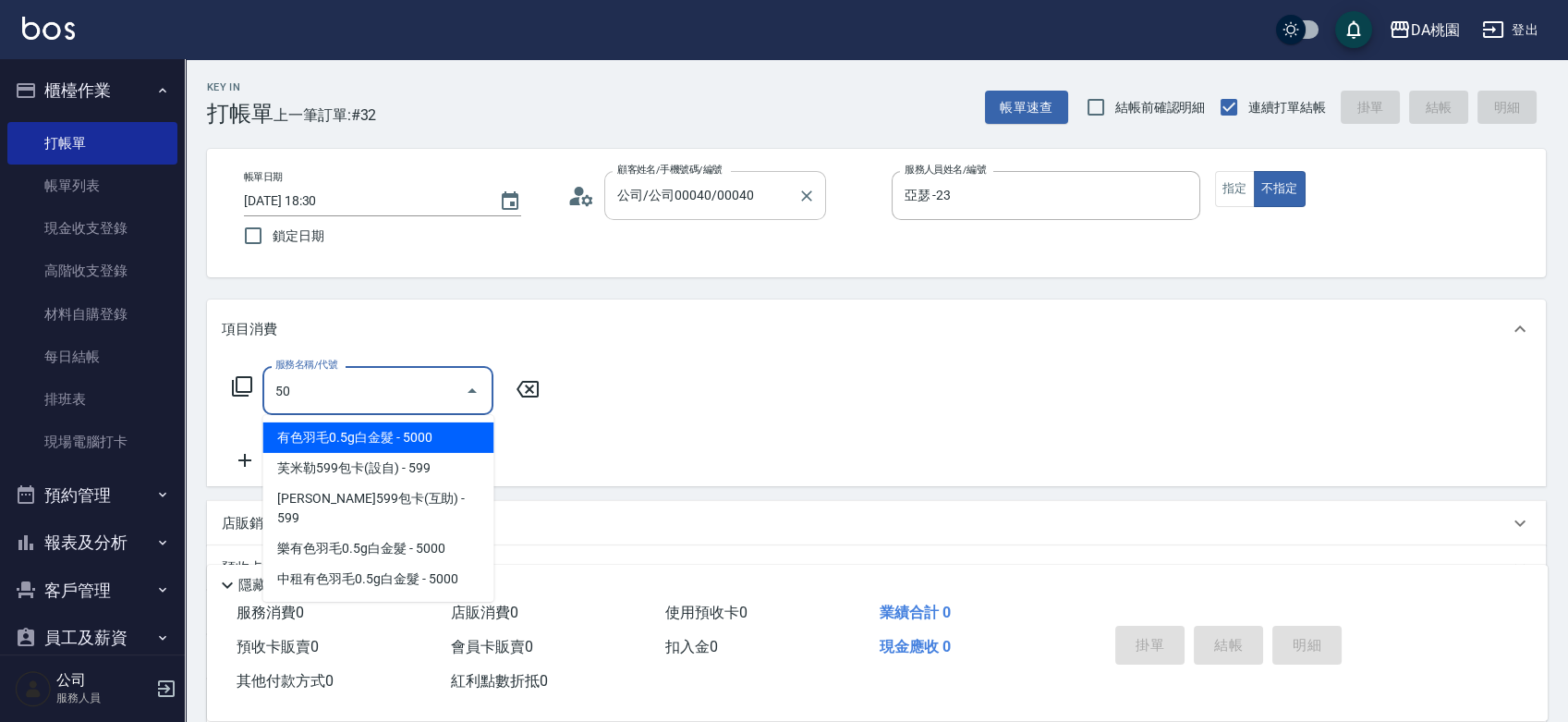
type input "501"
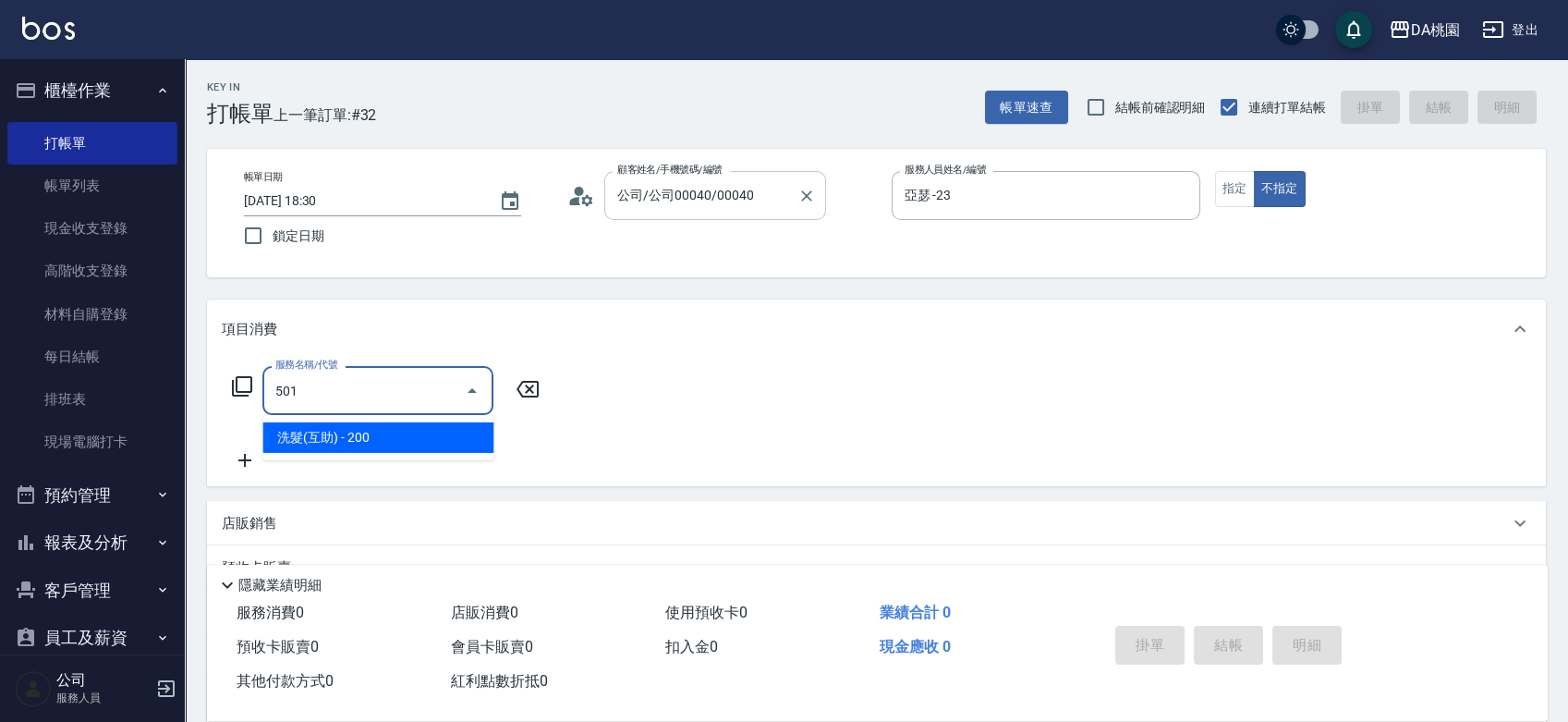
type input "20"
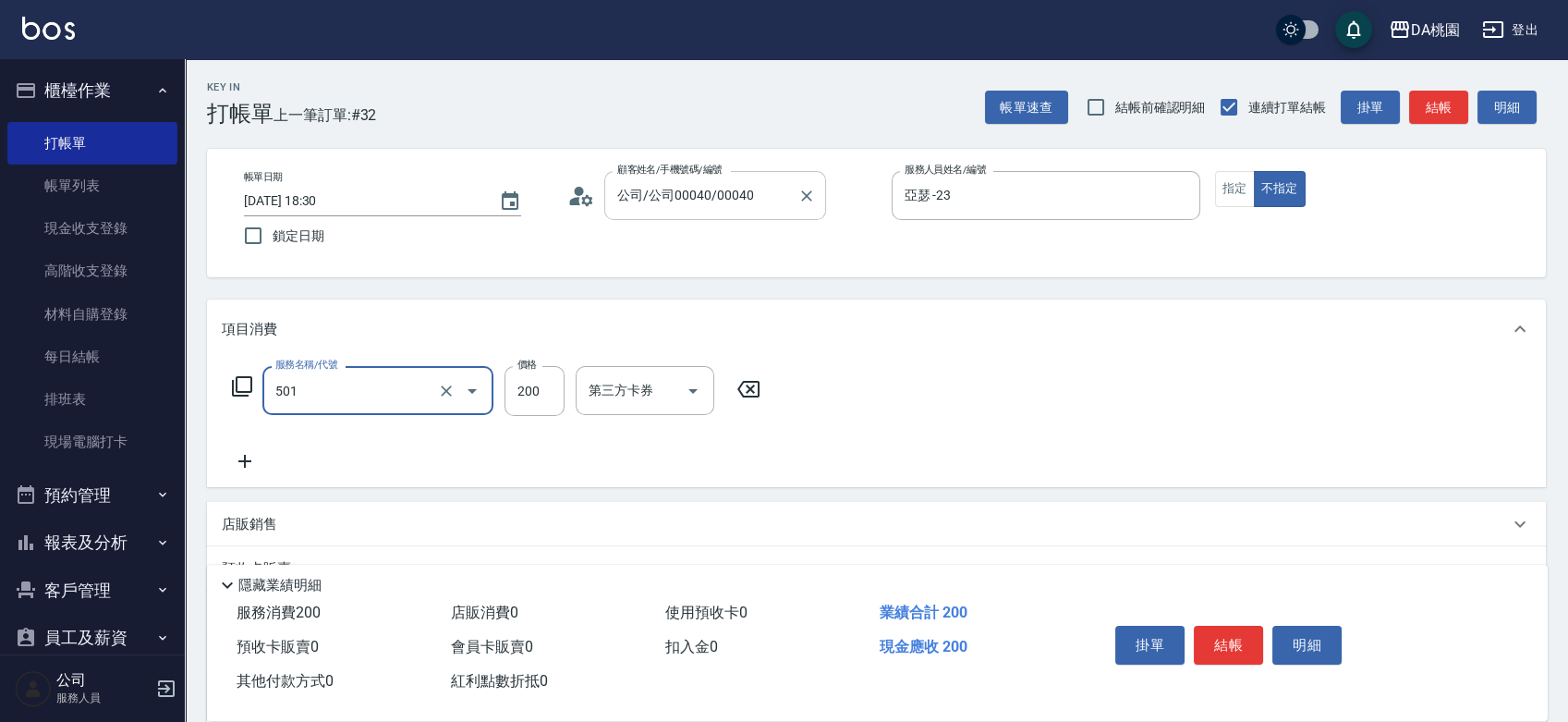
type input "洗髮(互助)(501)"
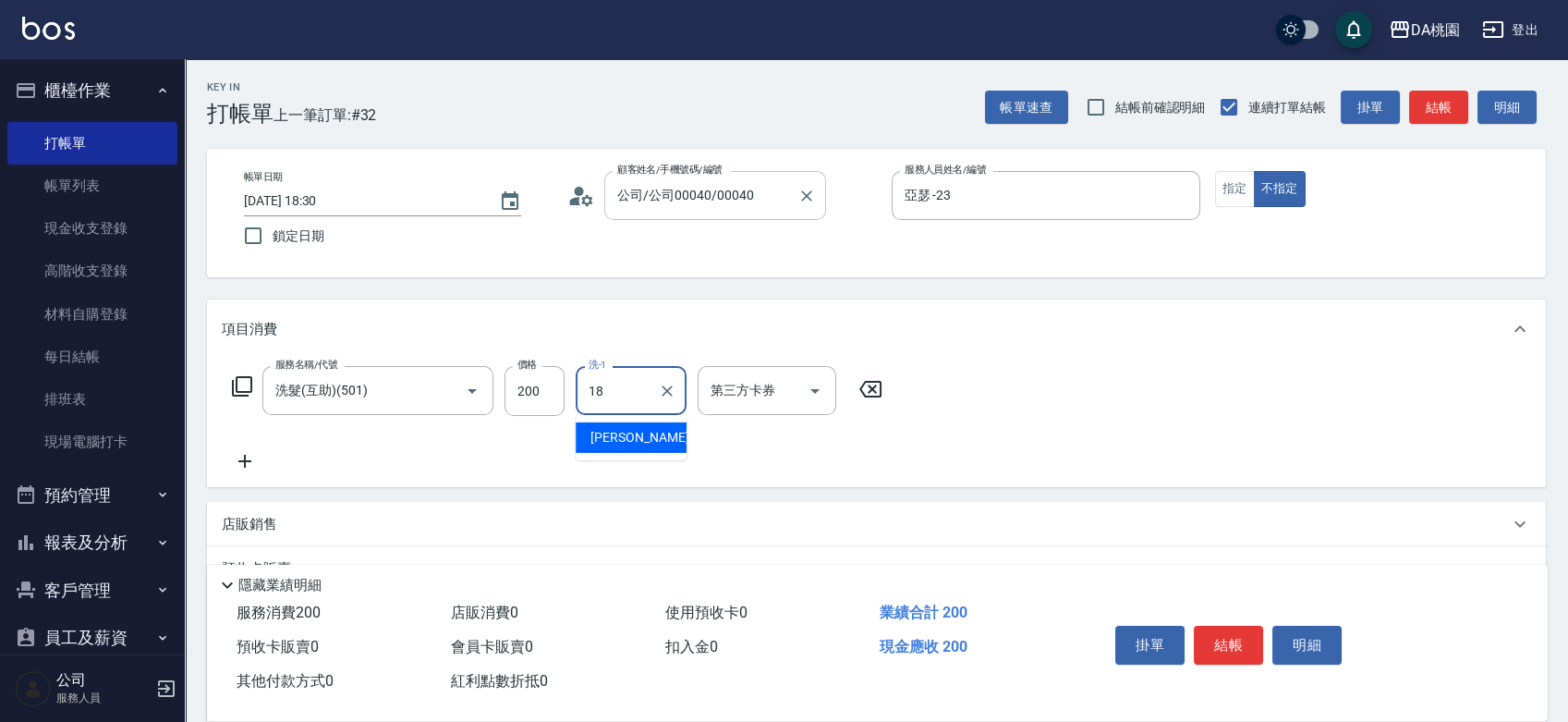
type input "小妤-18"
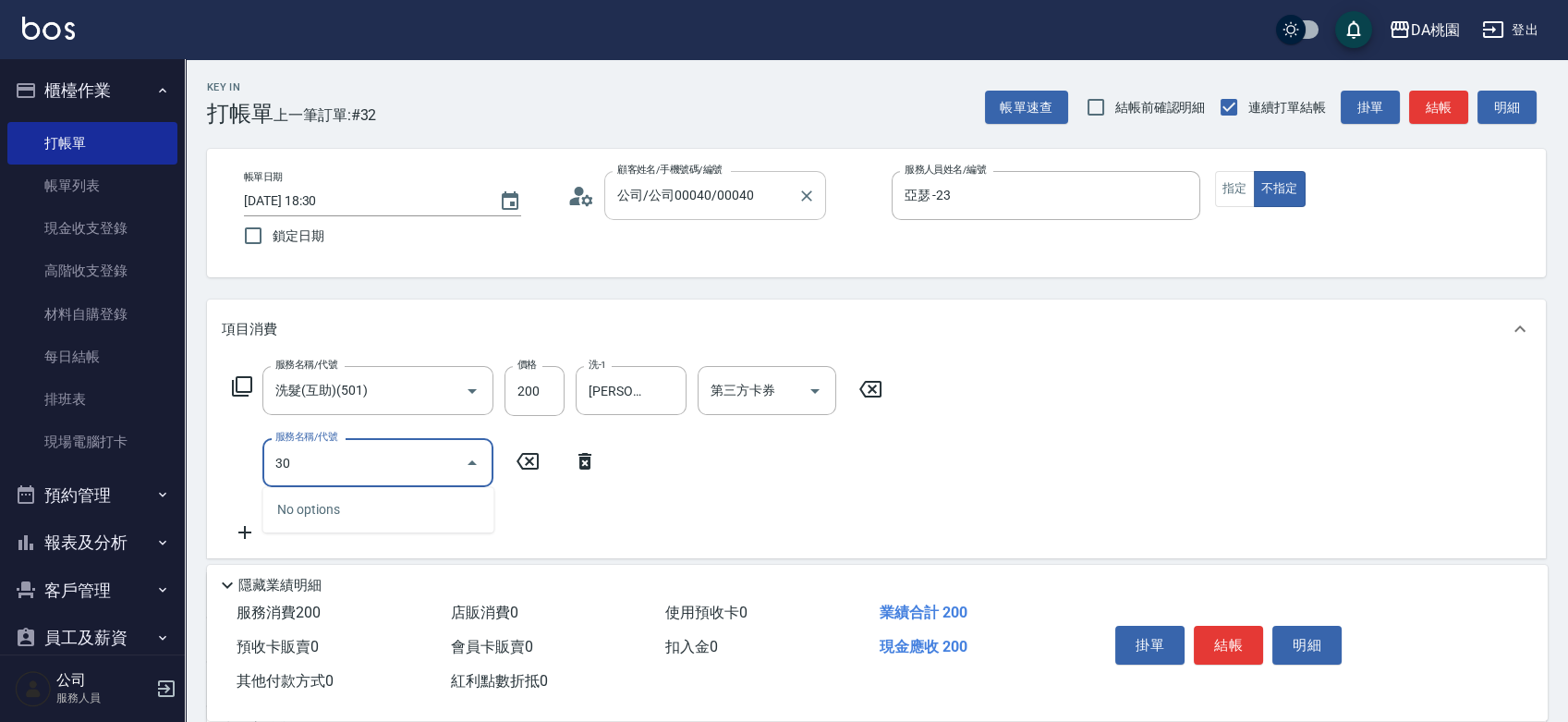
type input "303"
type input "50"
type input "A級剪髮(303)"
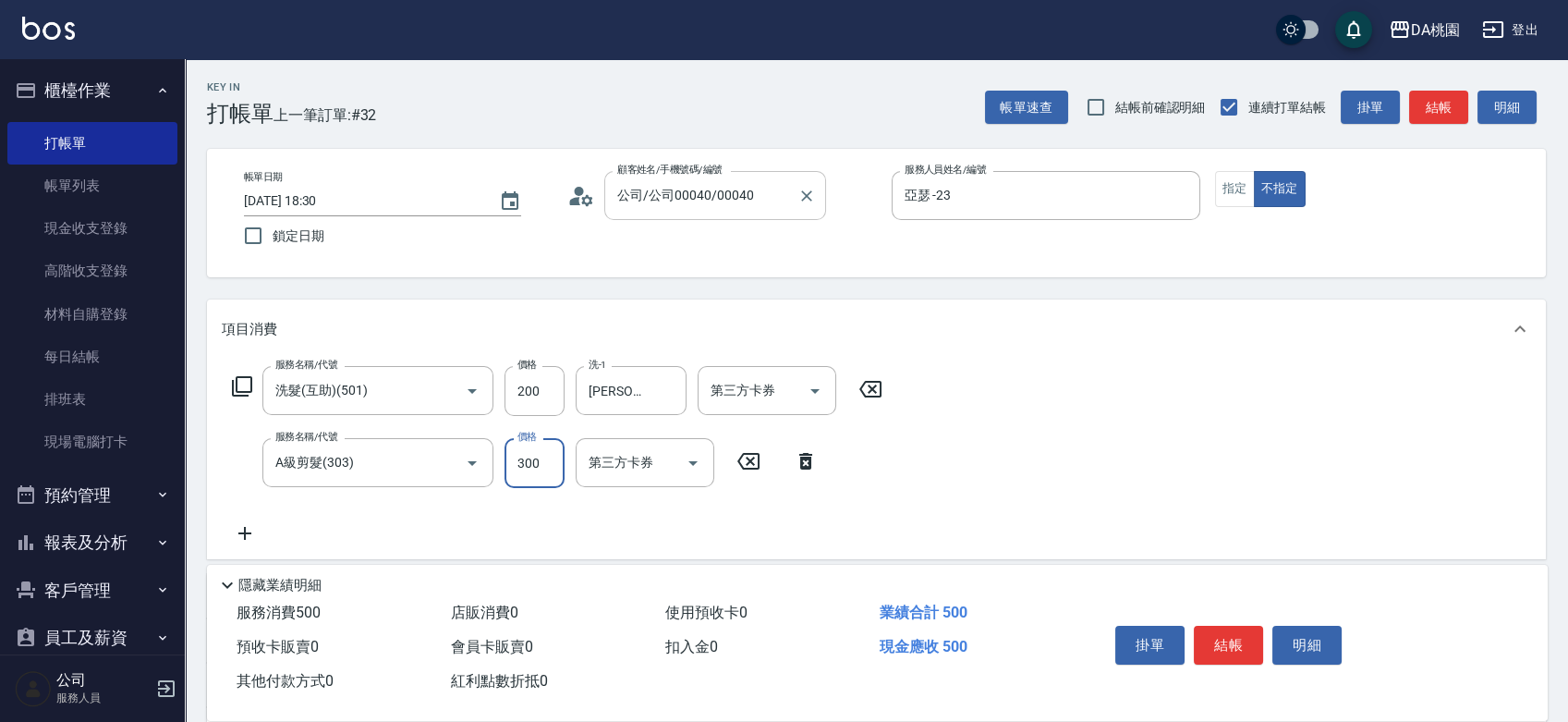
type input "4"
type input "20"
type input "400"
type input "60"
type input "400"
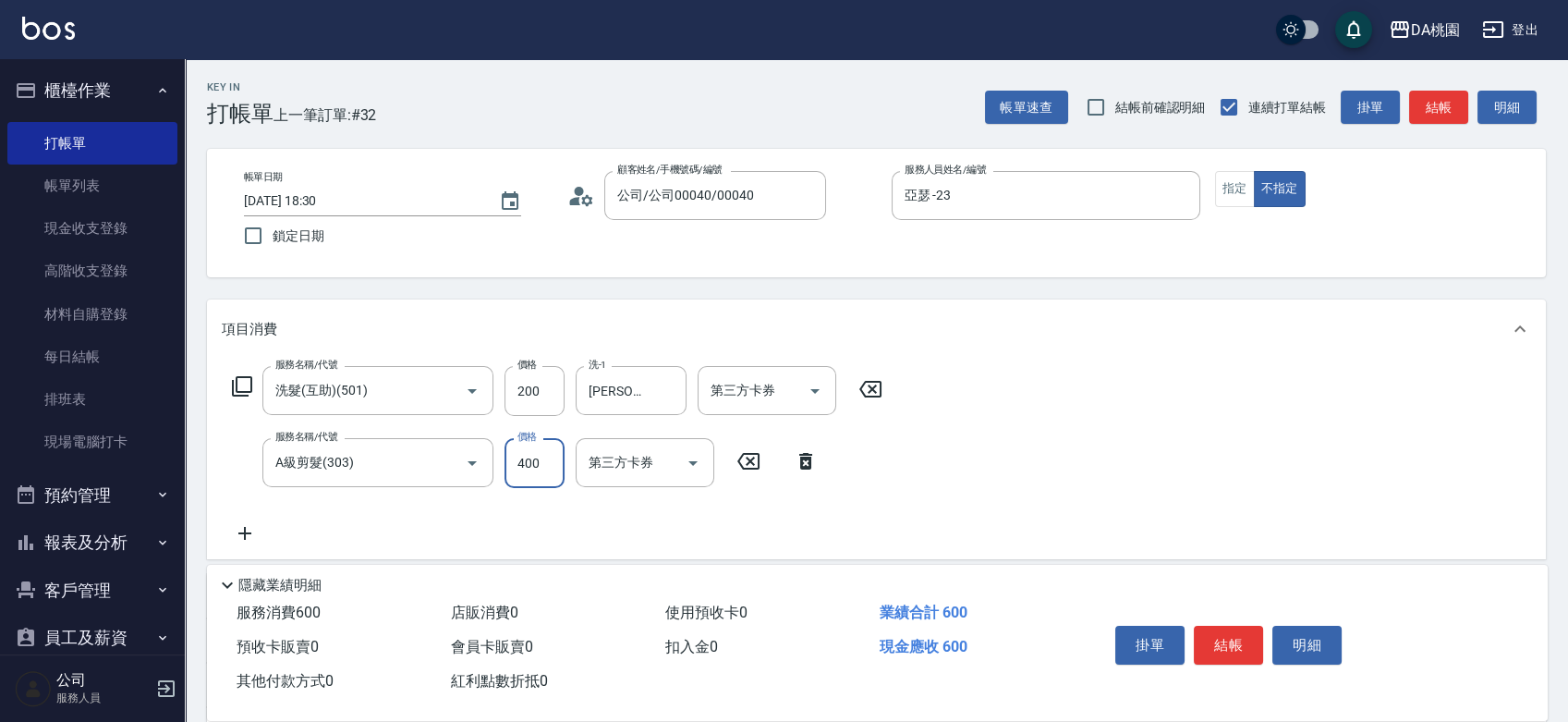
click at [1209, 635] on button "結帳" at bounding box center [1229, 644] width 69 height 39
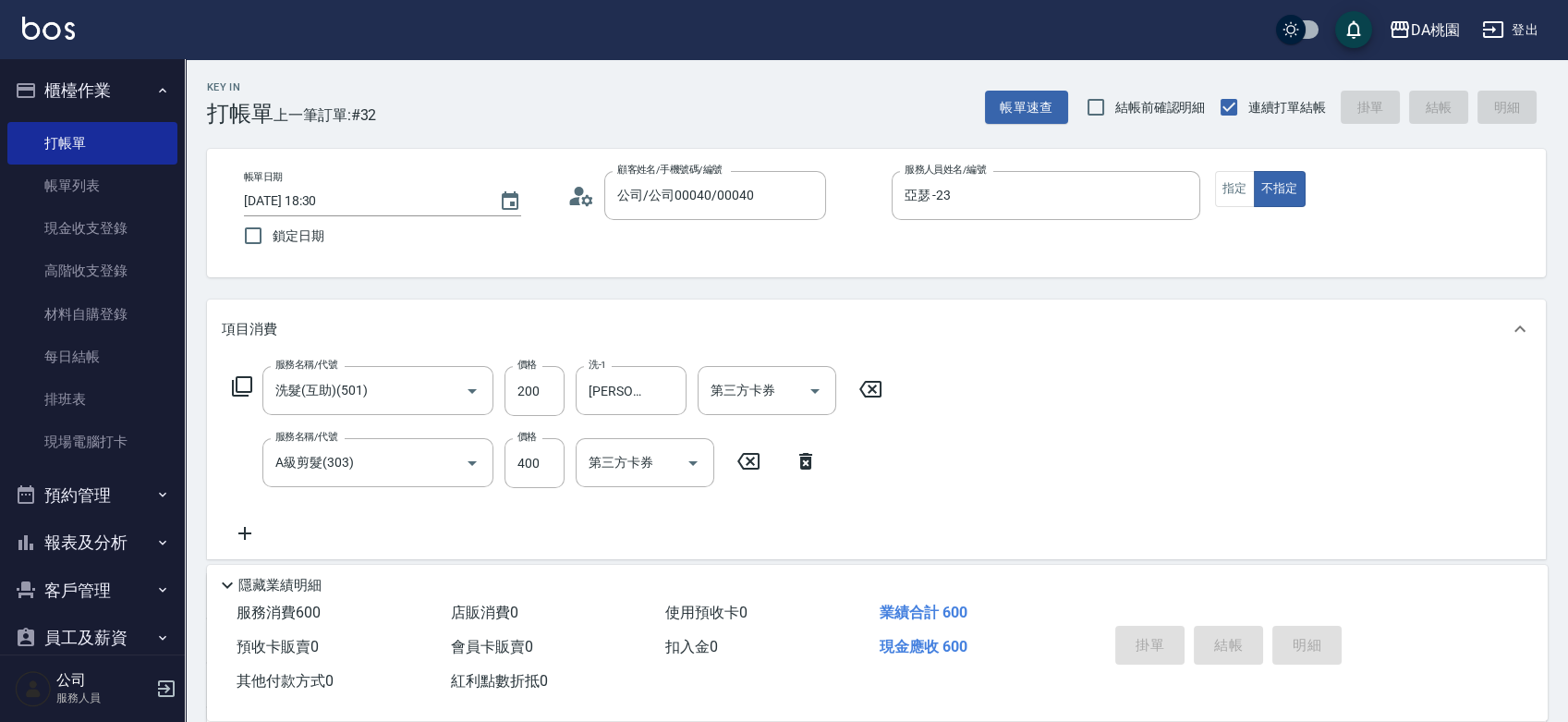
type input "2025/08/10 18:42"
type input "0"
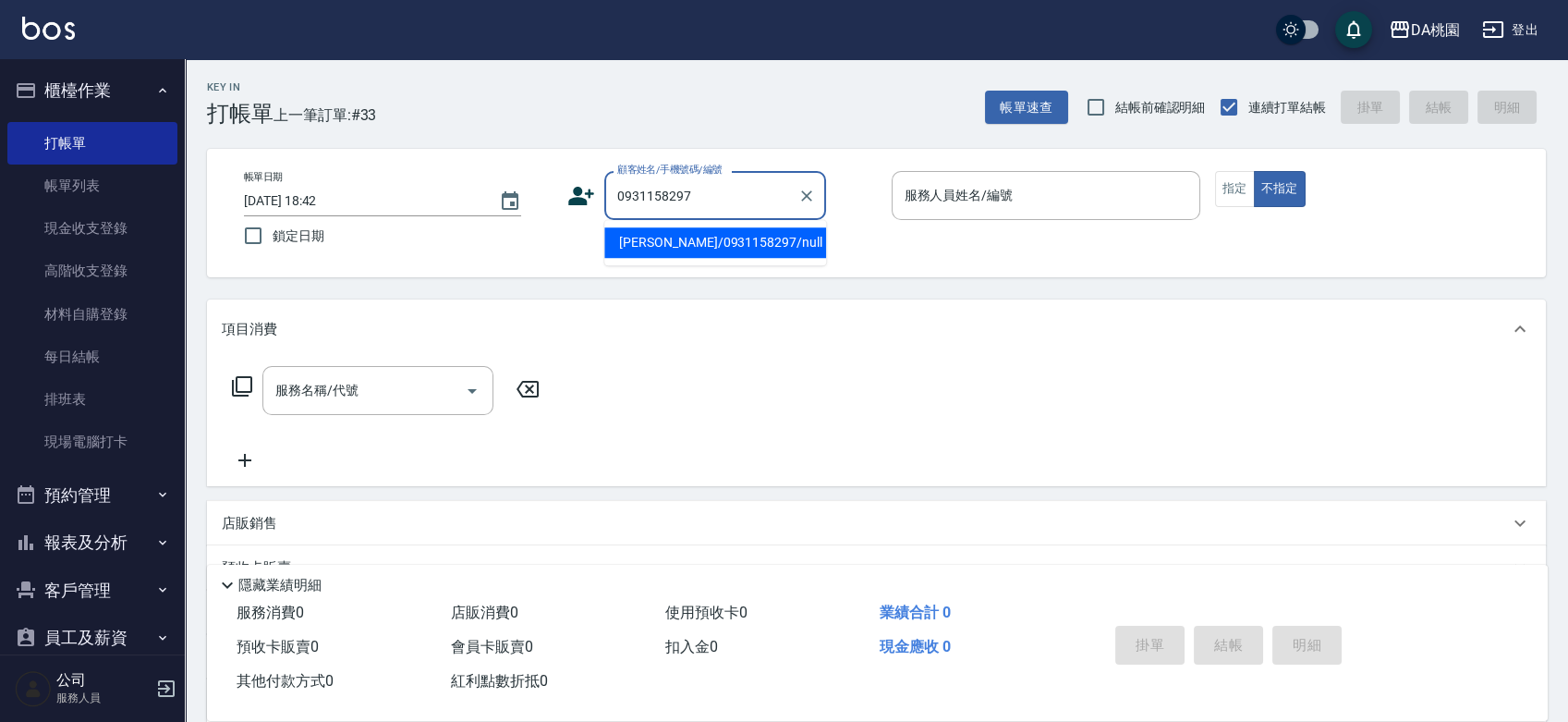
type input "陳慧竹/0931158297/null"
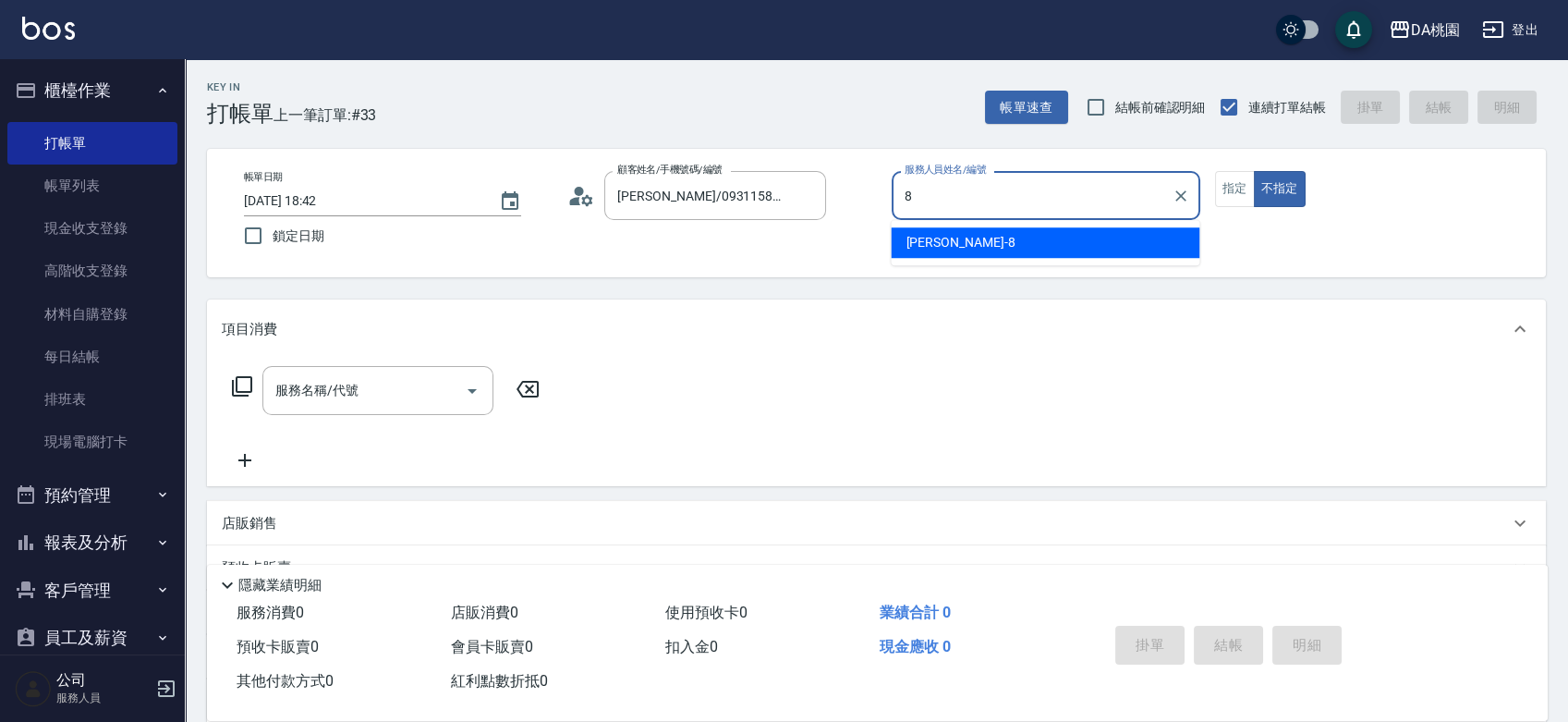
type input "桑妮-8"
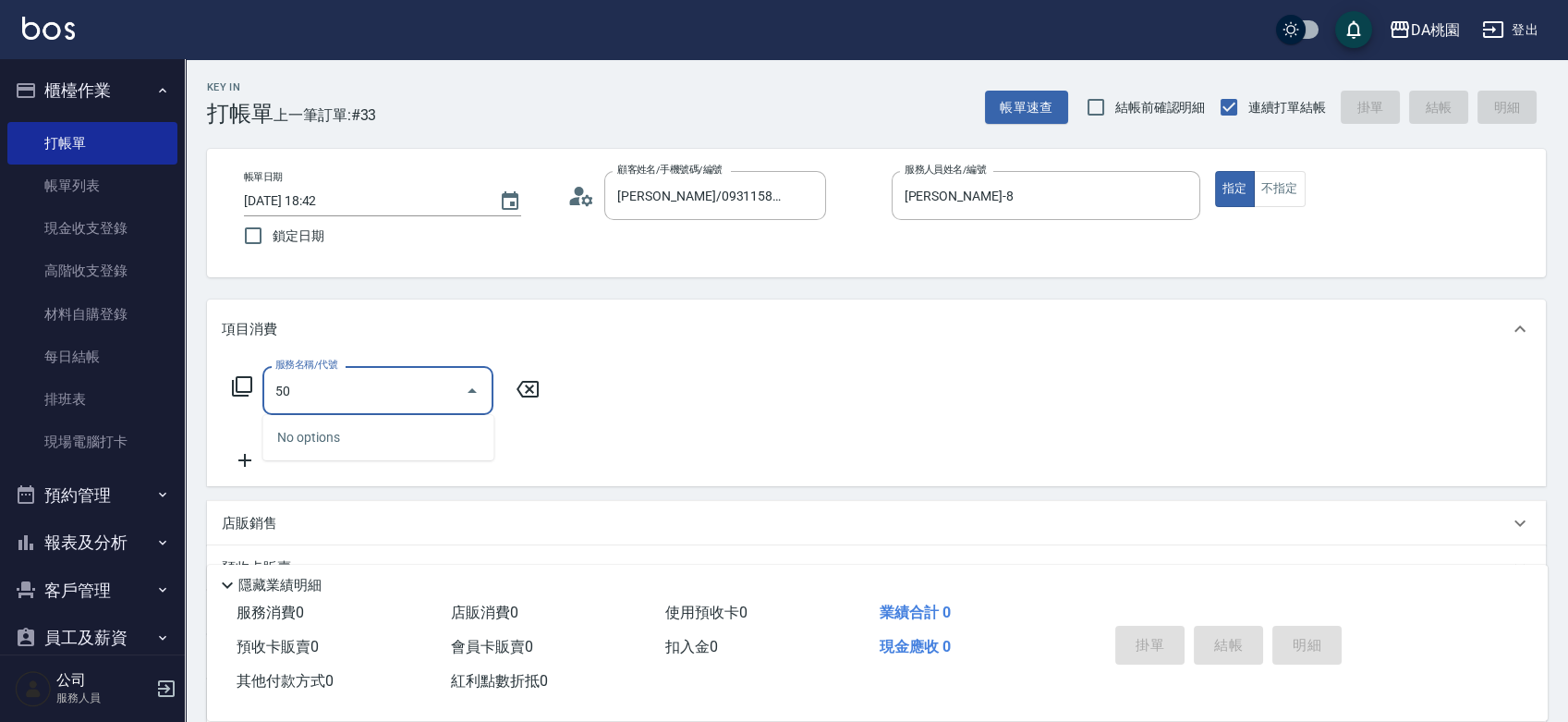
type input "501"
type input "20"
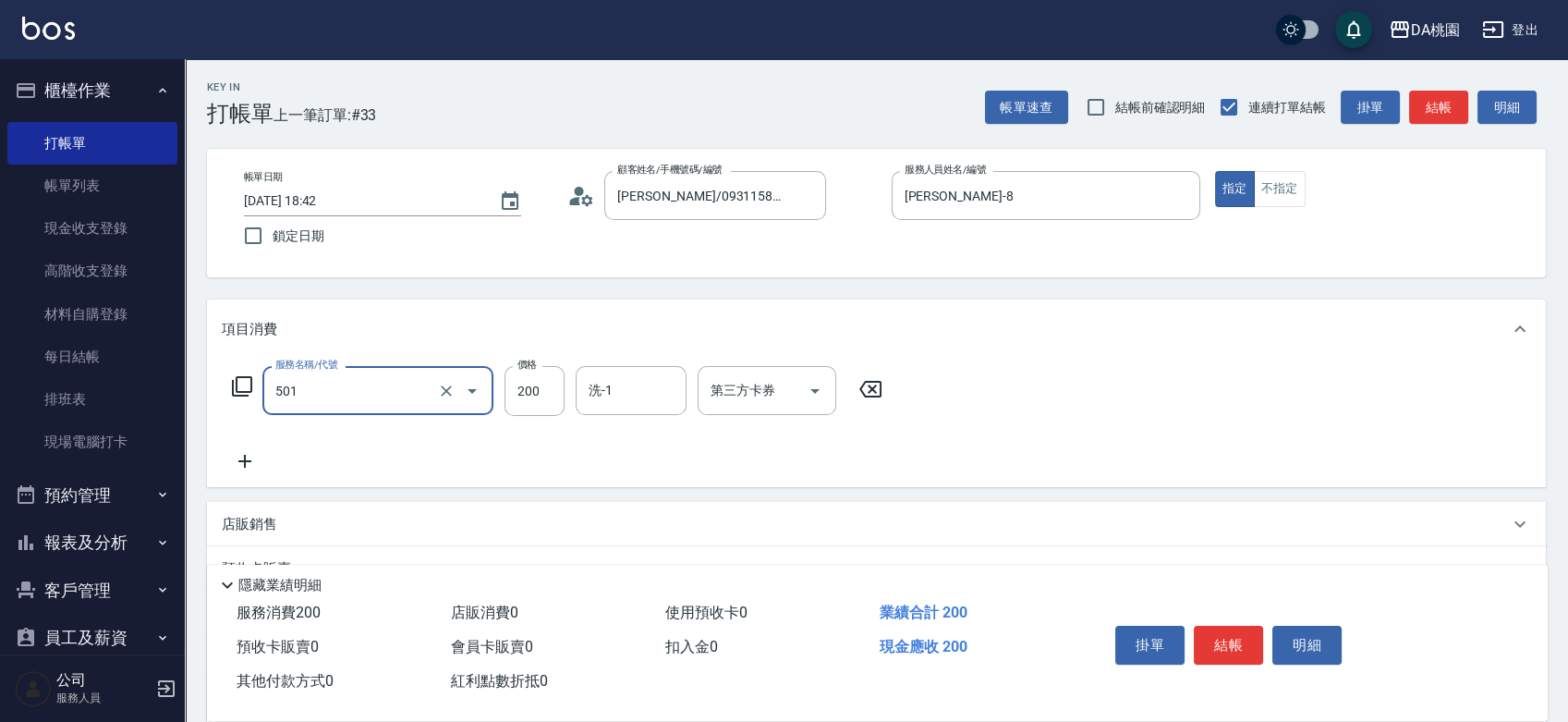
type input "洗髮(互助)(501)"
type input "0"
type input "35"
type input "30"
type input "350"
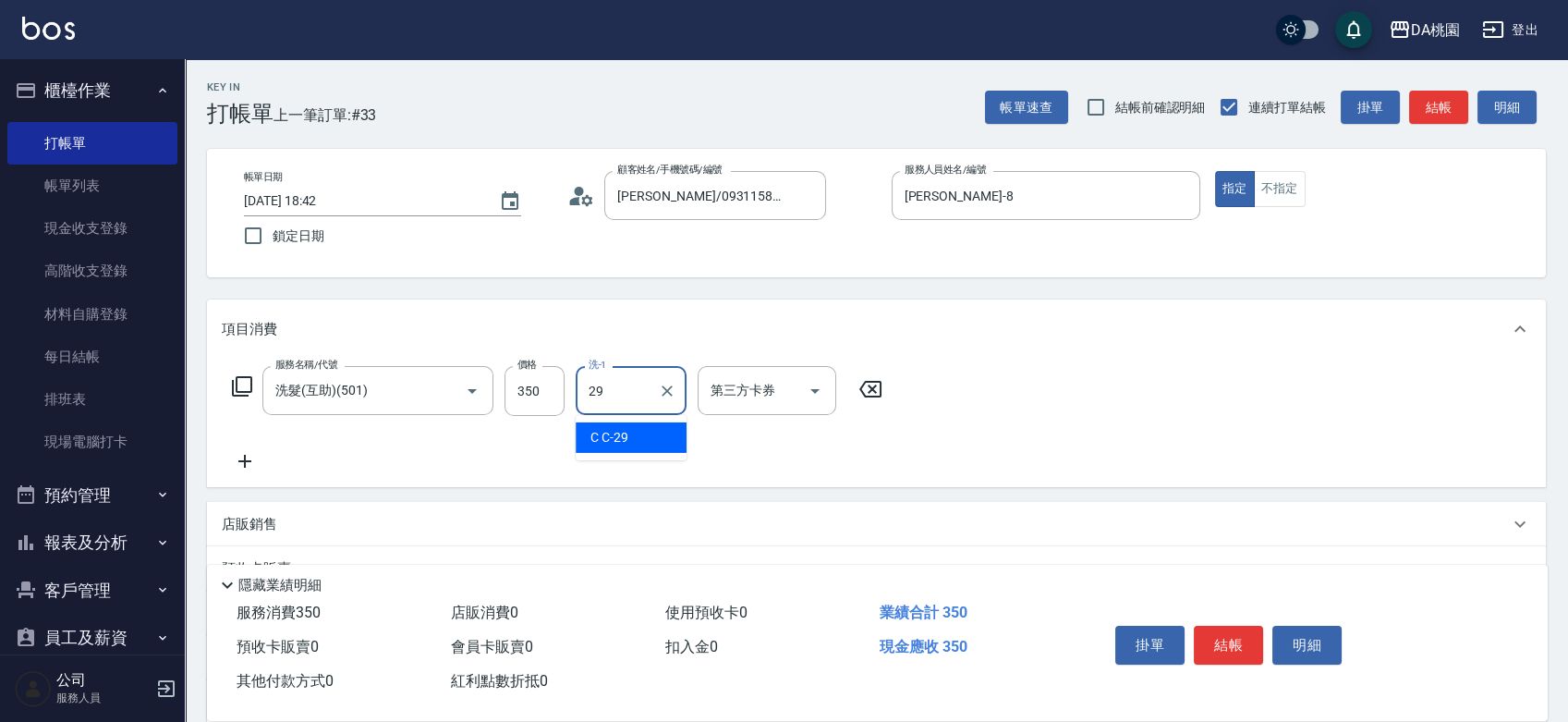
type input "C C-29"
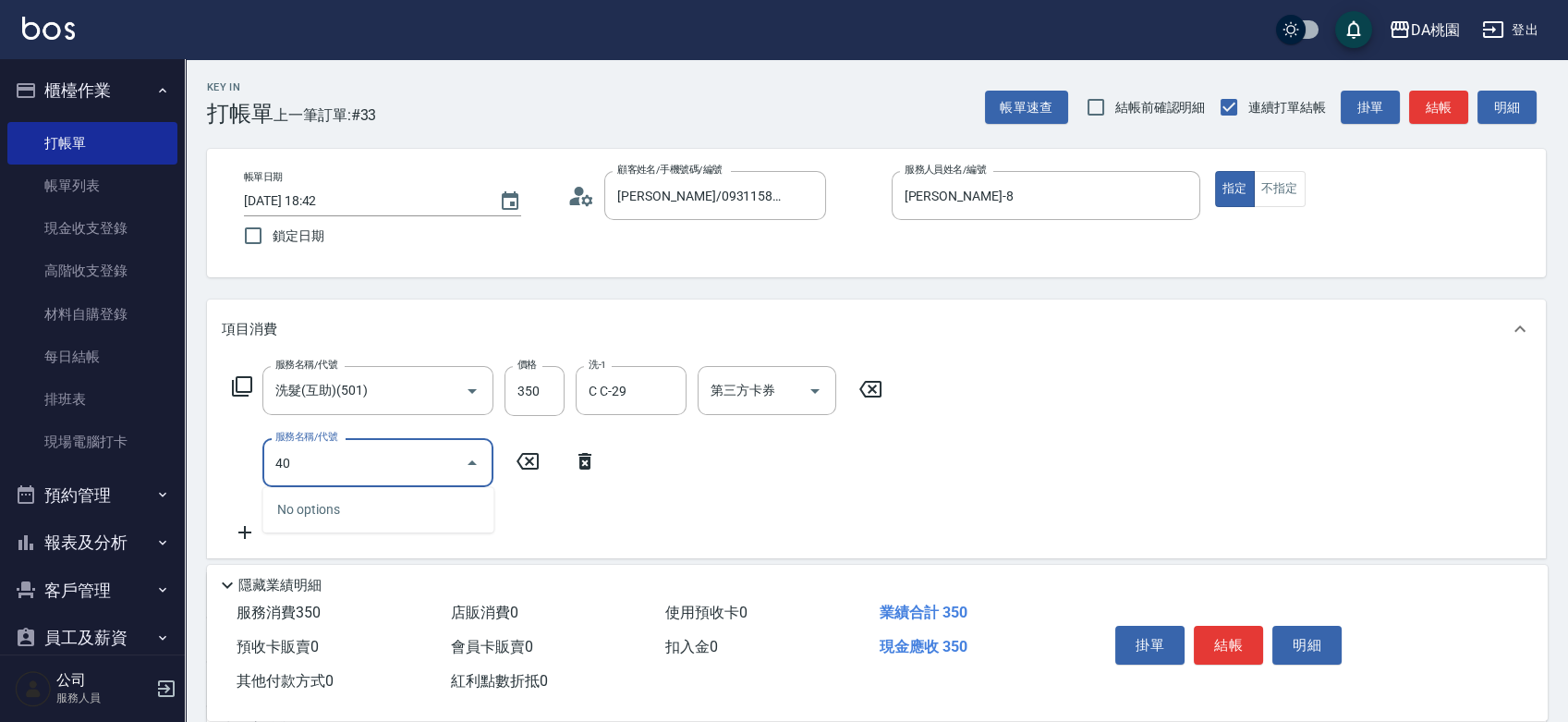
type input "401"
type input "180"
type input "染髮(互助)(401)"
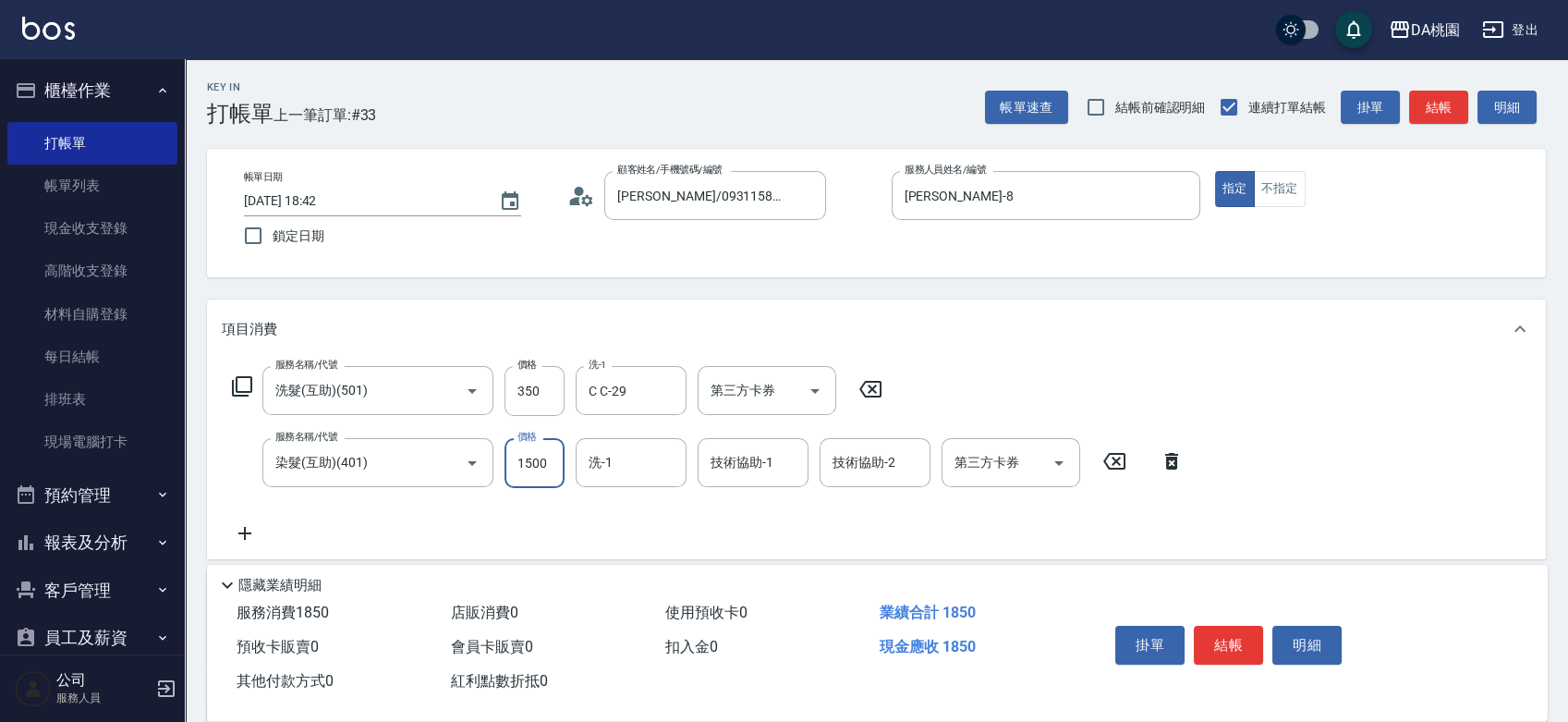
type input "1"
type input "30"
type input "100"
type input "40"
type input "1000"
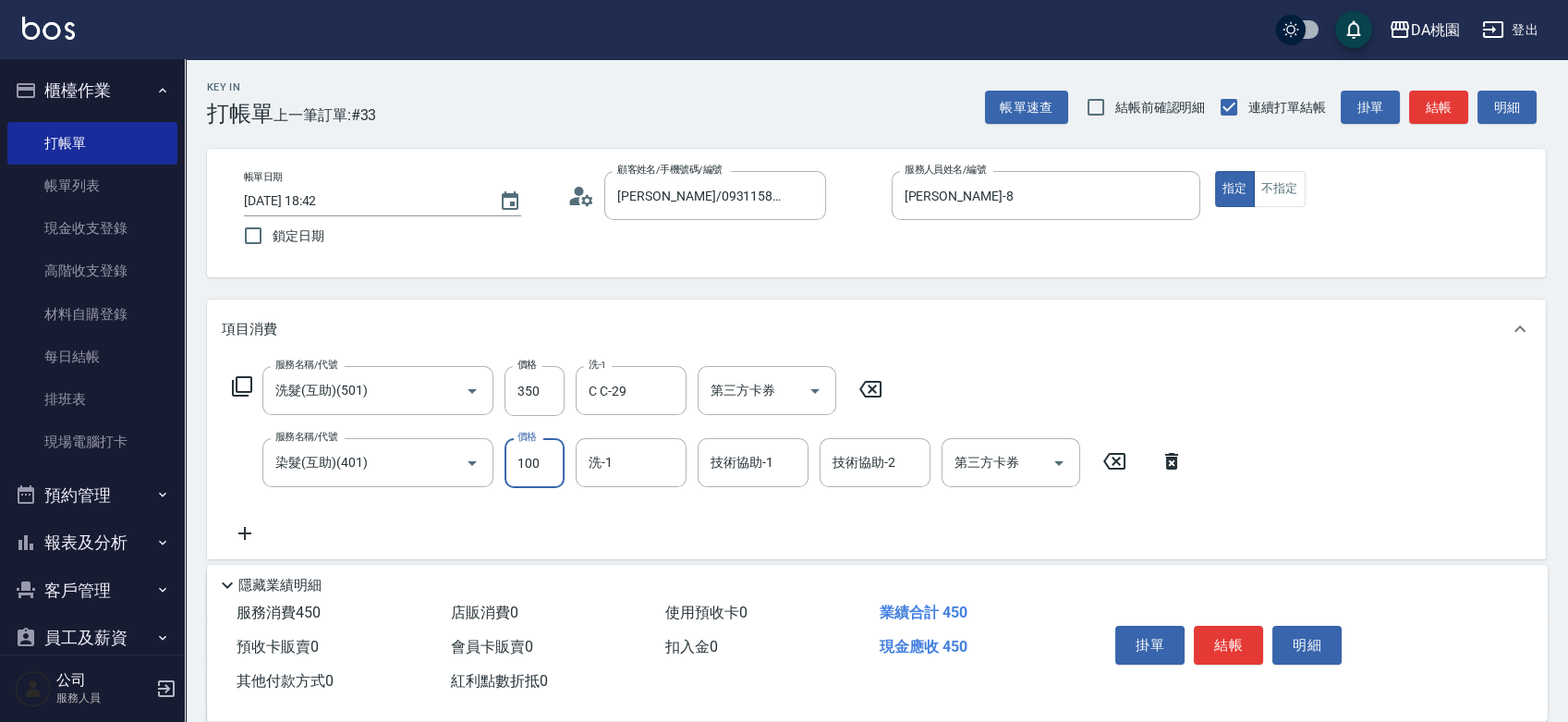
type input "130"
type input "1000"
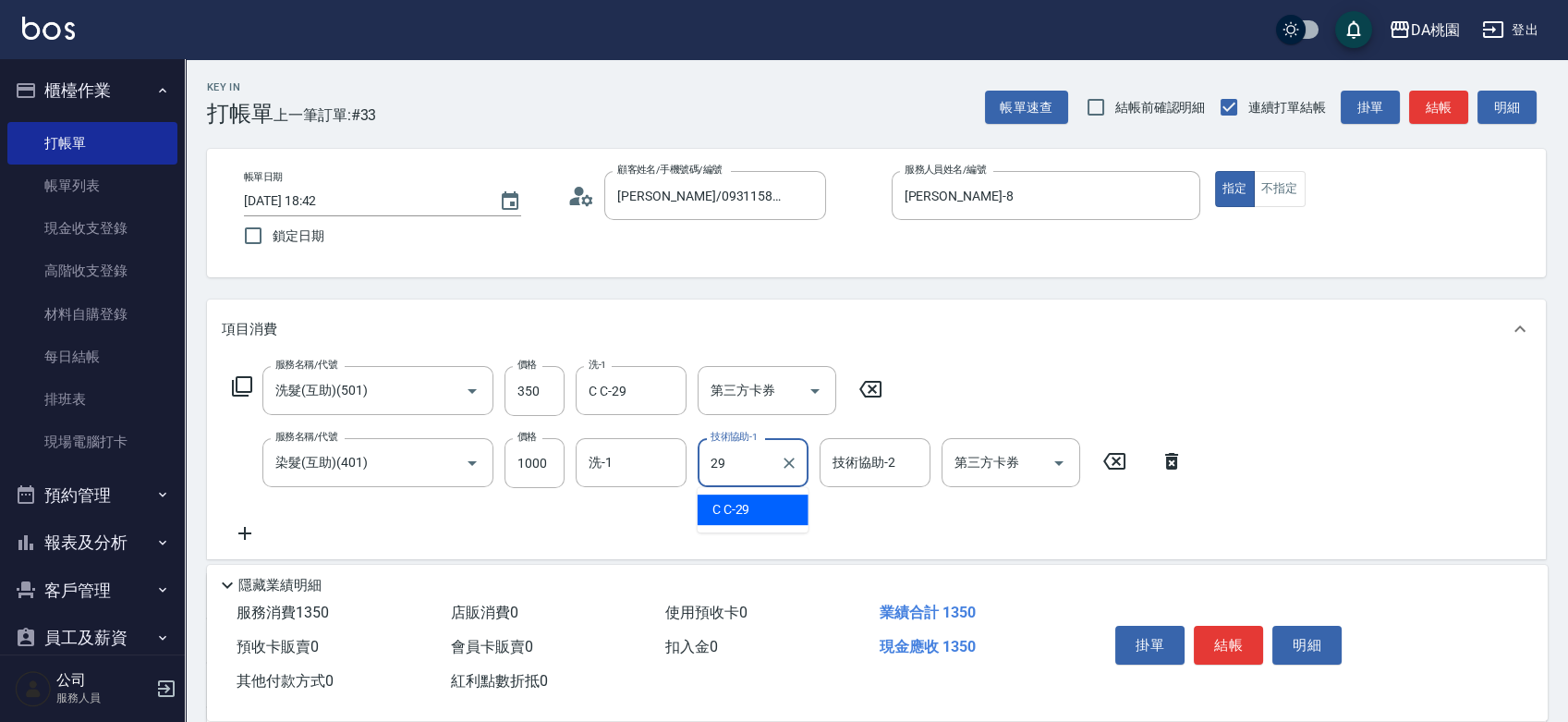
type input "C C-29"
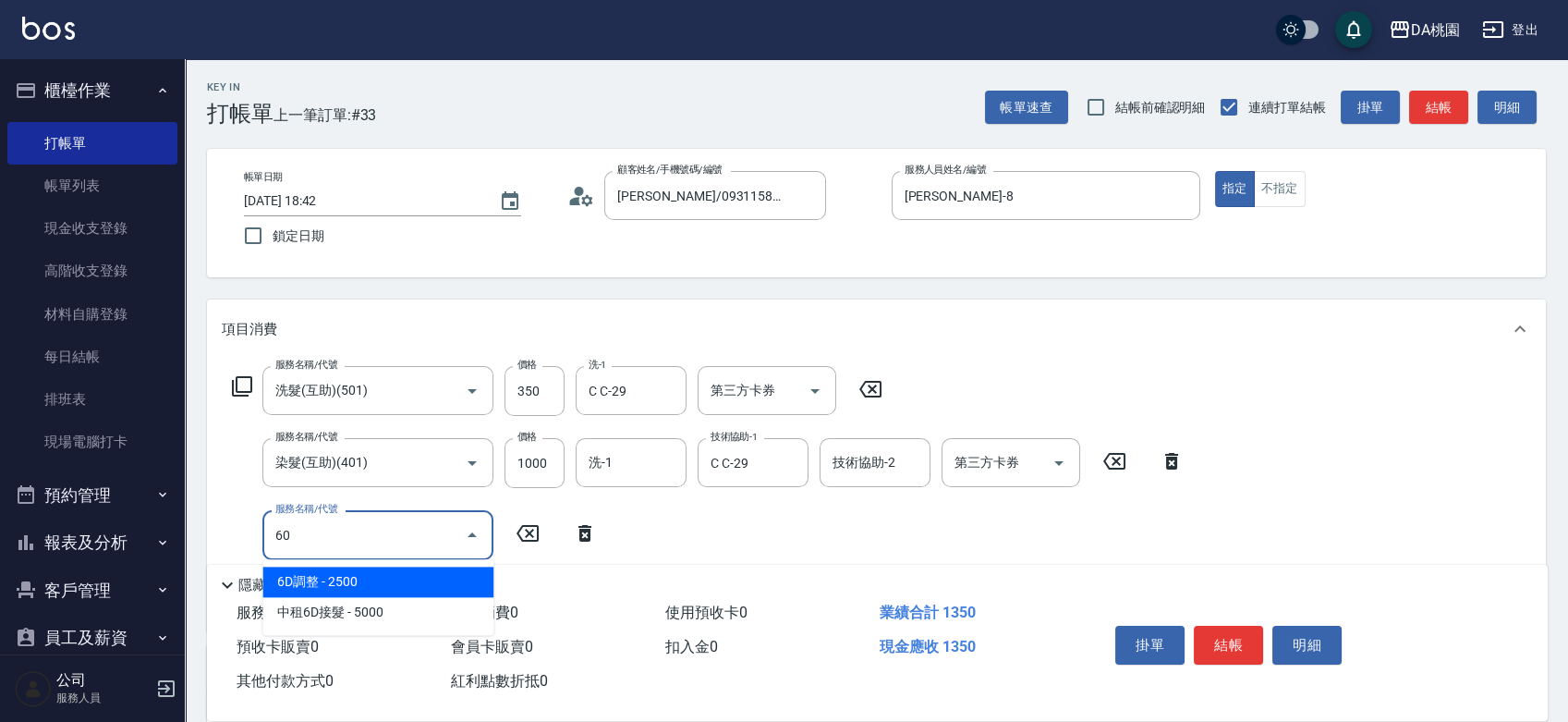
type input "601"
type input "170"
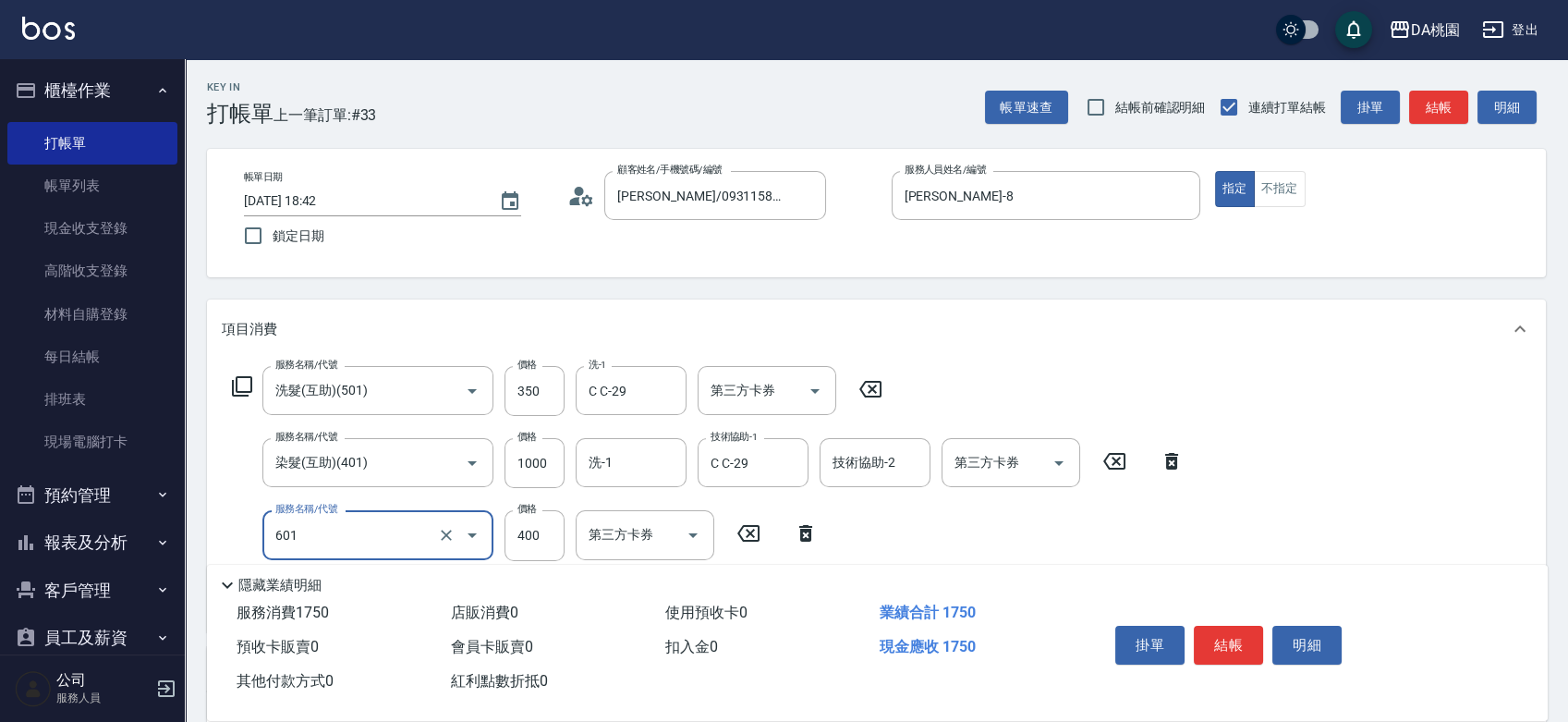
type input "基礎護髮(互助)(601)"
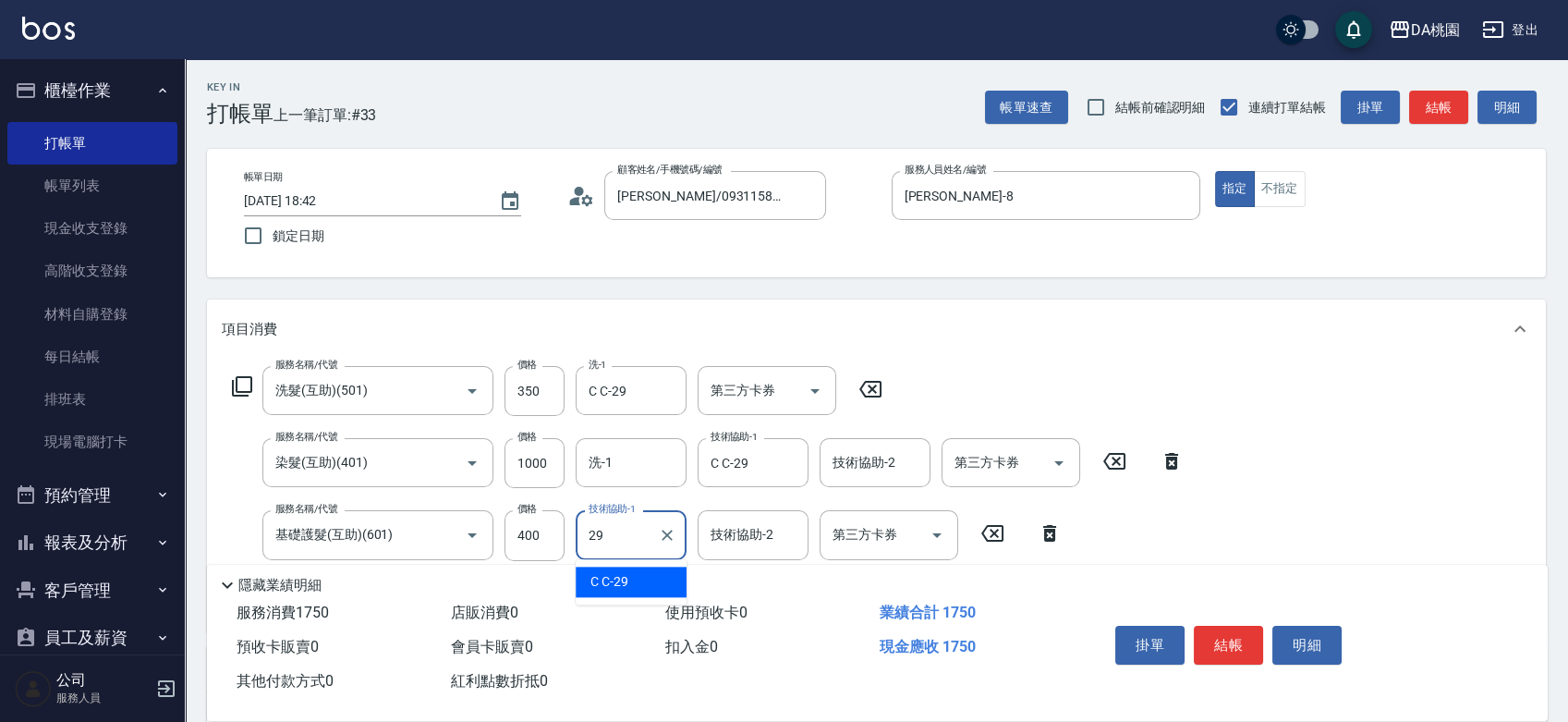
type input "C C-29"
click at [1231, 642] on button "結帳" at bounding box center [1229, 644] width 69 height 39
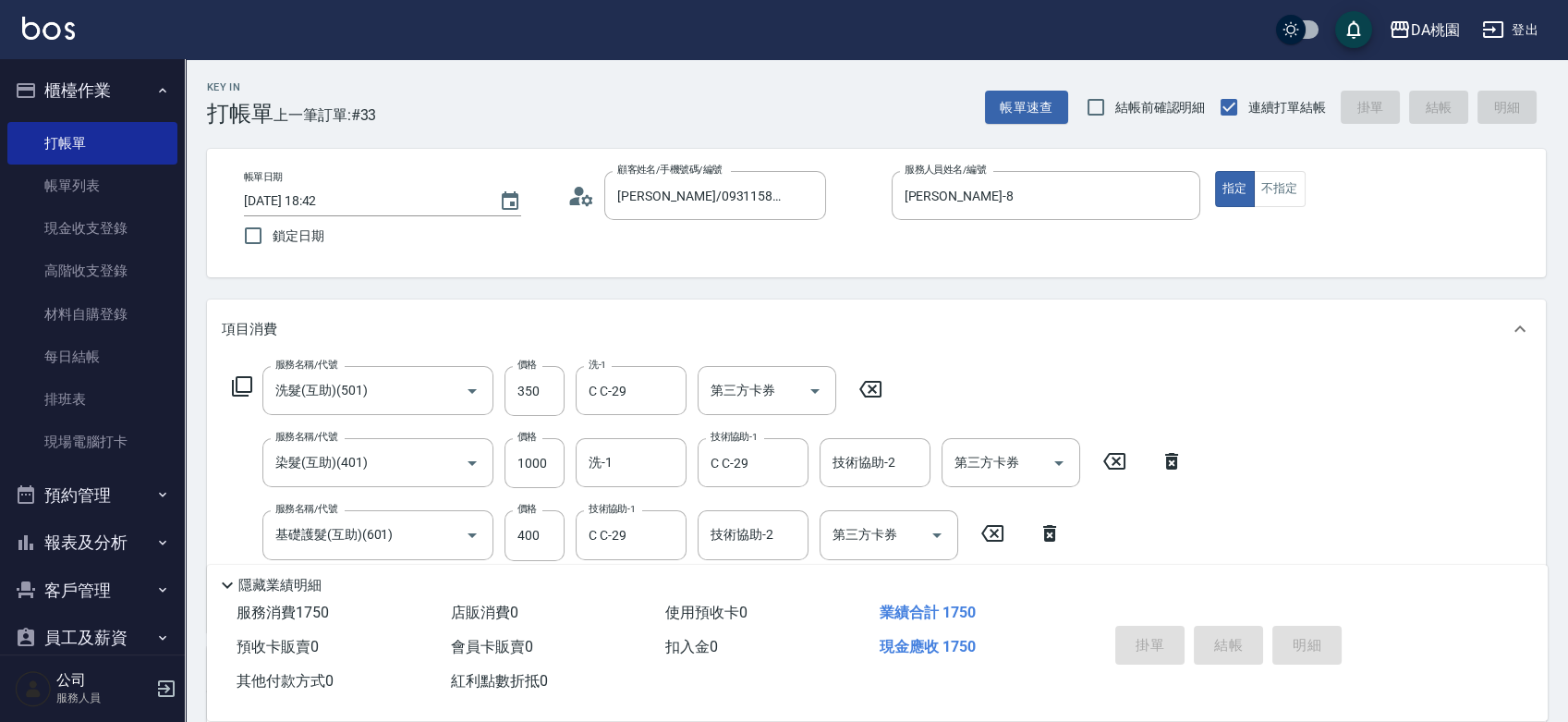
type input "2025/08/10 19:13"
type input "0"
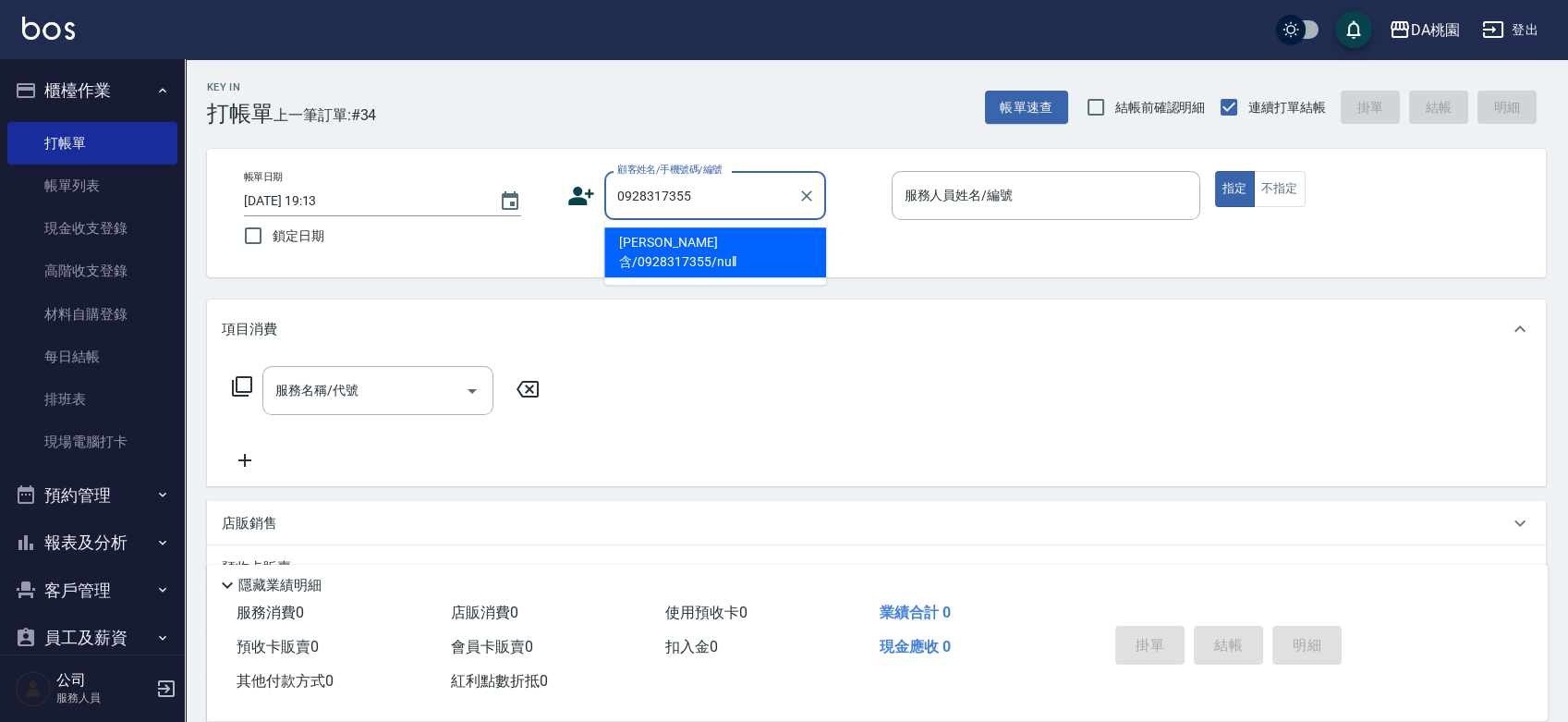
type input "林芮含/0928317355/null"
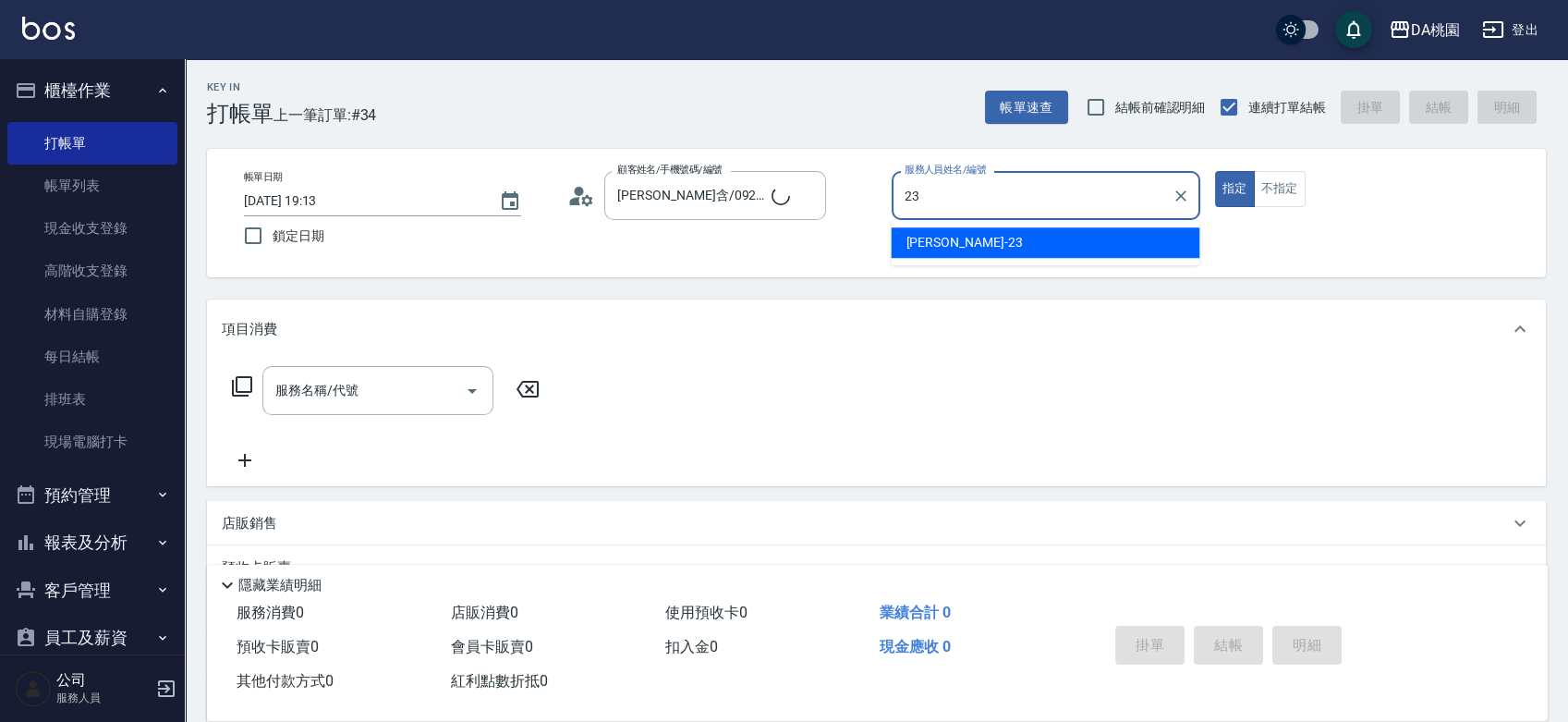
type input "亞瑟 -23"
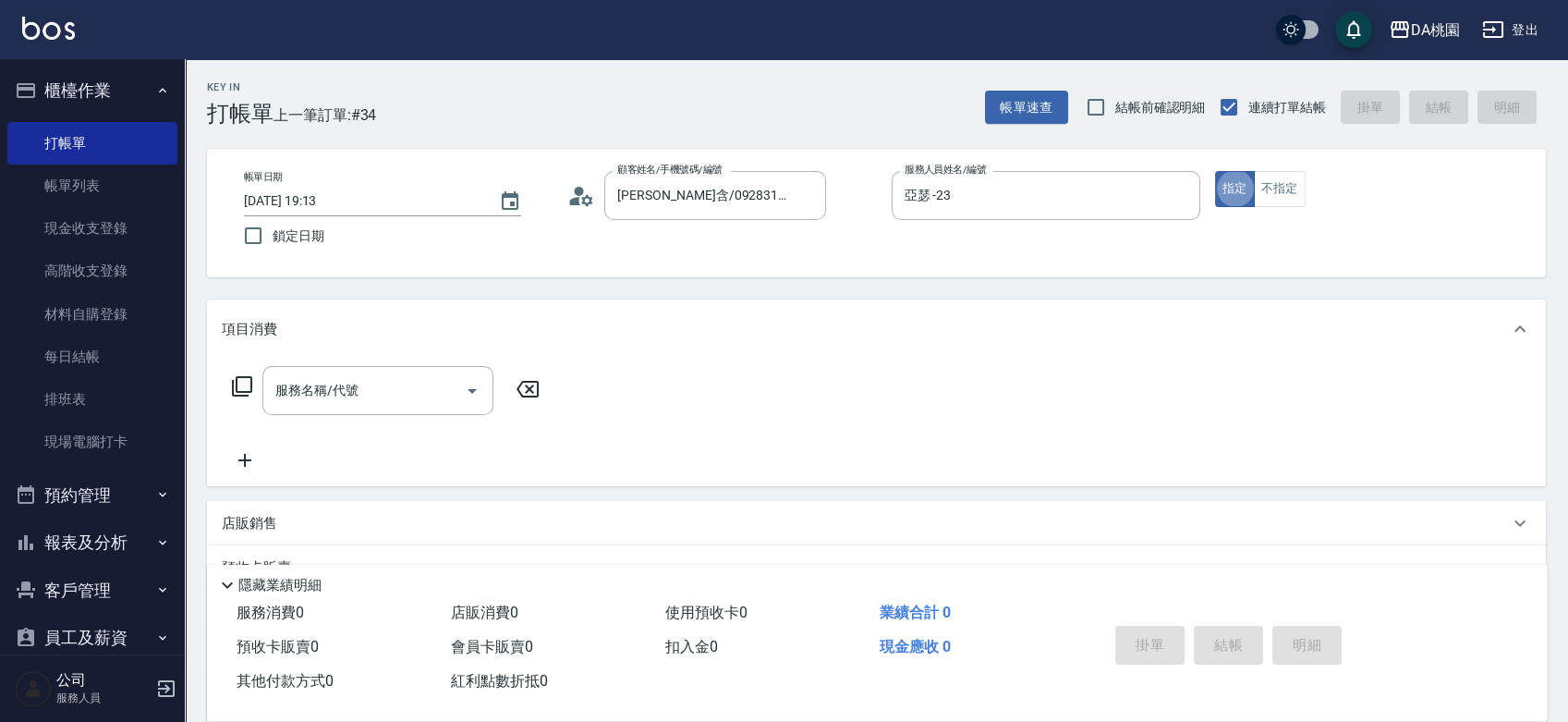
type button "true"
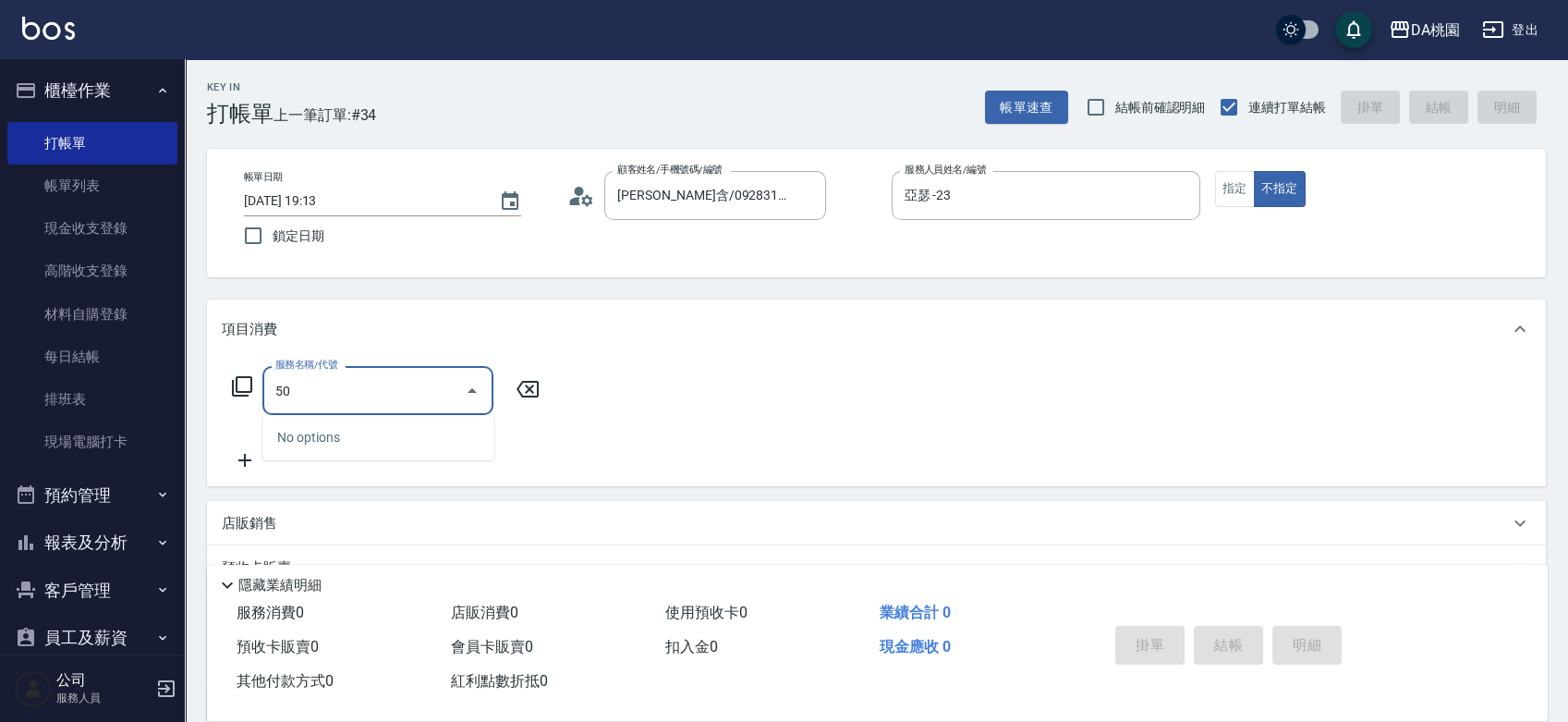
type input "501"
type input "20"
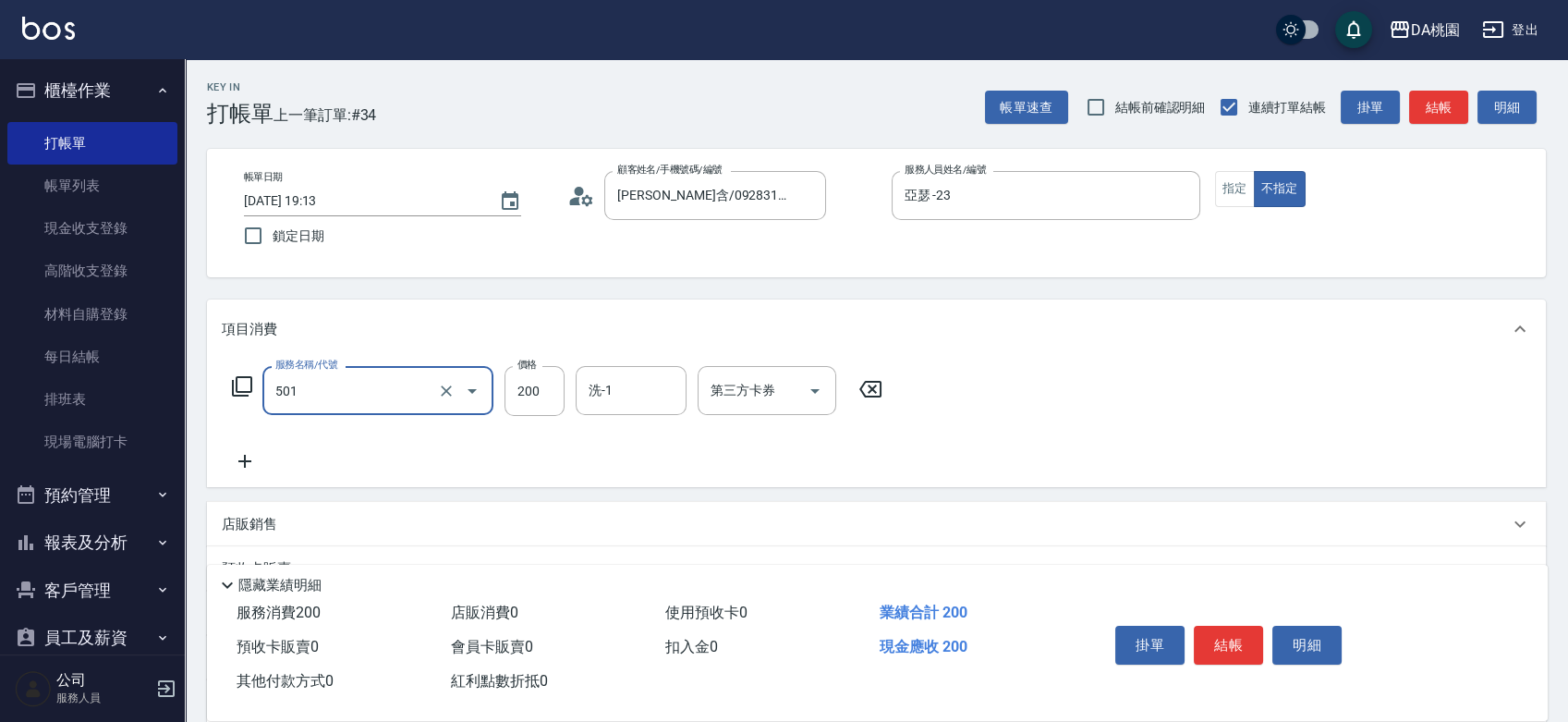
type input "洗髮(互助)(501)"
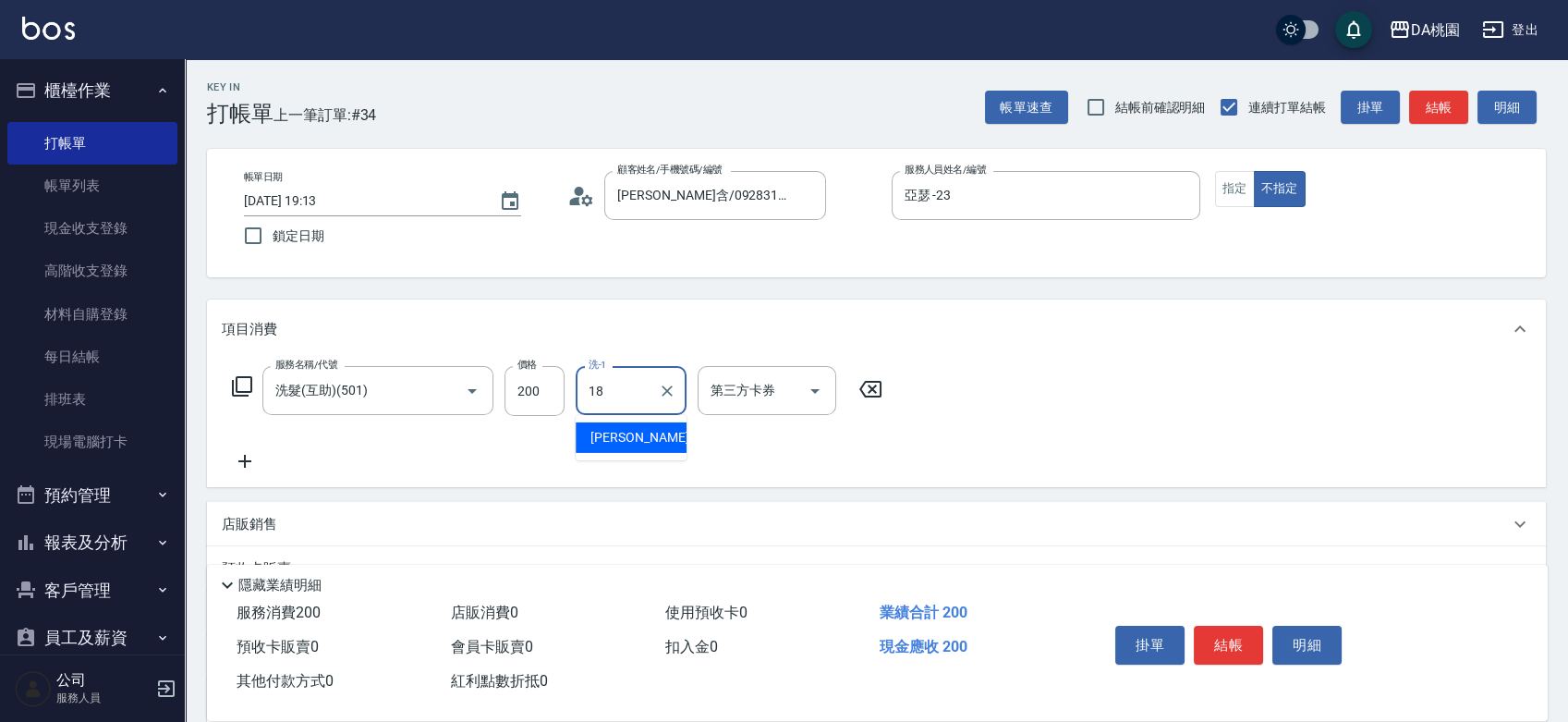
type input "小妤-18"
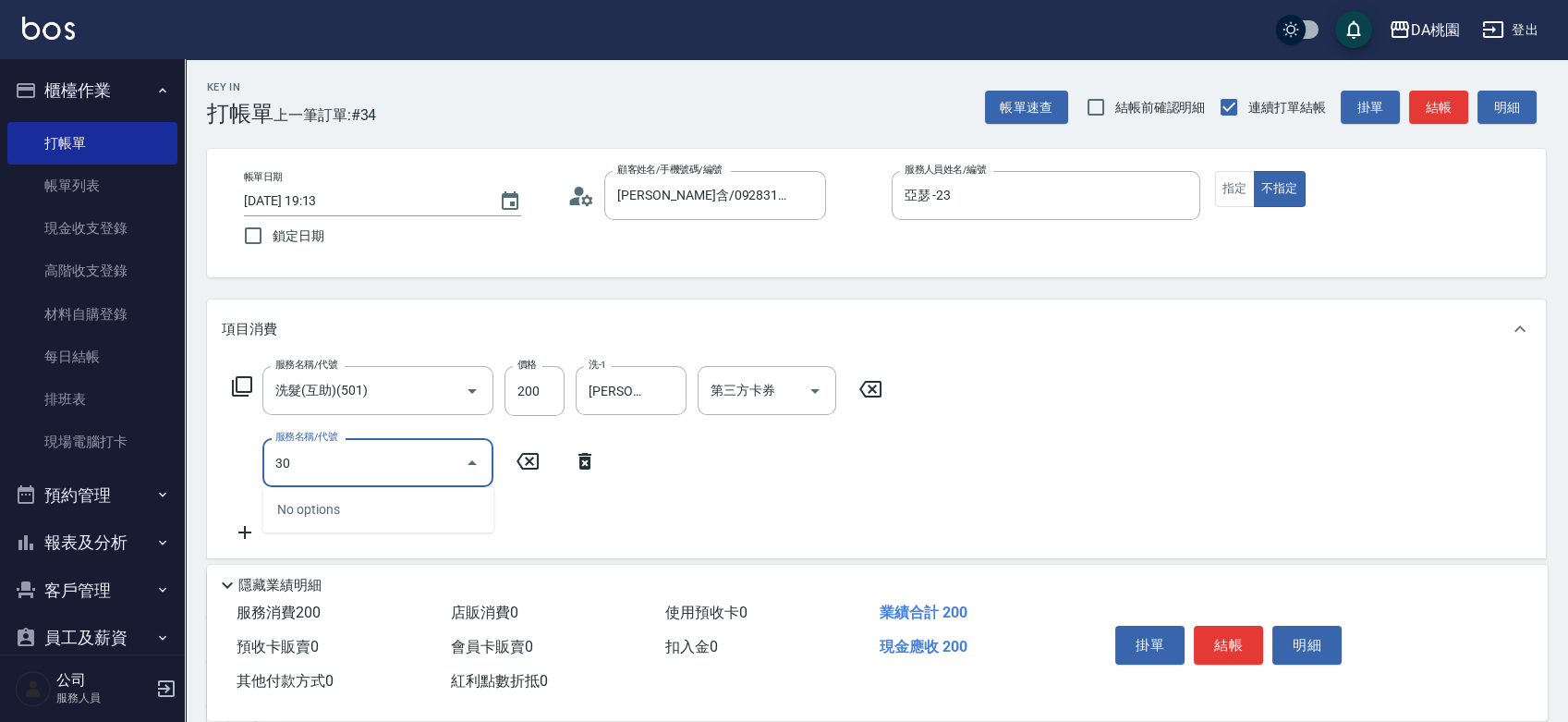
type input "303"
type input "50"
type input "A級剪髮(303)"
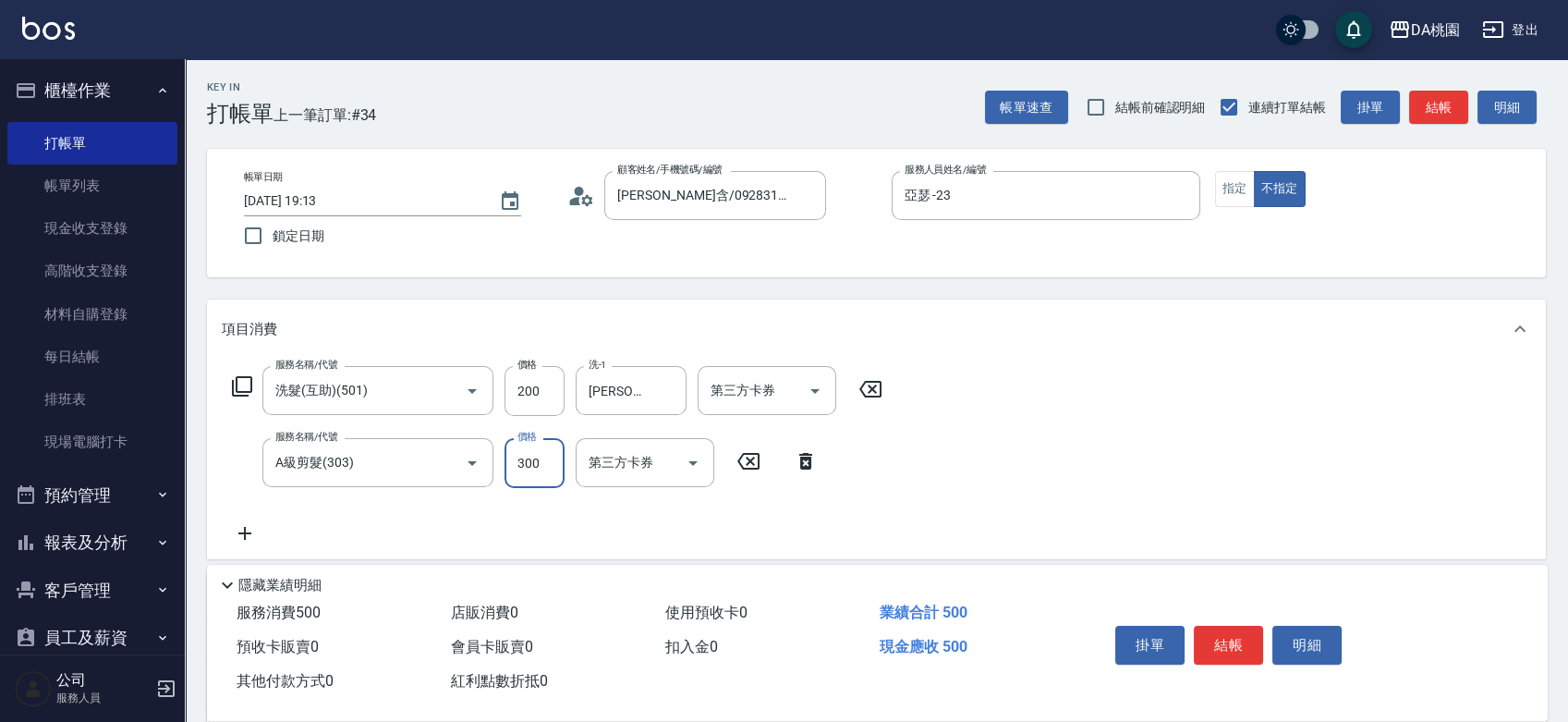
type input "20"
type input "35"
type input "50"
type input "350"
click at [1240, 647] on button "結帳" at bounding box center [1229, 644] width 69 height 39
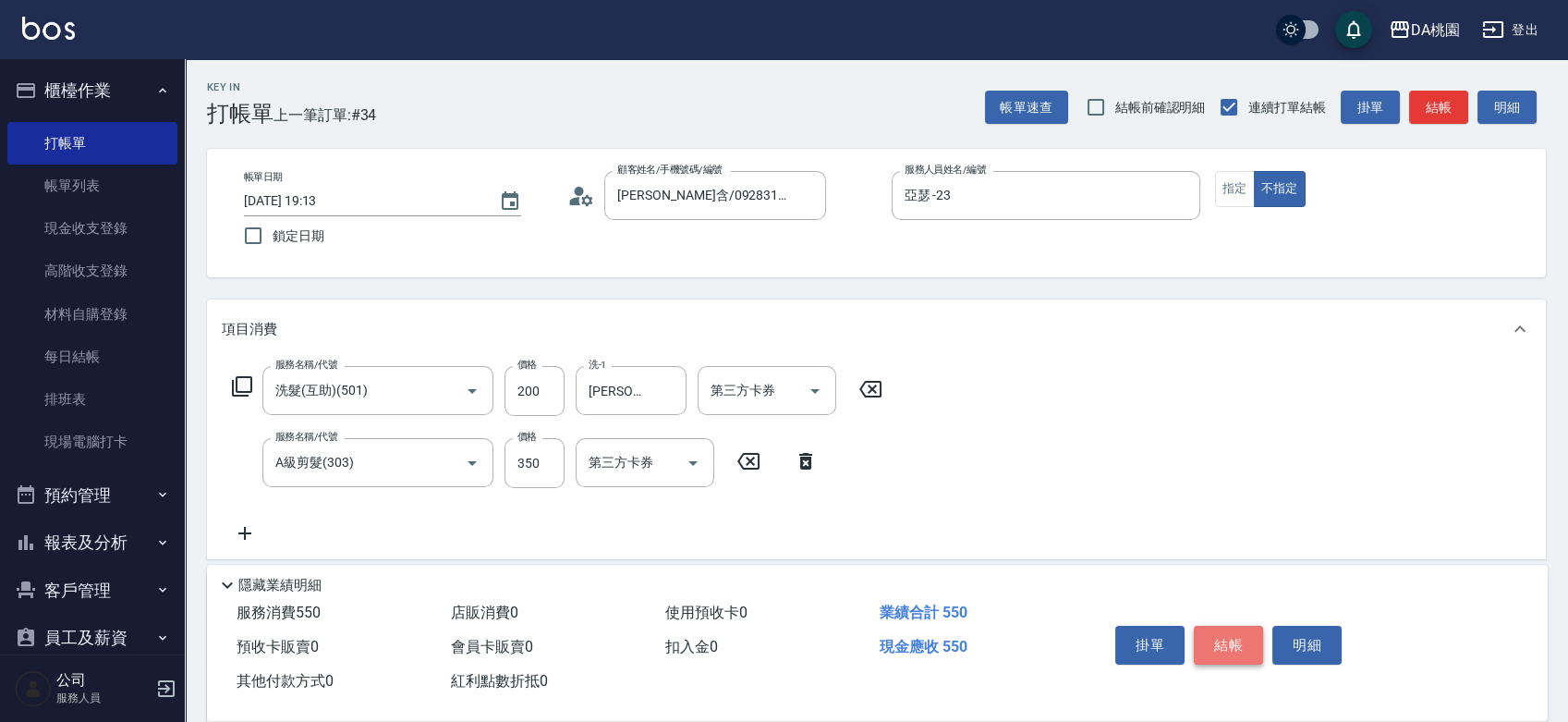
type input "0"
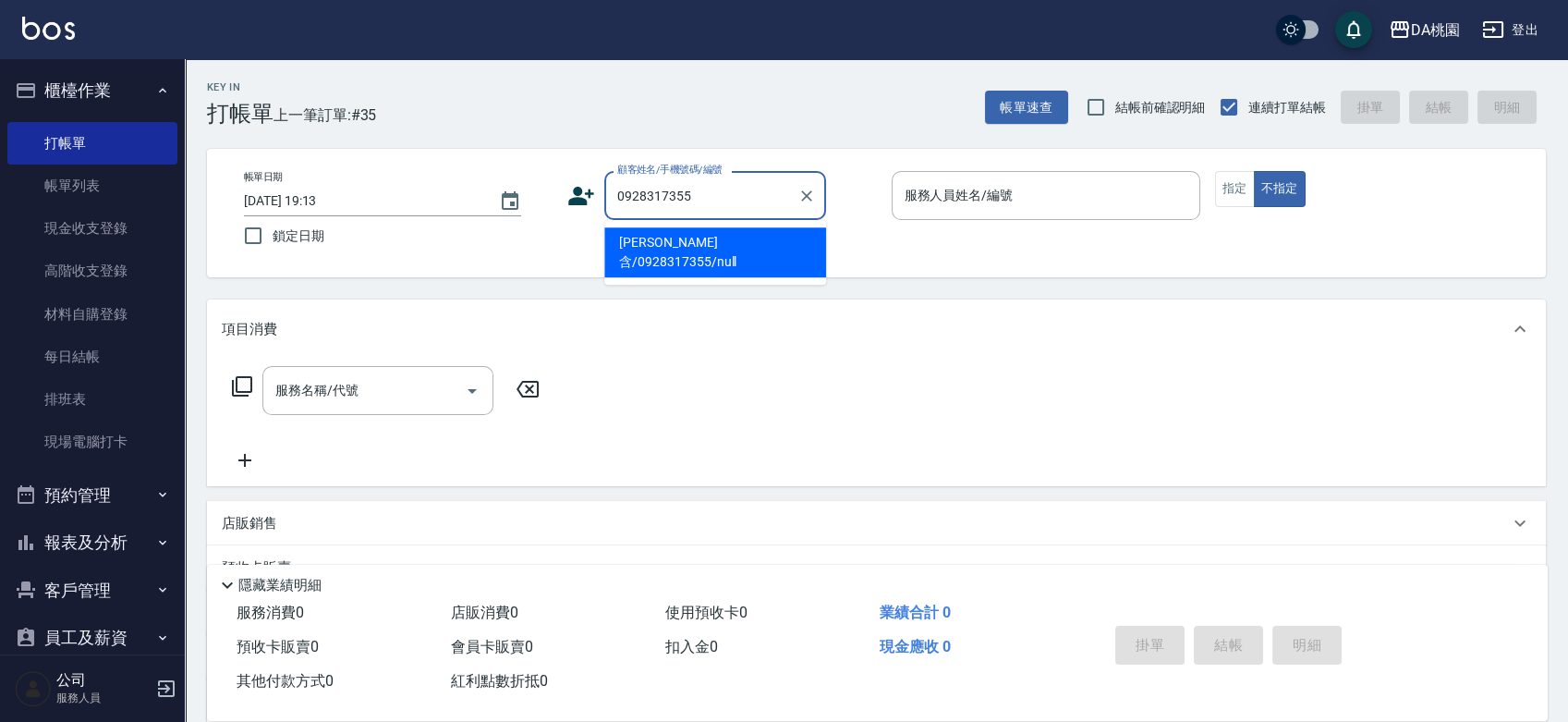
type input "林芮含/0928317355/null"
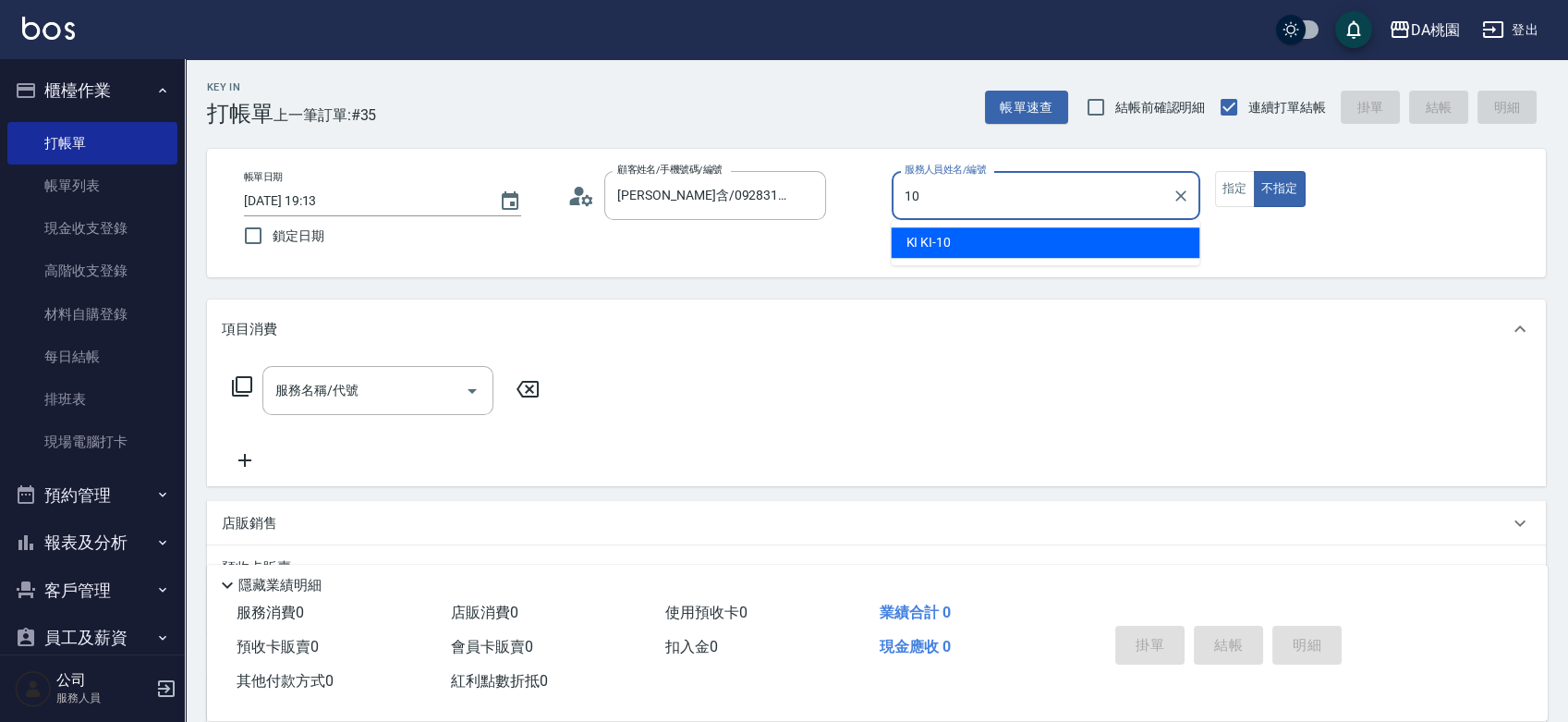
type input "KI KI -10"
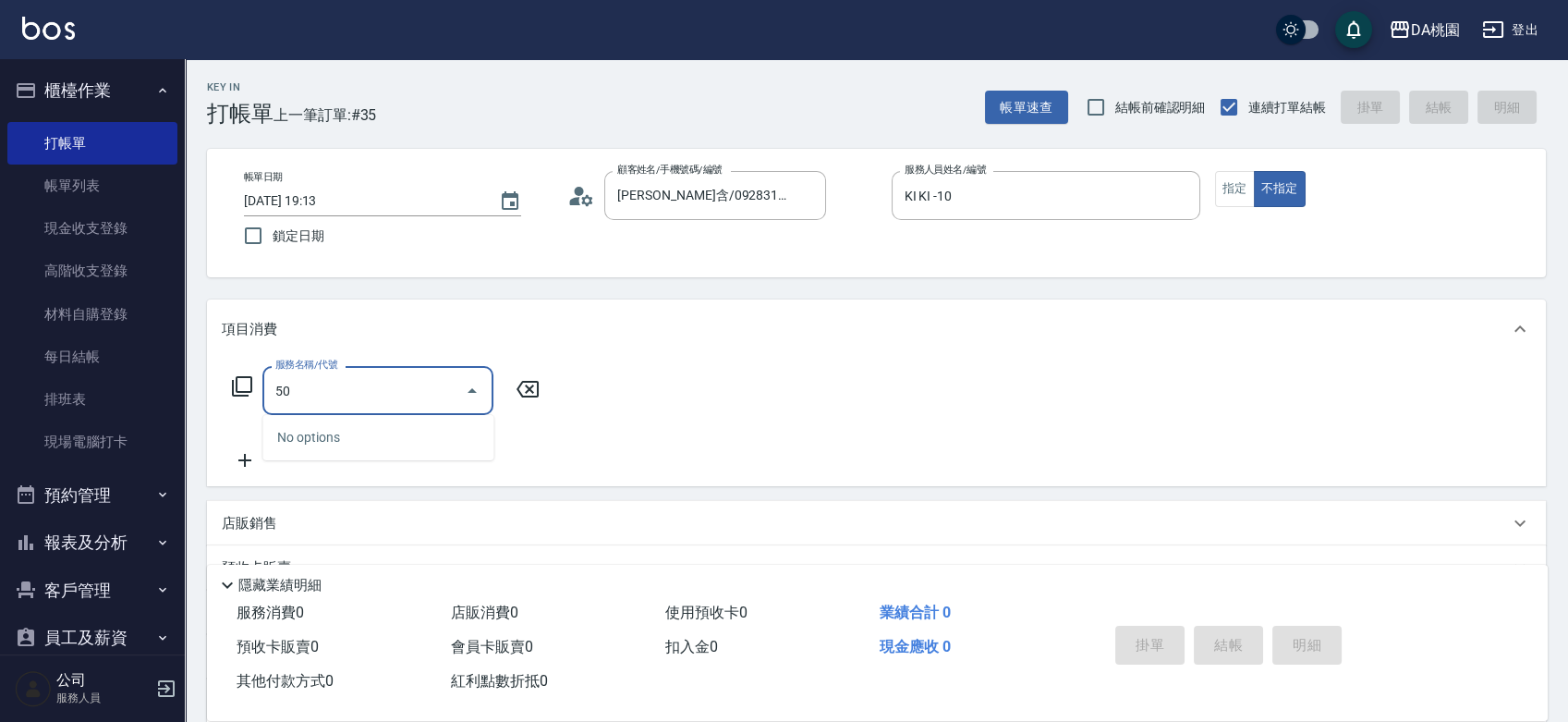
type input "500"
type input "20"
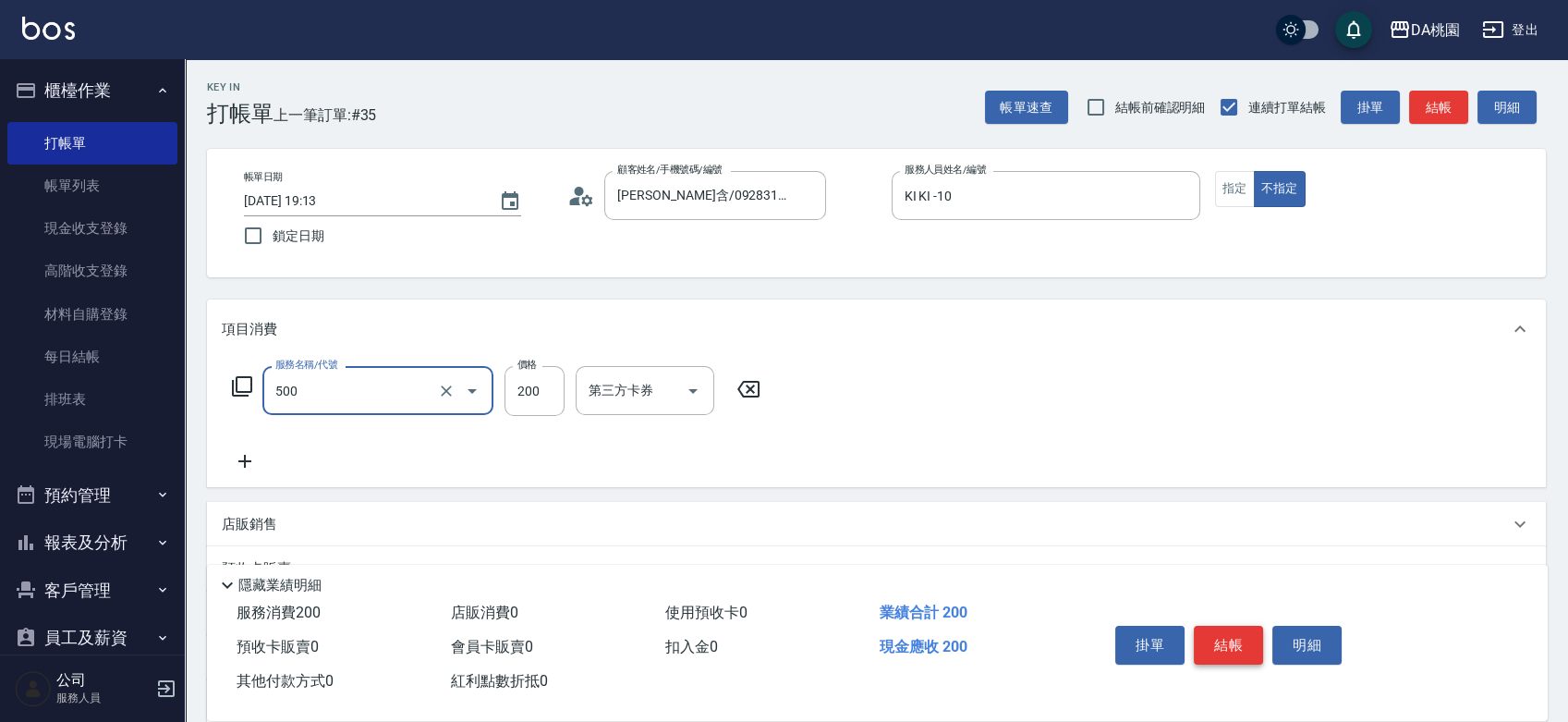
type input "洗髮(500)"
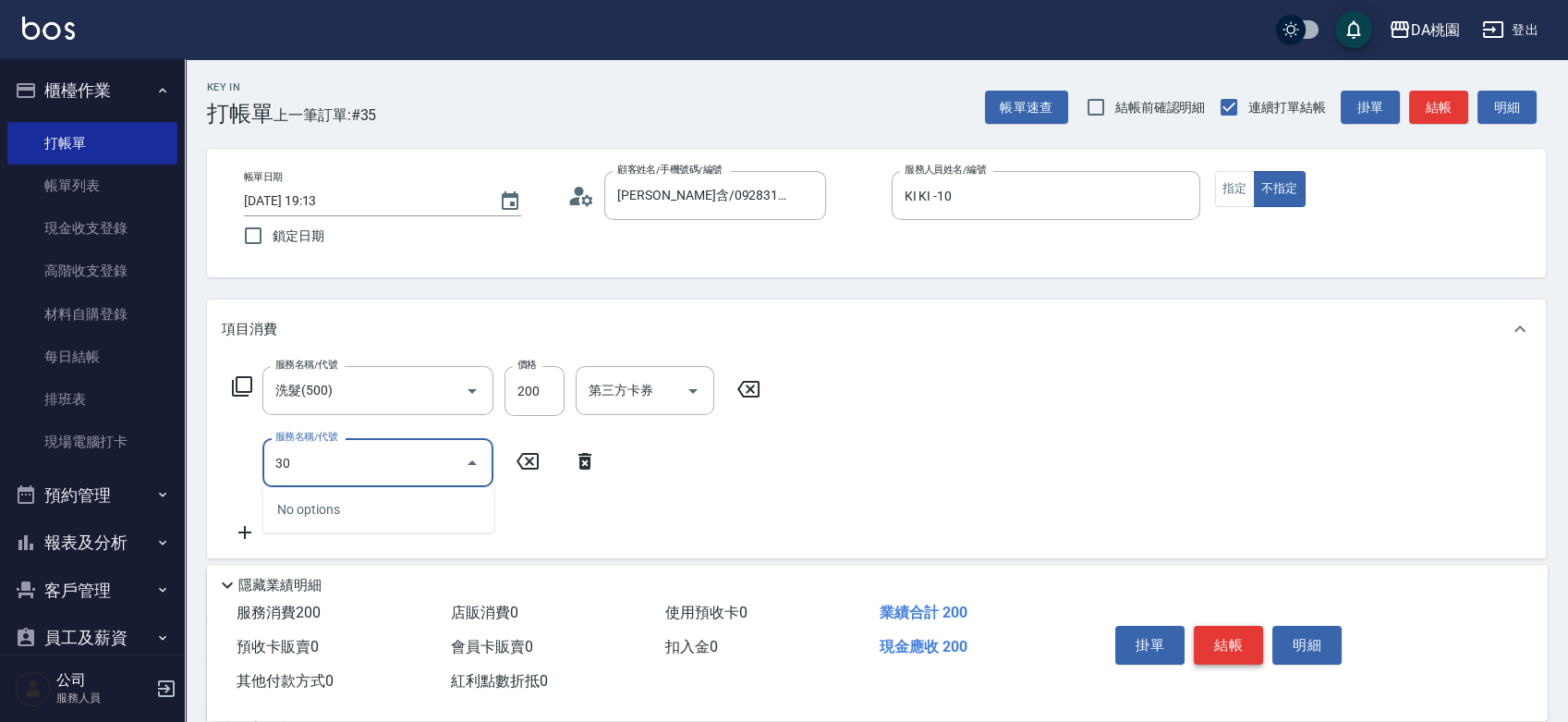
type input "303"
type input "50"
type input "A級剪髮(303)"
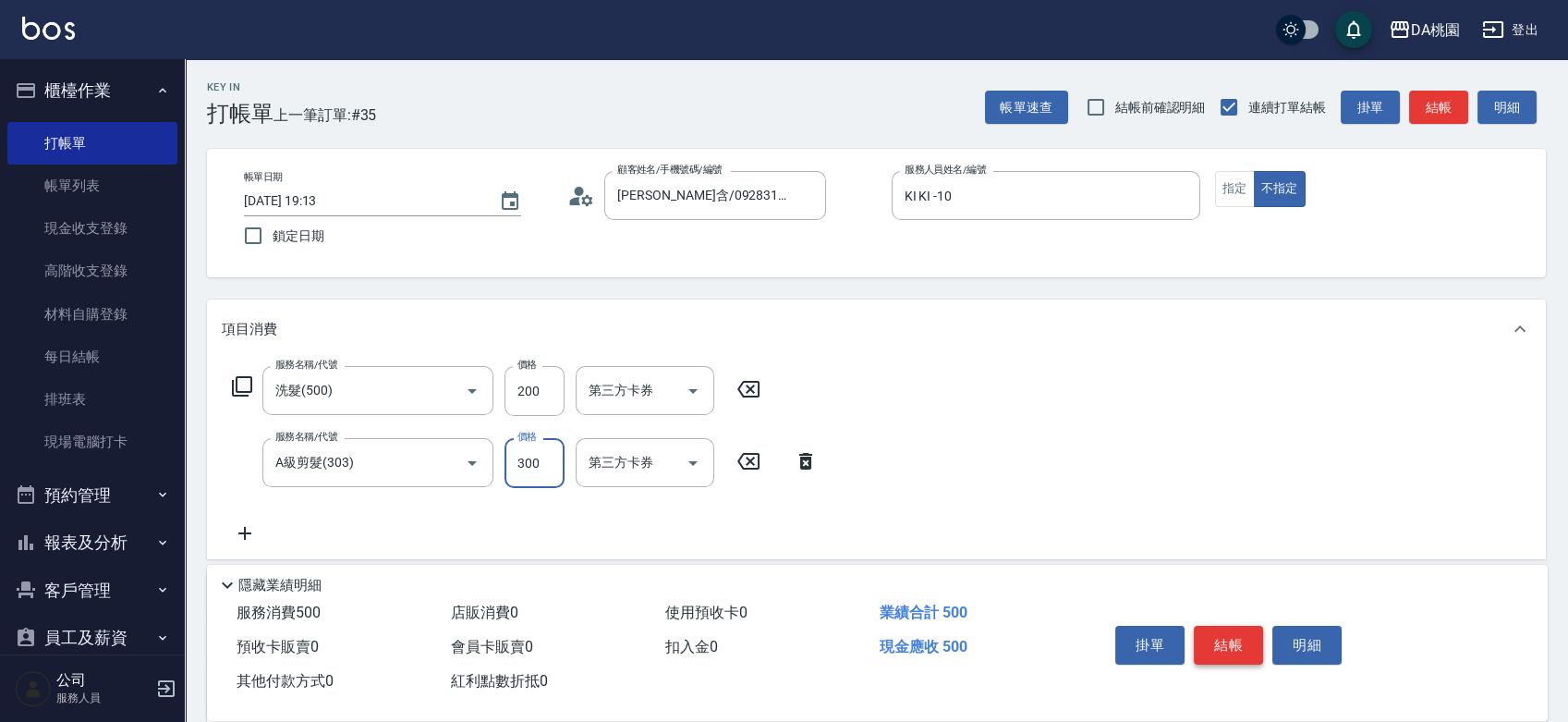
type input "20"
type input "350"
type input "50"
type input "350"
click at [1240, 647] on button "結帳" at bounding box center [1229, 644] width 69 height 39
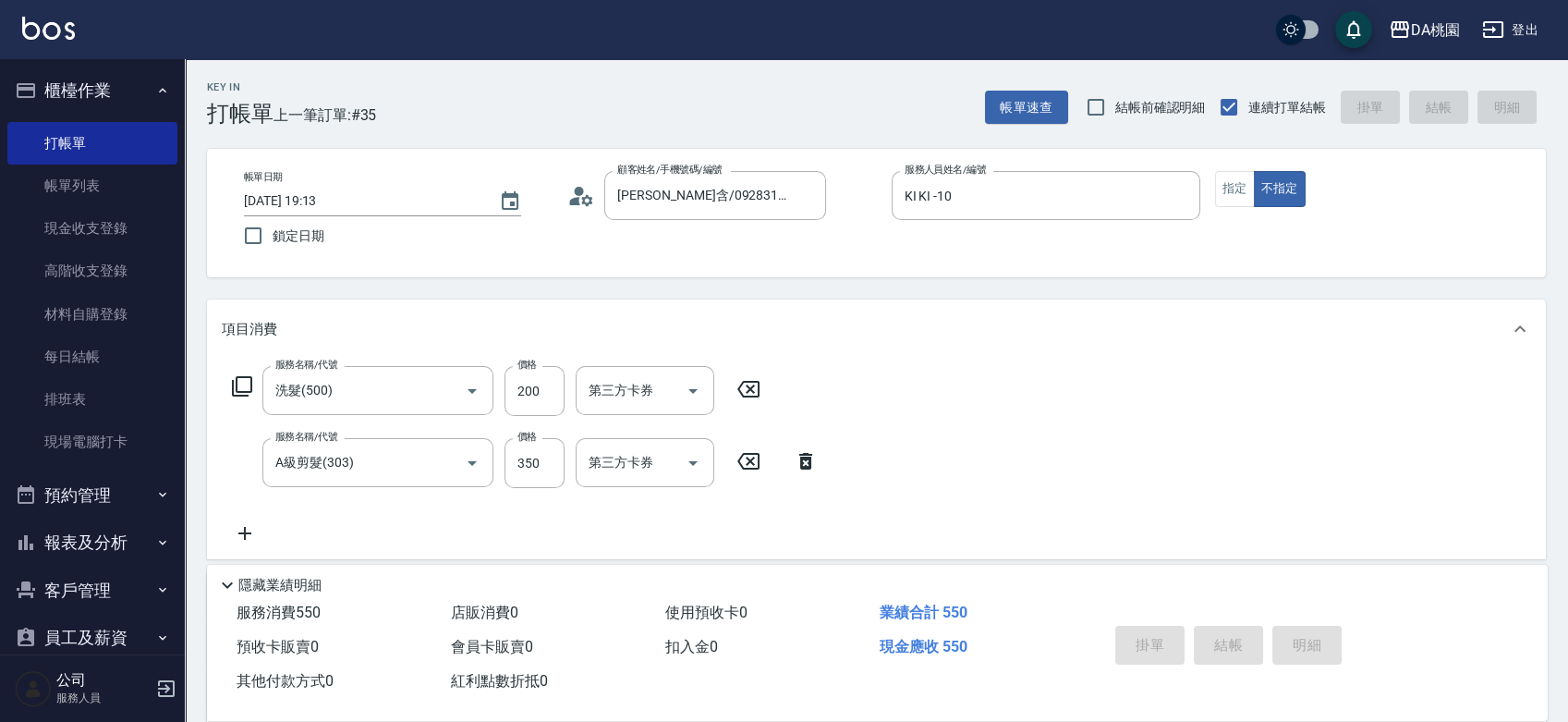
type input "0"
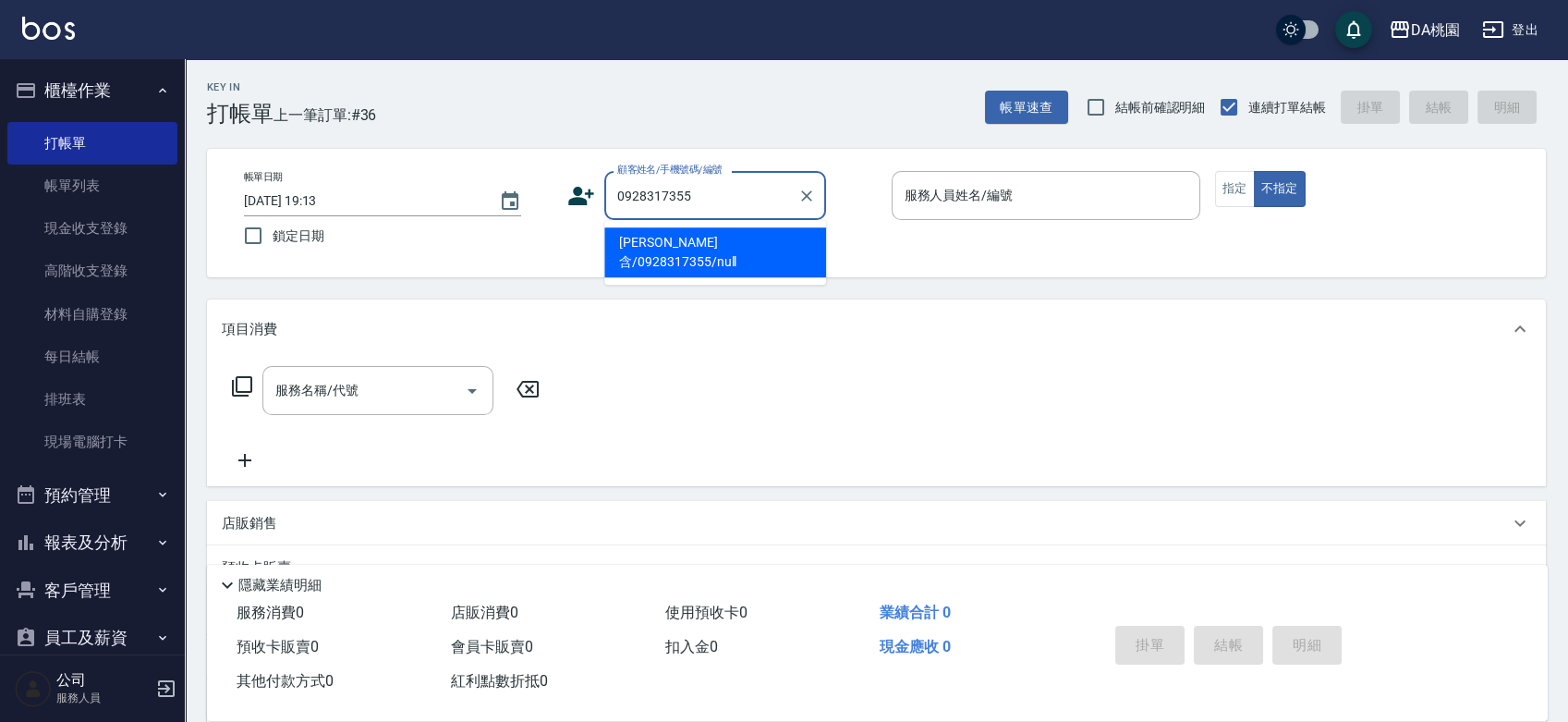
type input "林芮含/0928317355/null"
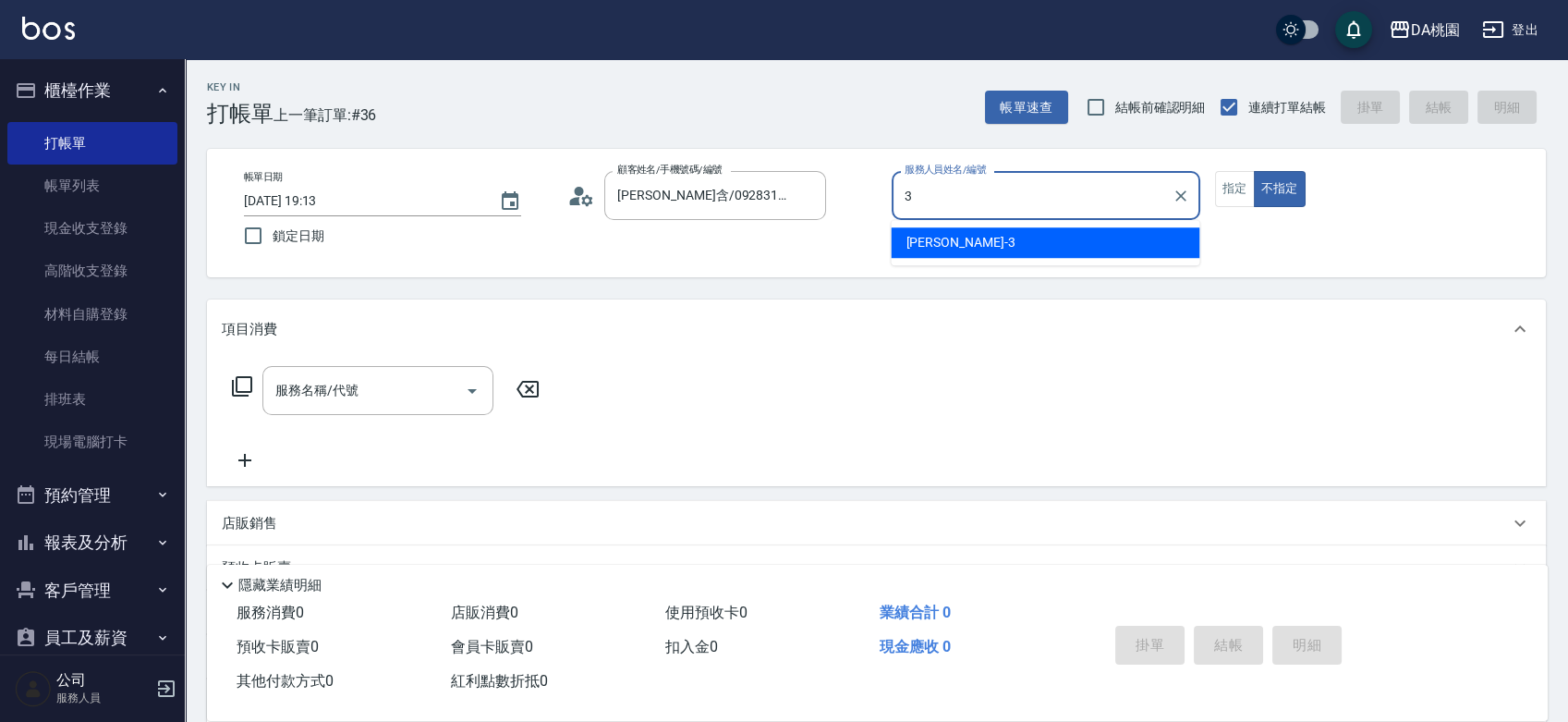
type input "愛莉絲-3"
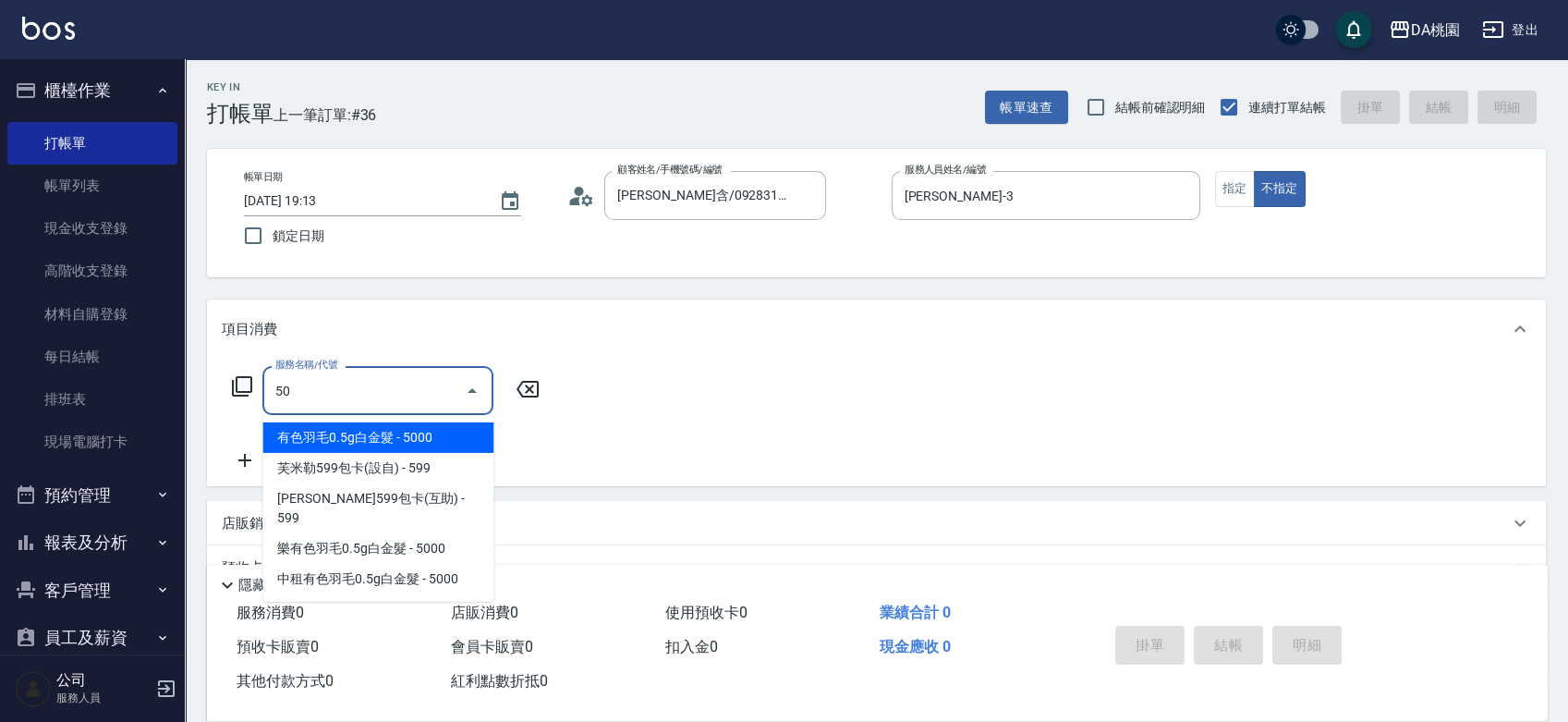
type input "508"
type input "30"
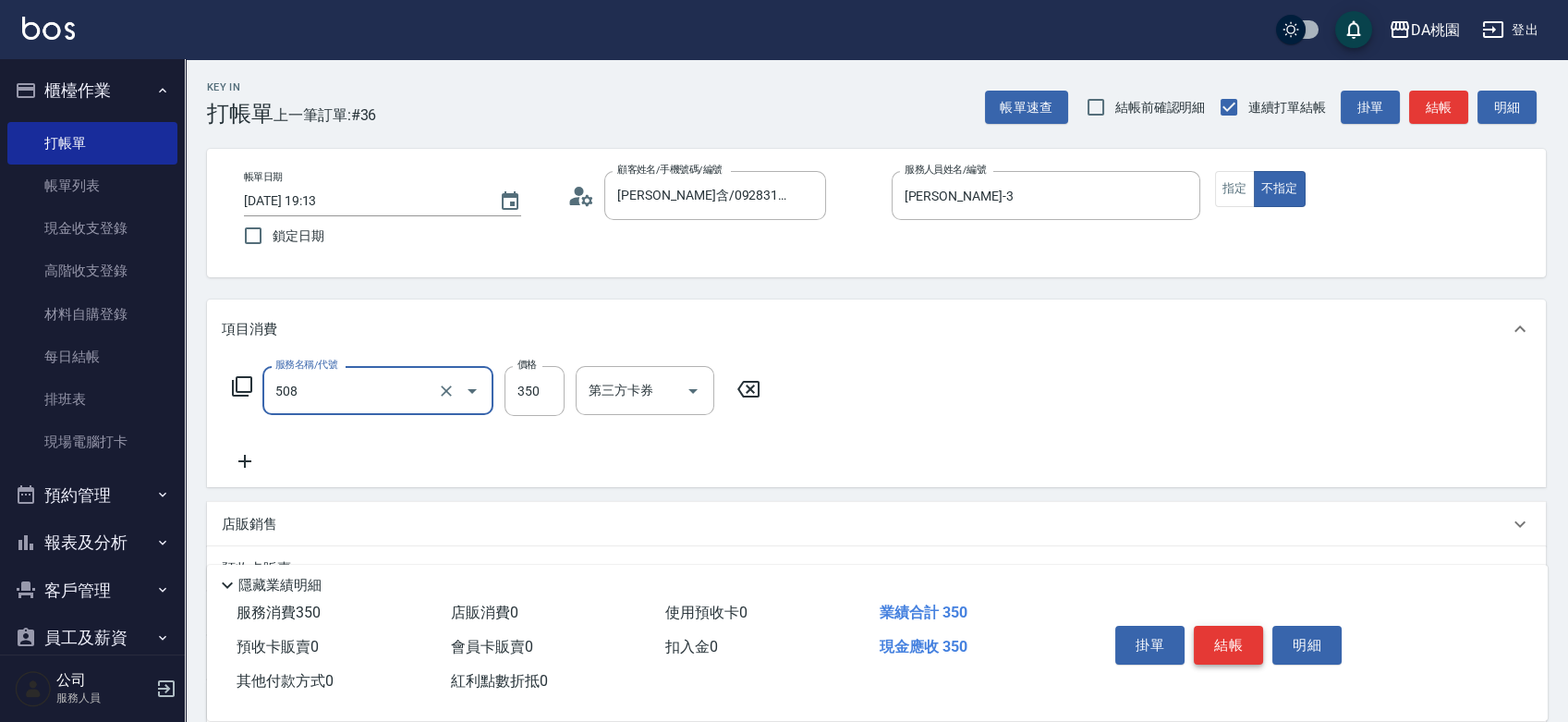
type input "精油舒壓洗髮(508)"
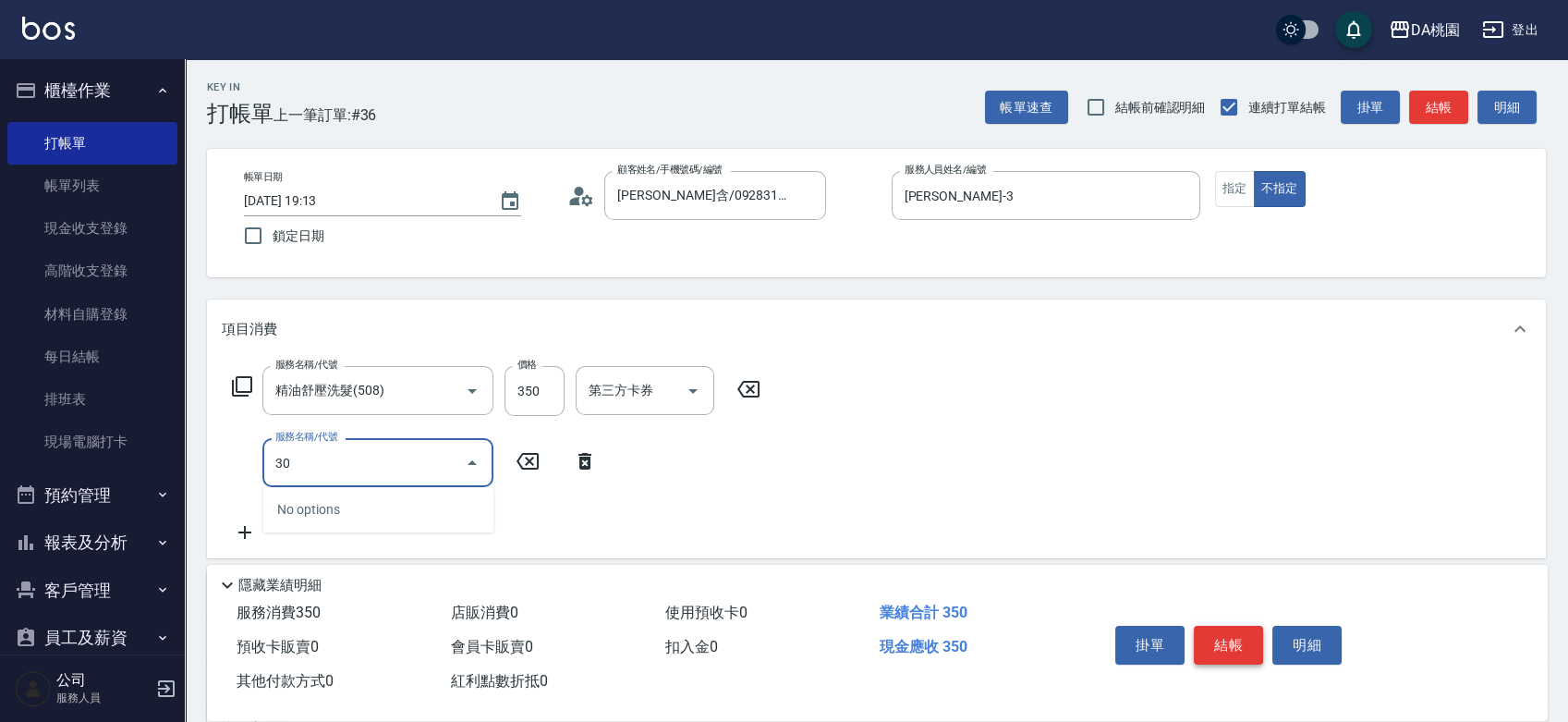
type input "303"
type input "60"
type input "A級剪髮(303)"
click at [1240, 647] on button "結帳" at bounding box center [1229, 644] width 69 height 39
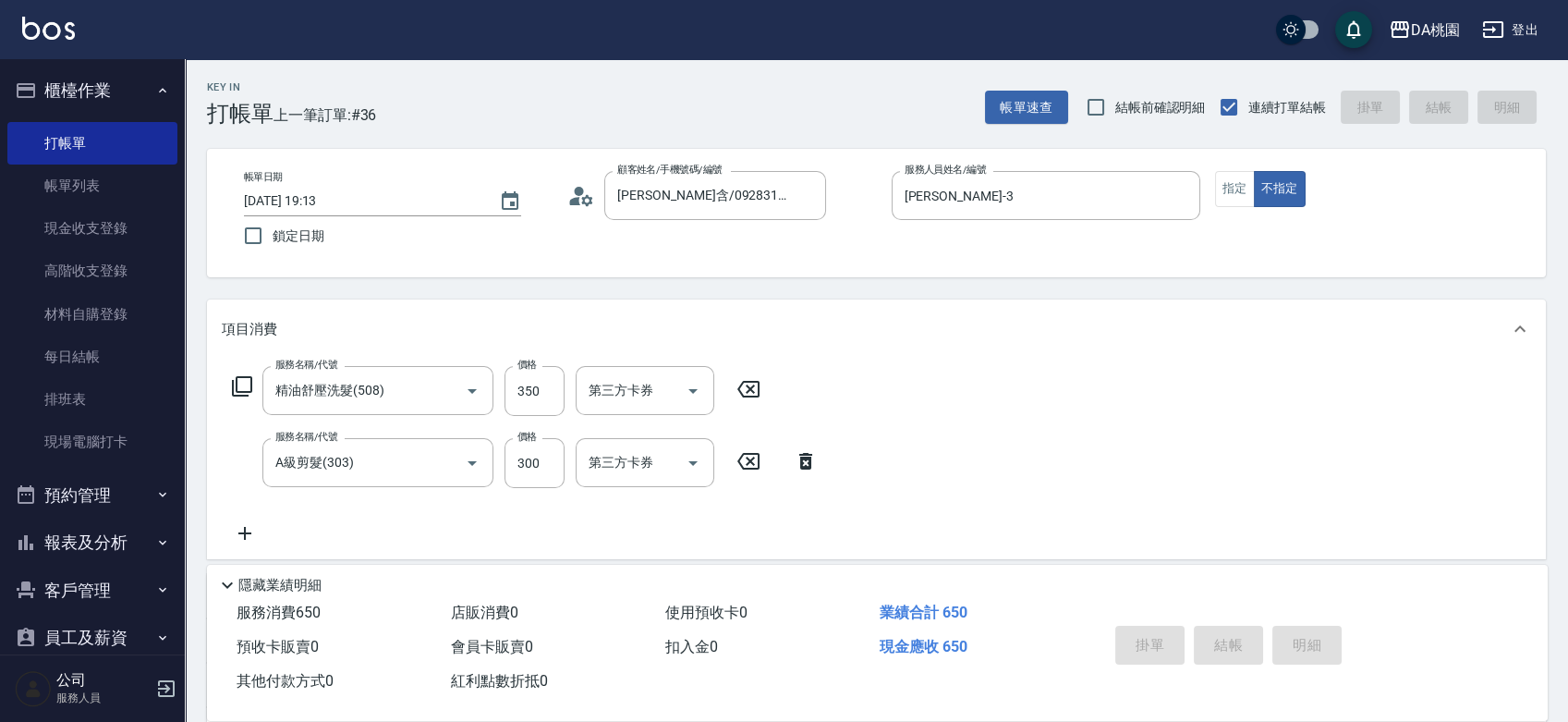
type input "0"
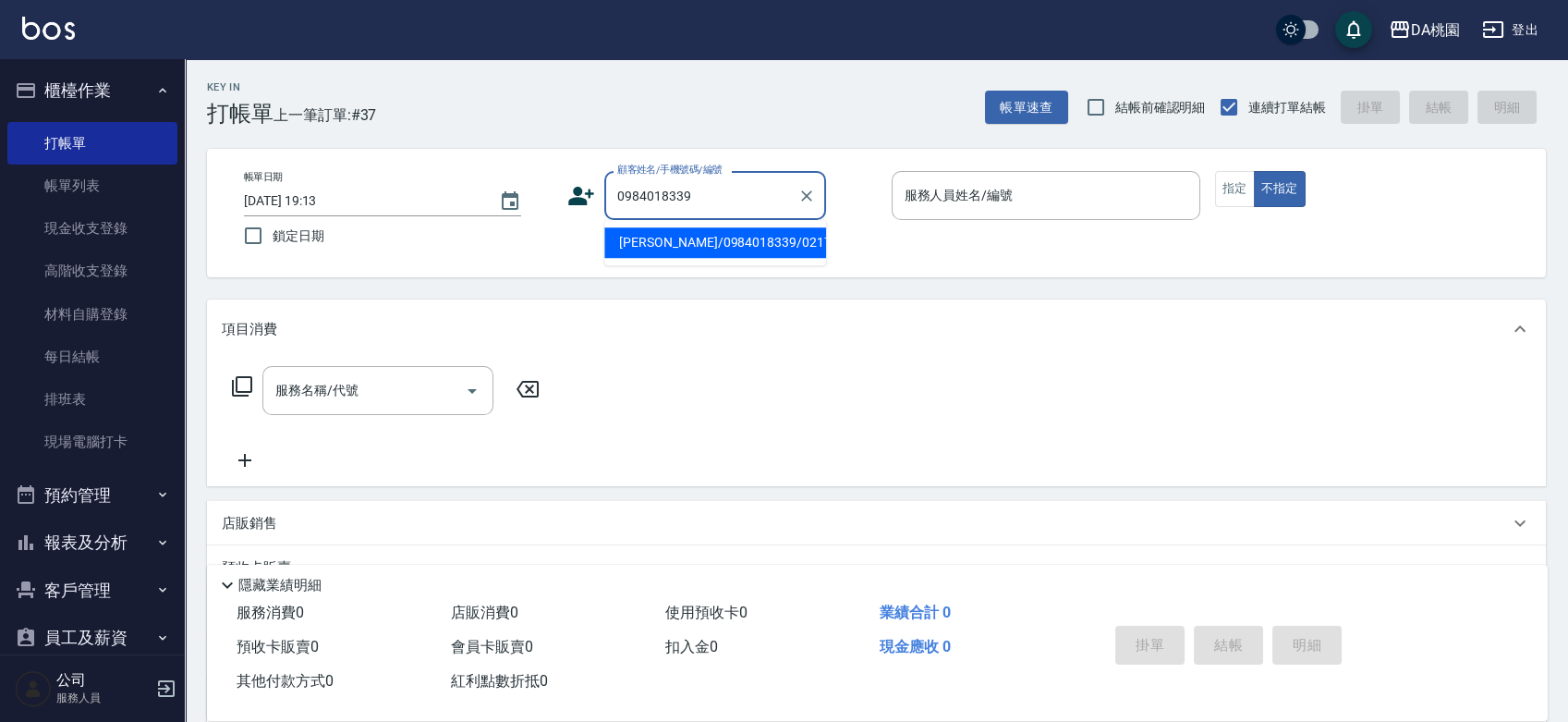
type input "洪馨惠/0984018339/02171"
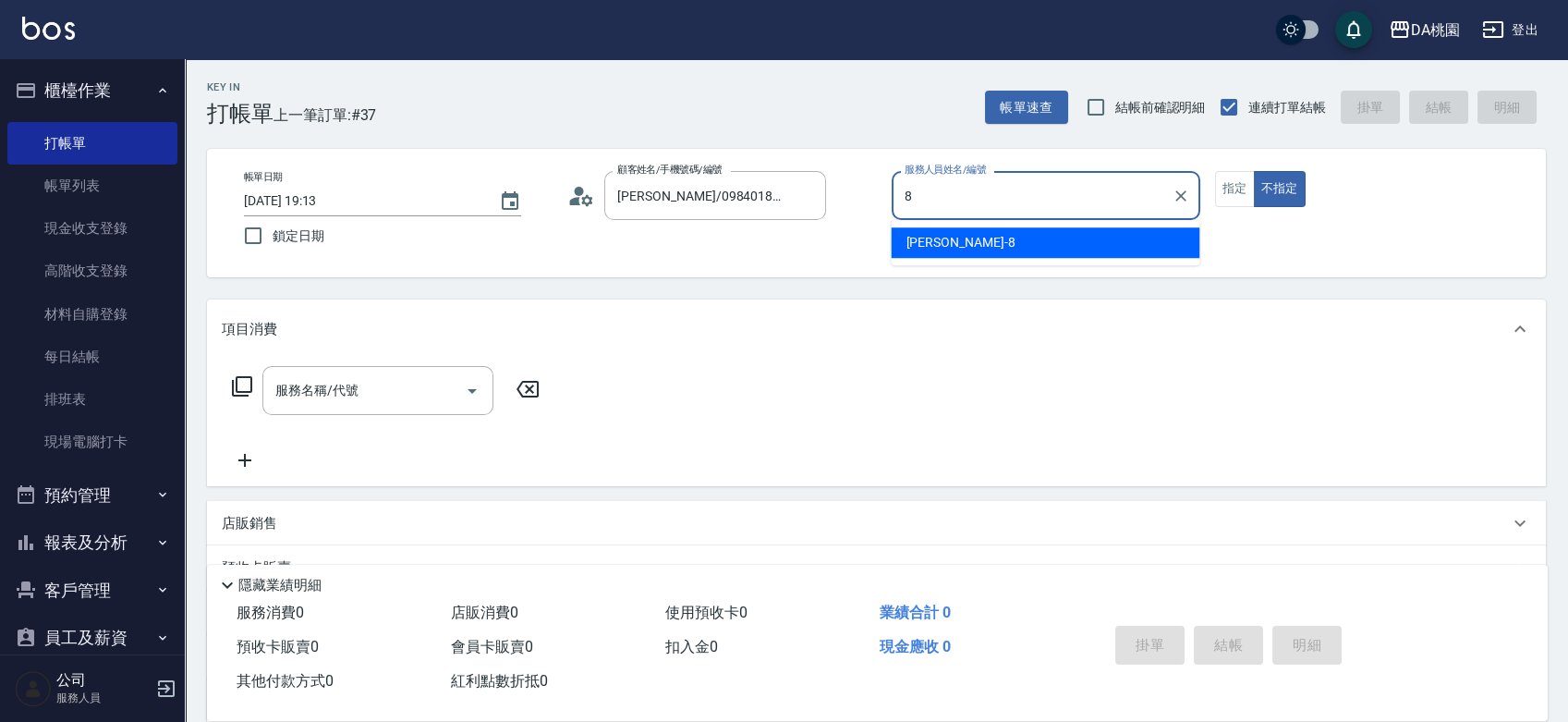
type input "桑妮-8"
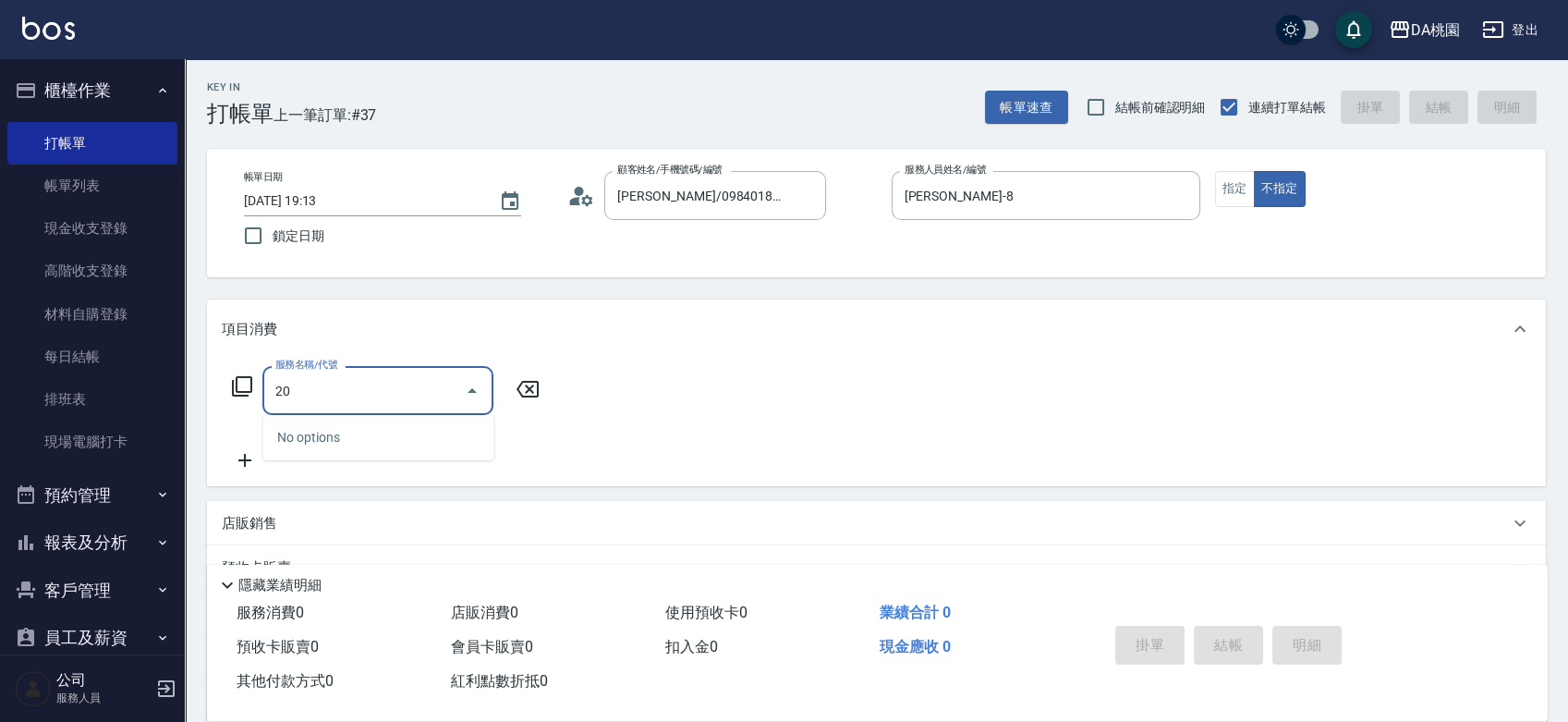
type input "201"
type input "150"
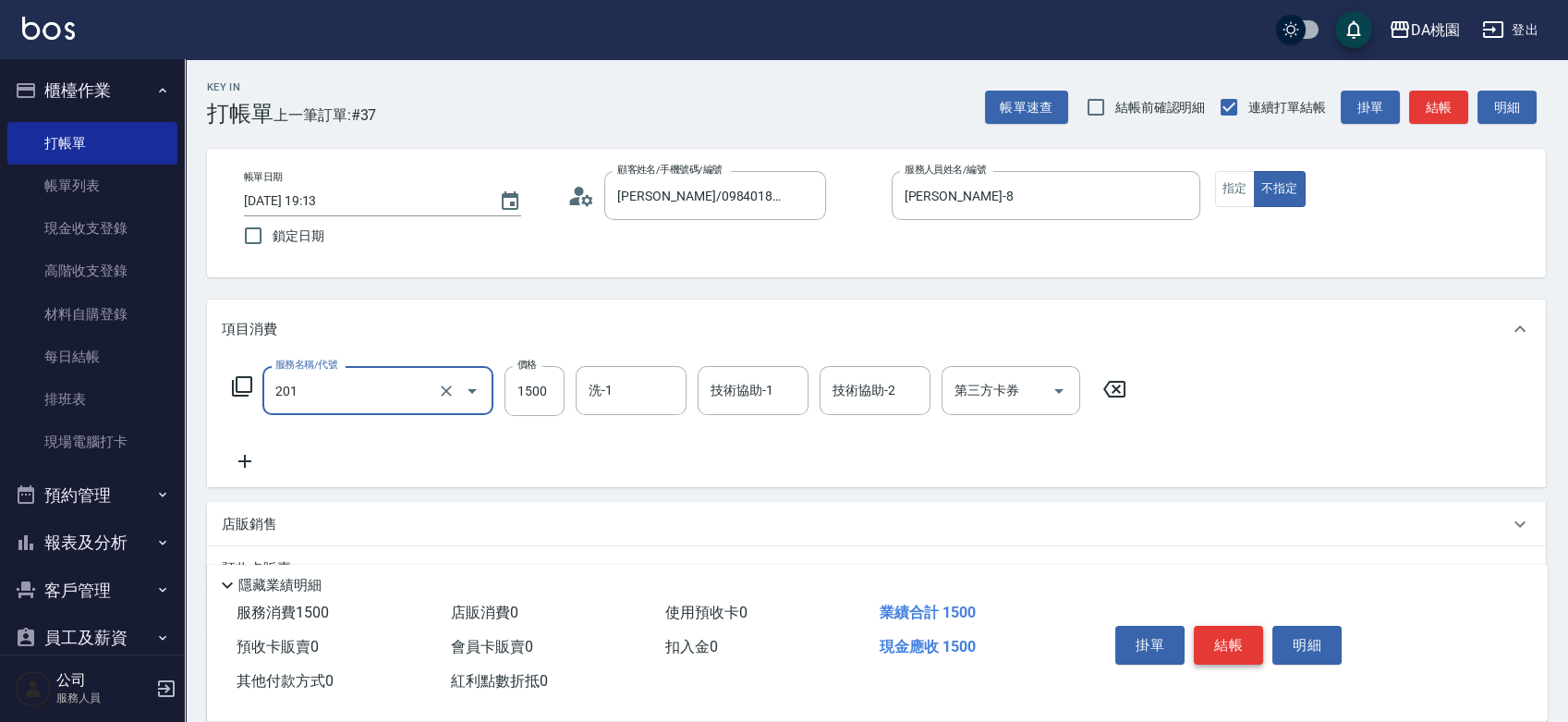
type input "離子燙-互助(201)"
type input "4"
type input "0"
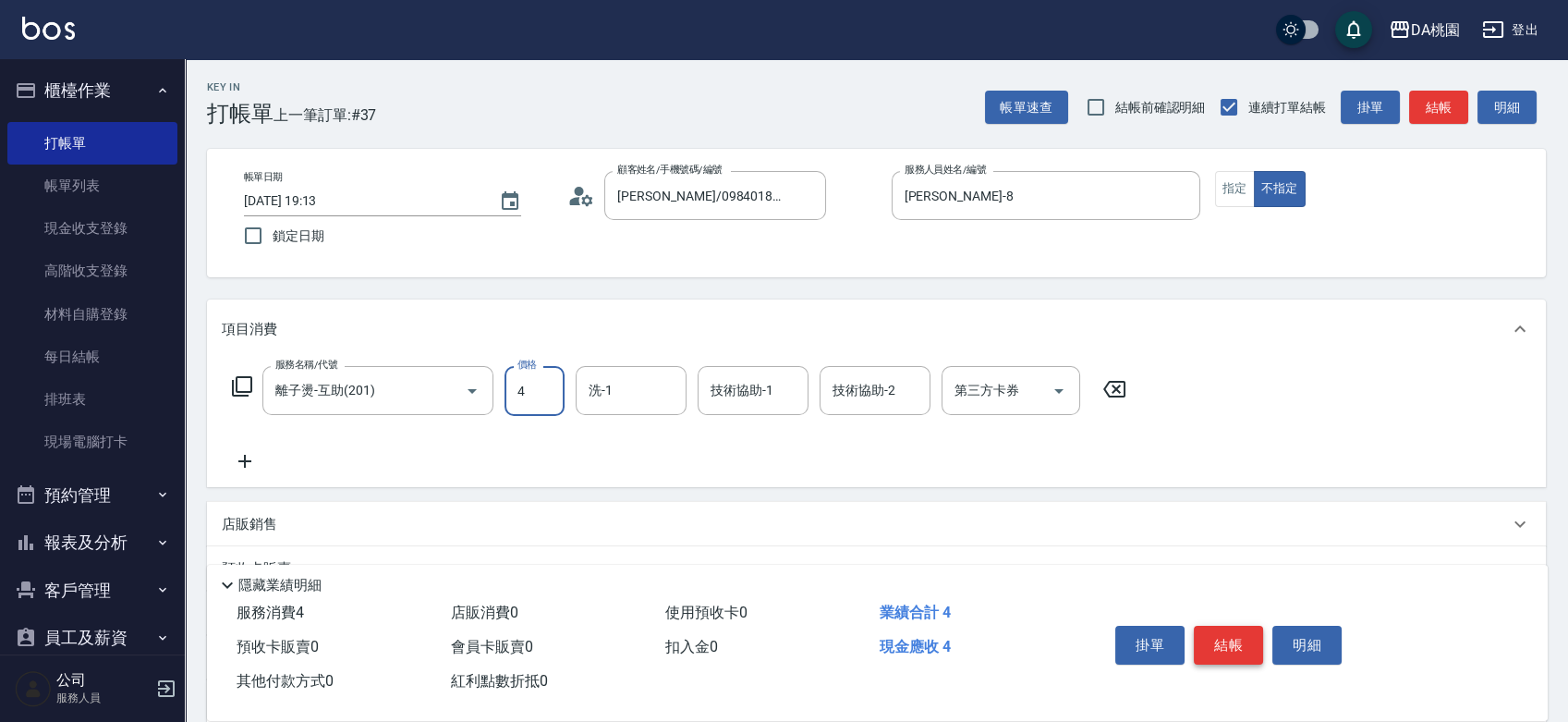
type input "40"
type input "4000"
type input "400"
type input "4000"
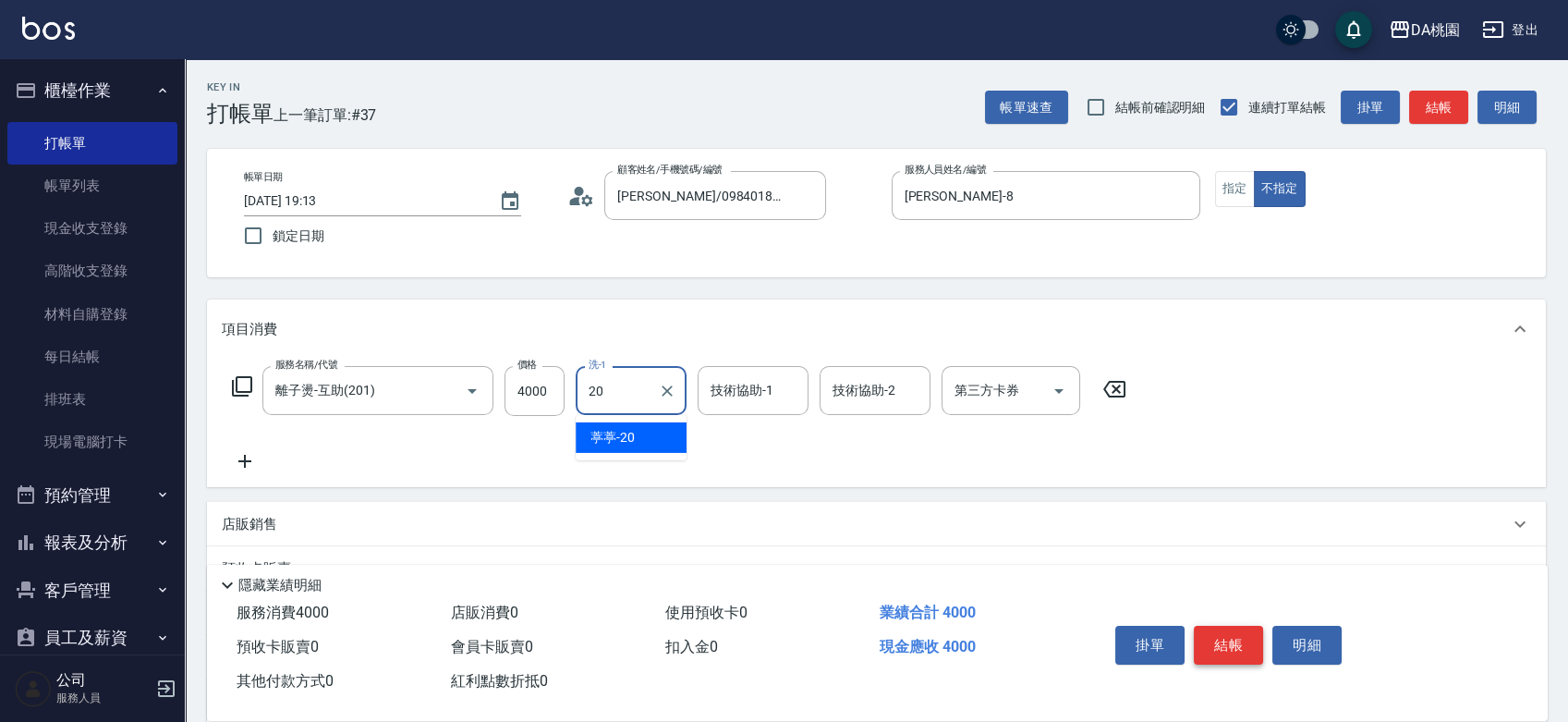
type input "葶葶-20"
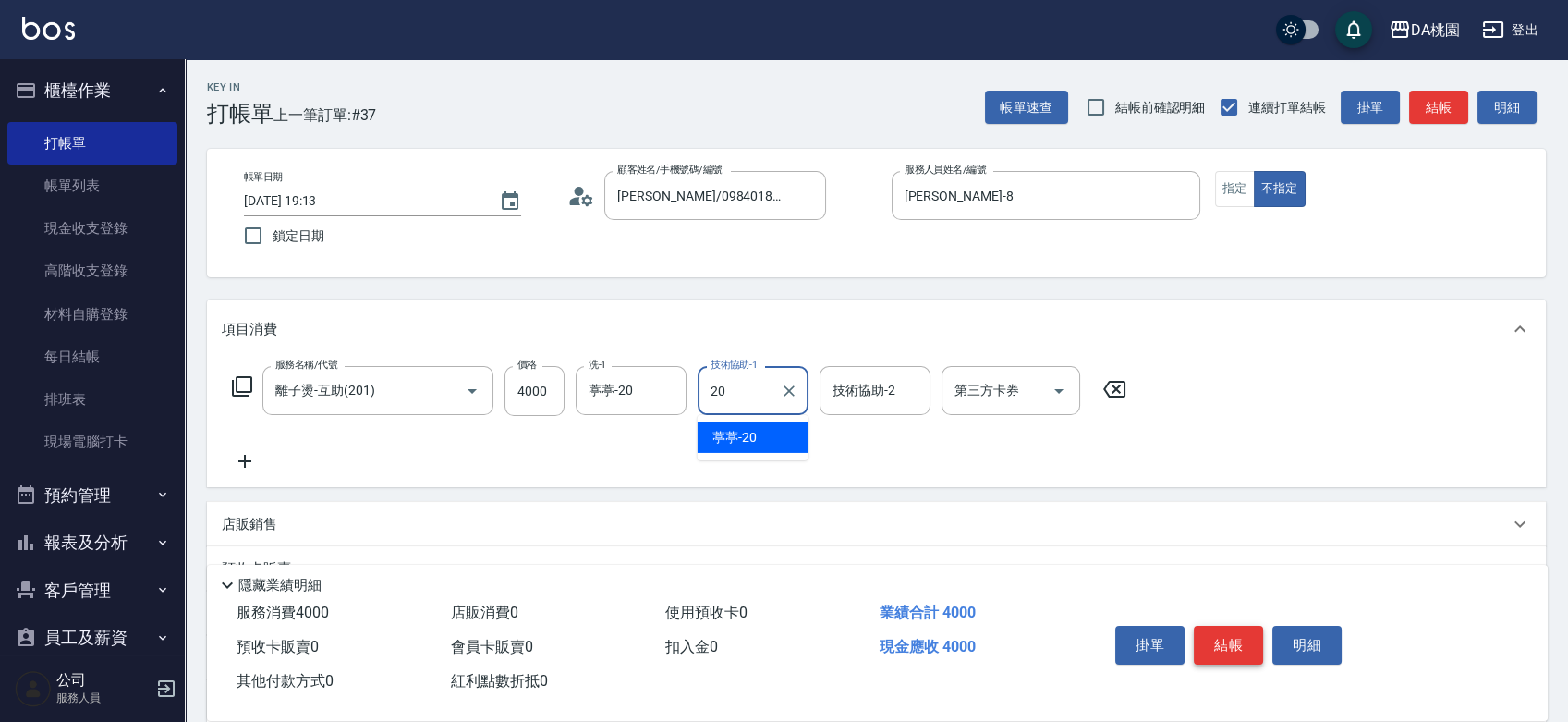
type input "葶葶-20"
click at [1240, 647] on button "結帳" at bounding box center [1229, 644] width 69 height 39
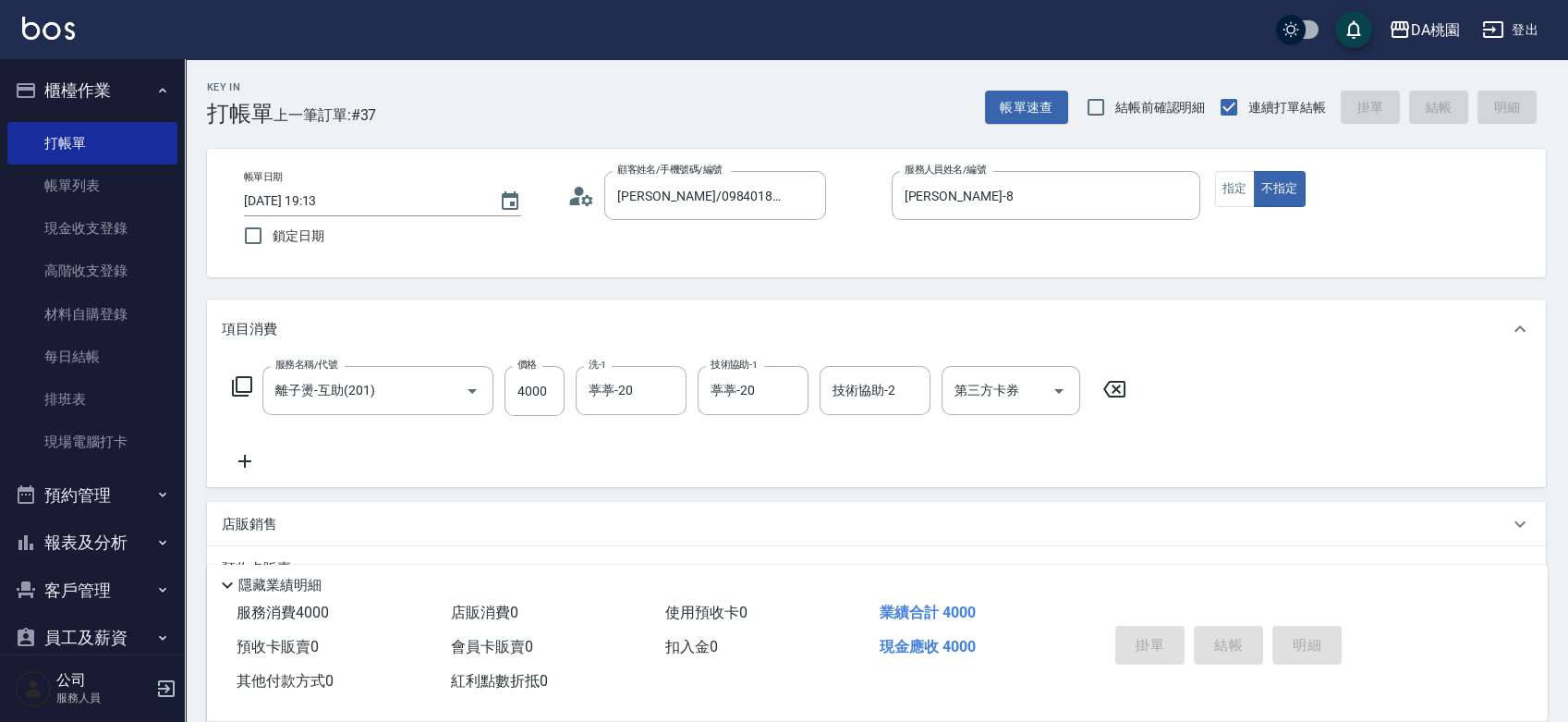
type input "2025/08/10 19:14"
type input "0"
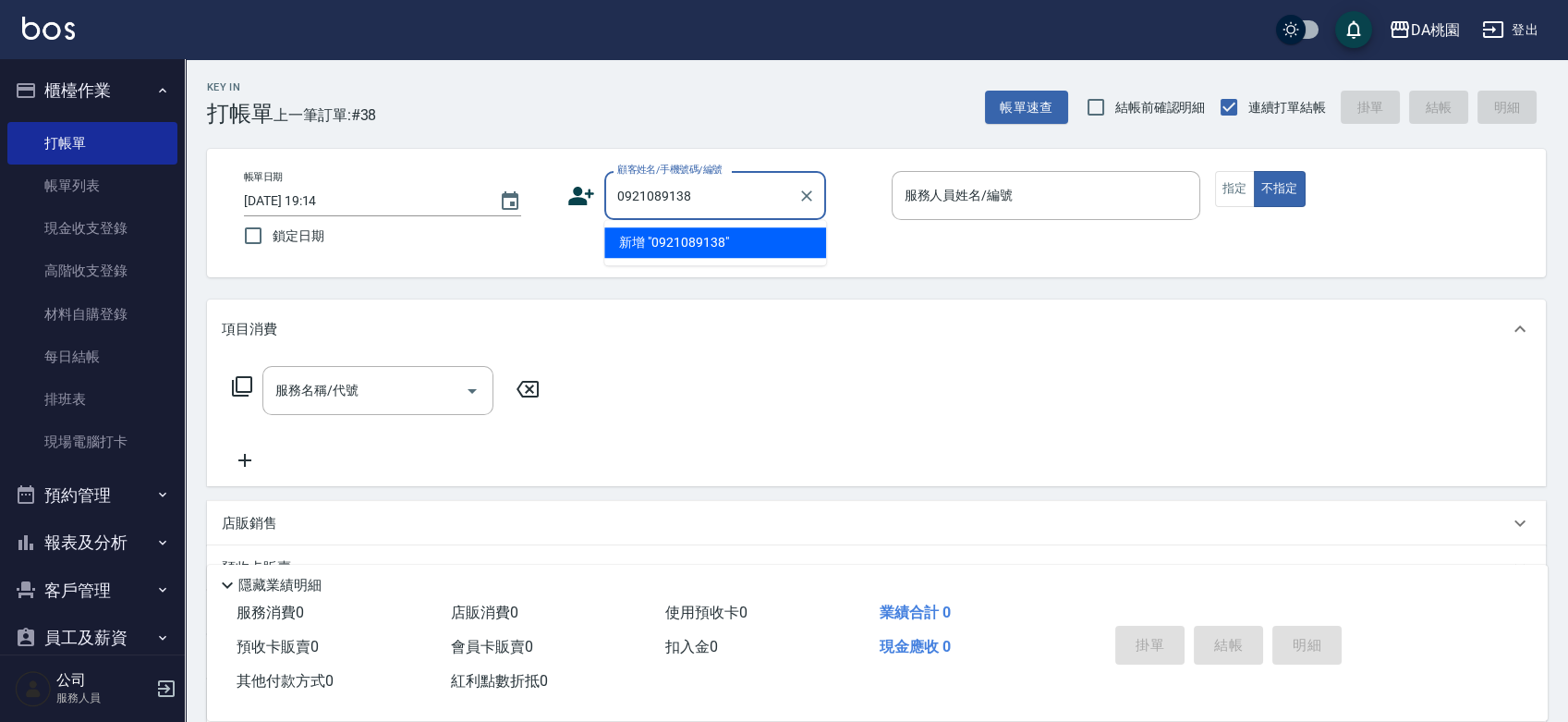
type input "0921089138"
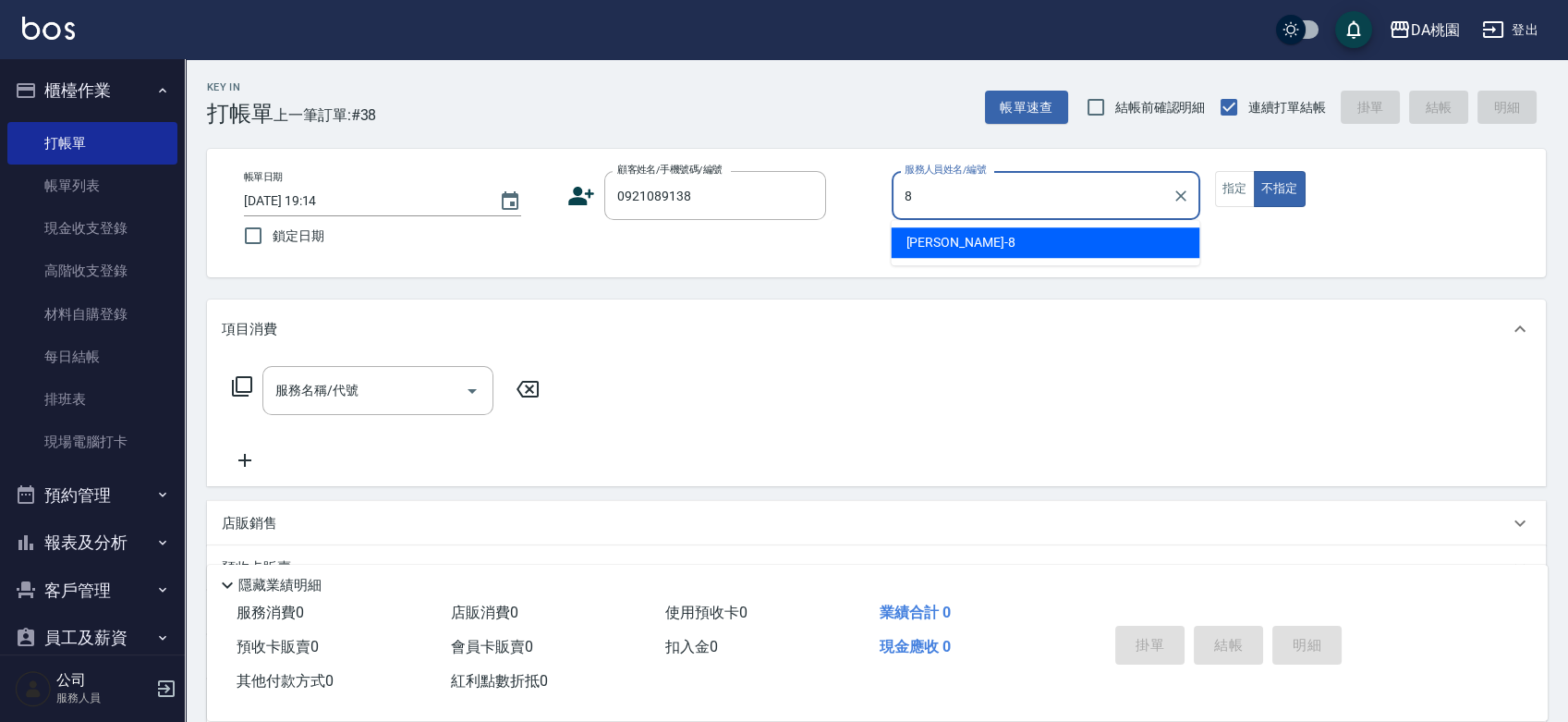
type input "桑妮-8"
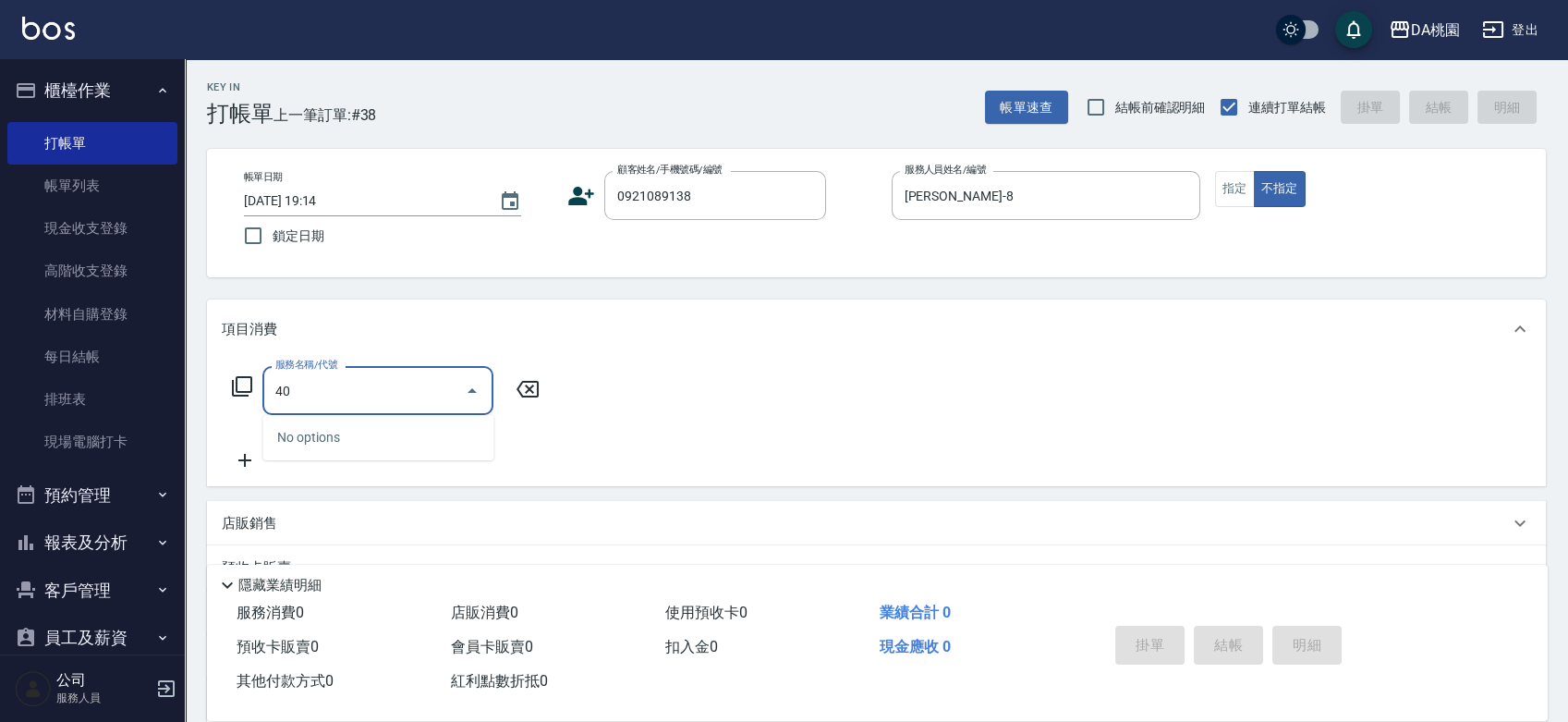
type input "401"
type input "150"
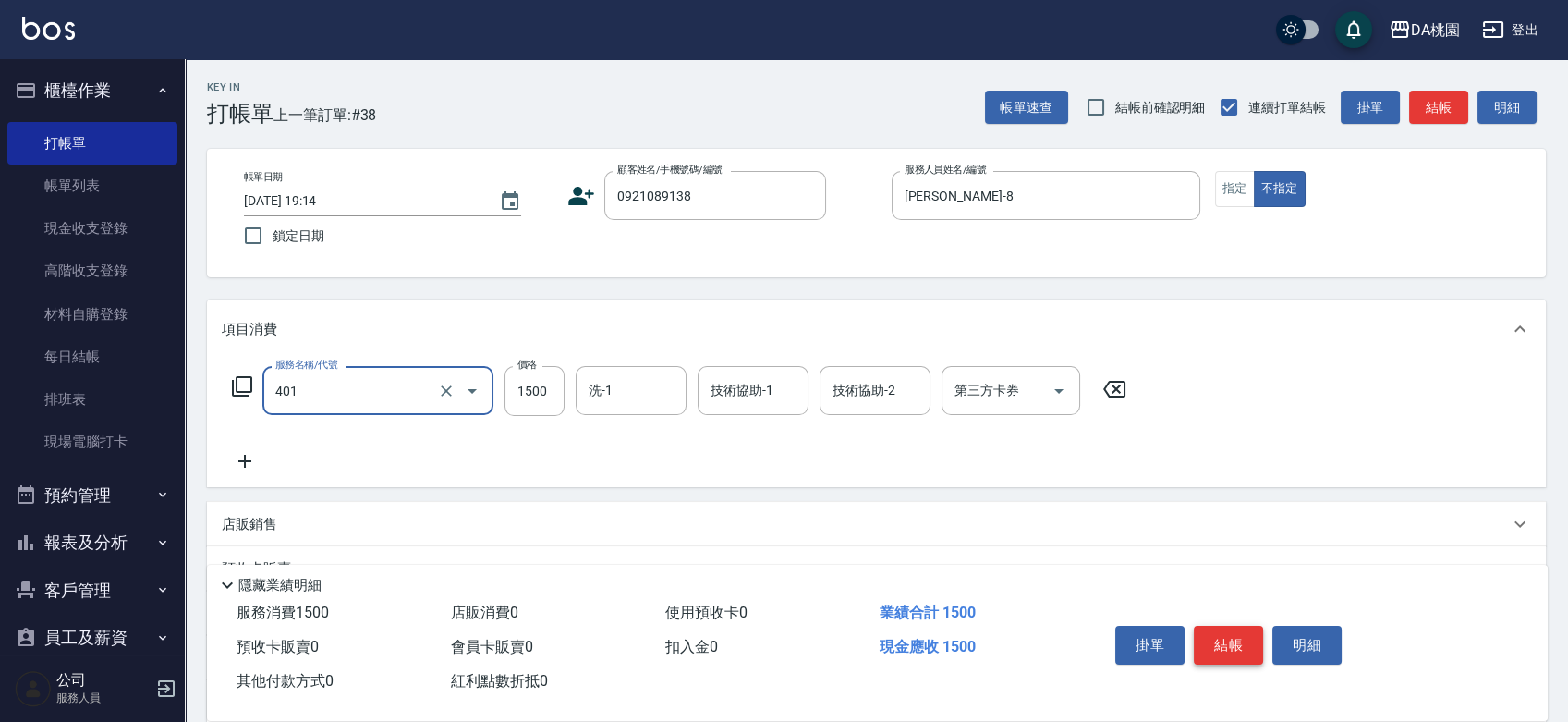
type input "染髮(互助)(401)"
type input "1"
type input "0"
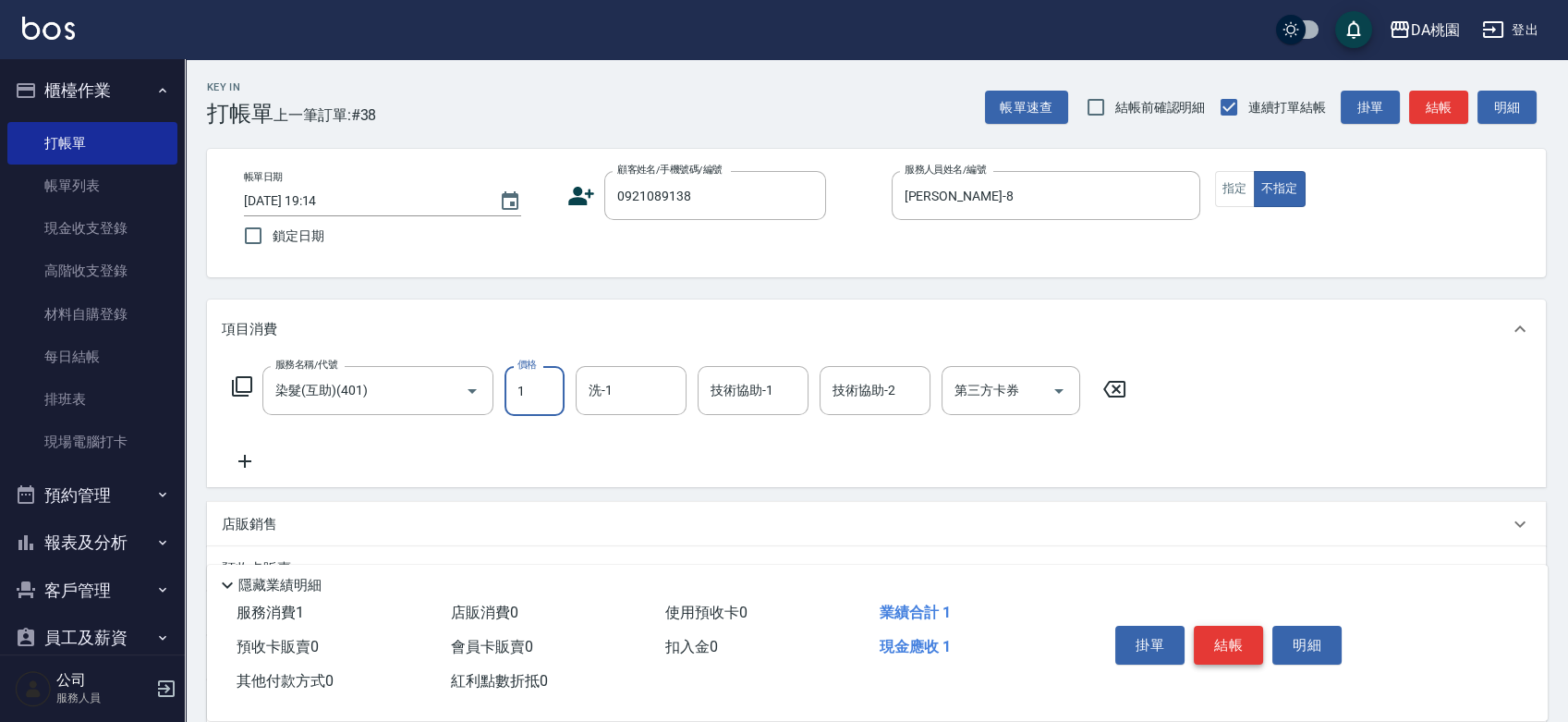
type input "10"
type input "1000"
type input "100"
type input "1000"
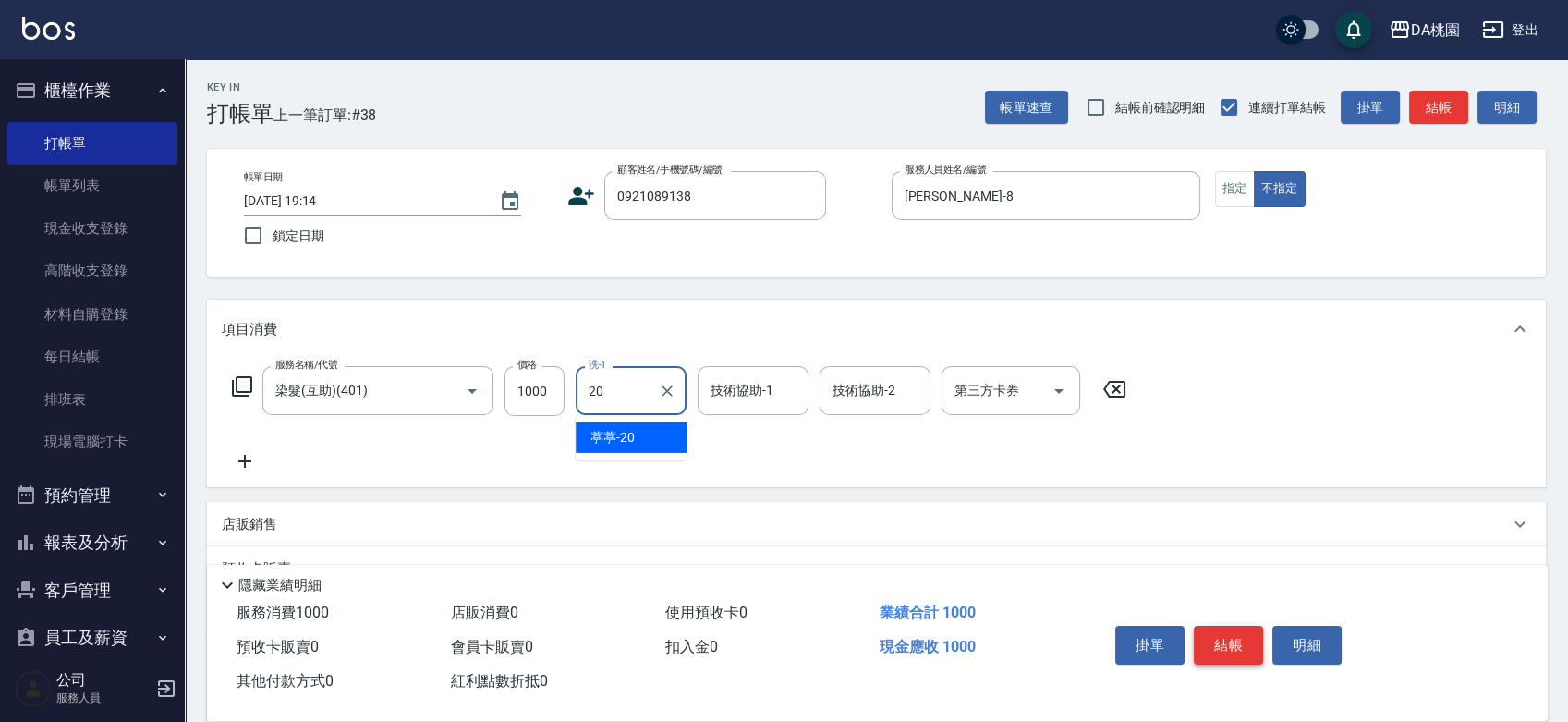
type input "葶葶-20"
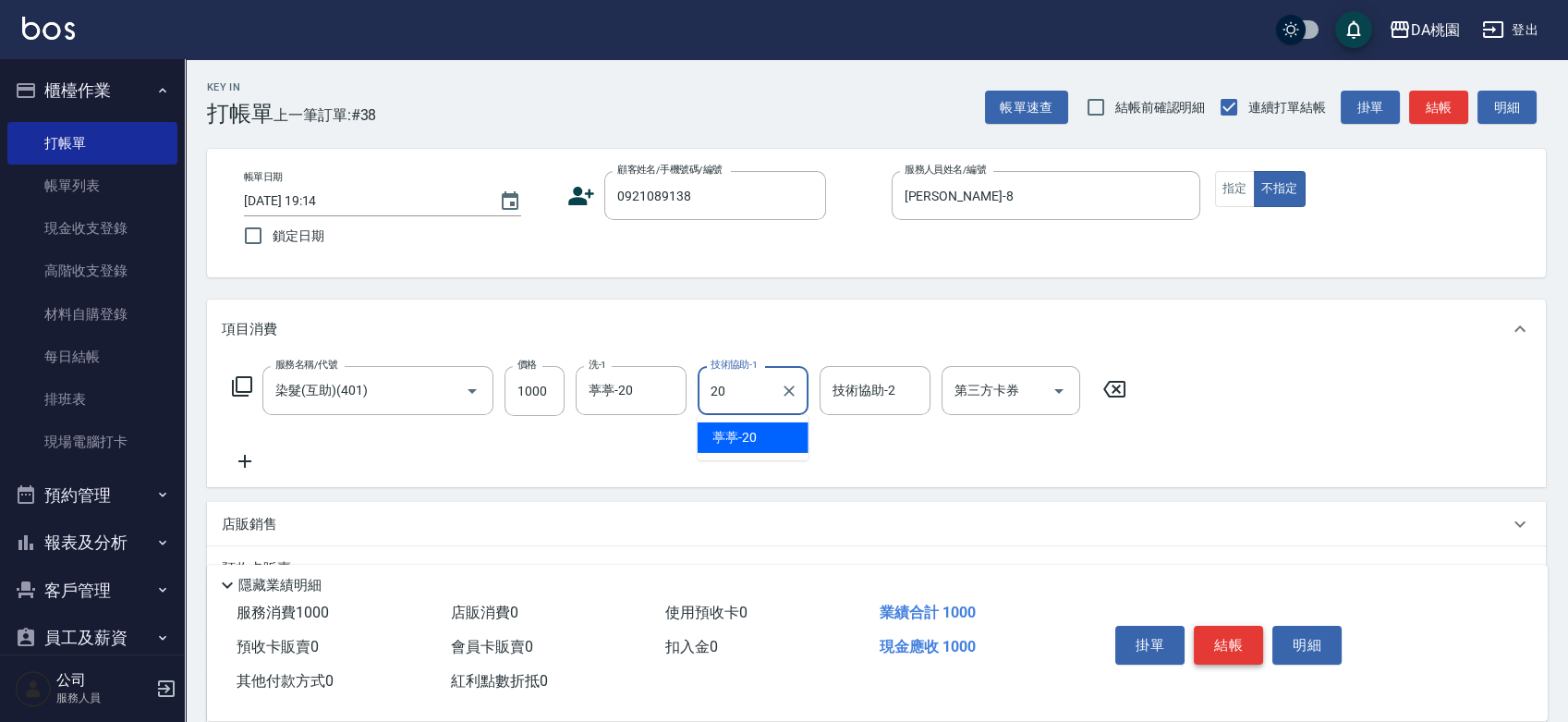
type input "葶葶-20"
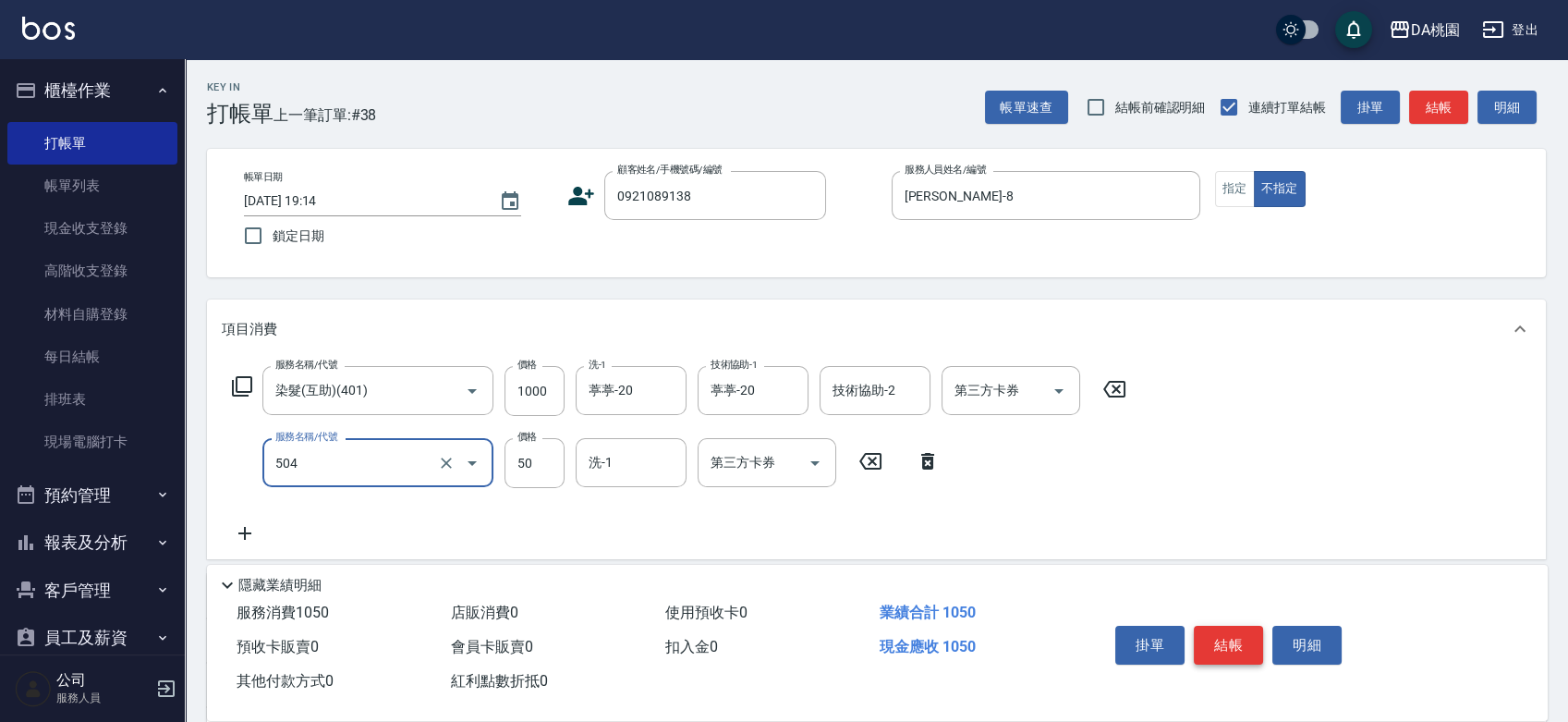
type input "潤絲(互助)(504)"
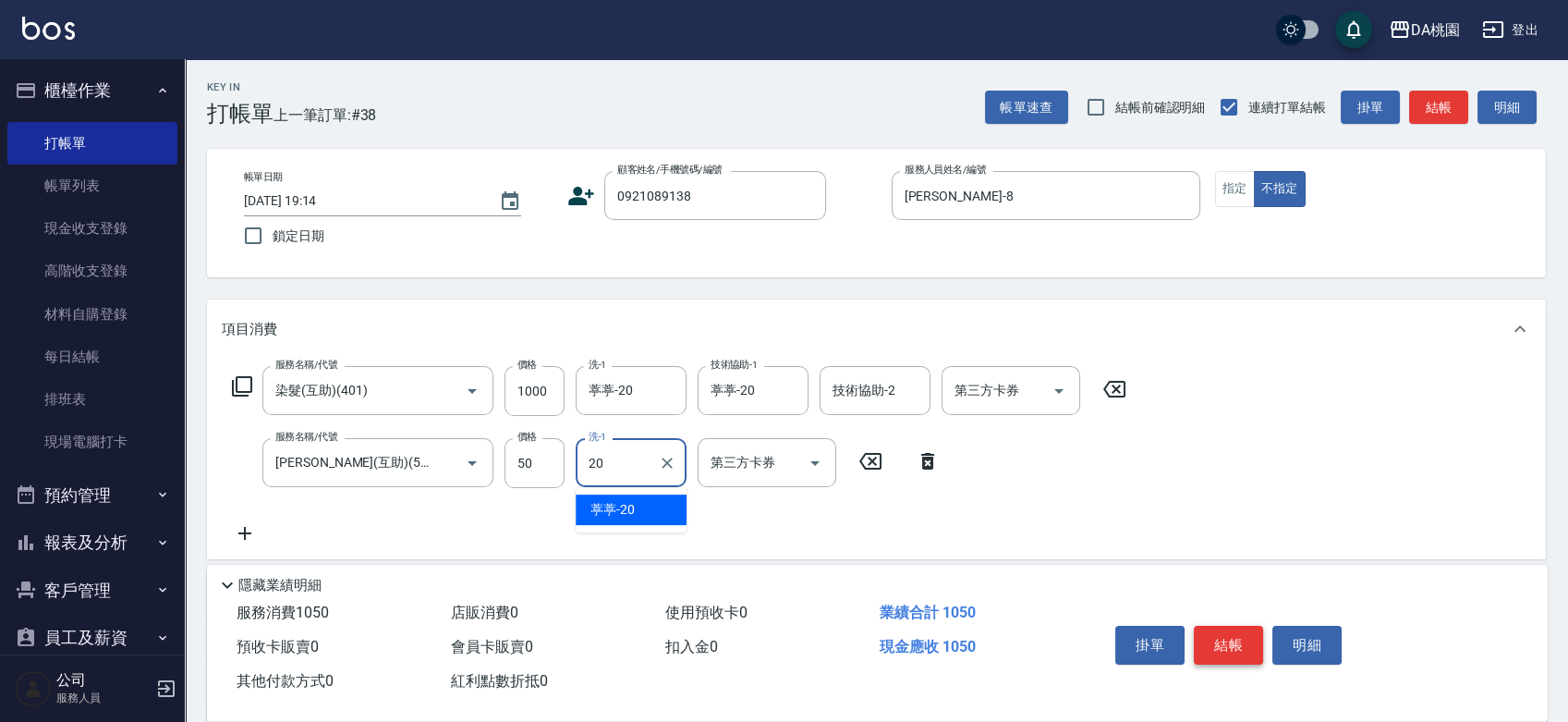
type input "葶葶-20"
click at [1242, 183] on button "指定" at bounding box center [1236, 189] width 40 height 36
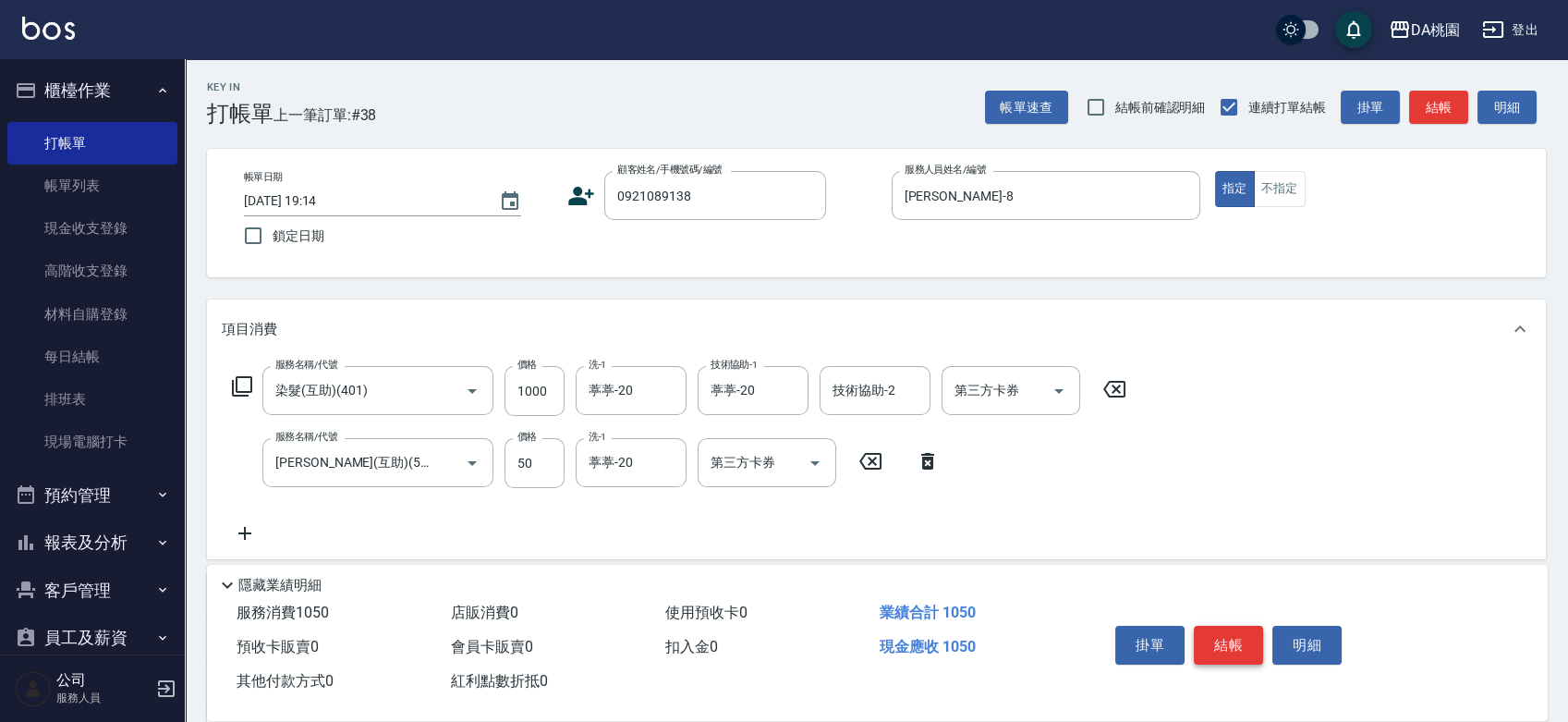
click at [1235, 640] on button "結帳" at bounding box center [1229, 644] width 69 height 39
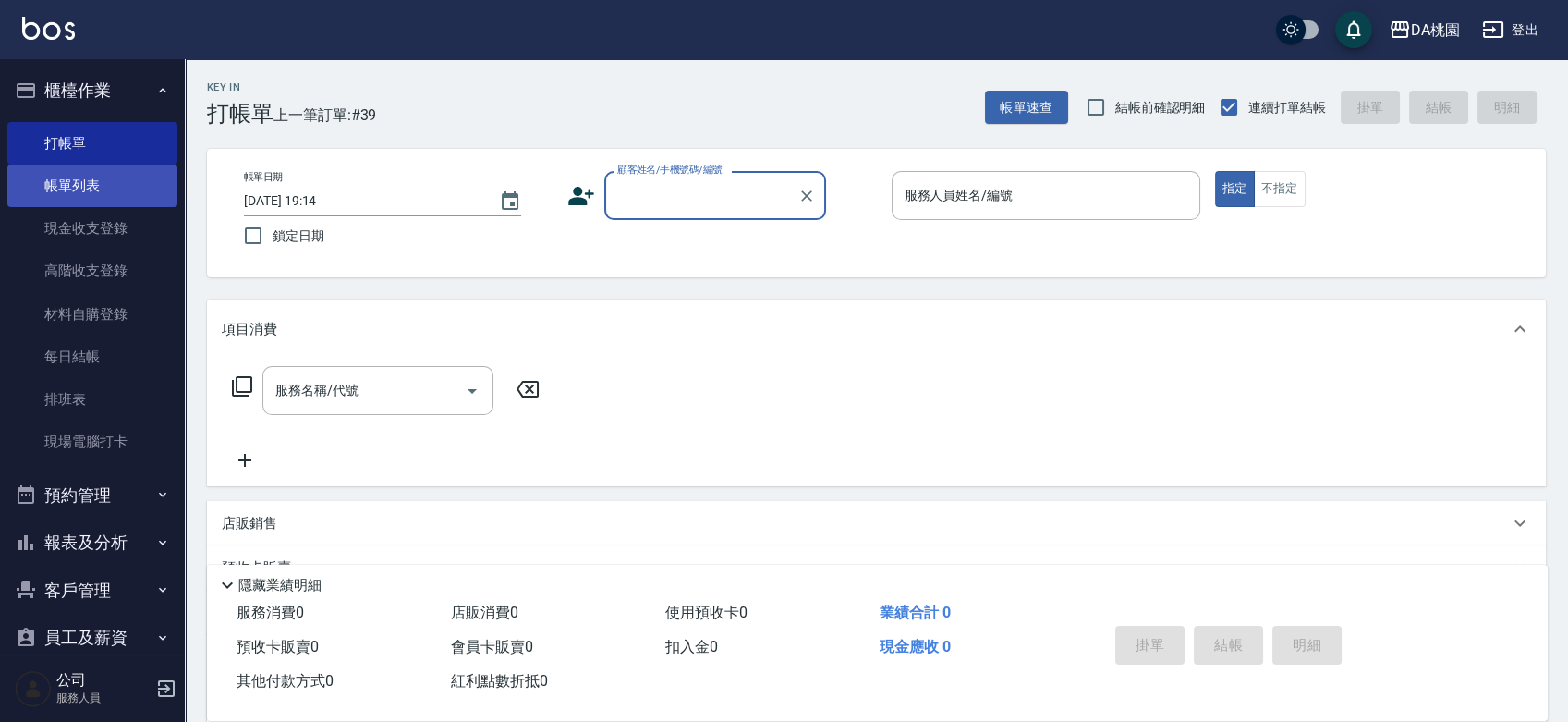
click at [63, 185] on link "帳單列表" at bounding box center [92, 185] width 170 height 43
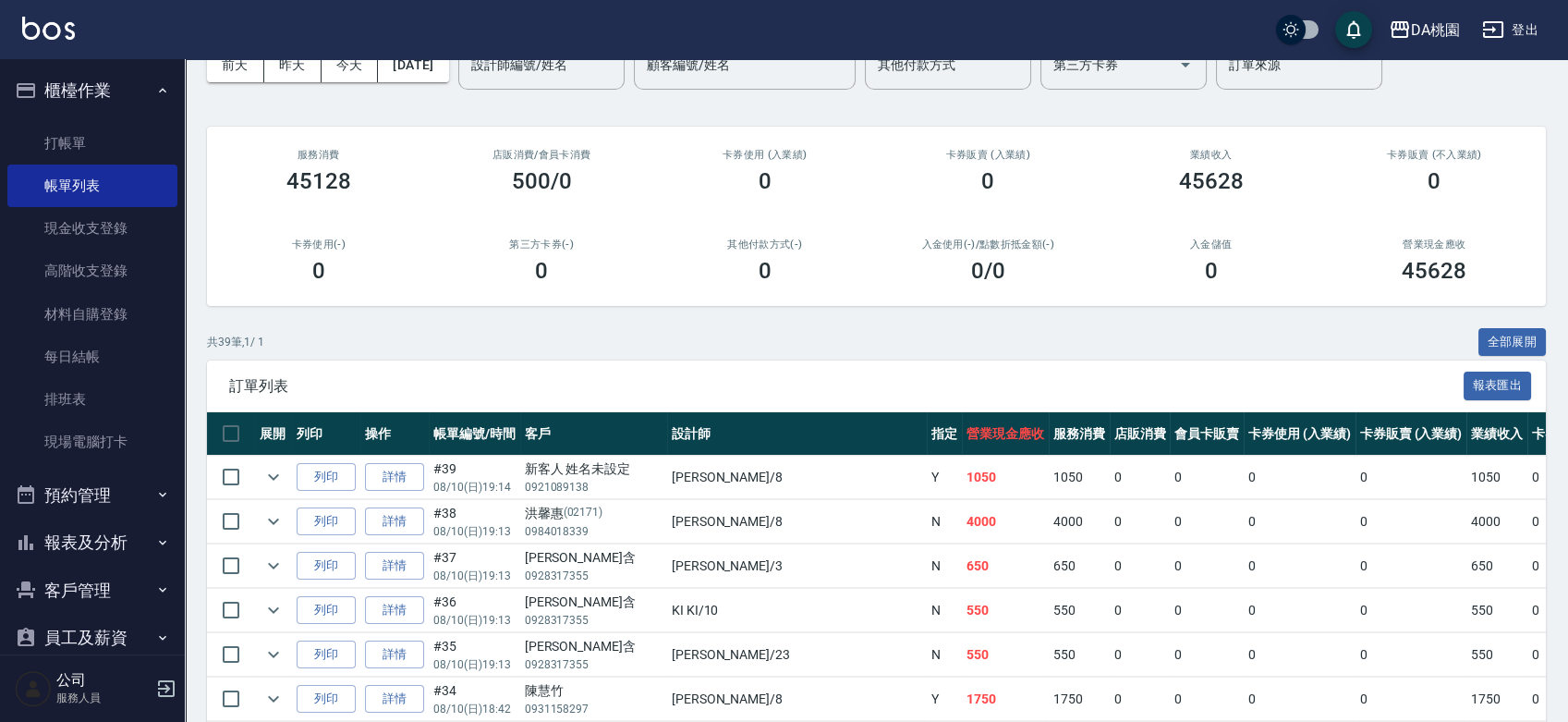
scroll to position [308, 0]
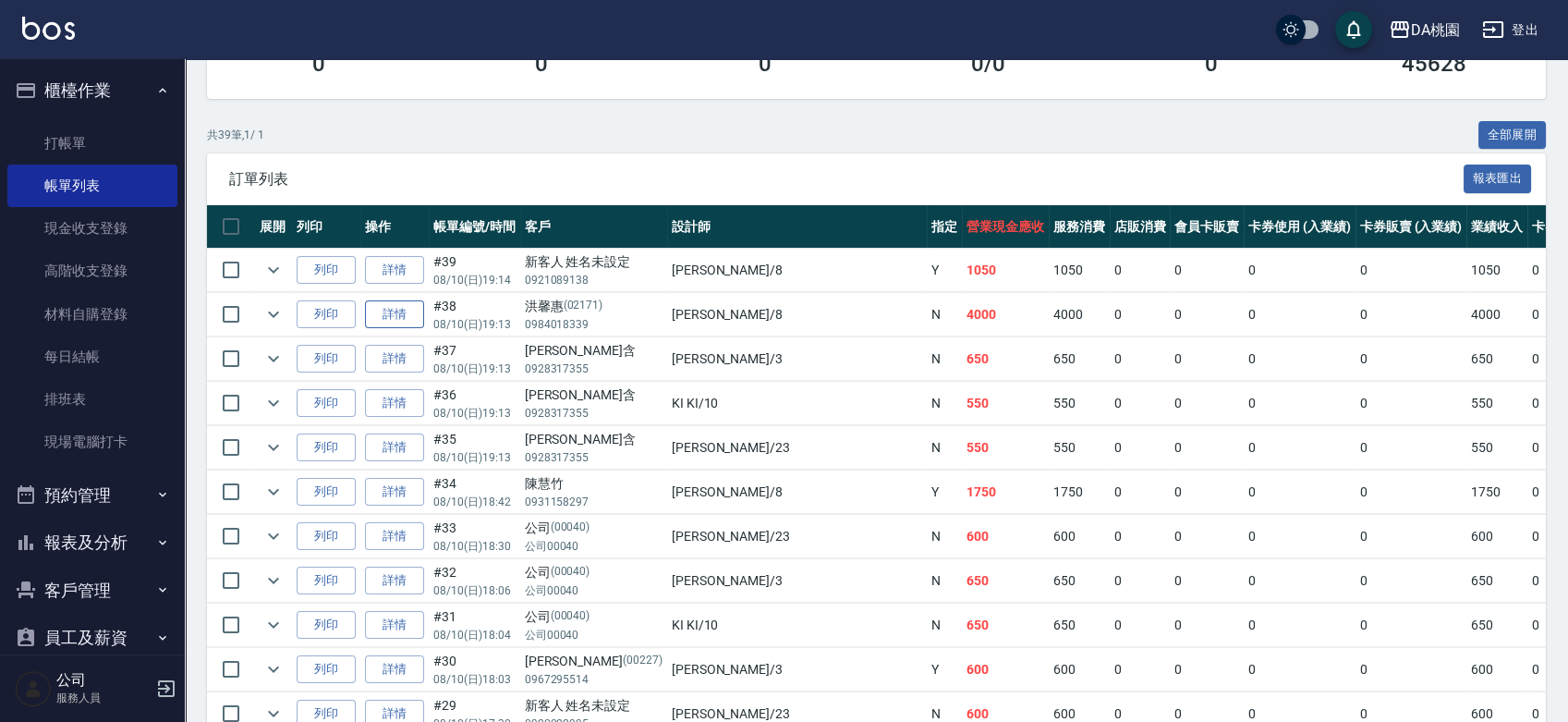
click at [404, 312] on link "詳情" at bounding box center [395, 315] width 59 height 29
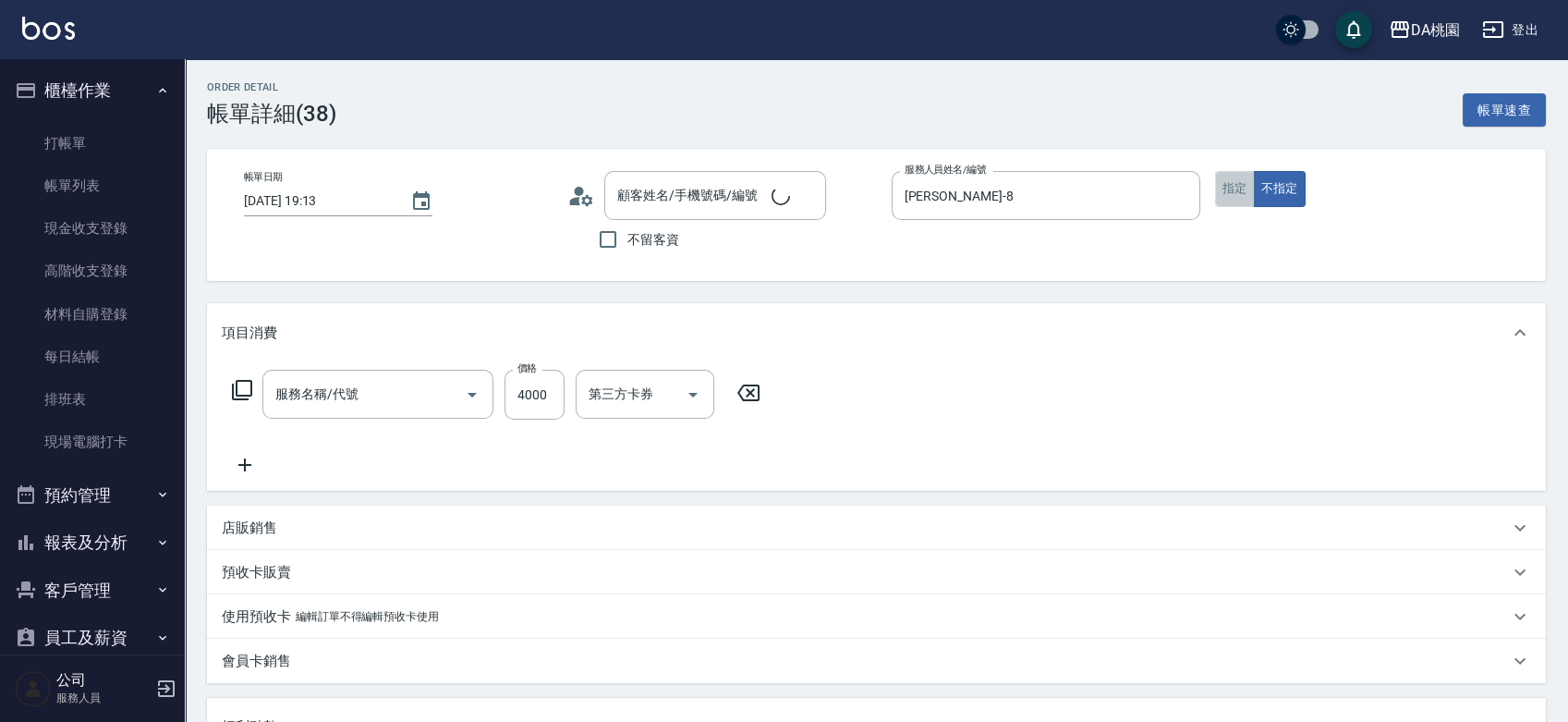
click at [1231, 198] on button "指定" at bounding box center [1236, 189] width 40 height 36
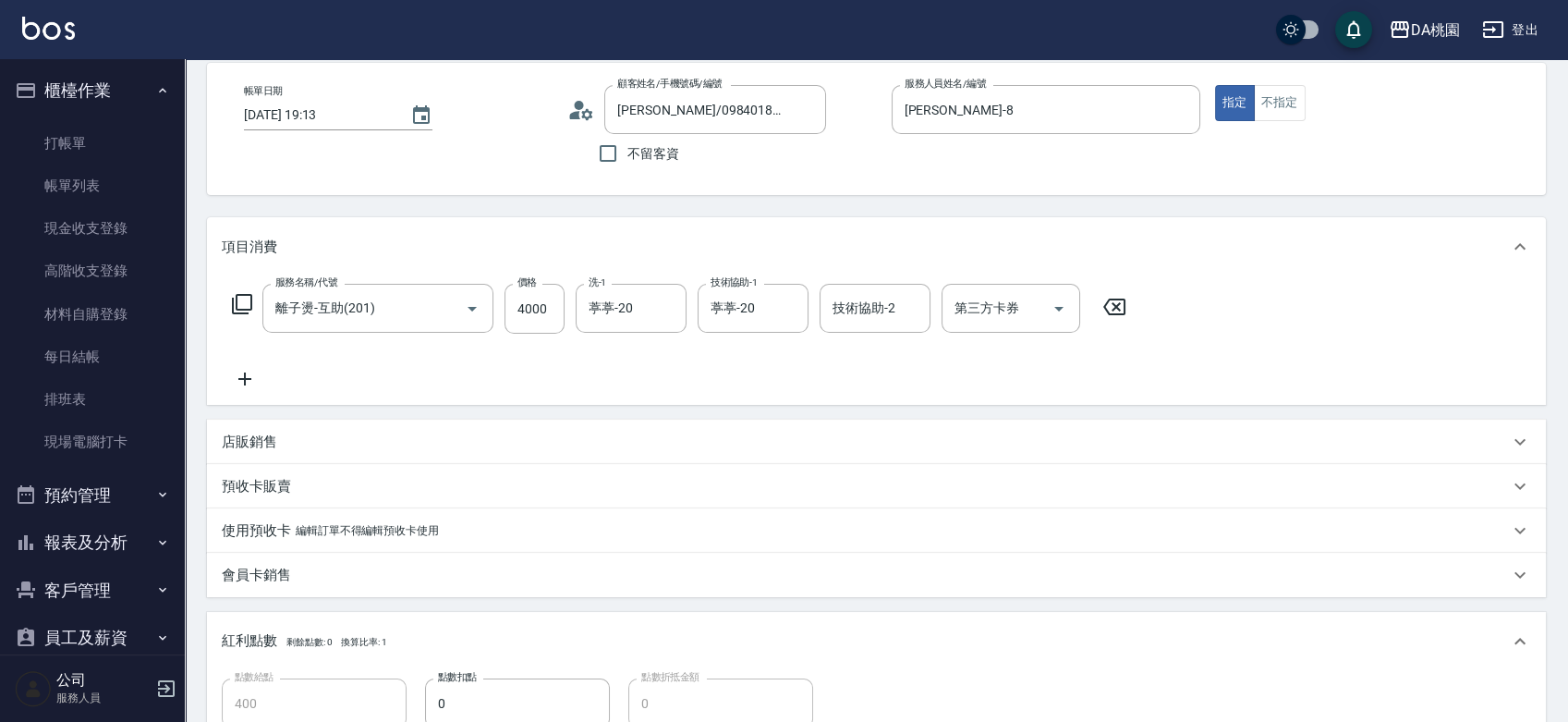
scroll to position [429, 0]
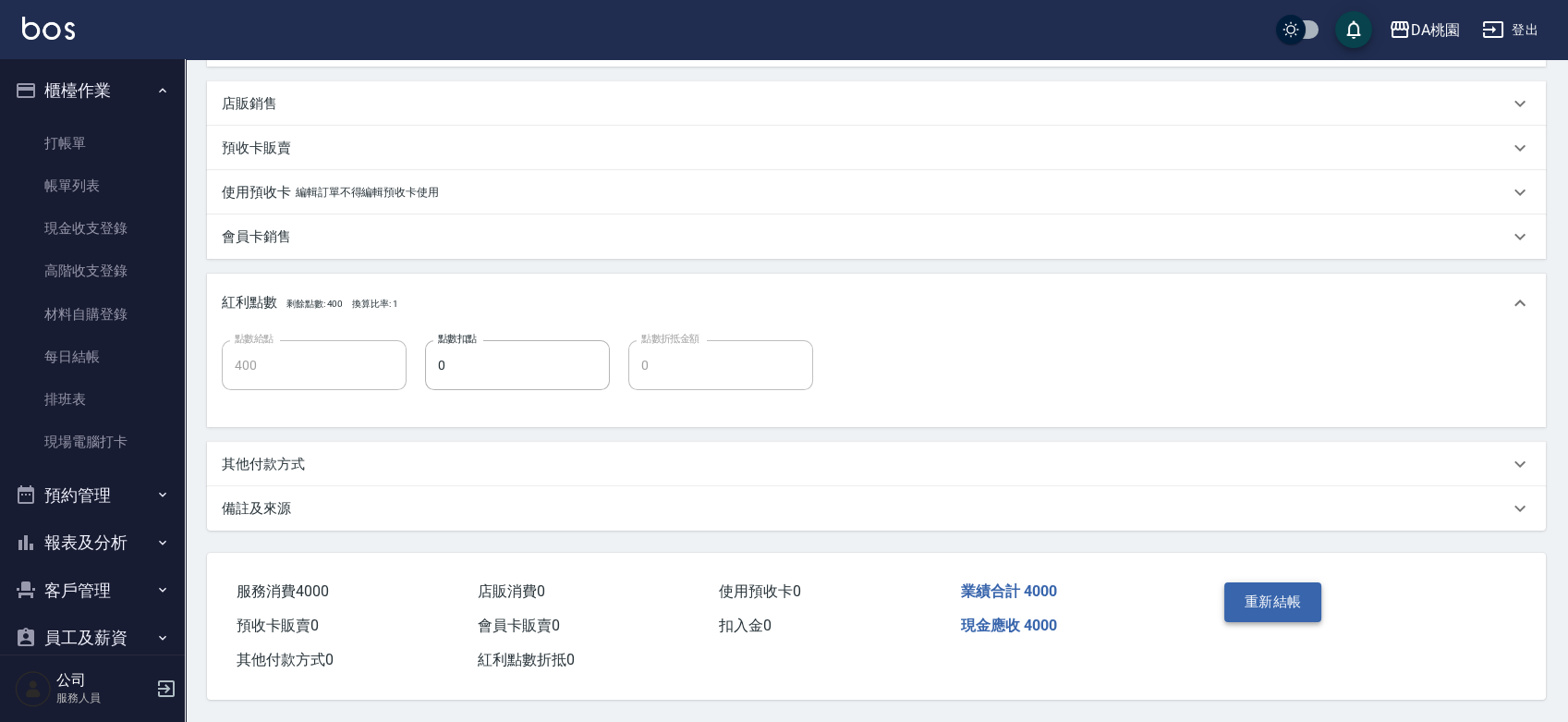
click at [1294, 597] on button "重新結帳" at bounding box center [1273, 601] width 98 height 39
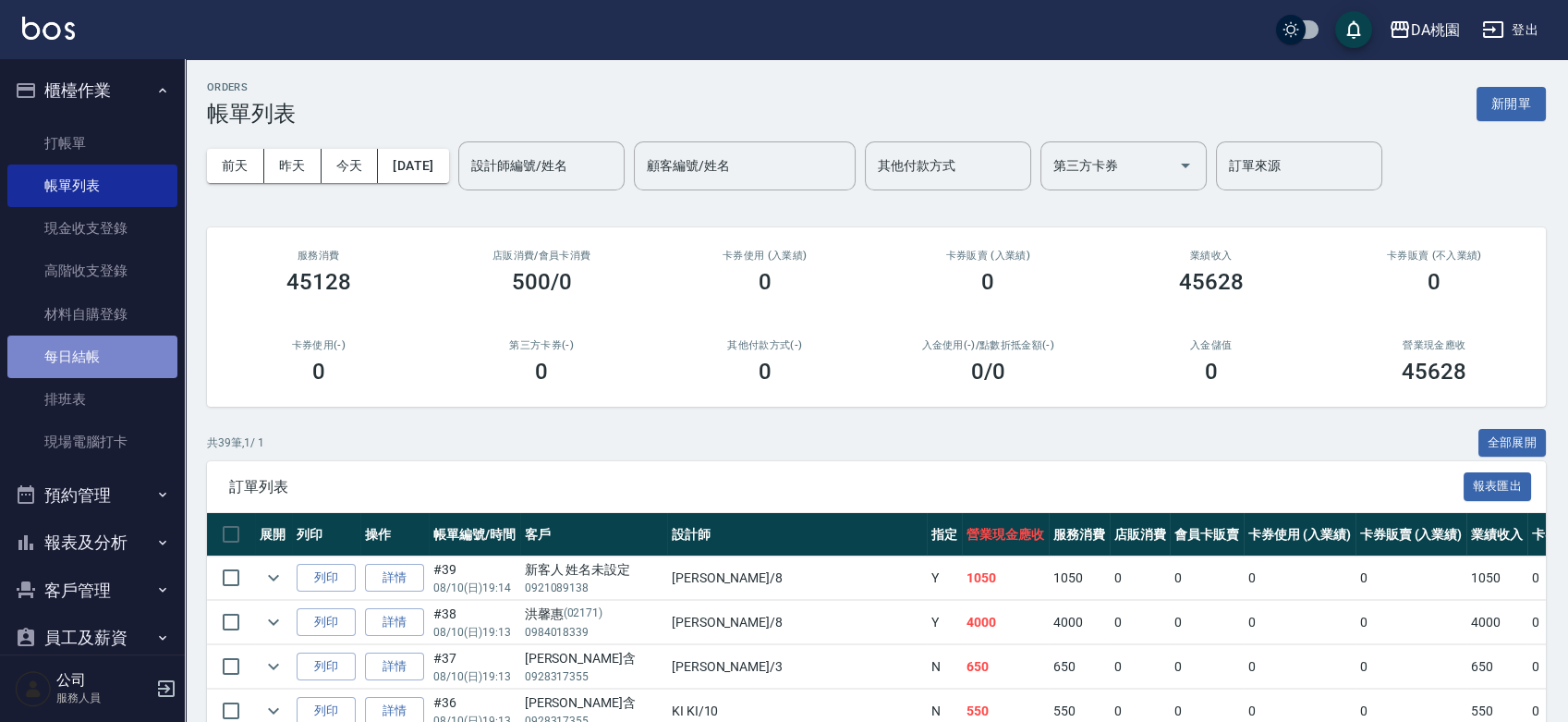
click at [112, 357] on link "每日結帳" at bounding box center [92, 356] width 170 height 43
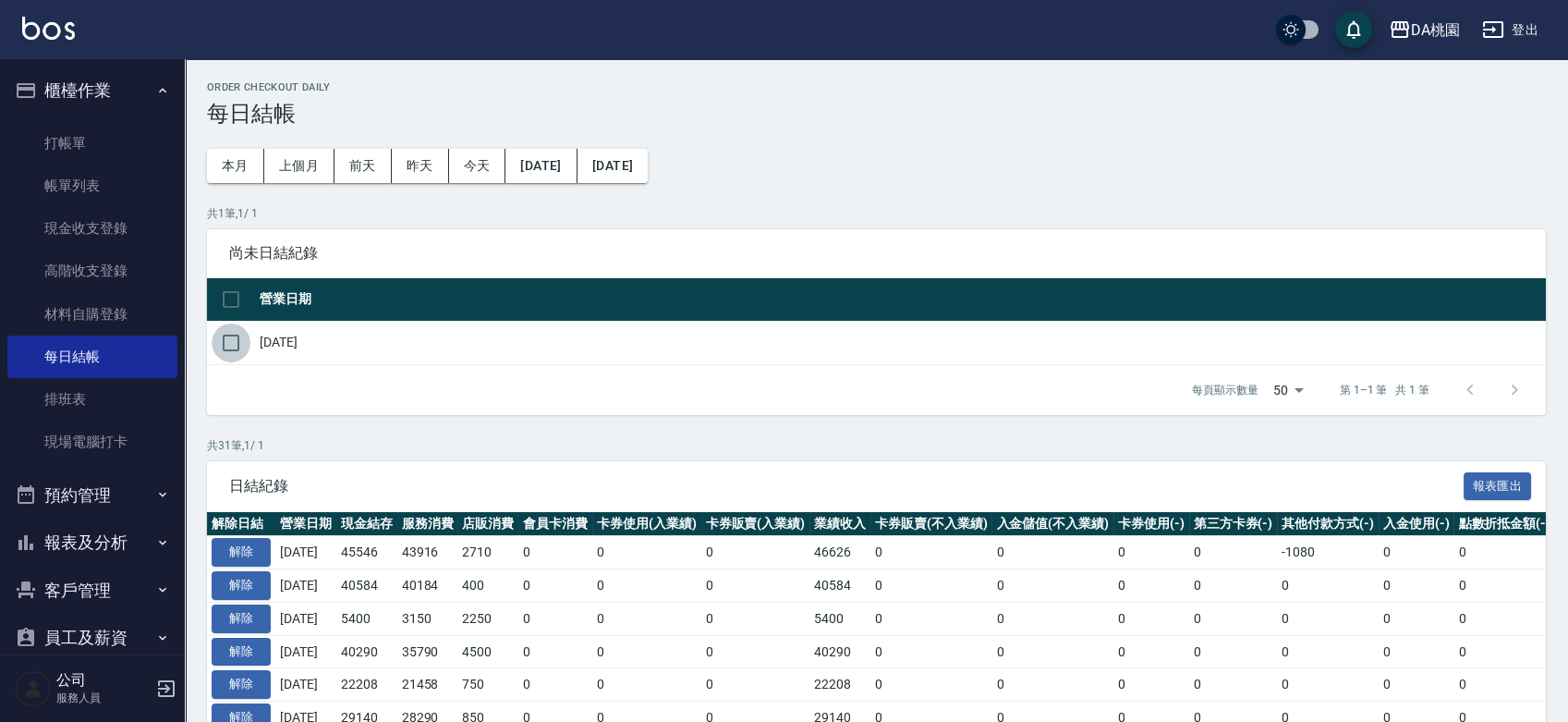
click at [236, 345] on input "checkbox" at bounding box center [231, 342] width 39 height 39
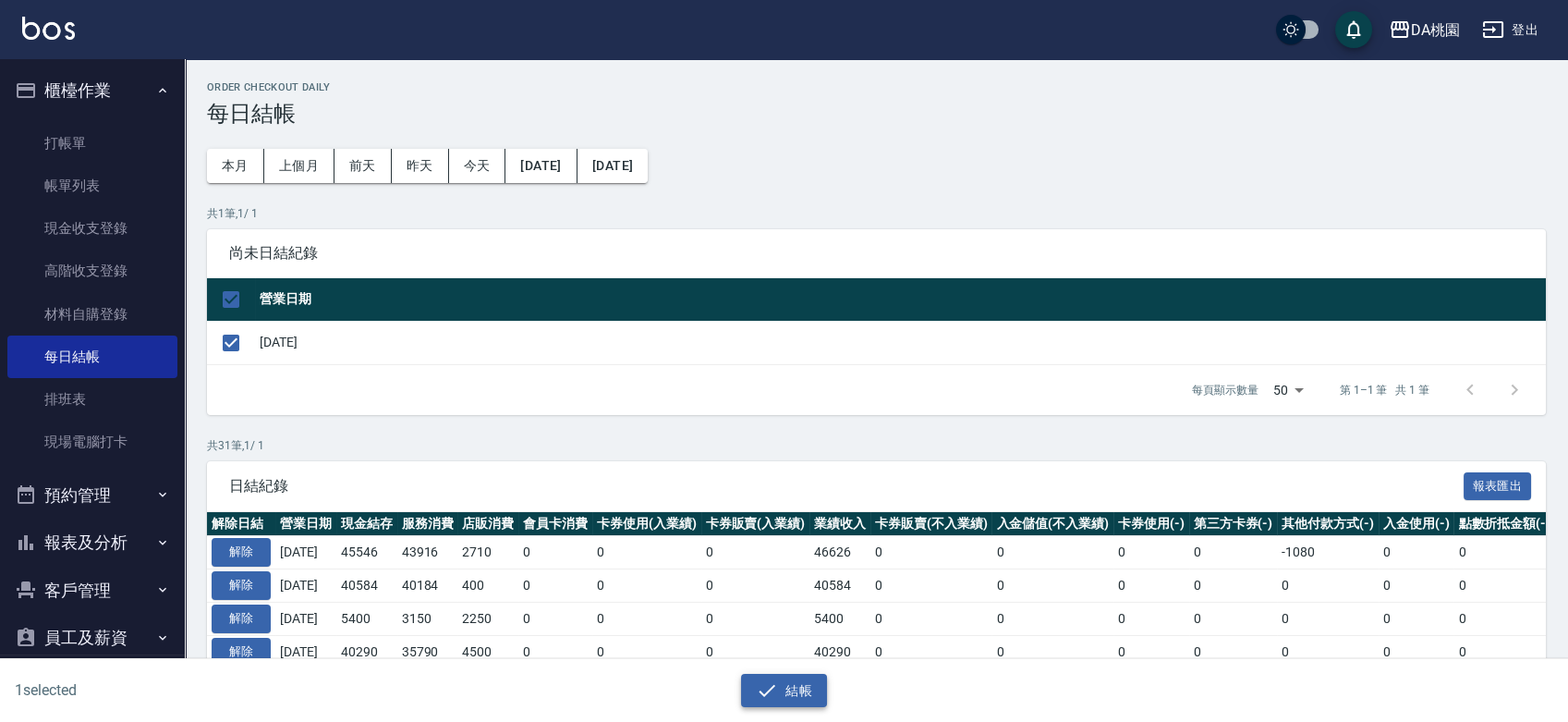
click at [806, 692] on button "結帳" at bounding box center [784, 690] width 86 height 35
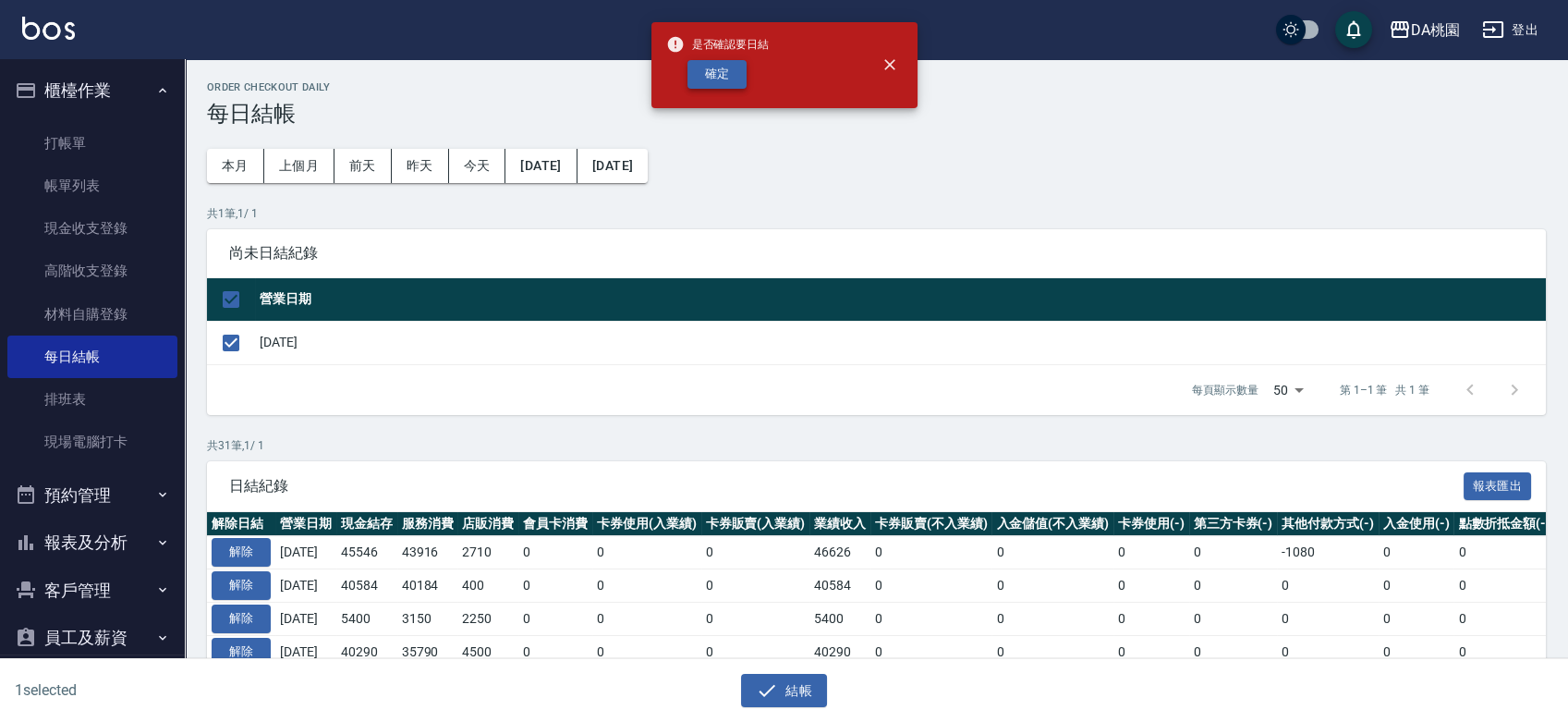
click at [720, 76] on button "確定" at bounding box center [717, 74] width 59 height 29
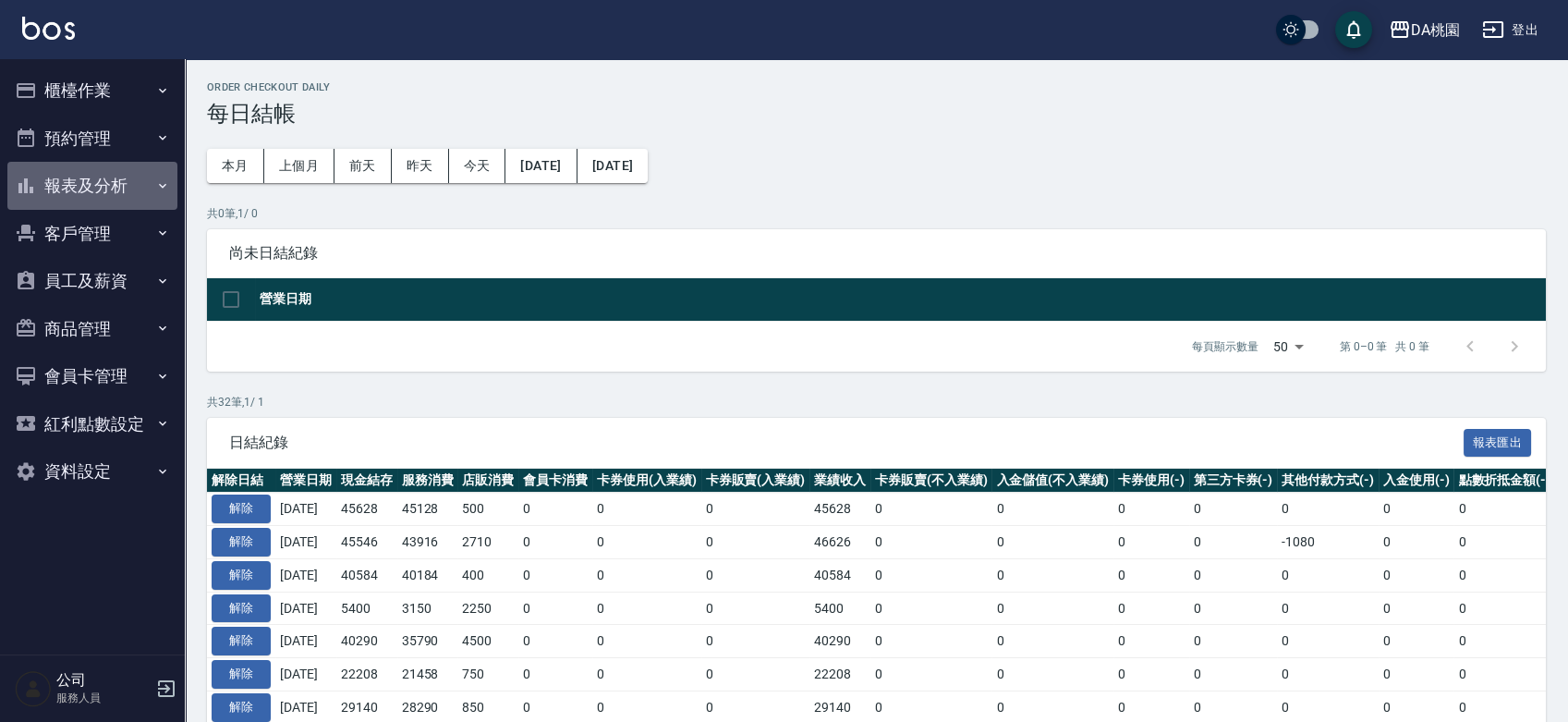
click at [77, 188] on button "報表及分析" at bounding box center [92, 185] width 170 height 48
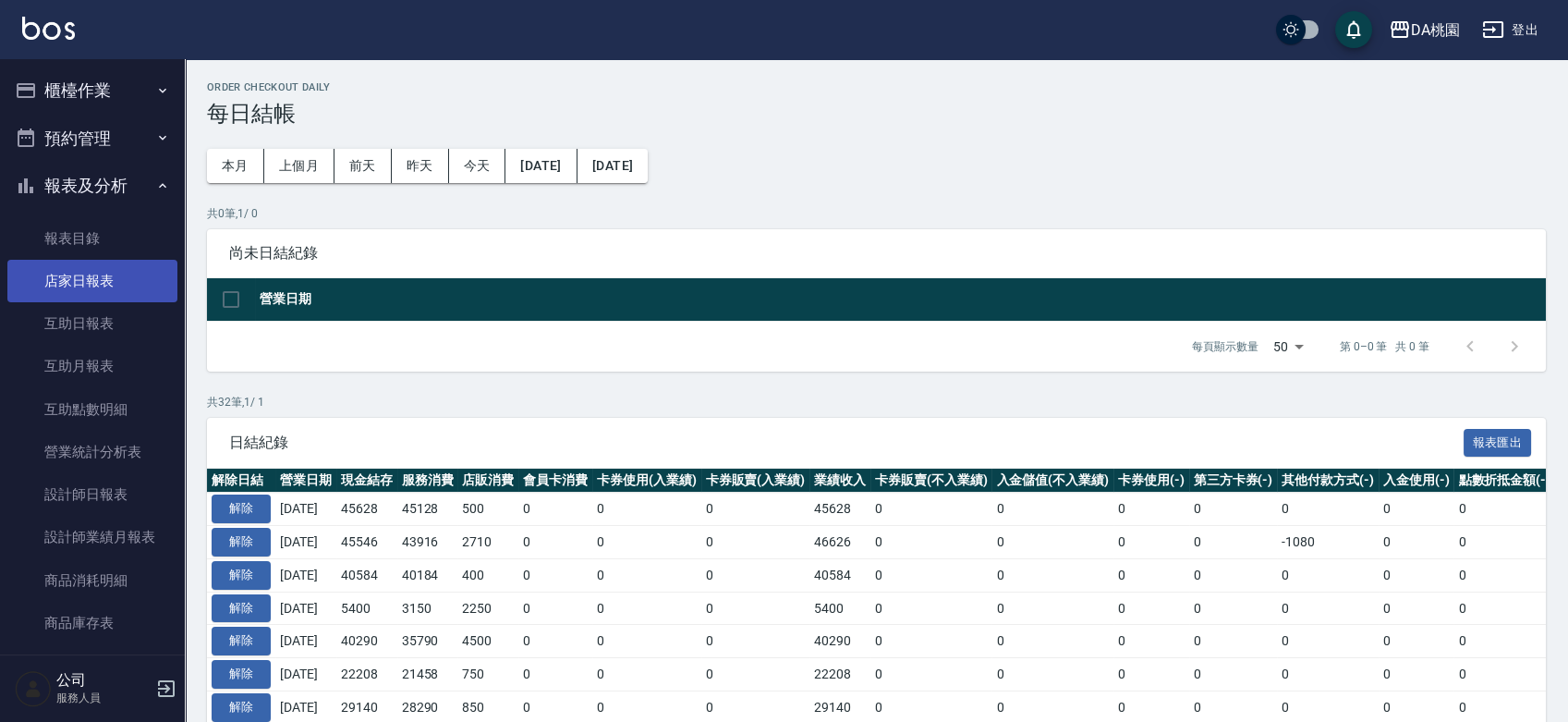
click at [79, 286] on link "店家日報表" at bounding box center [92, 281] width 170 height 43
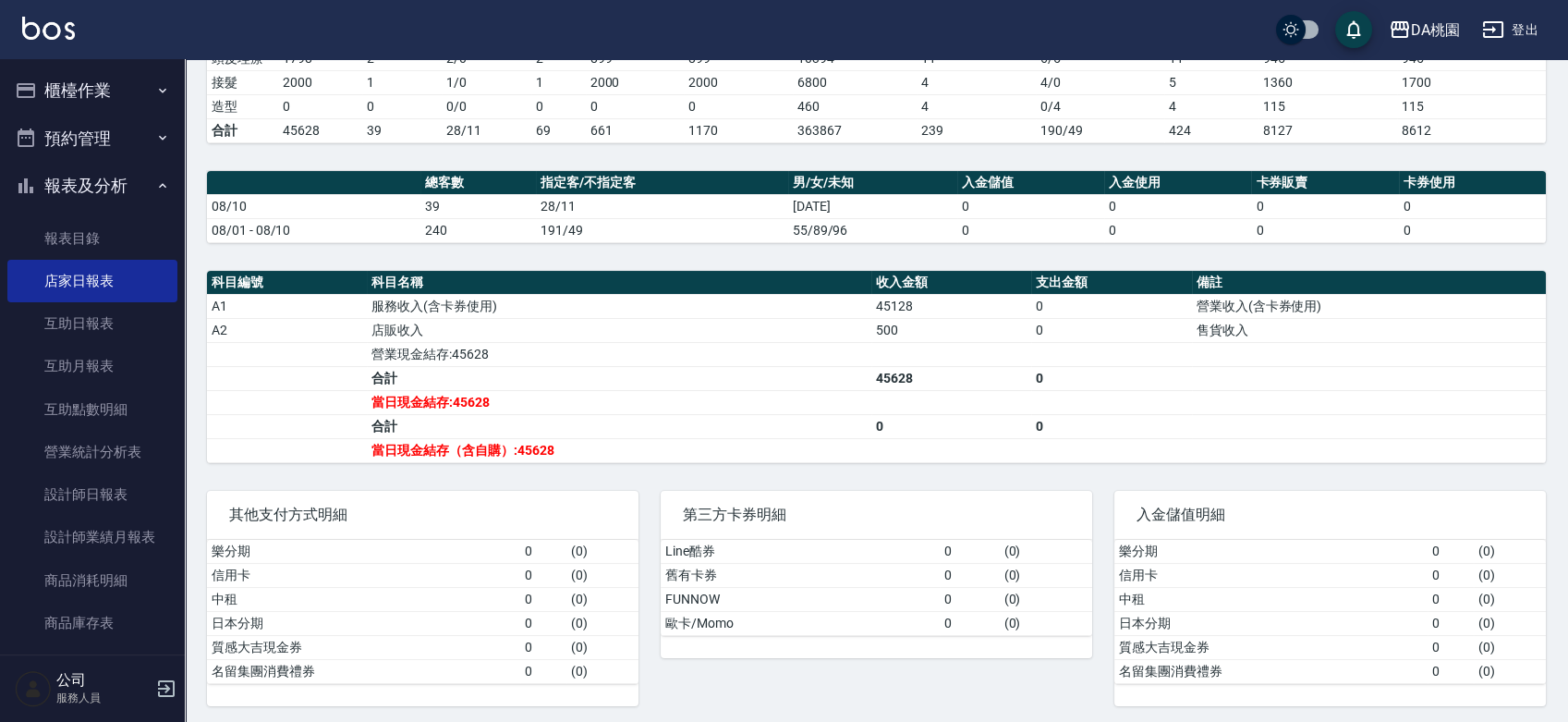
scroll to position [423, 0]
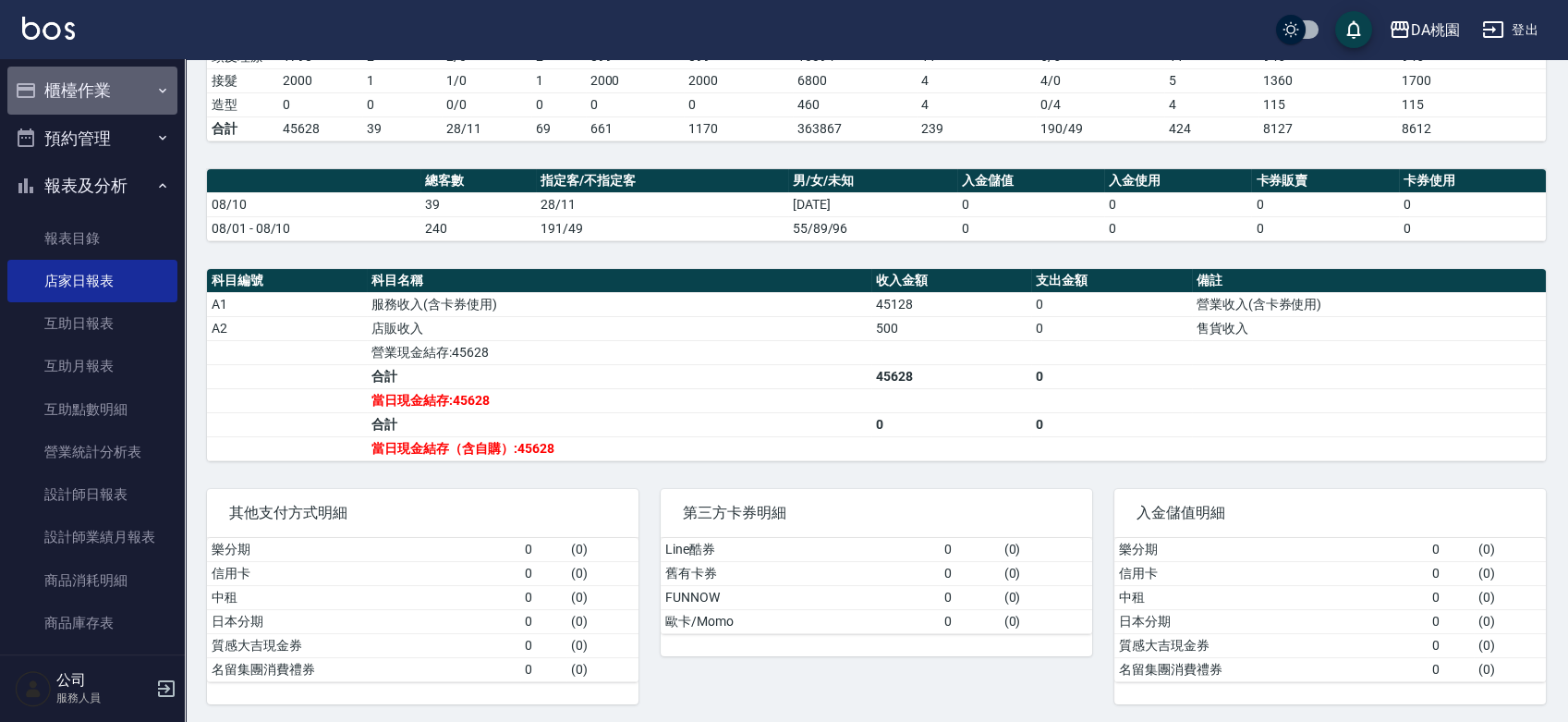
click at [92, 79] on button "櫃檯作業" at bounding box center [92, 90] width 170 height 48
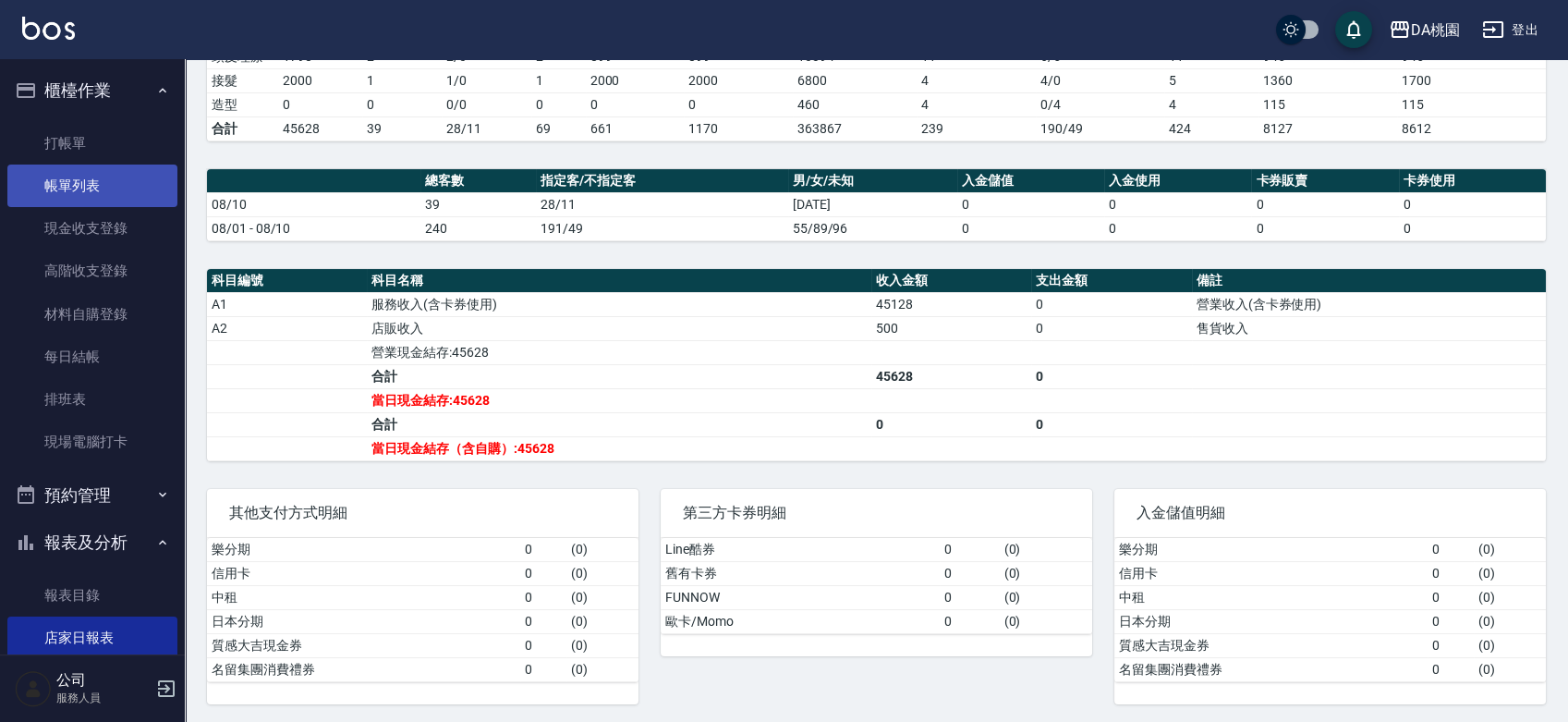
click at [91, 179] on link "帳單列表" at bounding box center [92, 185] width 170 height 43
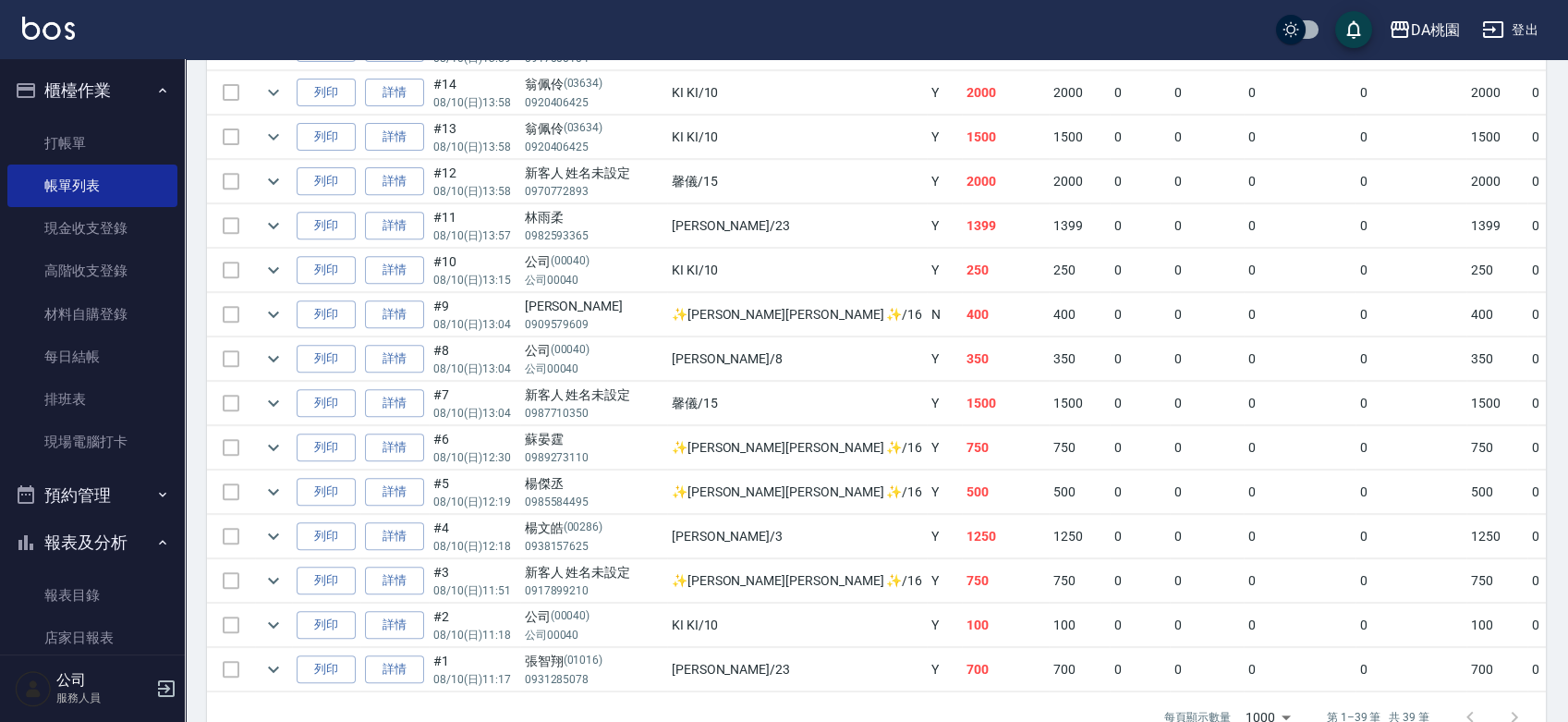
scroll to position [1642, 0]
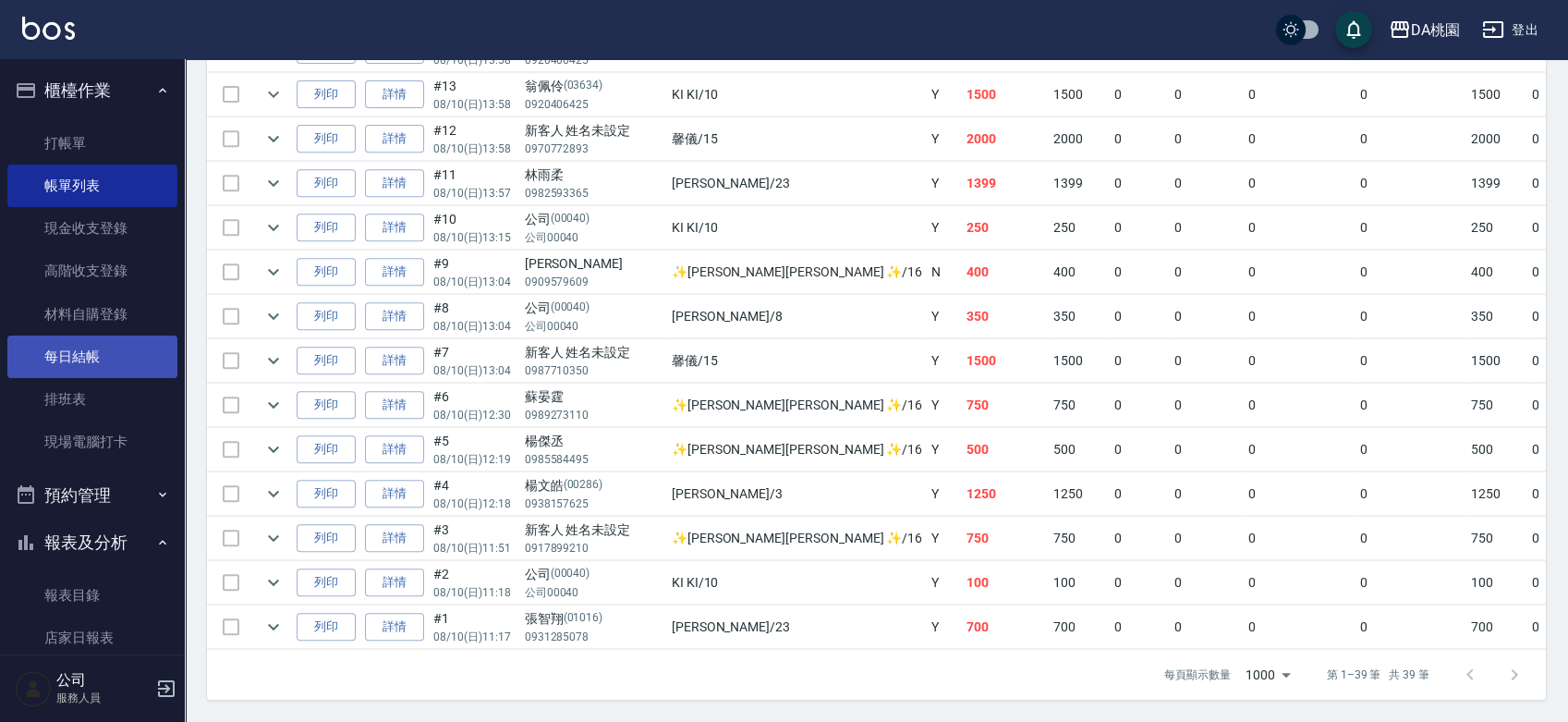
click at [64, 367] on link "每日結帳" at bounding box center [92, 356] width 170 height 43
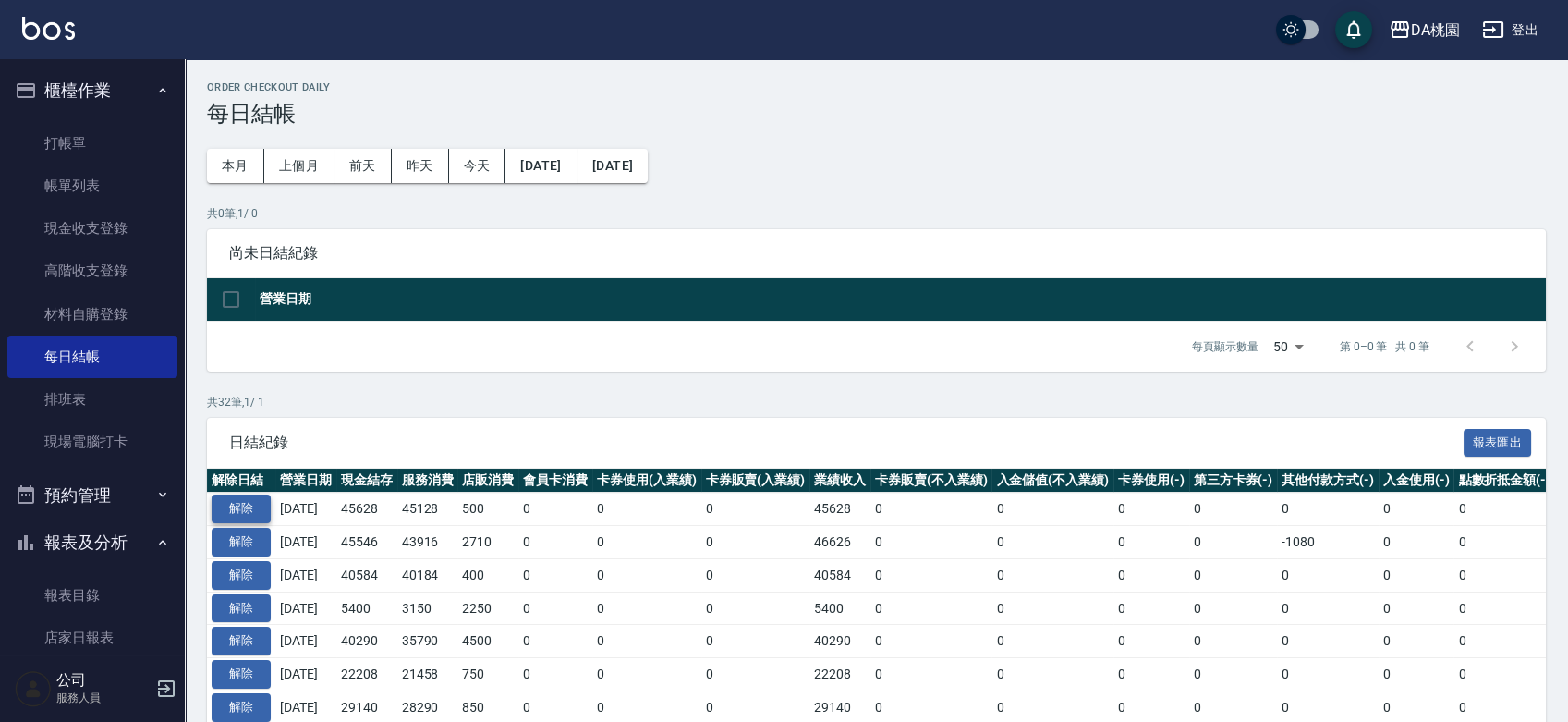
click at [238, 518] on button "解除" at bounding box center [241, 508] width 59 height 29
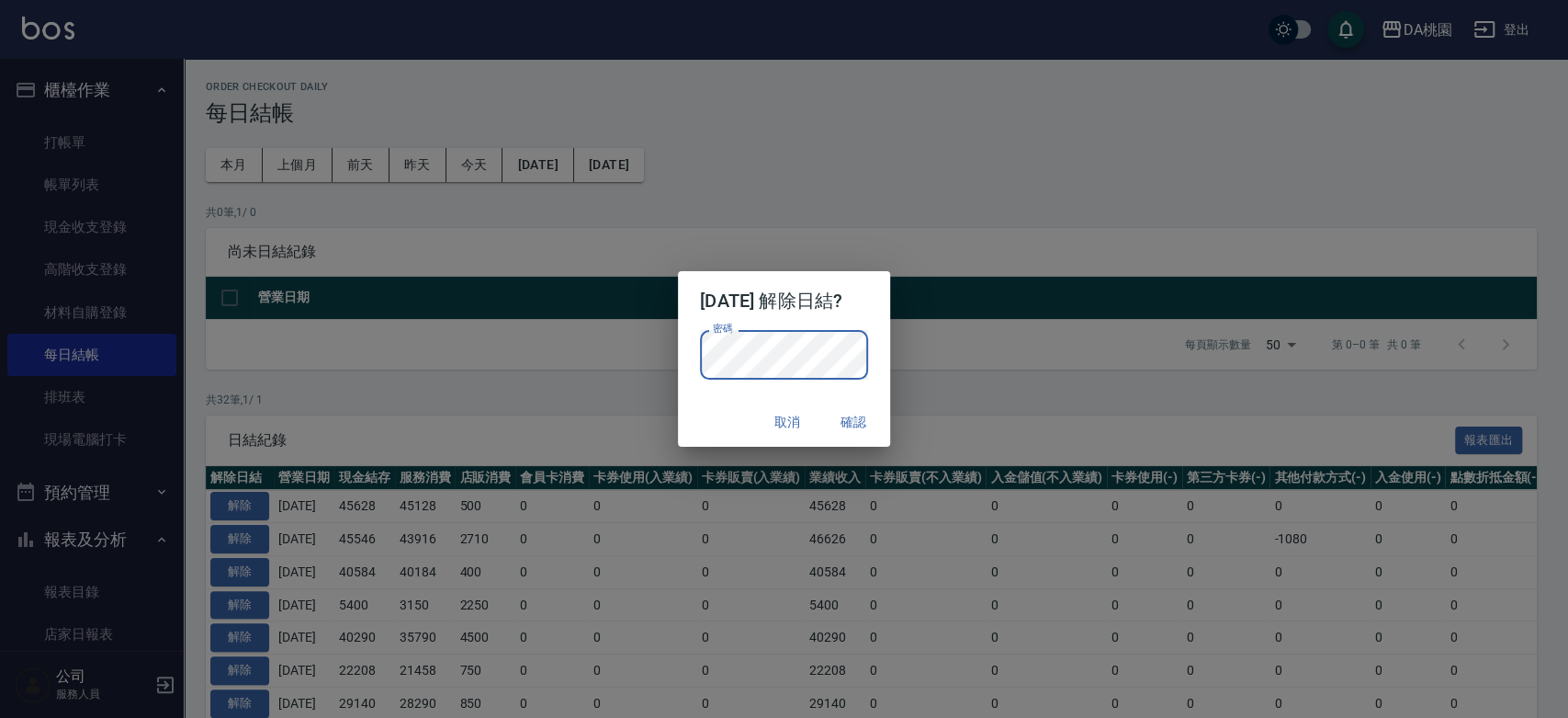
click at [864, 415] on button "確認" at bounding box center [853, 422] width 59 height 34
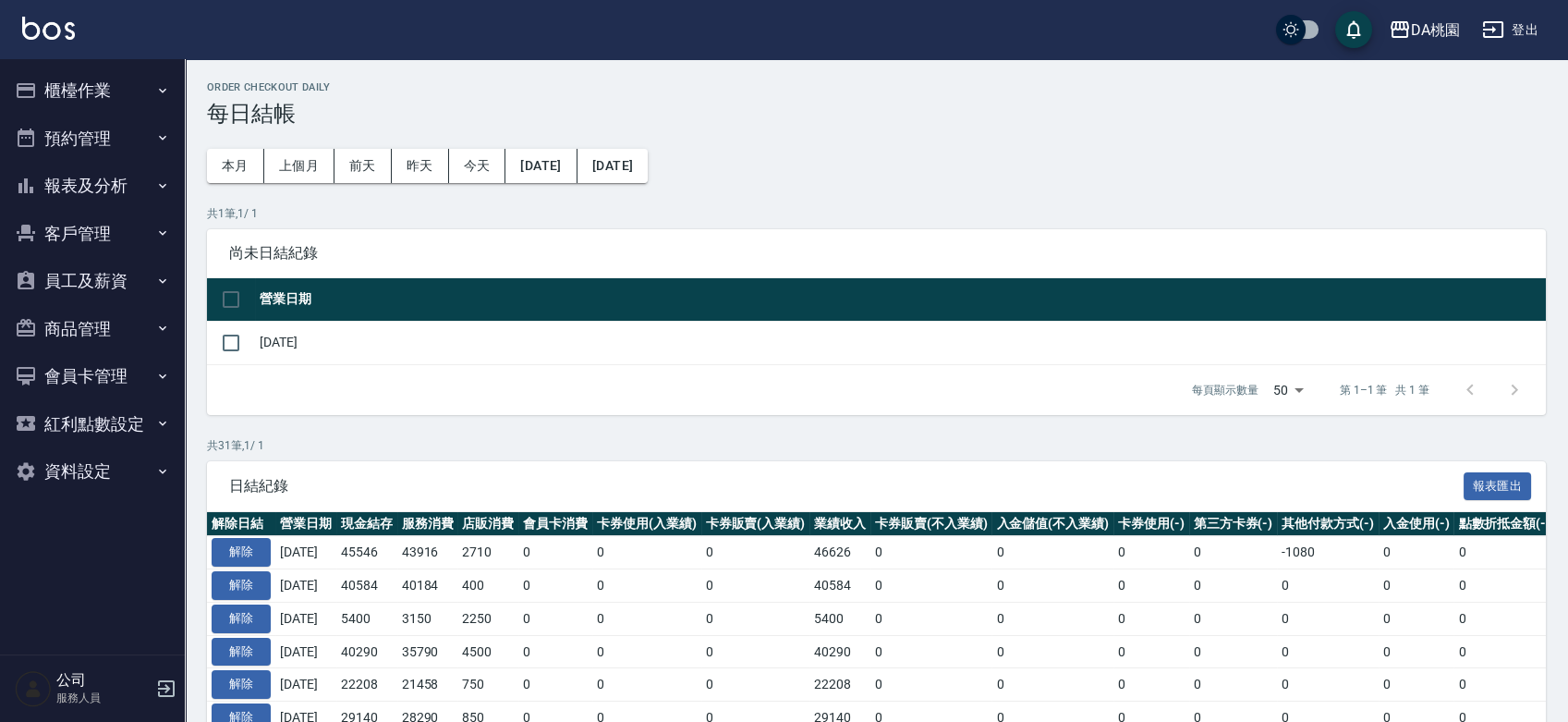
click at [101, 77] on button "櫃檯作業" at bounding box center [92, 90] width 170 height 48
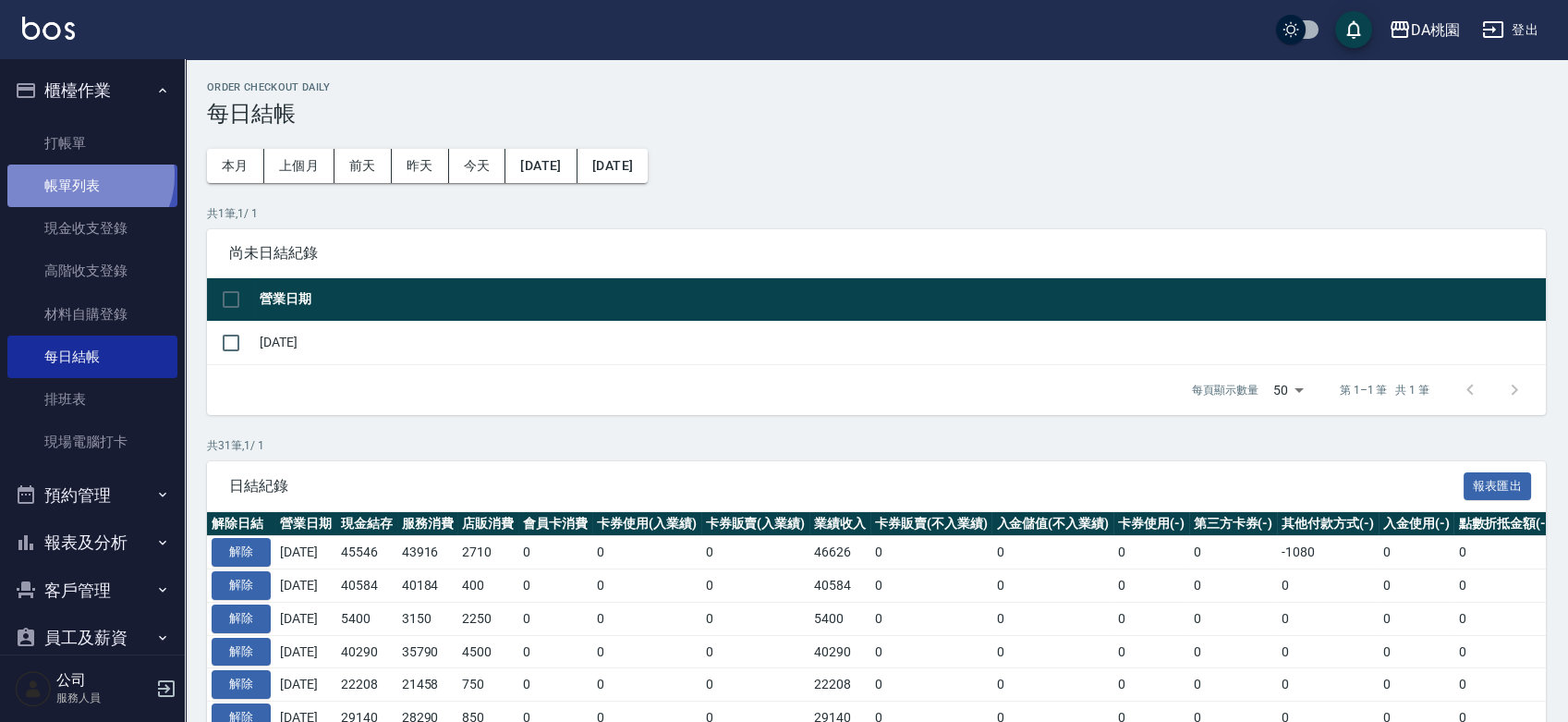
click at [84, 176] on link "帳單列表" at bounding box center [92, 185] width 170 height 43
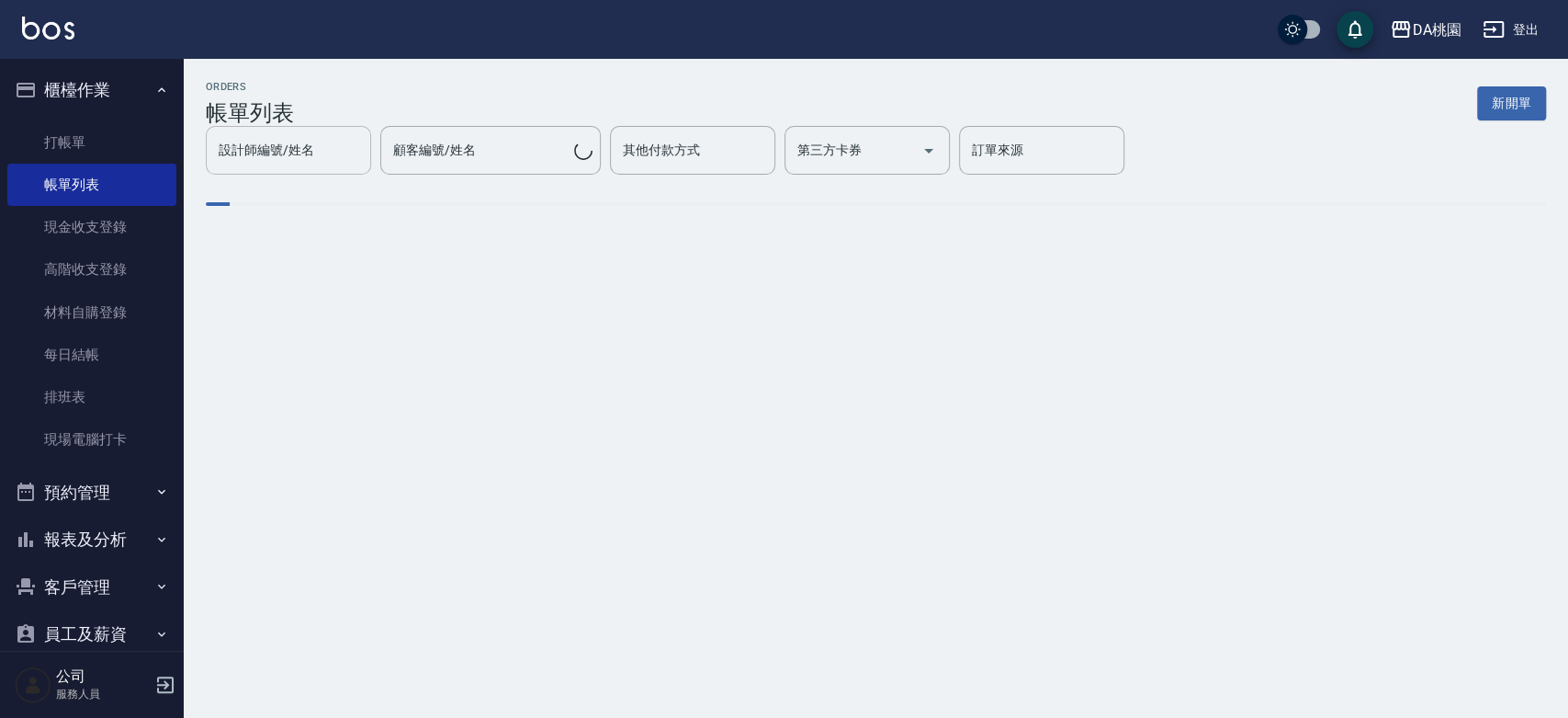
click at [371, 167] on div "設計師編號/姓名 設計師編號/姓名" at bounding box center [288, 150] width 165 height 49
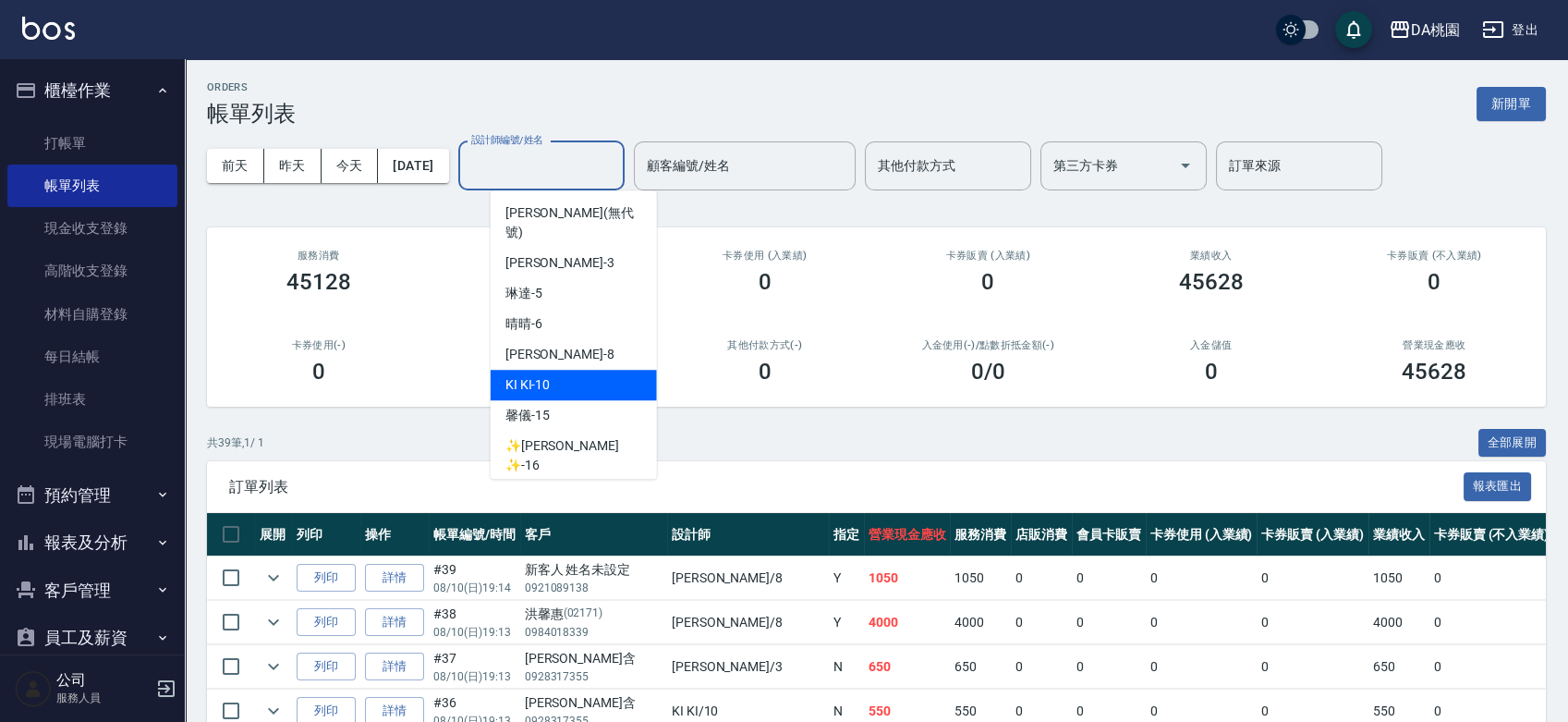
click at [545, 375] on span "KI KI -10" at bounding box center [528, 385] width 46 height 20
type input "KI KI -10"
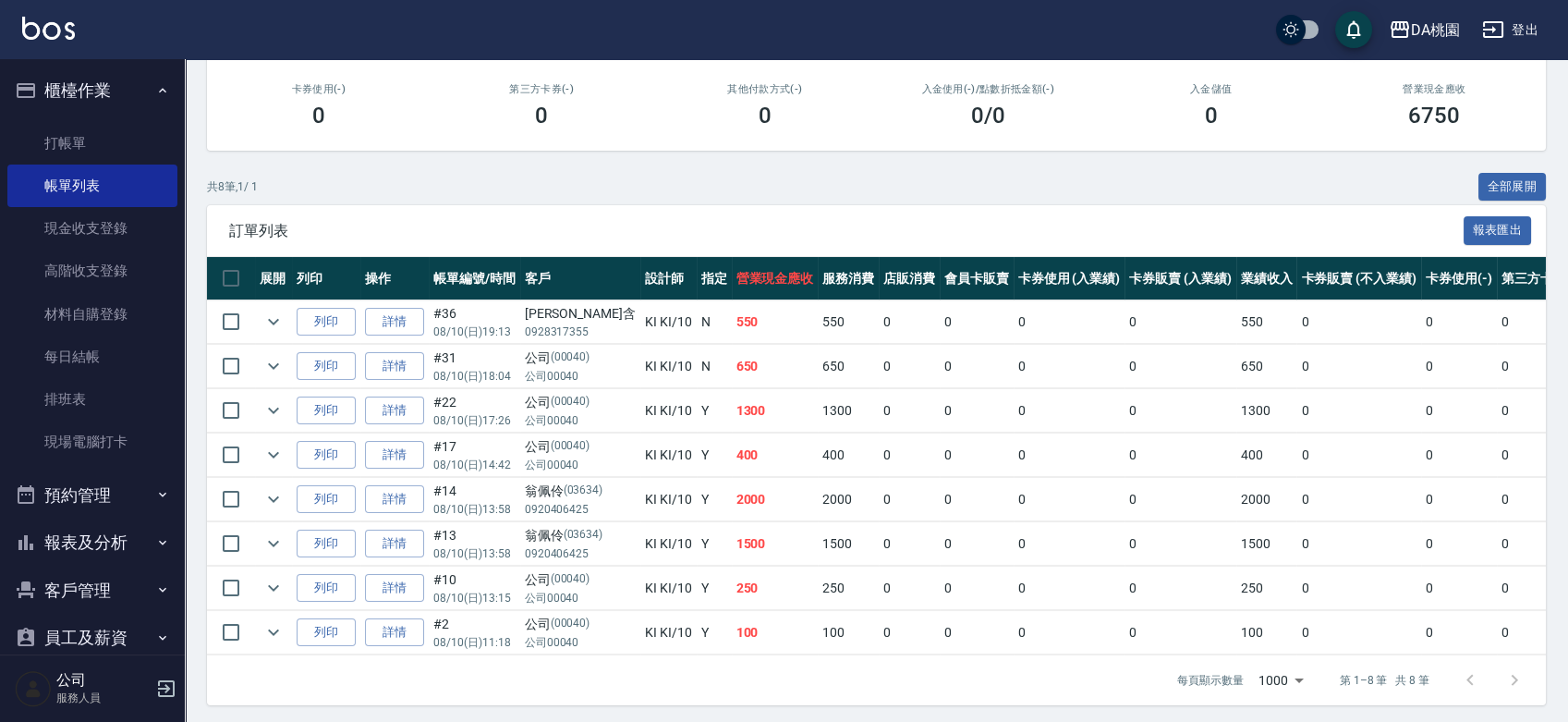
scroll to position [274, 0]
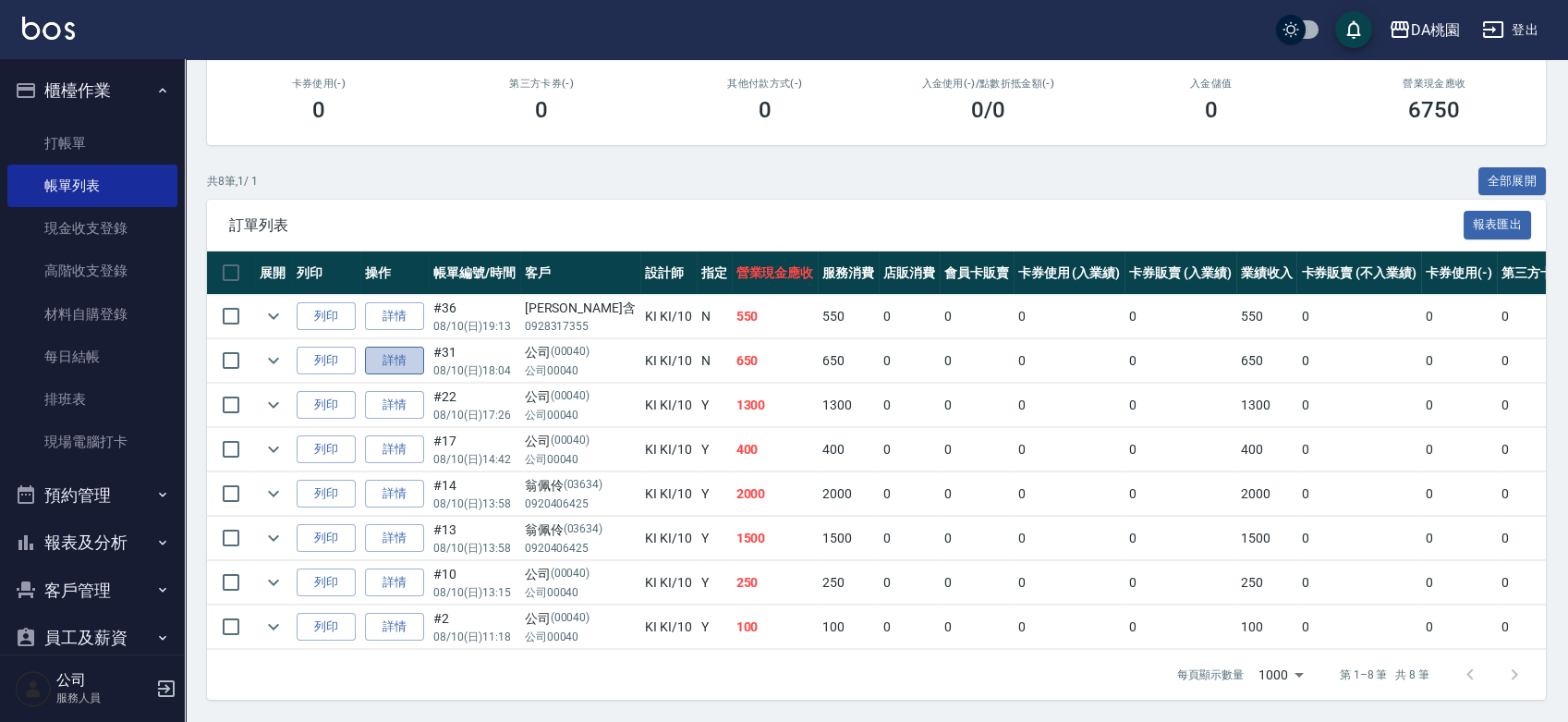
click at [405, 346] on link "詳情" at bounding box center [395, 360] width 59 height 29
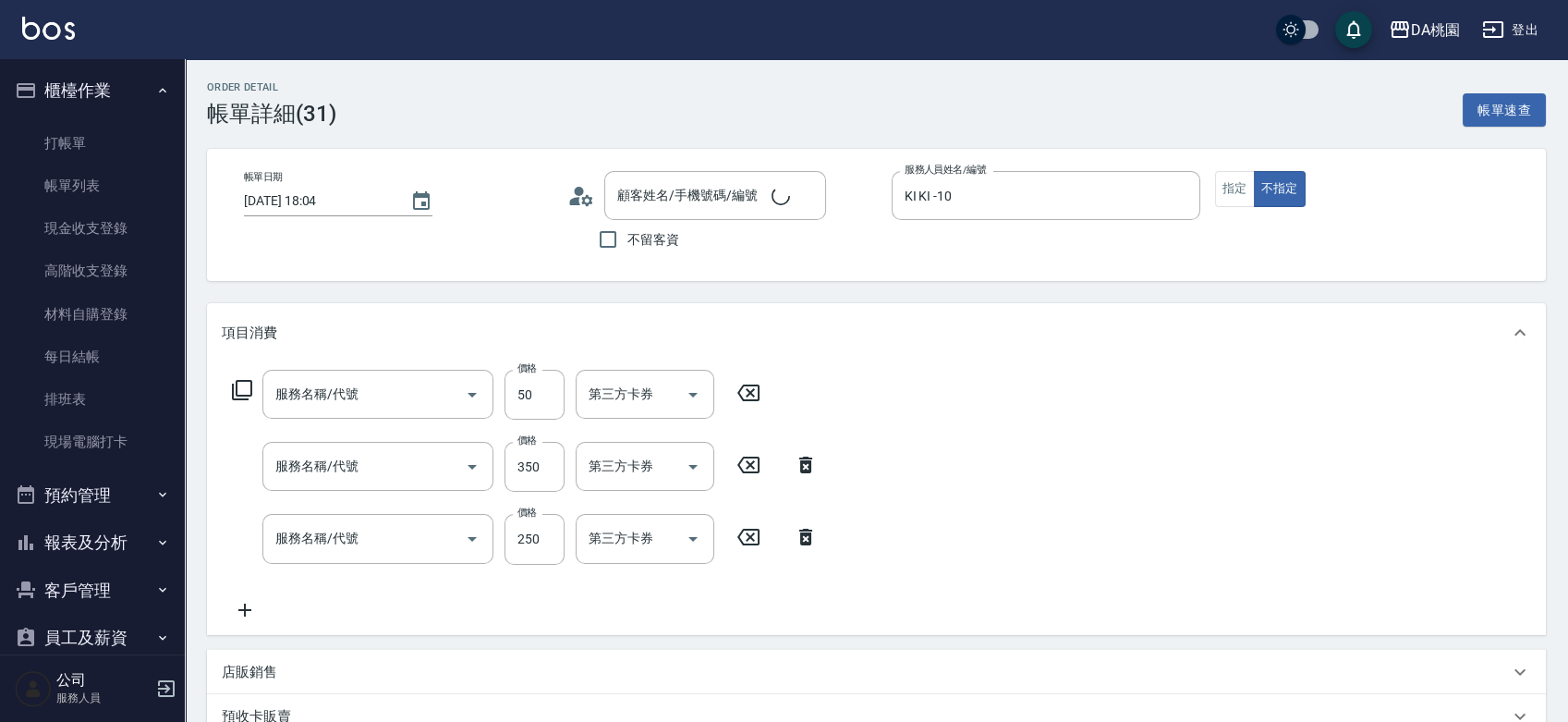
type input "2025/08/10 18:04"
type input "KI KI -10"
type input "60"
type input "公司/公司00040/00040"
type input "潤絲(互助)(504)"
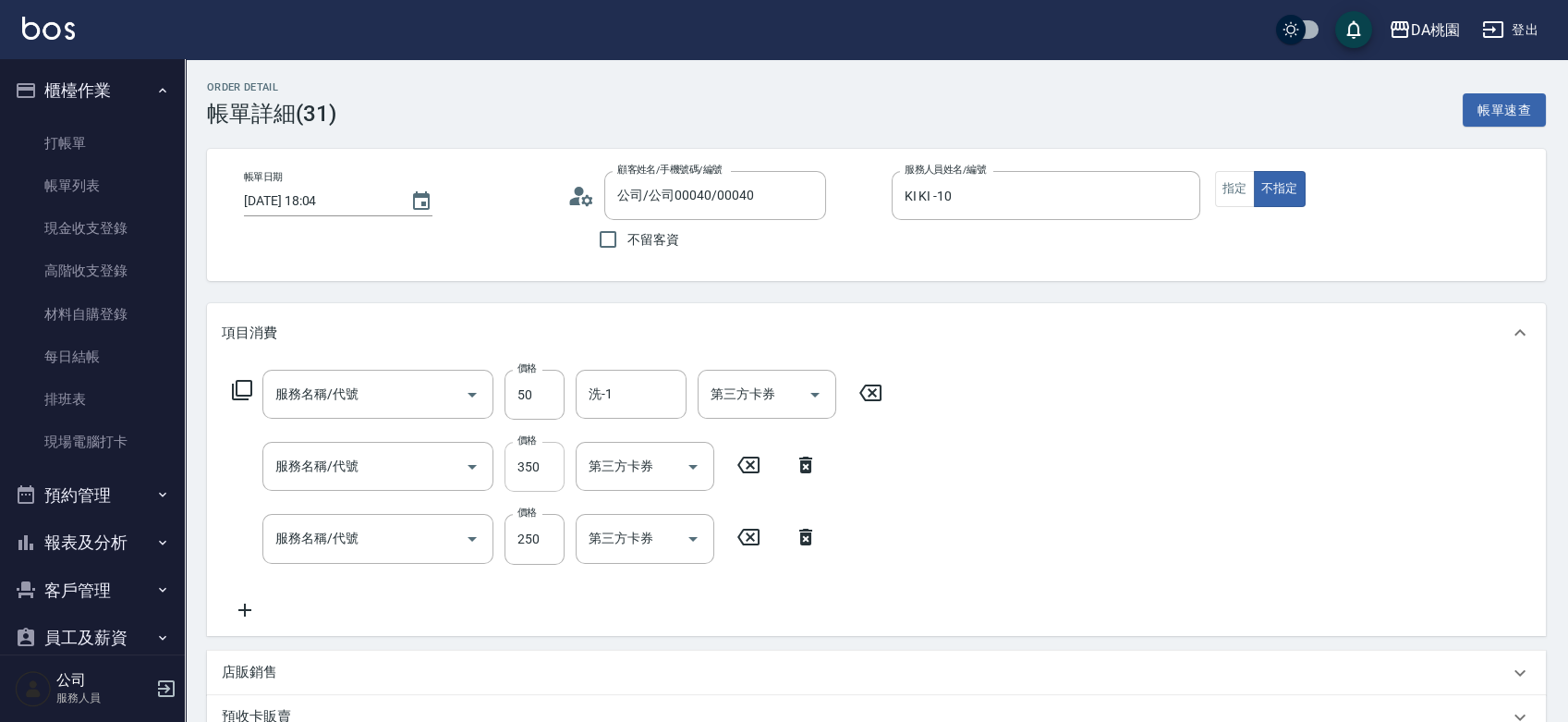
type input "A級剪髮(303)"
type input "洗髮(500)"
click at [524, 398] on input "50" at bounding box center [534, 395] width 60 height 49
type input "100"
type input "70"
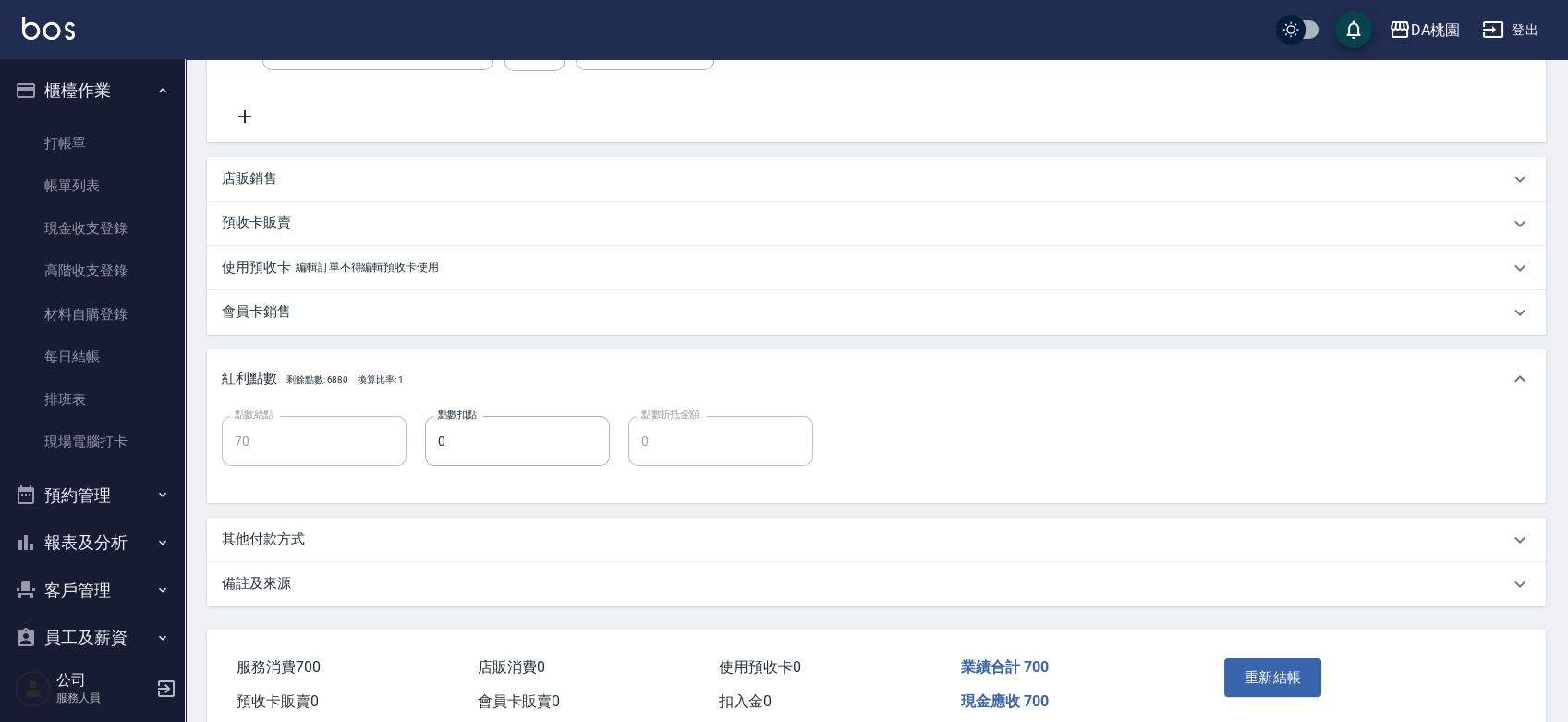
scroll to position [574, 0]
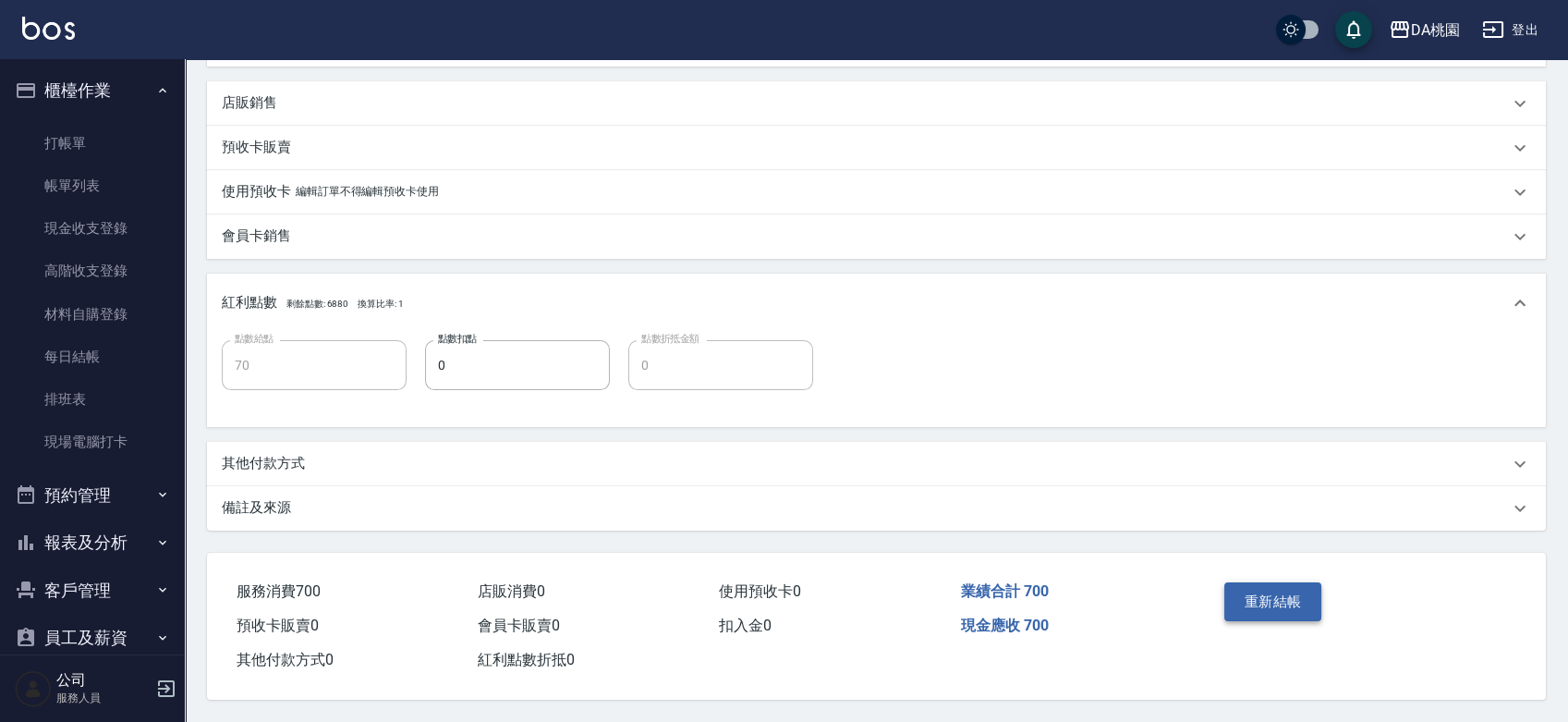
type input "100"
click at [1265, 583] on button "重新結帳" at bounding box center [1273, 601] width 98 height 39
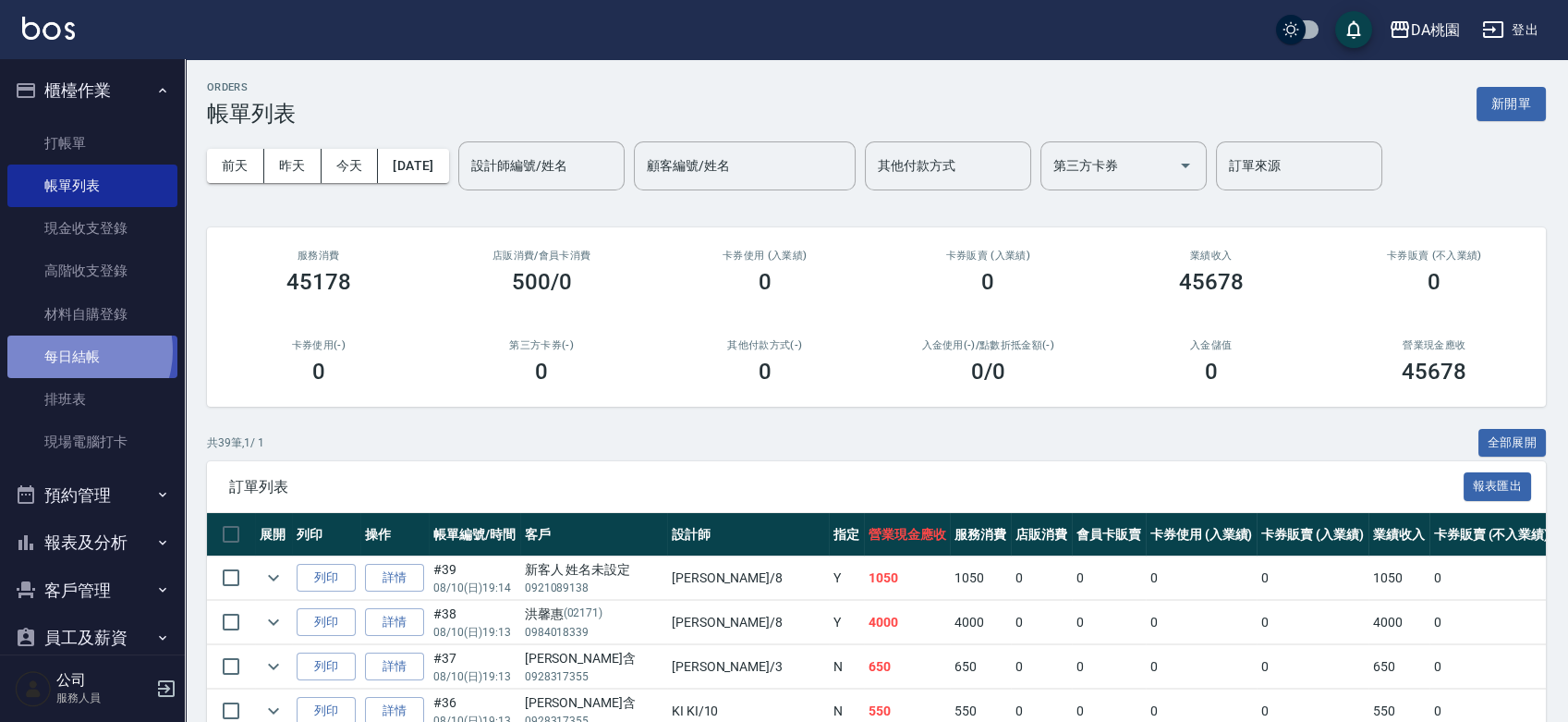
click at [76, 351] on link "每日結帳" at bounding box center [92, 356] width 170 height 43
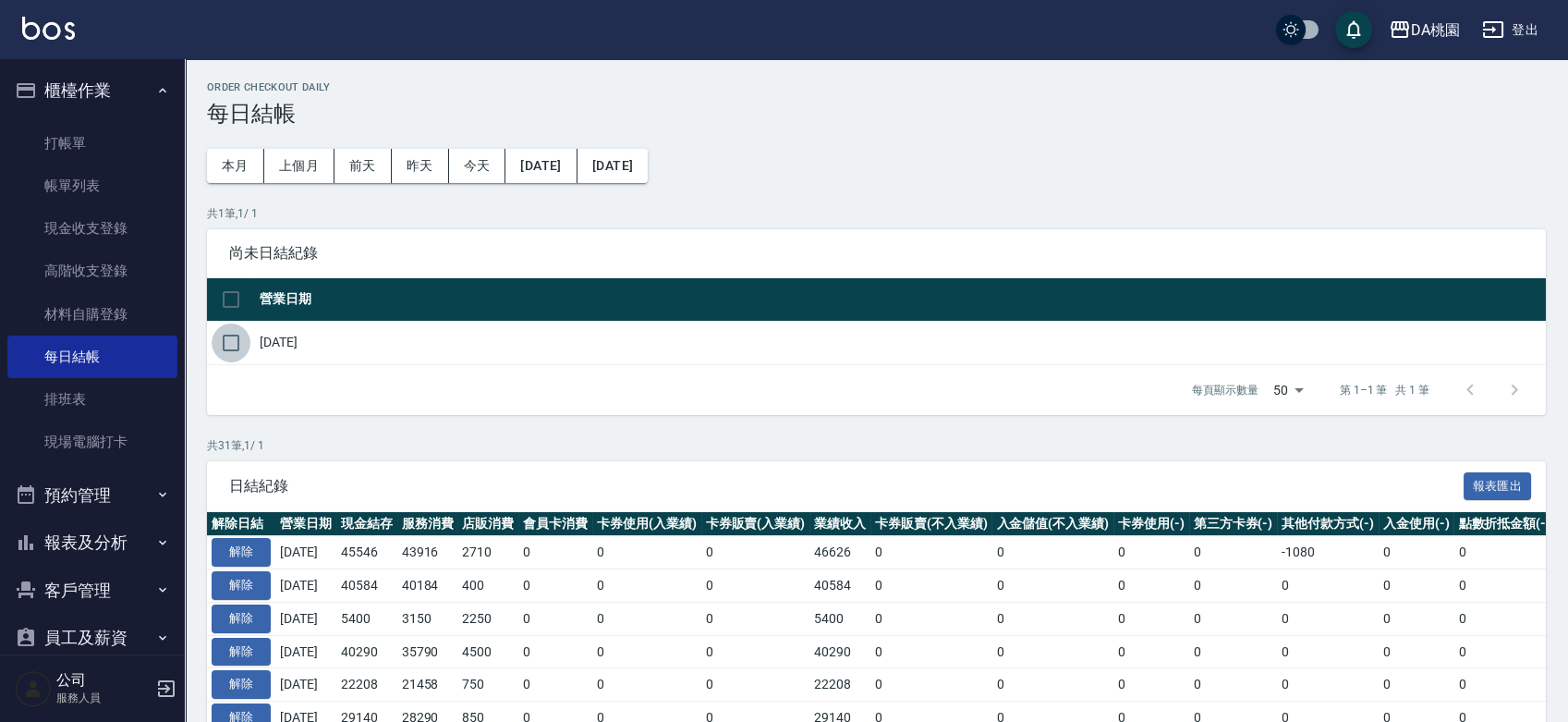
click at [228, 340] on input "checkbox" at bounding box center [231, 342] width 39 height 39
checkbox input "true"
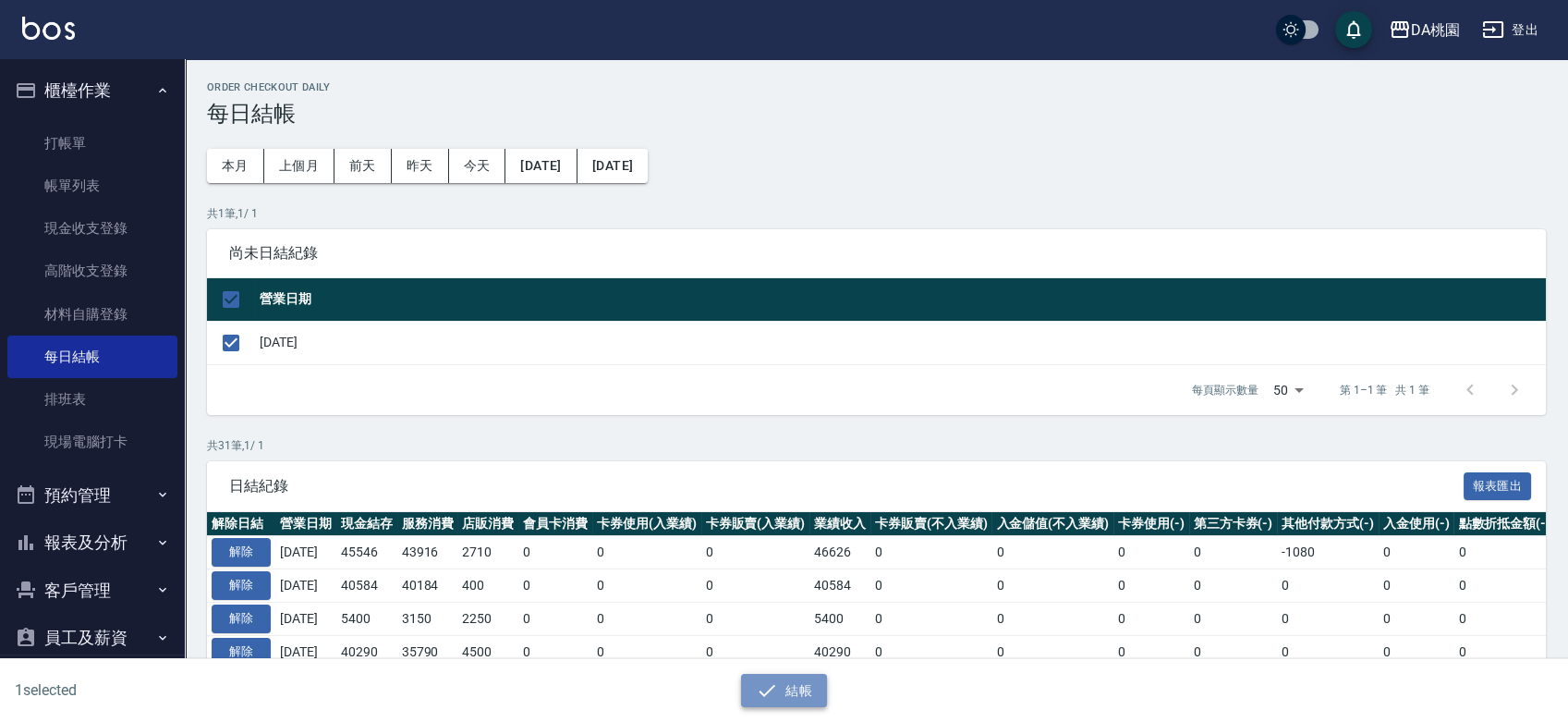
click at [782, 681] on button "結帳" at bounding box center [784, 690] width 86 height 35
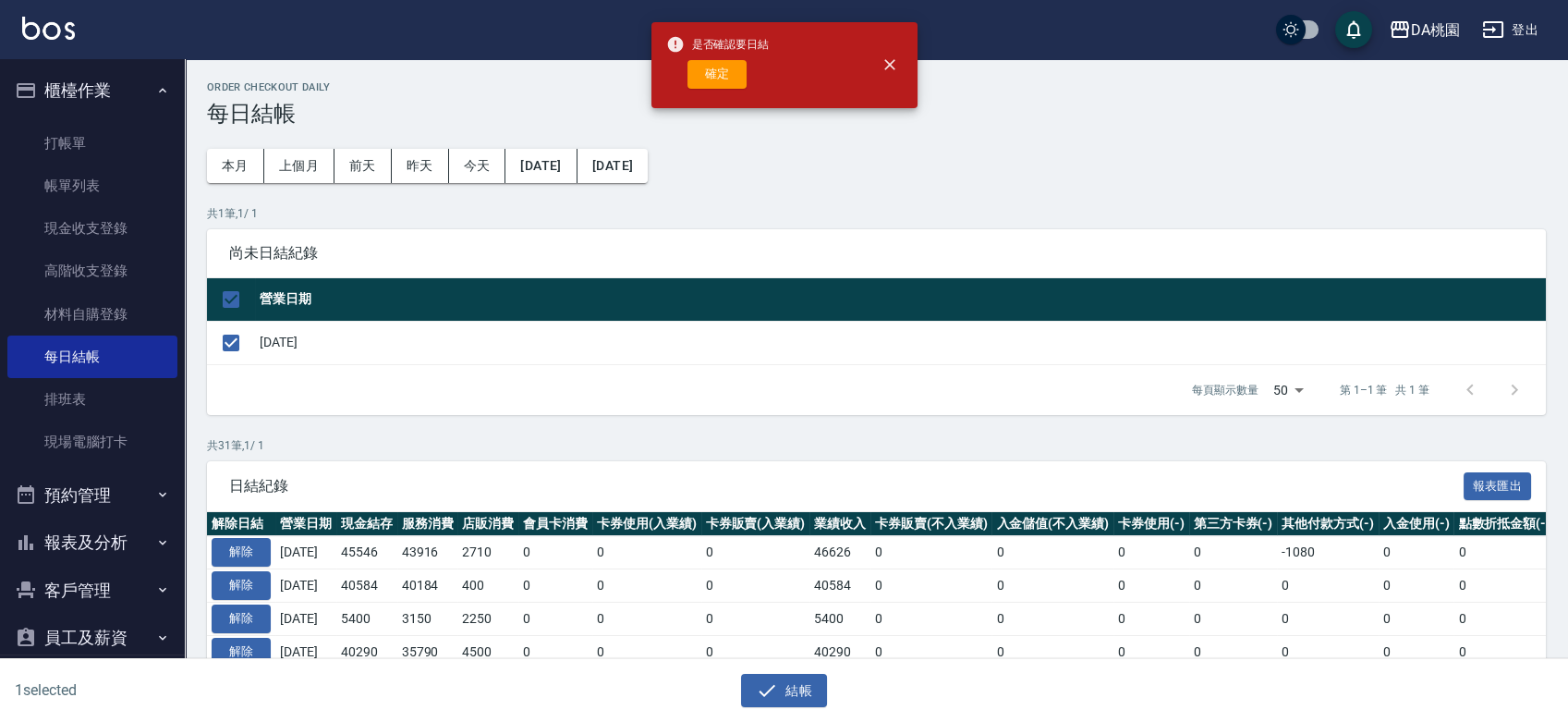
click at [729, 90] on div "是否確認要日結 確定" at bounding box center [718, 65] width 104 height 75
click at [731, 77] on button "確定" at bounding box center [717, 74] width 59 height 29
checkbox input "false"
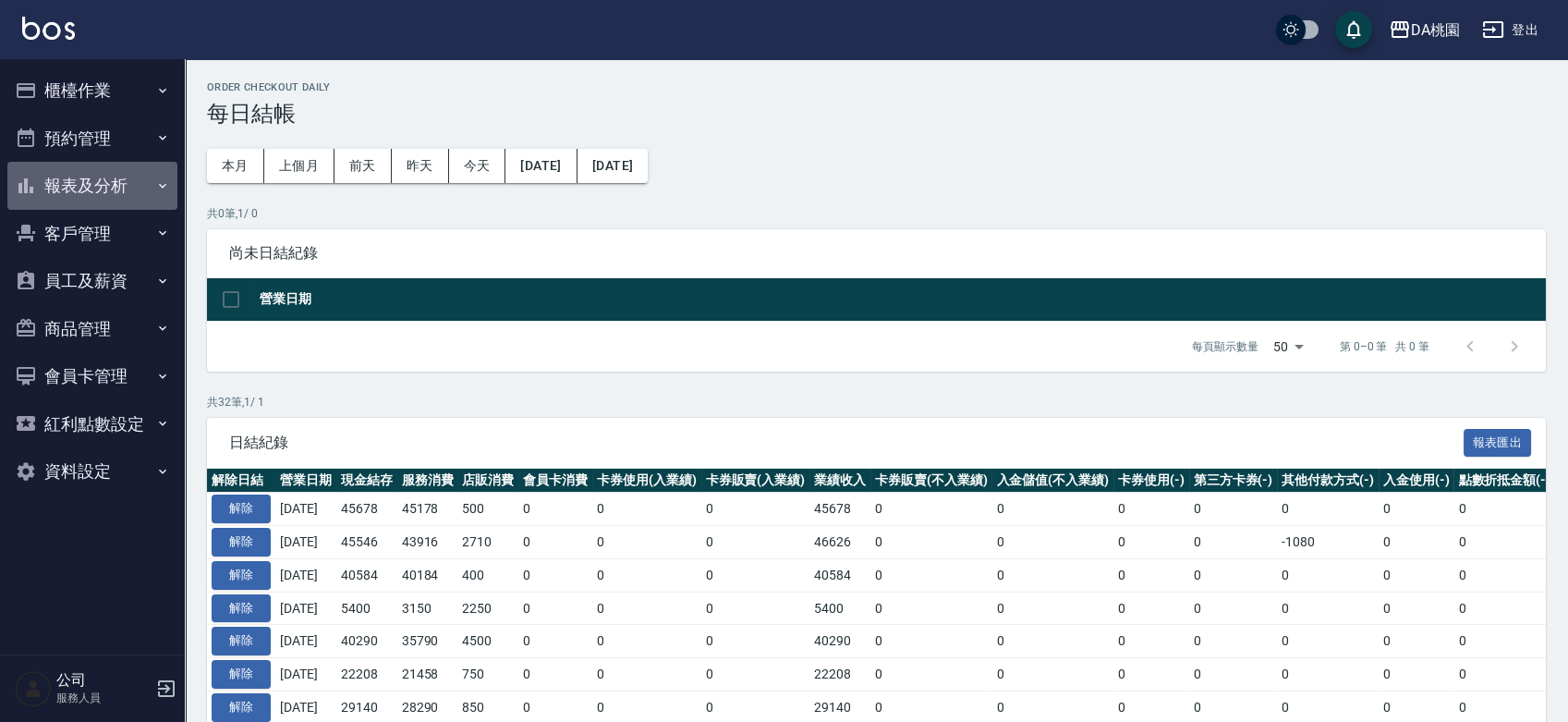
click at [115, 187] on button "報表及分析" at bounding box center [92, 185] width 170 height 48
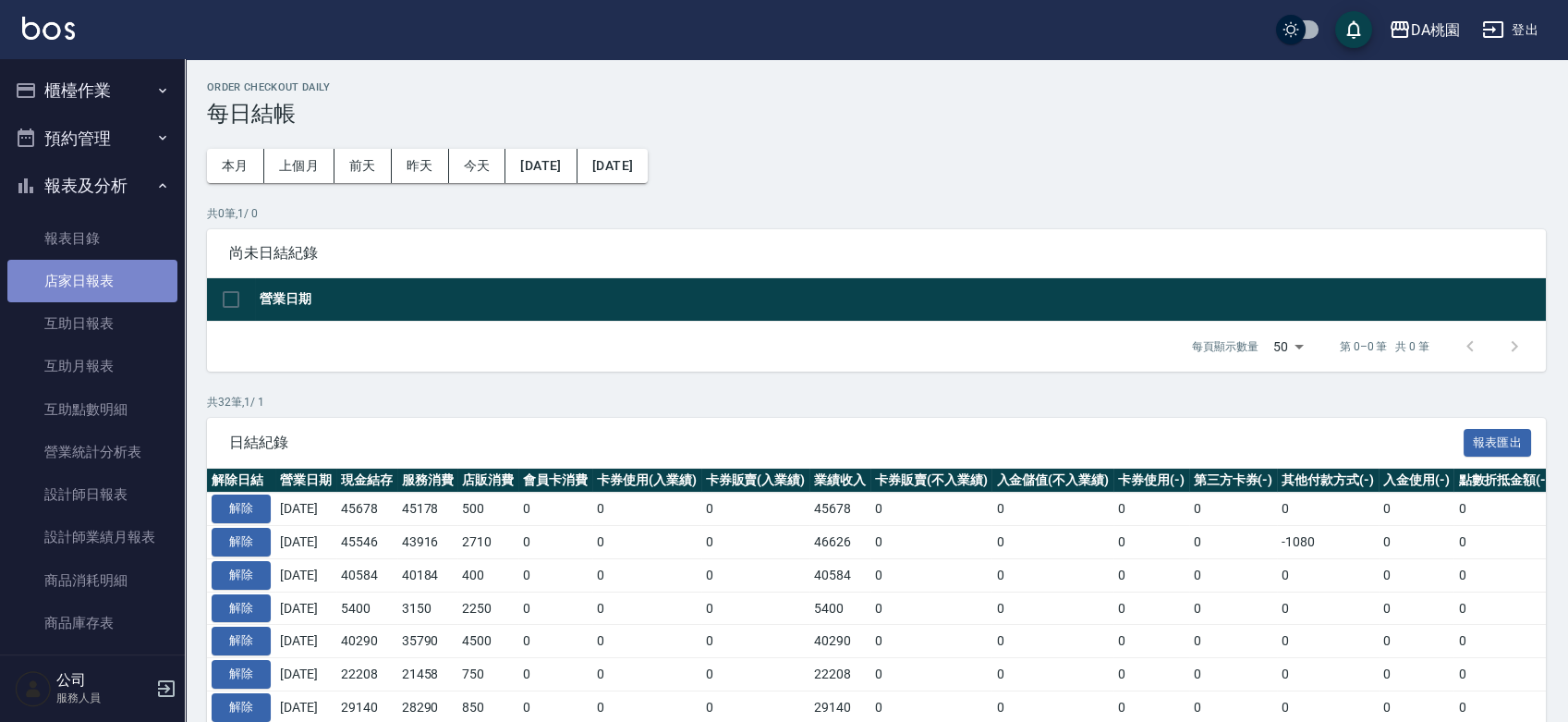
click at [95, 294] on link "店家日報表" at bounding box center [92, 281] width 170 height 43
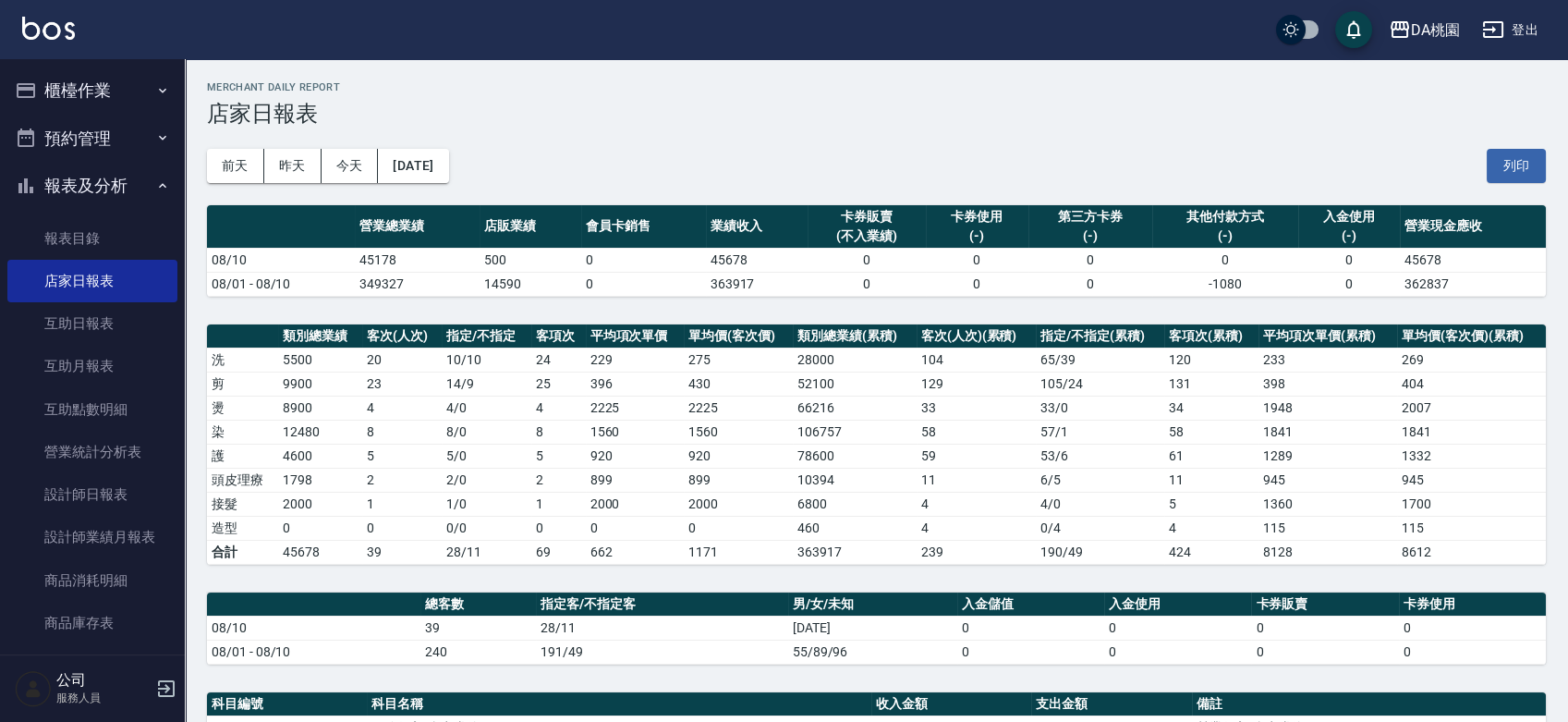
click at [120, 85] on button "櫃檯作業" at bounding box center [92, 90] width 170 height 48
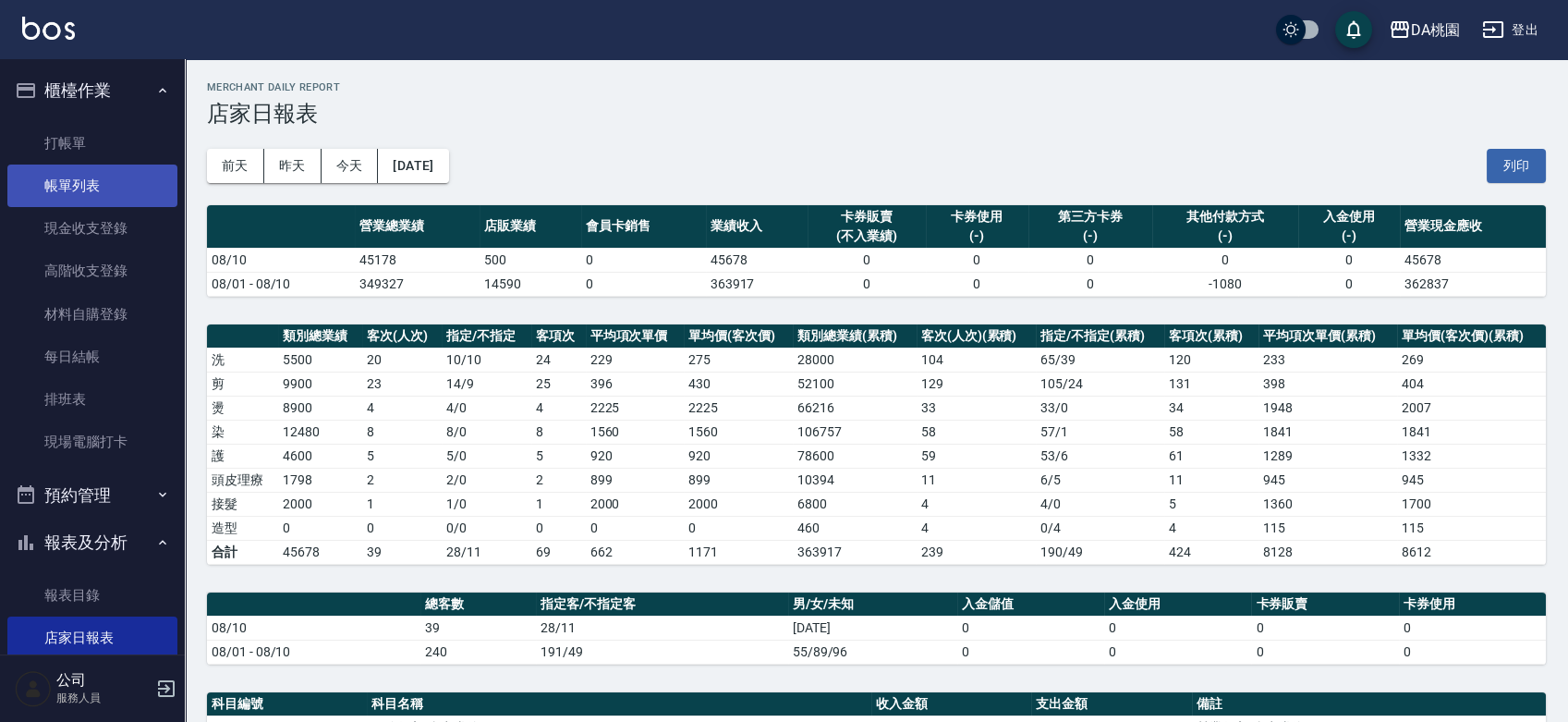
click at [114, 179] on link "帳單列表" at bounding box center [92, 185] width 170 height 43
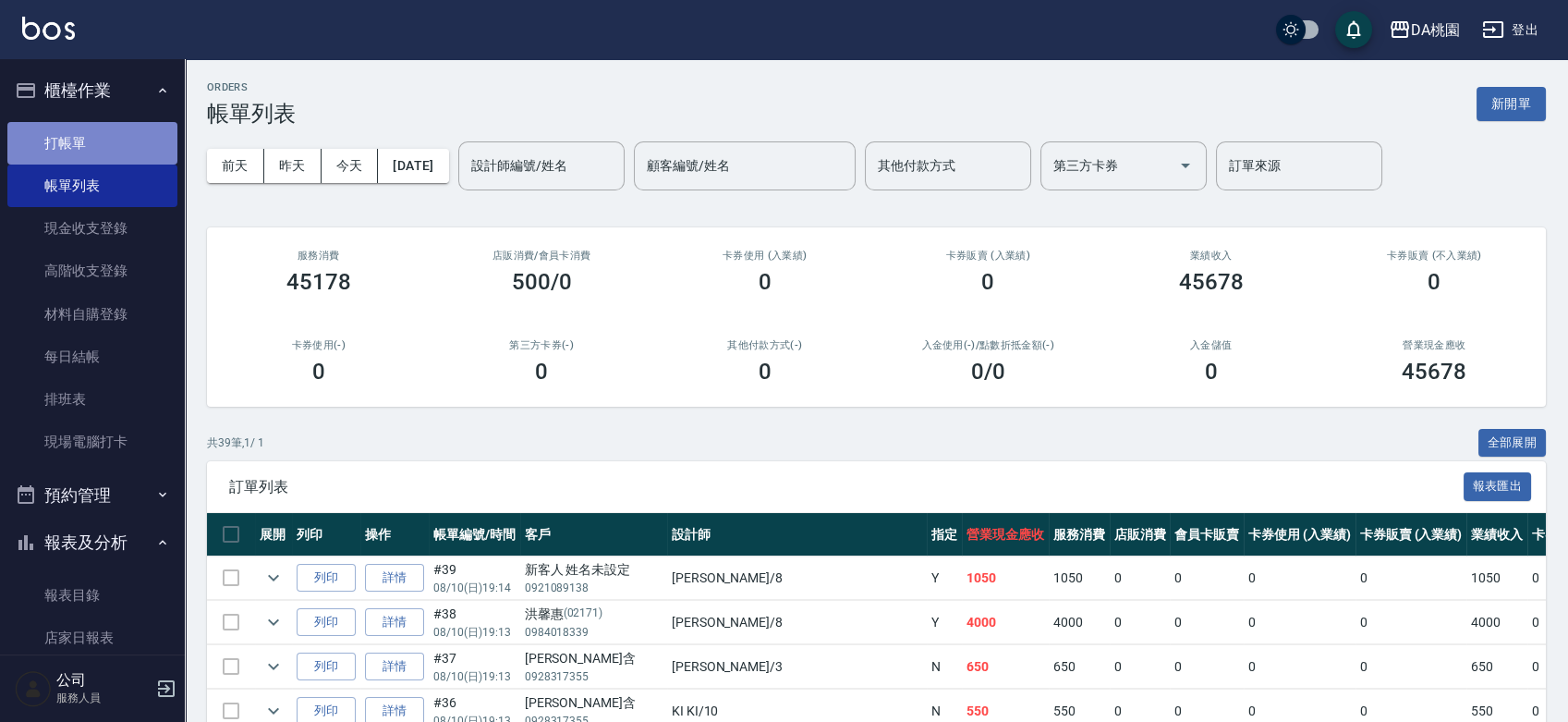
click at [117, 147] on link "打帳單" at bounding box center [92, 142] width 170 height 43
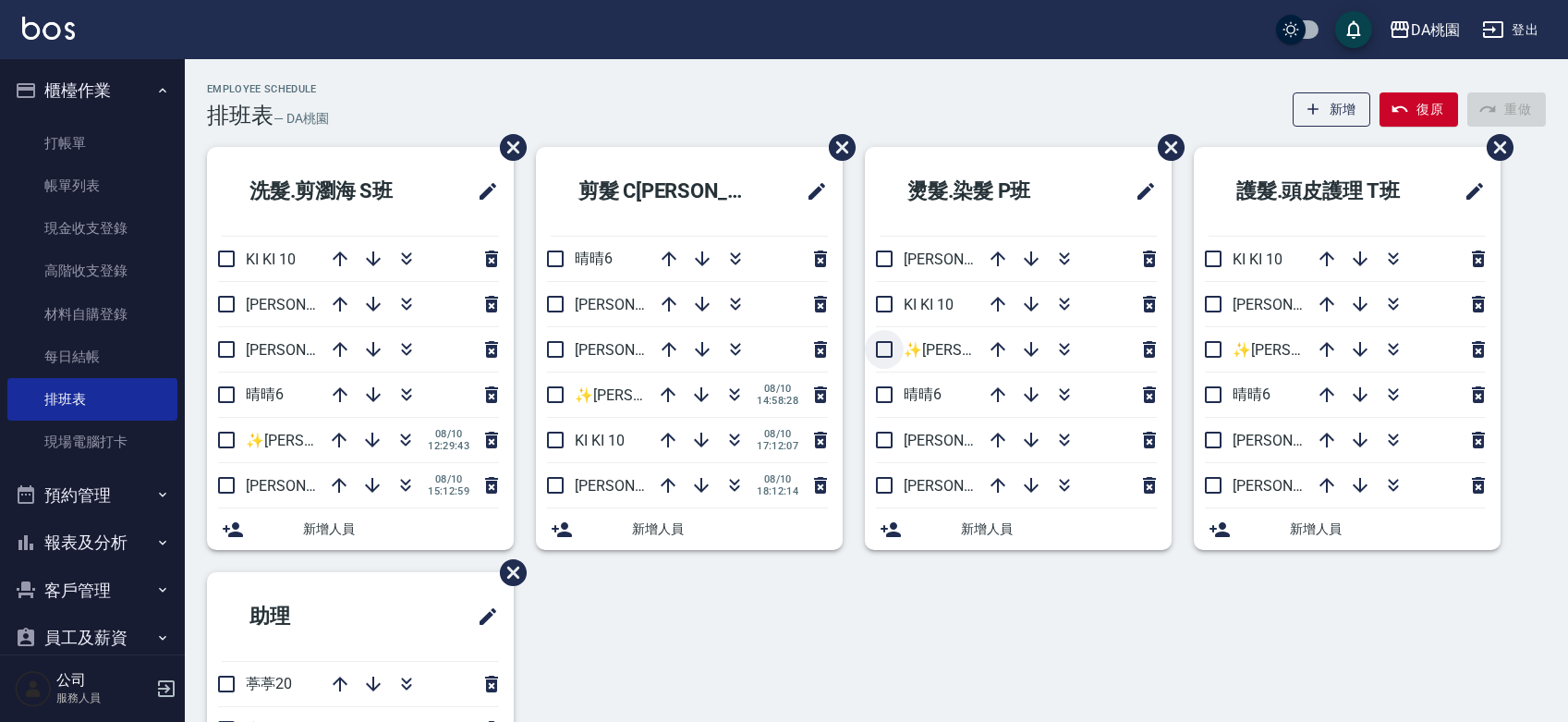
scroll to position [103, 0]
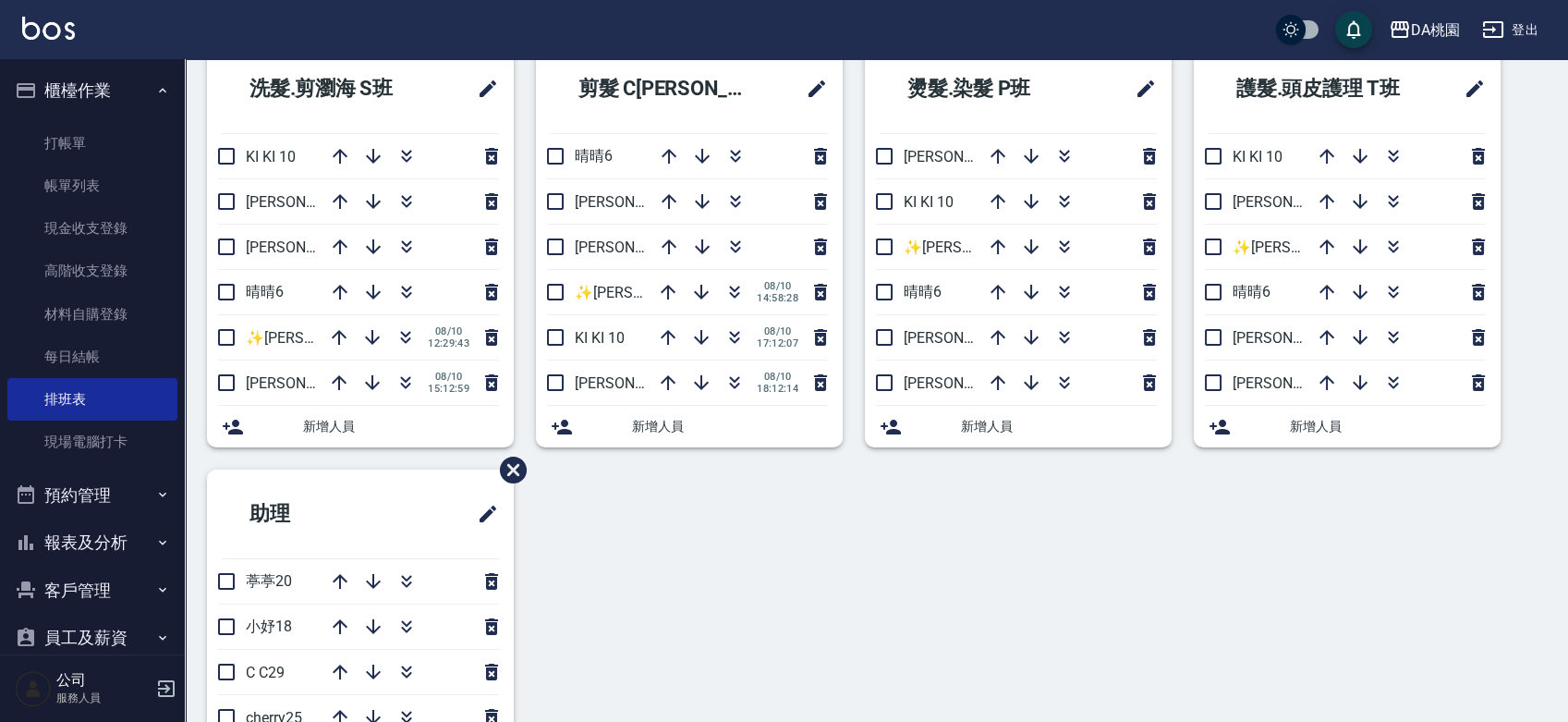
click at [729, 550] on div "洗髮.剪瀏海 S[PERSON_NAME]KI KI 10 [PERSON_NAME]5 [PERSON_NAME]8 晴晴6 ✨[PERSON_NAME][…" at bounding box center [866, 424] width 1361 height 760
